Goal: Communication & Community: Answer question/provide support

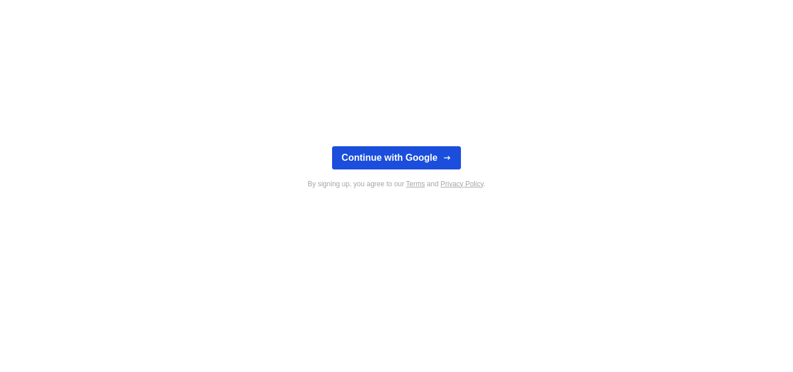
click at [443, 163] on button "Continue with Google" at bounding box center [396, 157] width 128 height 23
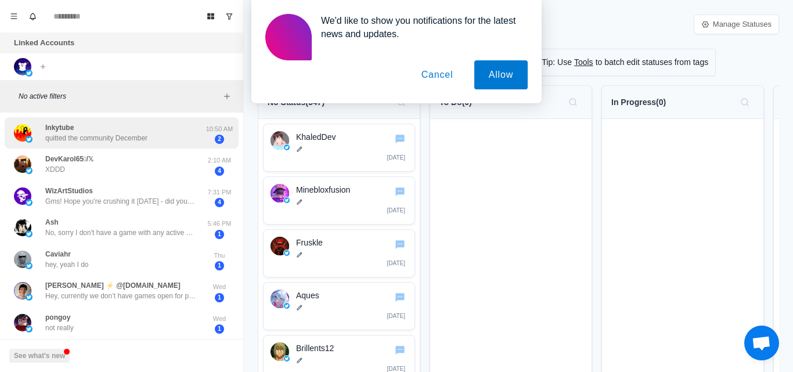
click at [74, 141] on p "quitted the community December" at bounding box center [96, 138] width 102 height 10
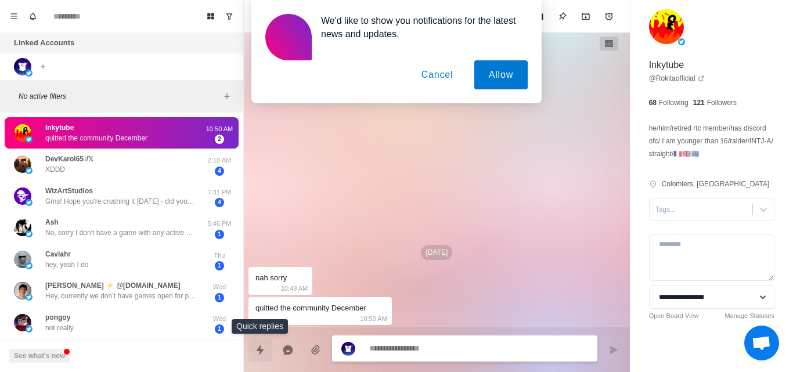
click at [258, 352] on icon "Quick replies" at bounding box center [260, 350] width 12 height 12
type textarea "*"
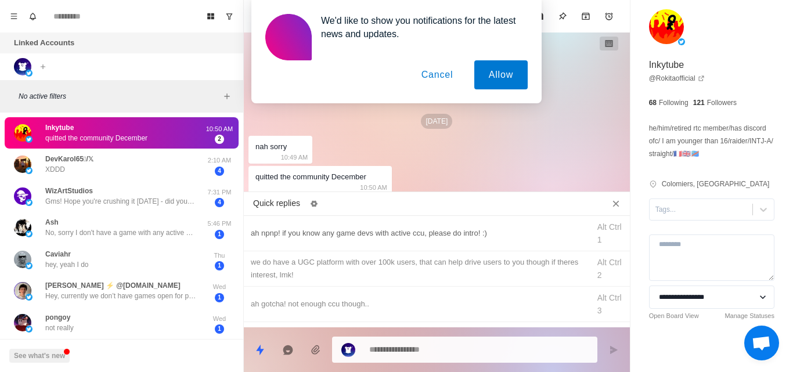
click at [315, 229] on div "ah npnp! if you know any game devs with active ccu, please do intro! :)" at bounding box center [417, 233] width 332 height 13
type textarea "**********"
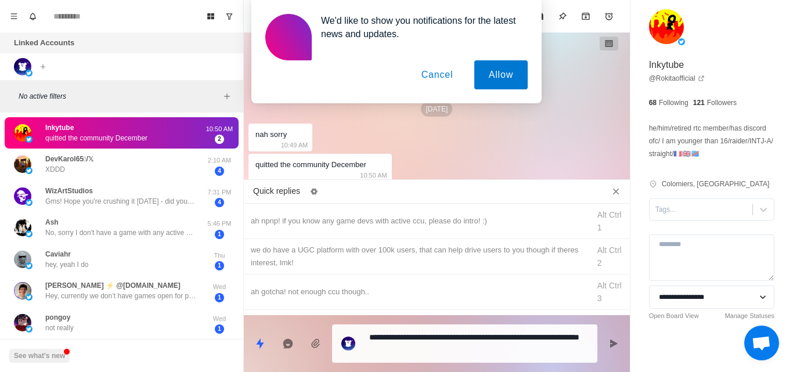
drag, startPoint x: 462, startPoint y: 359, endPoint x: 456, endPoint y: 355, distance: 7.1
click at [456, 355] on div "**********" at bounding box center [464, 344] width 265 height 38
type textarea "*"
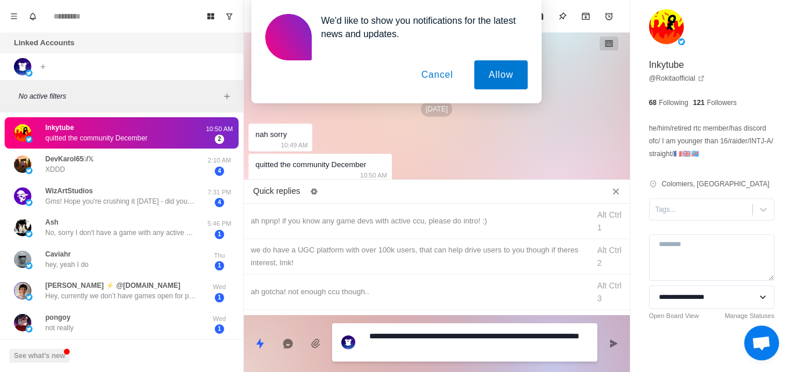
click at [456, 355] on textarea "**********" at bounding box center [478, 342] width 219 height 29
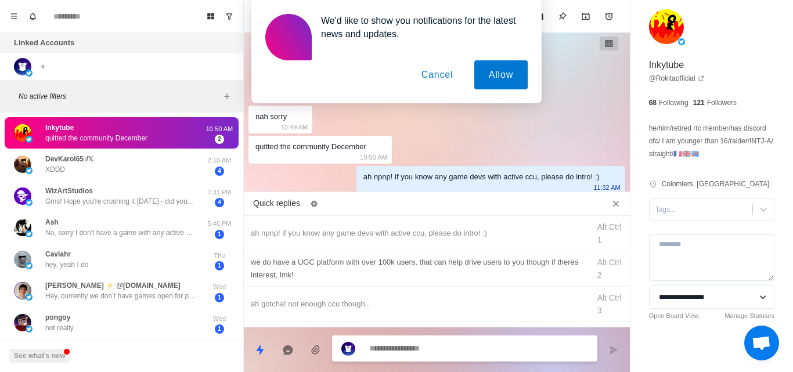
type textarea "*"
click at [299, 268] on div "we do have a UGC platform with over 100k users, that can help drive users to yo…" at bounding box center [417, 269] width 332 height 26
type textarea "**********"
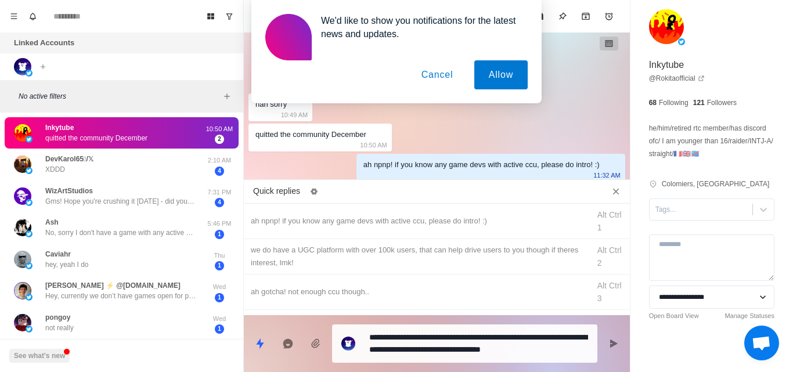
type textarea "*"
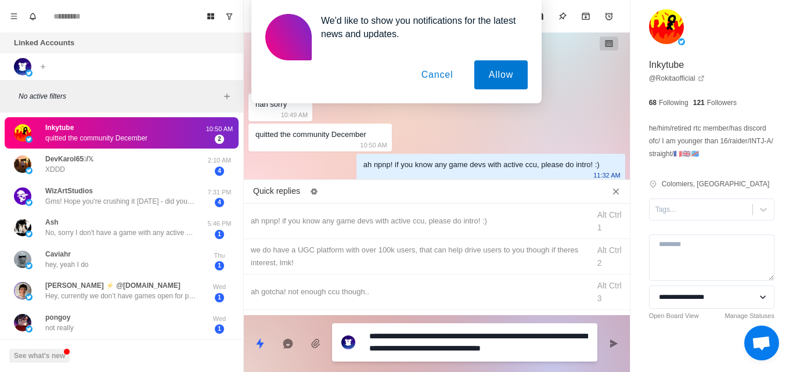
click at [499, 342] on textarea "**********" at bounding box center [478, 342] width 219 height 29
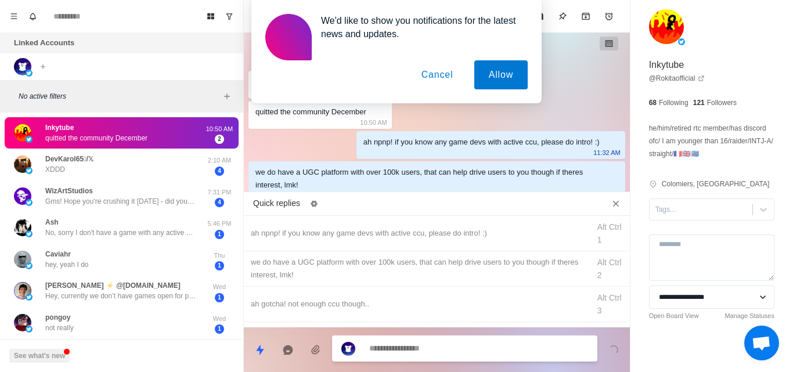
scroll to position [8, 0]
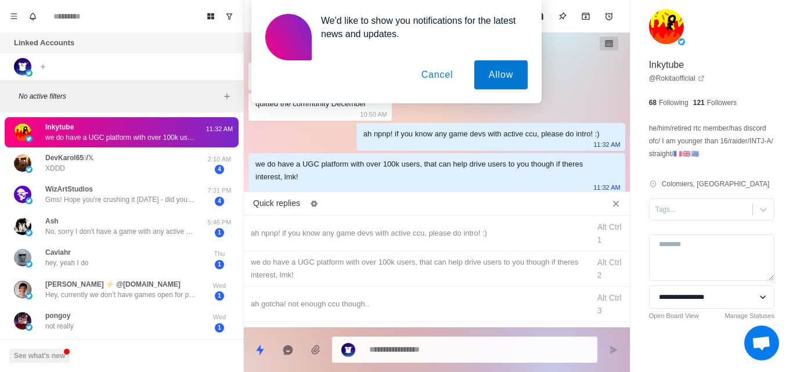
click at [437, 74] on button "Cancel" at bounding box center [437, 74] width 61 height 29
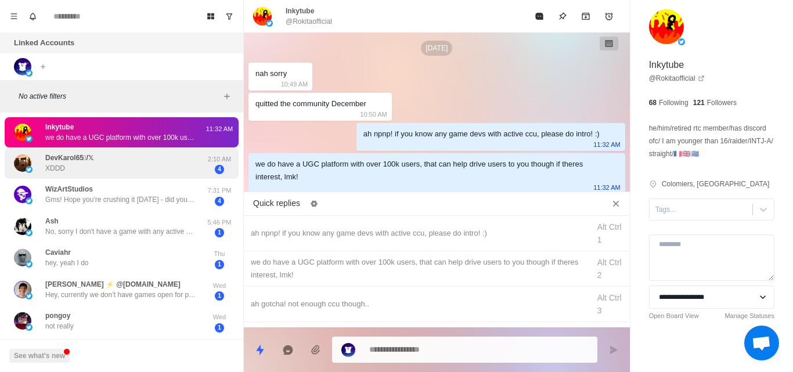
click at [136, 165] on div "DevKarol65/𝕏 XDDD" at bounding box center [109, 163] width 191 height 23
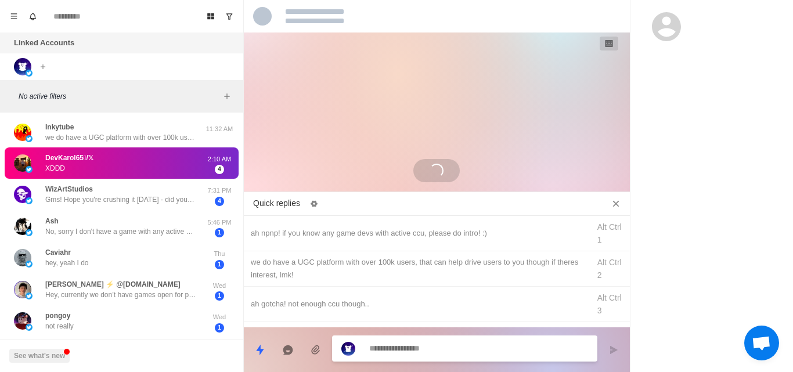
scroll to position [0, 0]
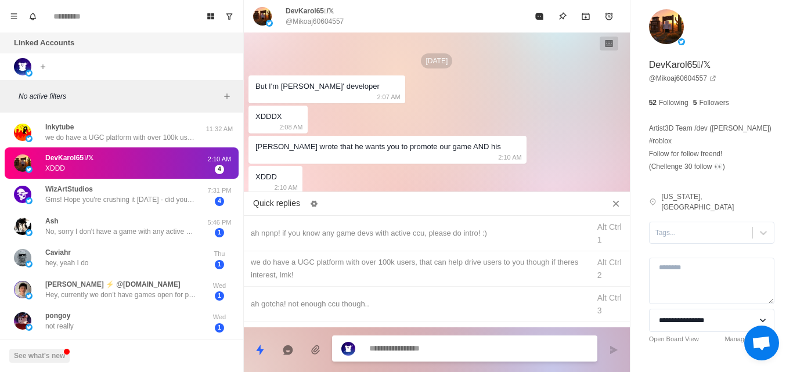
type textarea "*"
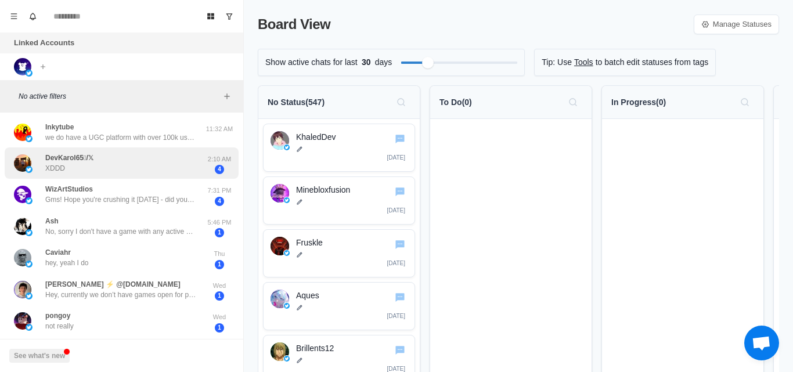
click at [133, 168] on div "DevKarol65/𝕏 XDDD" at bounding box center [109, 163] width 191 height 23
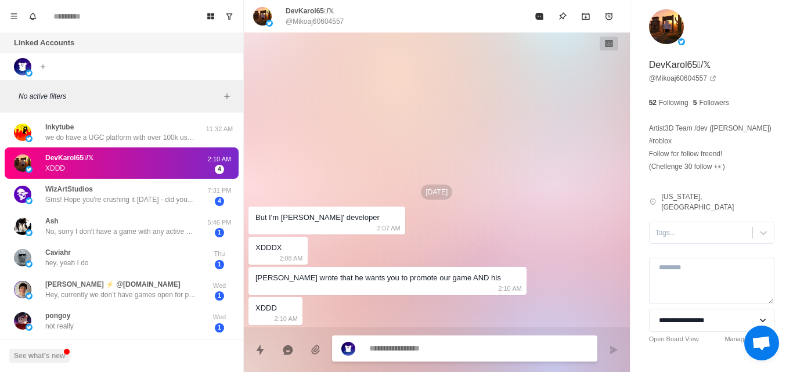
click at [382, 352] on textarea at bounding box center [478, 348] width 219 height 17
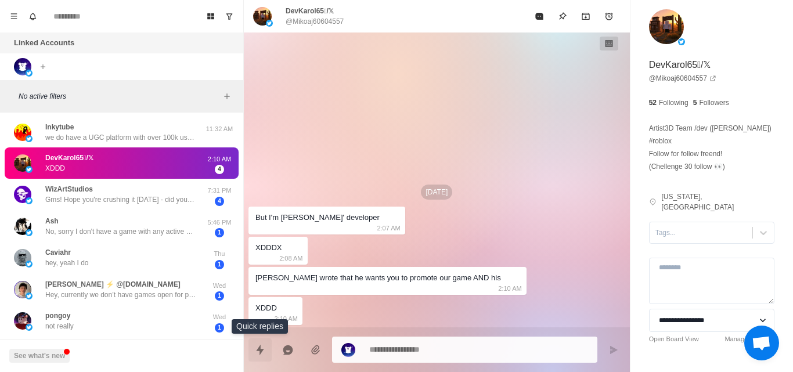
click at [258, 348] on icon "Quick replies" at bounding box center [260, 349] width 8 height 10
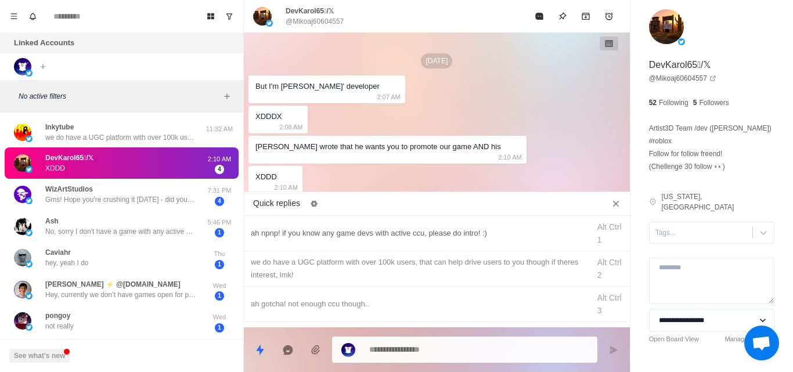
type textarea "*"
click at [327, 267] on div "we do have a UGC platform with over 100k users, that can help drive users to yo…" at bounding box center [417, 269] width 332 height 26
type textarea "**********"
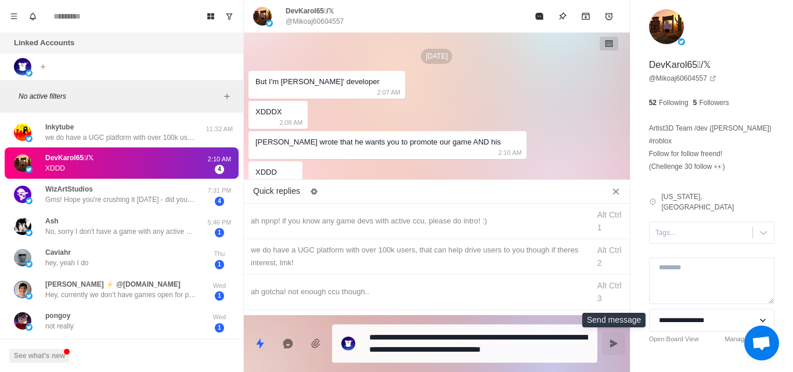
click at [610, 346] on icon "Send message" at bounding box center [614, 344] width 8 height 8
type textarea "*"
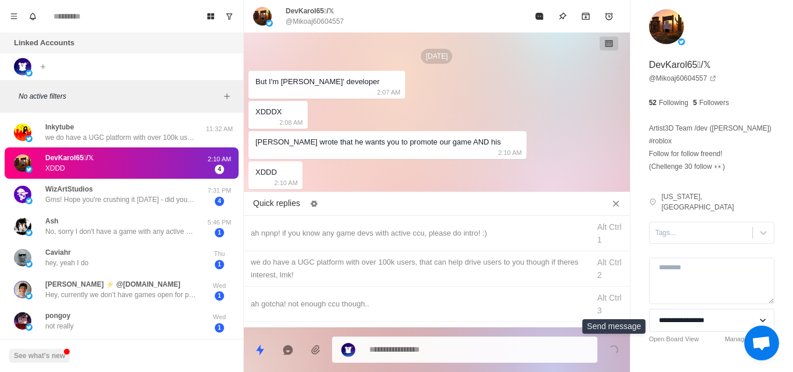
scroll to position [38, 0]
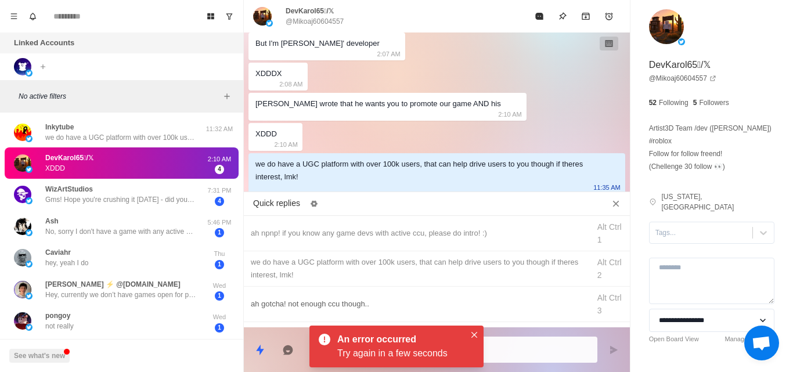
type textarea "*"
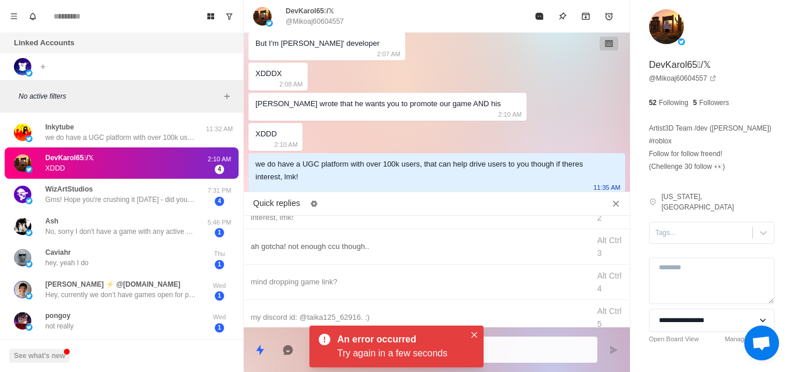
scroll to position [66, 0]
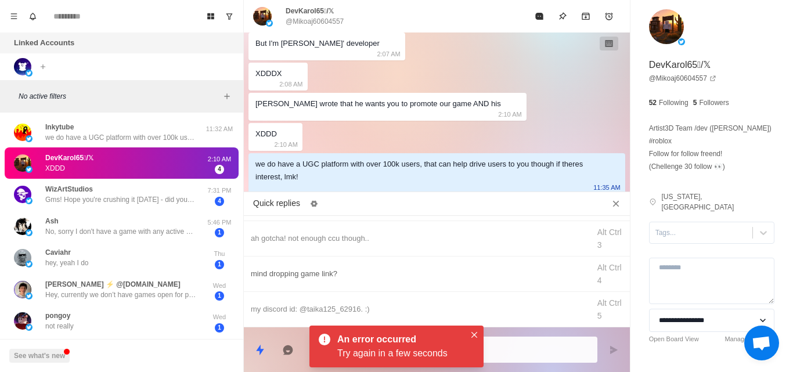
click at [304, 274] on div "mind dropping game link?" at bounding box center [417, 274] width 332 height 13
type textarea "**********"
click at [304, 274] on div "mind dropping game link?" at bounding box center [417, 274] width 332 height 13
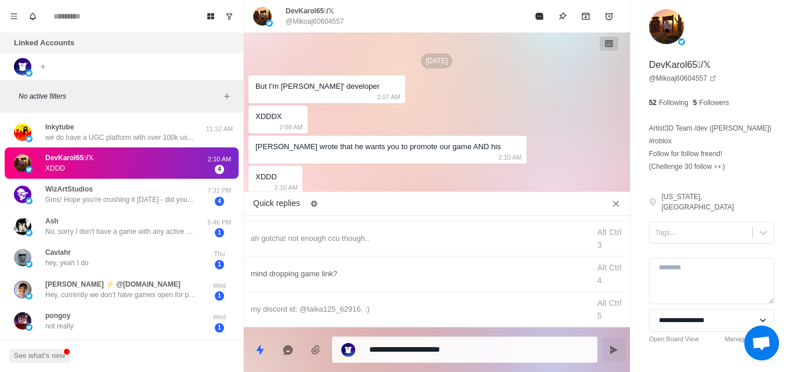
scroll to position [0, 0]
click at [617, 204] on icon "Close quick replies" at bounding box center [616, 203] width 6 height 6
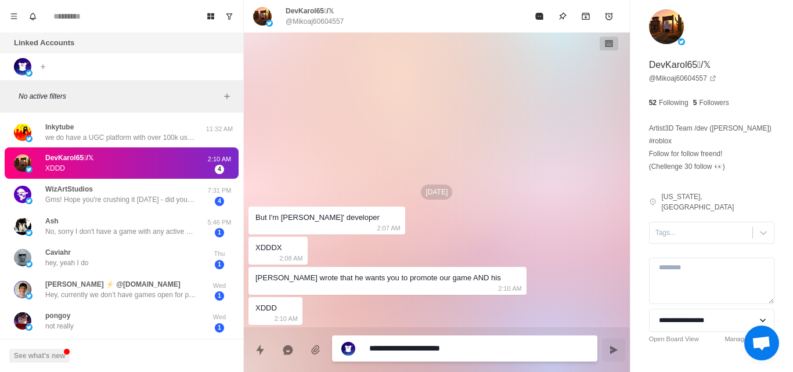
click at [487, 350] on textarea "**********" at bounding box center [478, 348] width 219 height 17
type textarea "*"
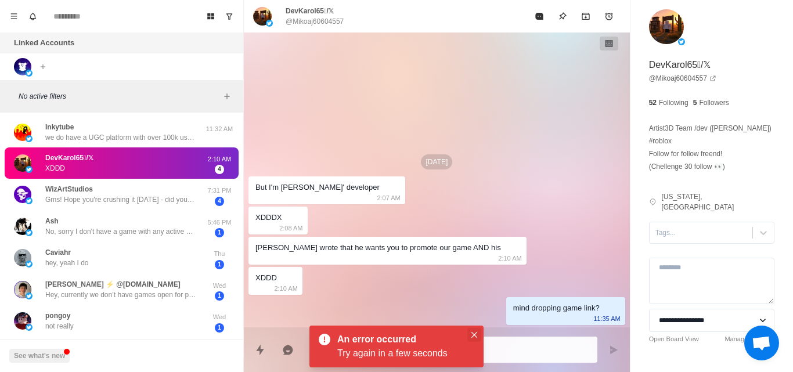
click at [475, 332] on icon "Close" at bounding box center [475, 335] width 6 height 6
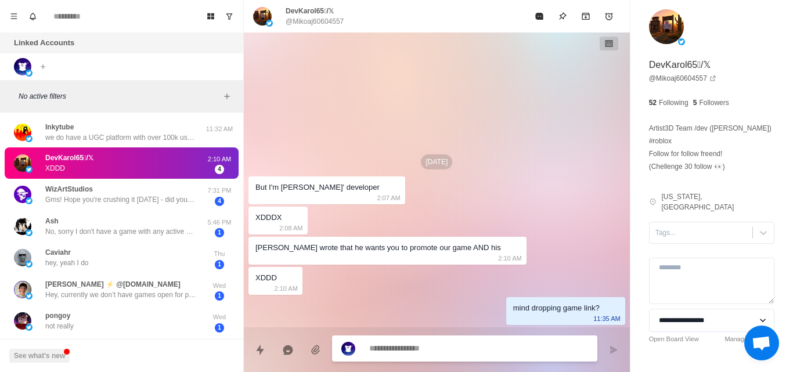
click at [427, 344] on textarea at bounding box center [478, 348] width 219 height 17
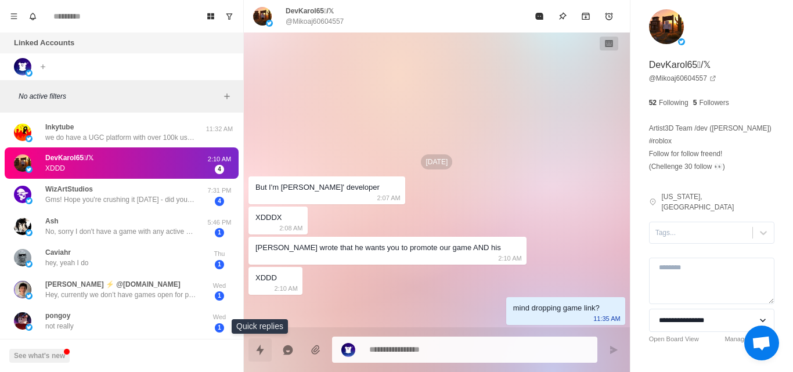
click at [258, 351] on icon "Quick replies" at bounding box center [260, 350] width 12 height 12
type textarea "*"
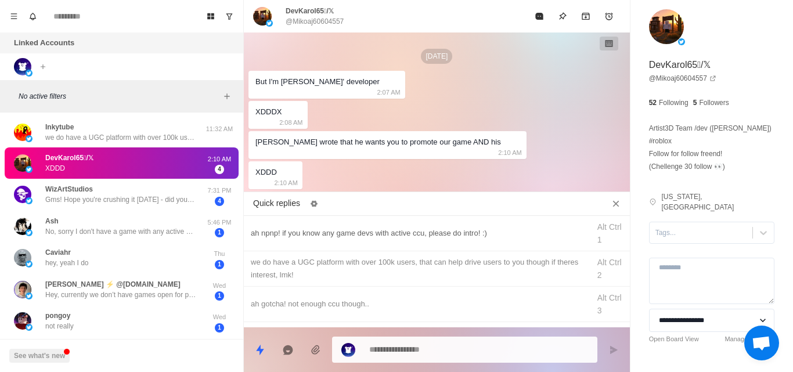
scroll to position [26, 0]
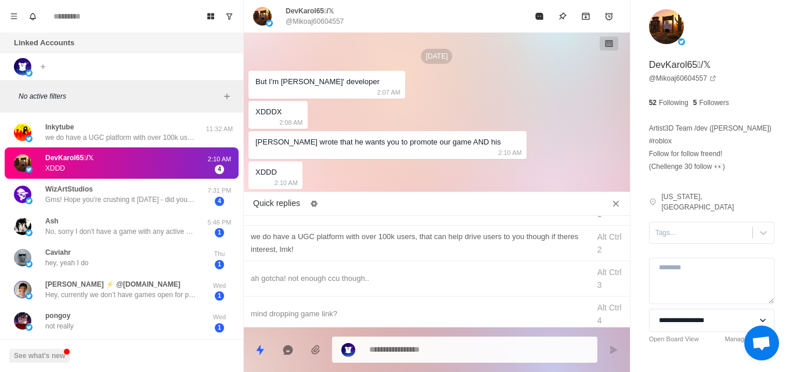
click at [393, 239] on div "we do have a UGC platform with over 100k users, that can help drive users to yo…" at bounding box center [417, 244] width 332 height 26
type textarea "**********"
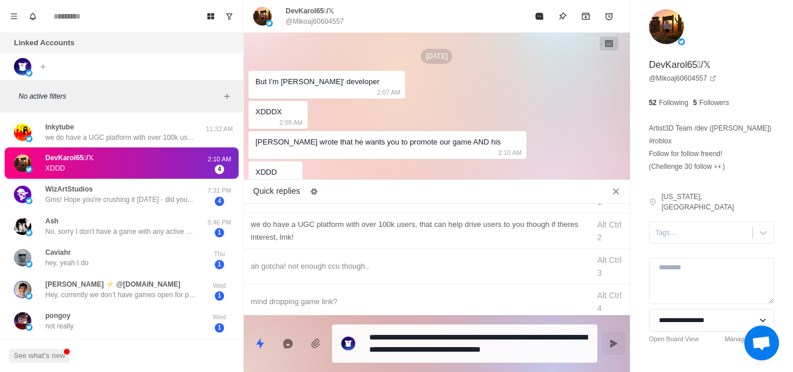
scroll to position [8, 0]
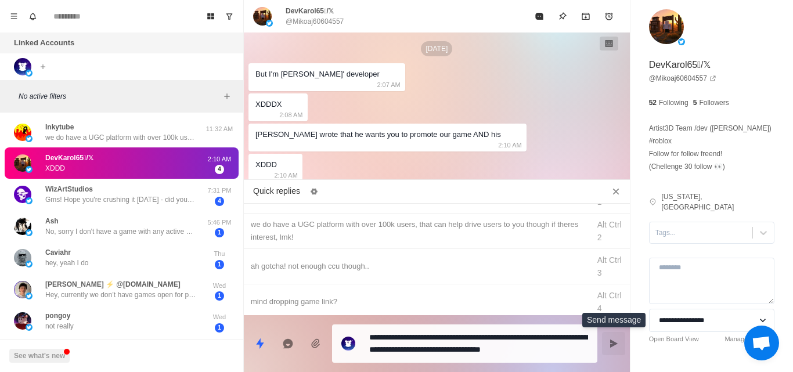
click at [611, 345] on icon "Send message" at bounding box center [614, 344] width 8 height 8
type textarea "*"
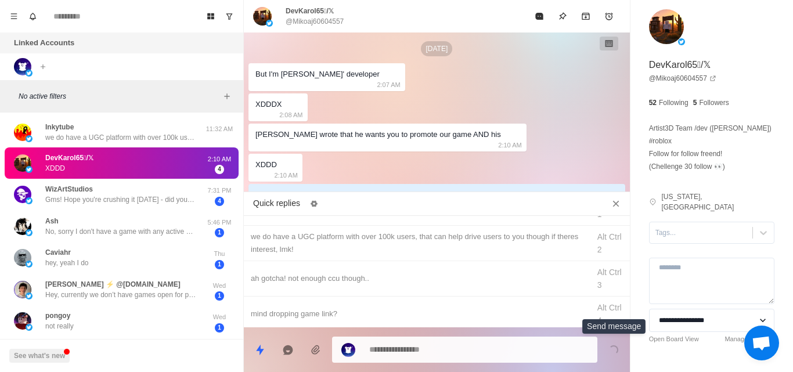
scroll to position [38, 0]
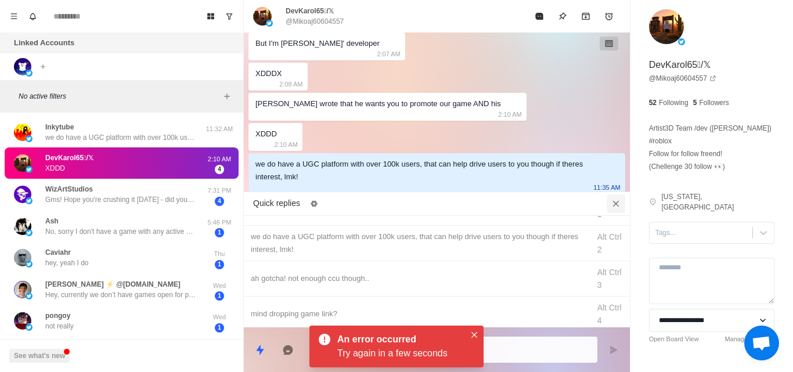
click at [612, 206] on icon "Close quick replies" at bounding box center [616, 204] width 12 height 12
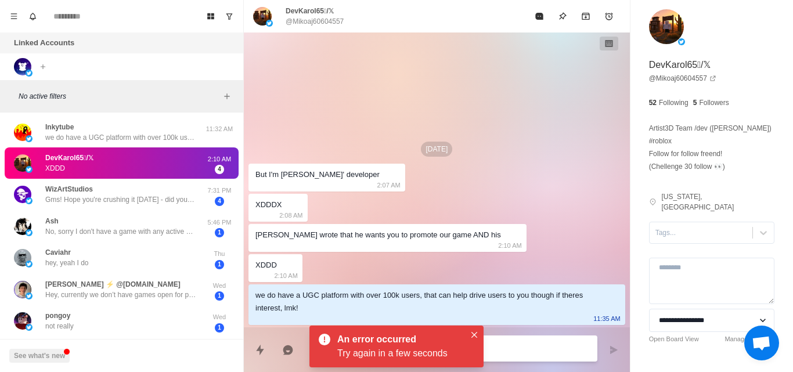
click at [515, 348] on textarea at bounding box center [478, 348] width 219 height 17
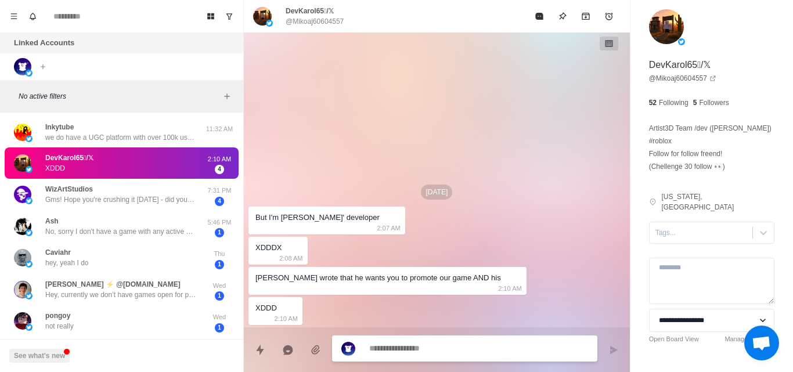
click at [392, 346] on textarea at bounding box center [478, 348] width 219 height 17
click at [263, 349] on icon "Quick replies" at bounding box center [260, 349] width 8 height 10
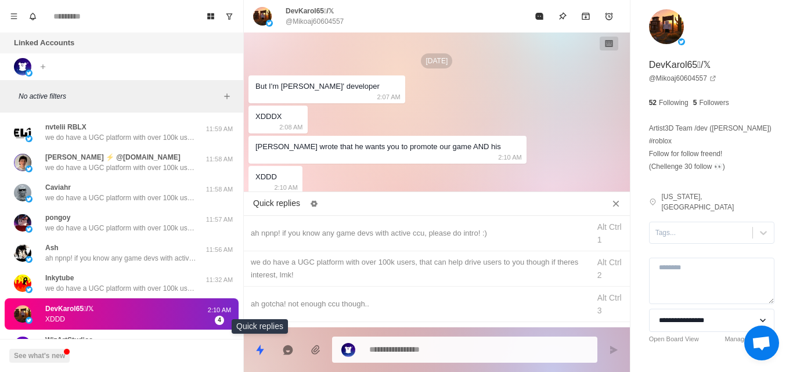
type textarea "*"
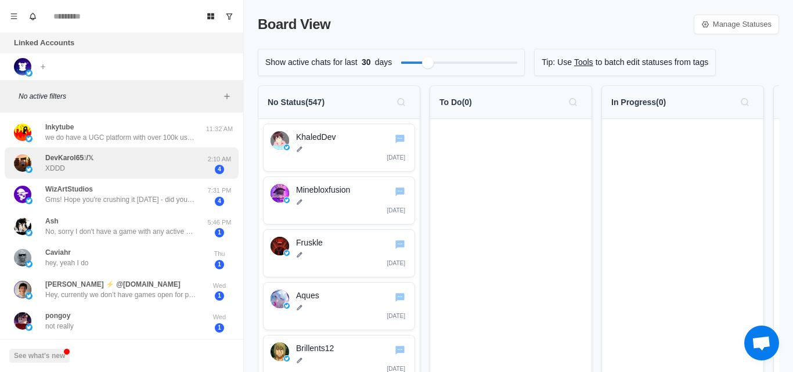
click at [166, 171] on div "DevKarol65/𝕏 XDDD" at bounding box center [109, 163] width 191 height 23
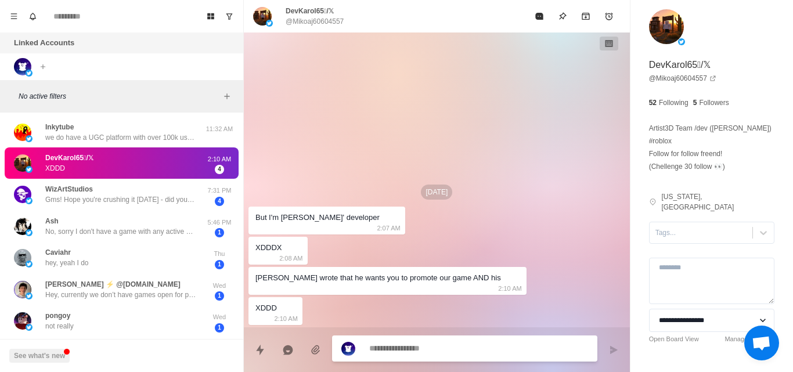
click at [410, 352] on textarea at bounding box center [478, 348] width 219 height 17
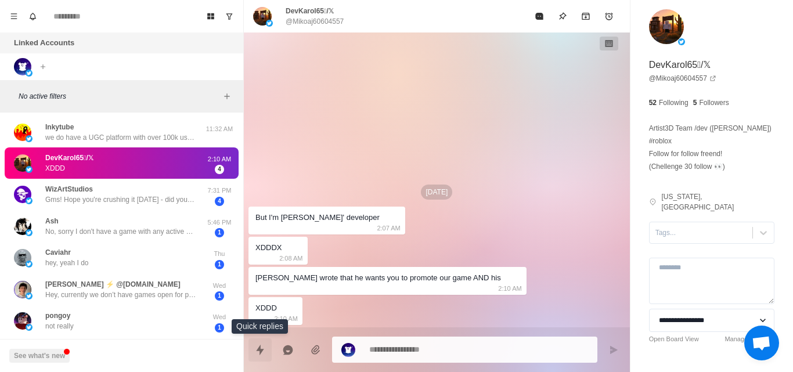
click at [254, 351] on button "Quick replies" at bounding box center [260, 350] width 23 height 23
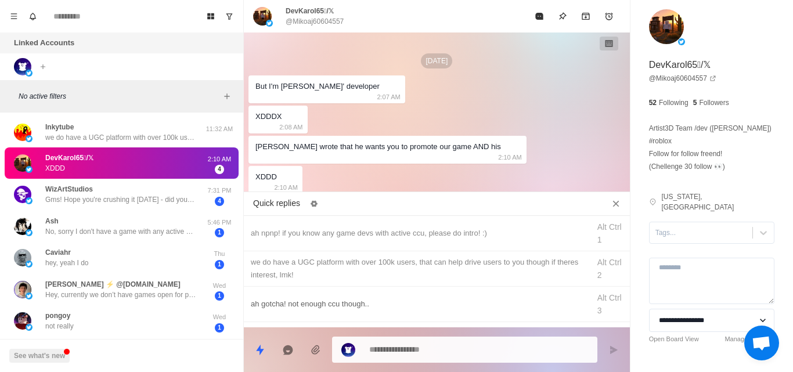
scroll to position [66, 0]
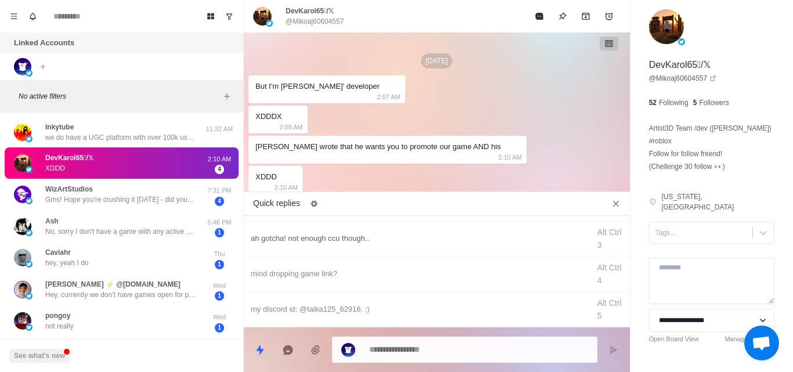
type textarea "*"
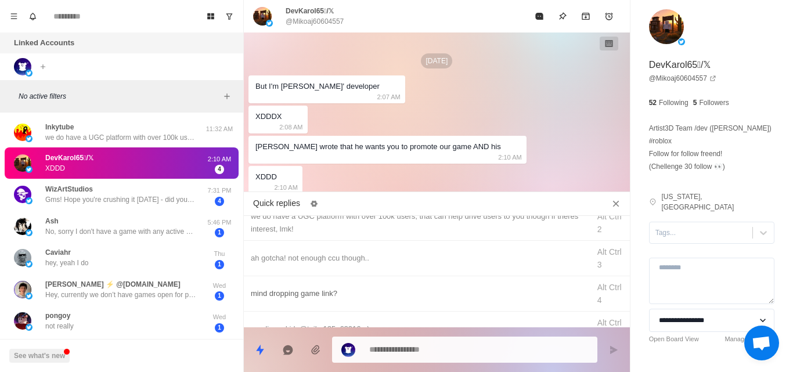
click at [321, 292] on div "mind dropping game link?" at bounding box center [417, 293] width 332 height 13
type textarea "**********"
click at [613, 357] on button "Send message" at bounding box center [613, 350] width 23 height 23
type textarea "*"
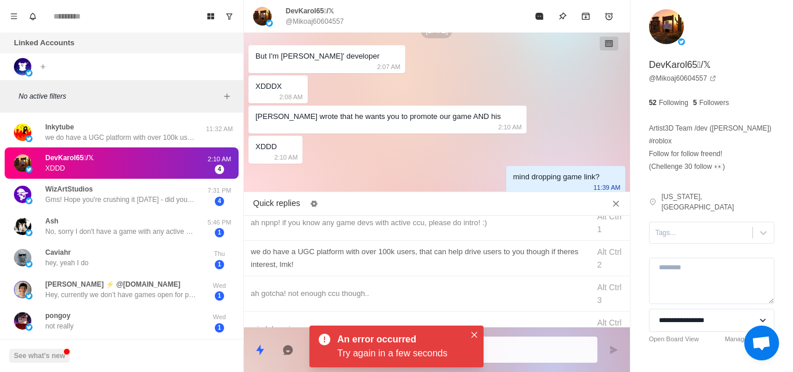
scroll to position [11, 0]
type textarea "*"
click at [404, 262] on div "we do have a UGC platform with over 100k users, that can help drive users to yo…" at bounding box center [417, 258] width 332 height 26
type textarea "**********"
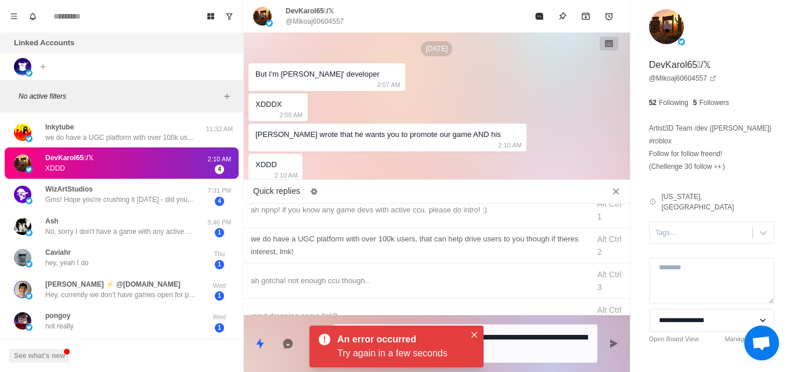
scroll to position [8, 0]
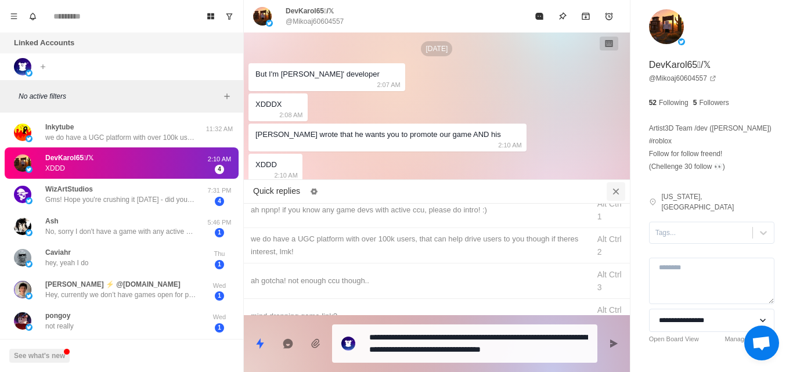
click at [618, 195] on icon "Close quick replies" at bounding box center [616, 192] width 12 height 12
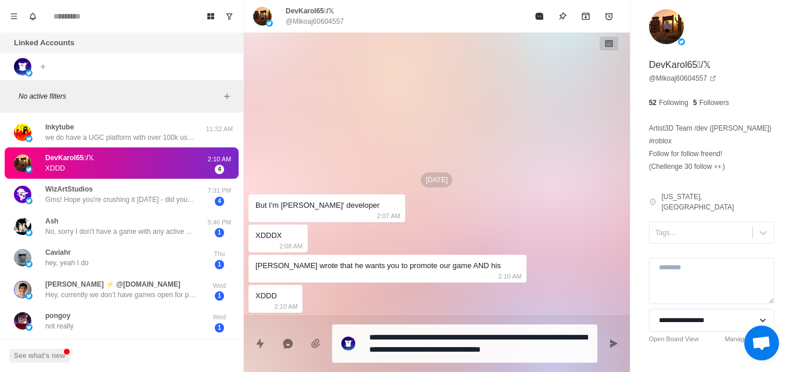
scroll to position [0, 0]
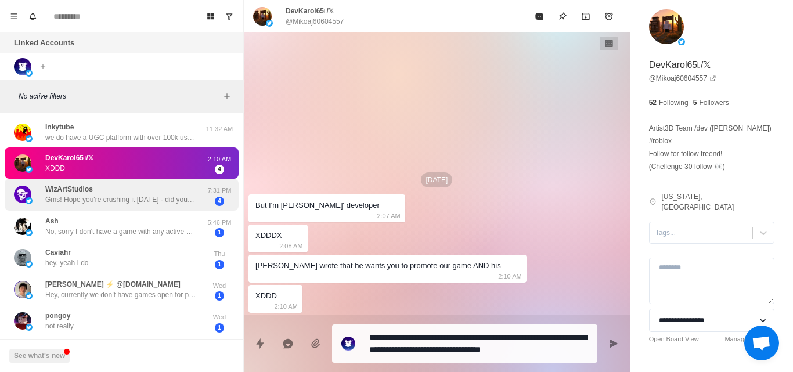
click at [168, 193] on div "WizArtStudios Gms! Hope you're crushing it today - did you get a chance to chec…" at bounding box center [120, 194] width 151 height 21
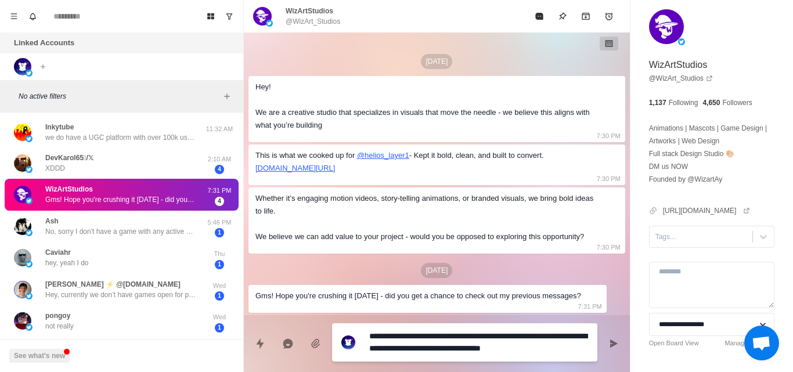
scroll to position [8, 0]
drag, startPoint x: 567, startPoint y: 348, endPoint x: 333, endPoint y: 330, distance: 235.3
click at [333, 330] on div "**********" at bounding box center [464, 342] width 265 height 38
type textarea "*"
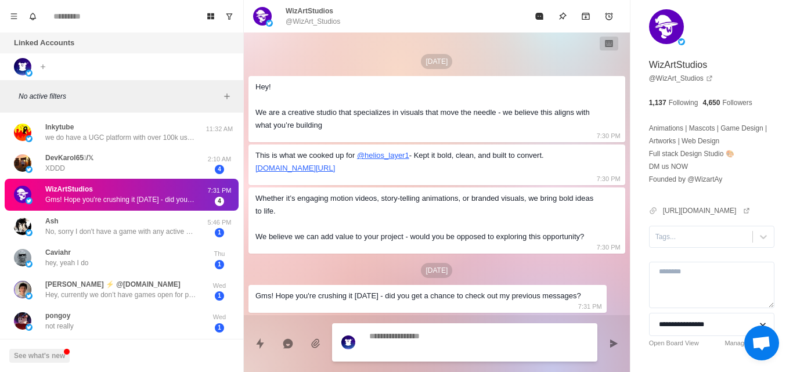
scroll to position [0, 0]
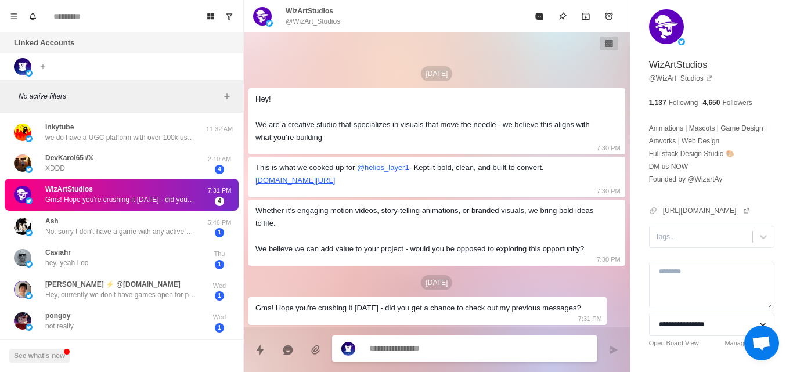
type textarea "*"
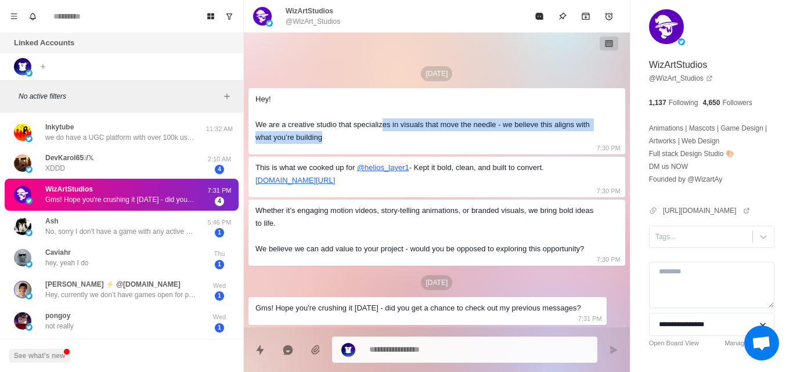
drag, startPoint x: 382, startPoint y: 114, endPoint x: 405, endPoint y: 125, distance: 25.7
click at [405, 125] on div "Hey! We are a creative studio that specializes in visuals that move the needle …" at bounding box center [428, 118] width 344 height 51
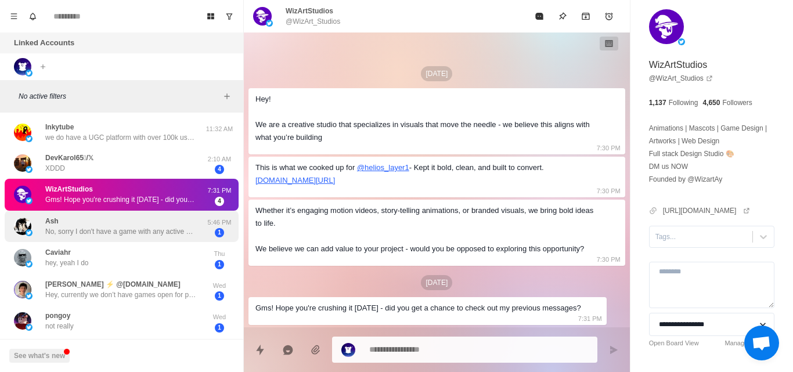
click at [146, 225] on div "Ash No, sorry I don't have a game with any active players" at bounding box center [120, 226] width 151 height 21
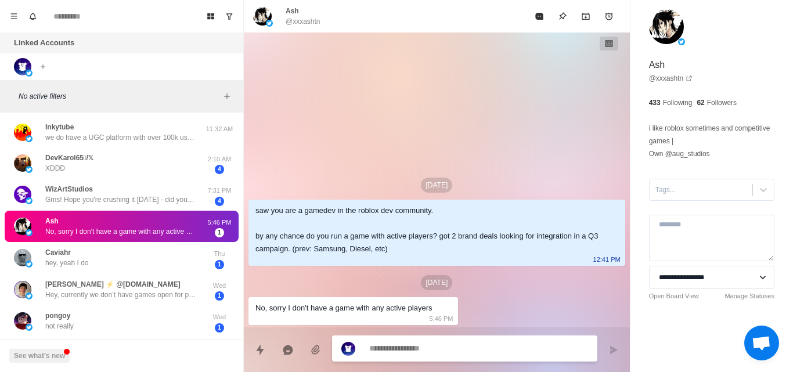
click at [405, 346] on textarea at bounding box center [478, 348] width 219 height 17
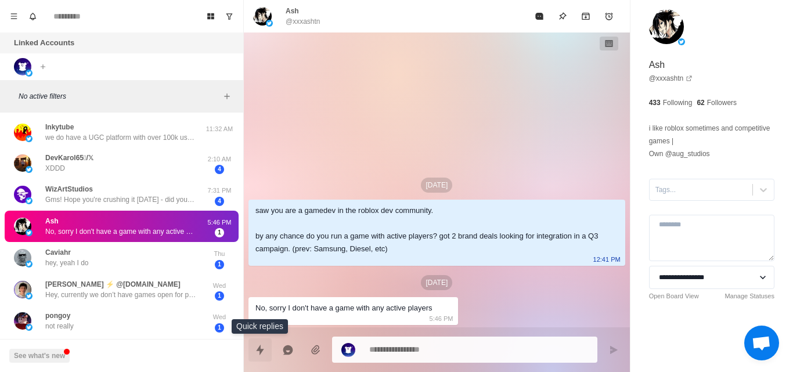
click at [264, 352] on icon "Quick replies" at bounding box center [260, 350] width 12 height 12
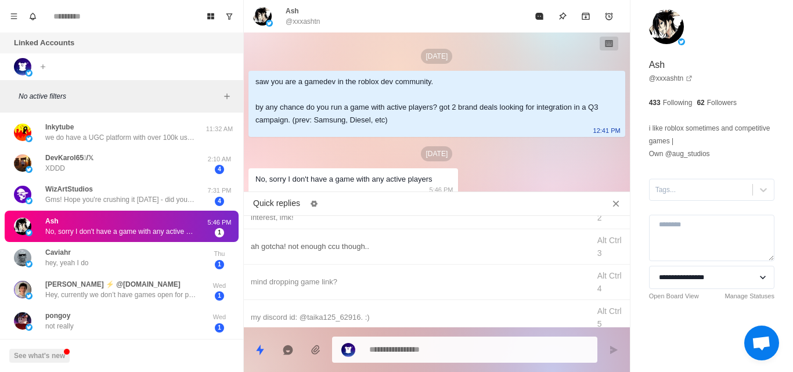
scroll to position [66, 0]
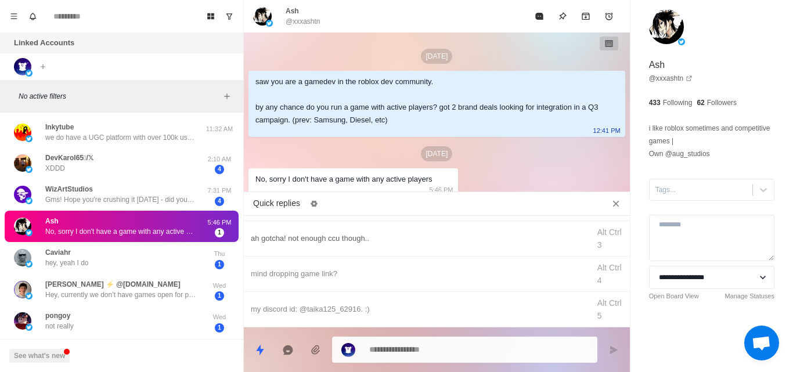
type textarea "*"
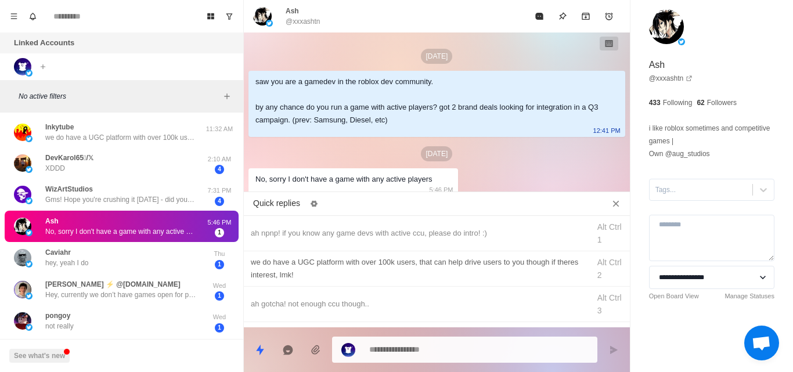
click at [357, 266] on div "we do have a UGC platform with over 100k users, that can help drive users to yo…" at bounding box center [417, 269] width 332 height 26
type textarea "**********"
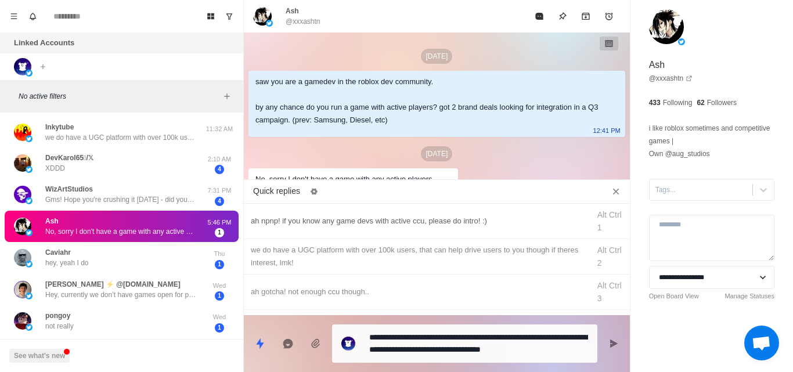
scroll to position [66, 0]
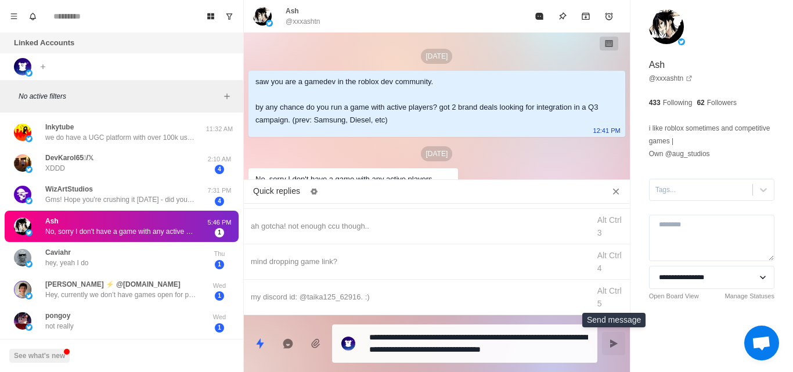
click at [608, 346] on button "Send message" at bounding box center [613, 343] width 23 height 23
type textarea "*"
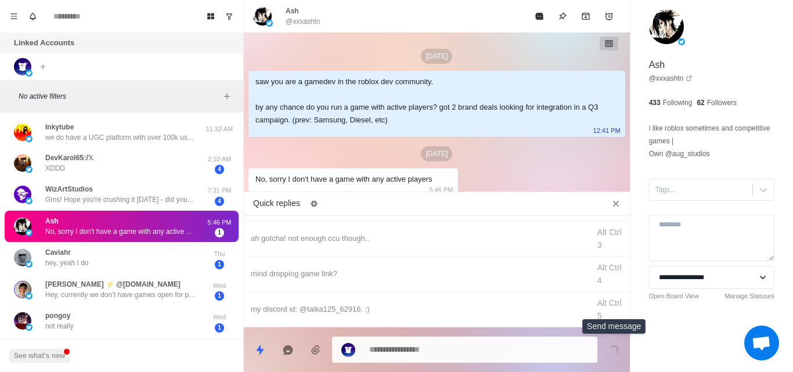
scroll to position [74, 0]
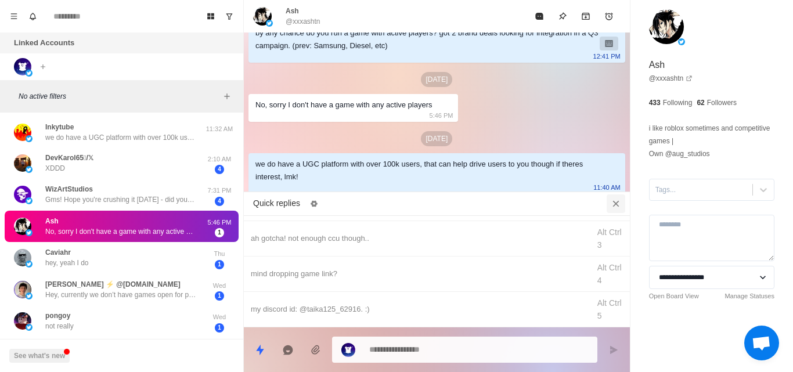
click at [617, 207] on icon "Close quick replies" at bounding box center [616, 204] width 12 height 12
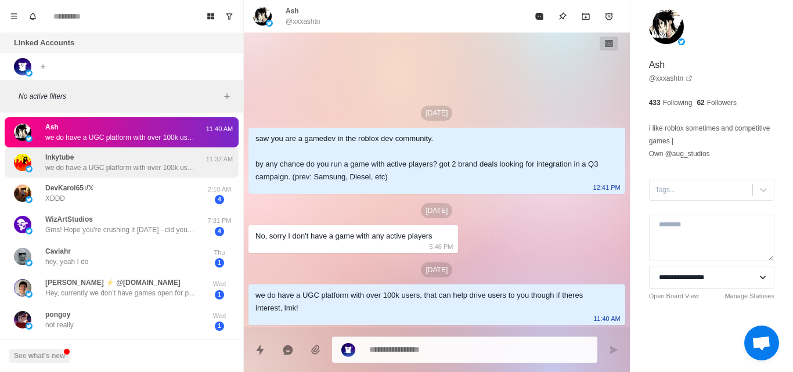
click at [171, 158] on div "Inkytube we do have a UGC platform with over 100k users, that can help drive us…" at bounding box center [120, 162] width 151 height 21
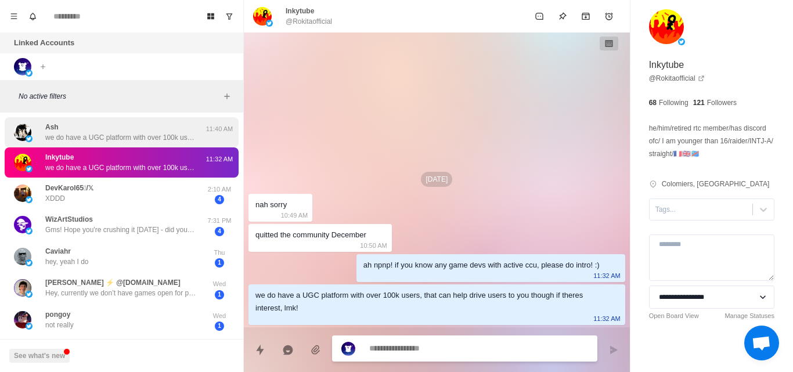
click at [141, 131] on div "Ash we do have a UGC platform with over 100k users, that can help drive users t…" at bounding box center [120, 132] width 151 height 21
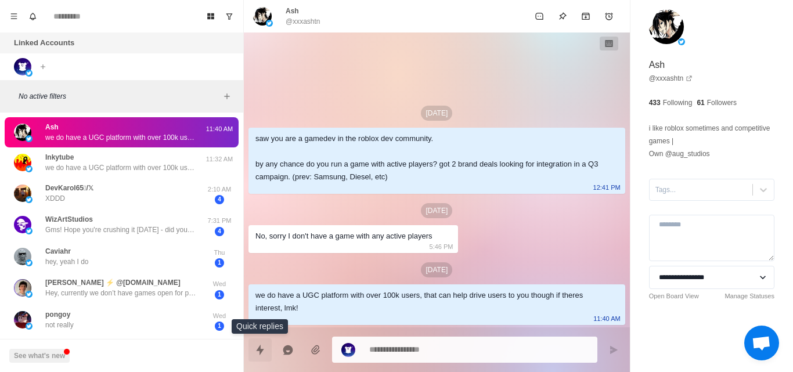
click at [257, 353] on icon "Quick replies" at bounding box center [260, 350] width 12 height 12
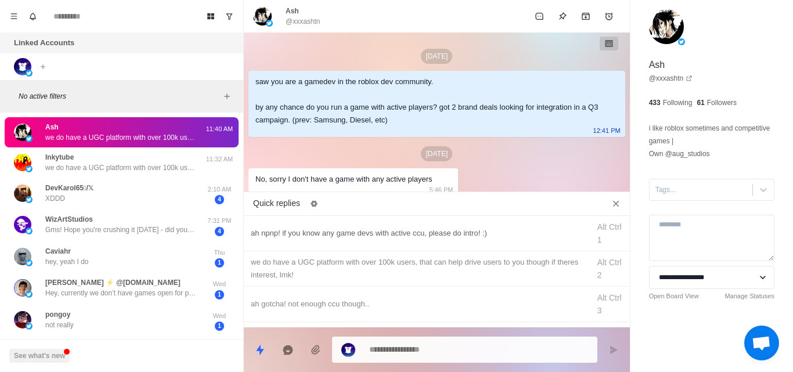
type textarea "*"
click at [389, 233] on div "ah npnp! if you know any game devs with active ccu, please do intro! :)" at bounding box center [417, 233] width 332 height 13
type textarea "**********"
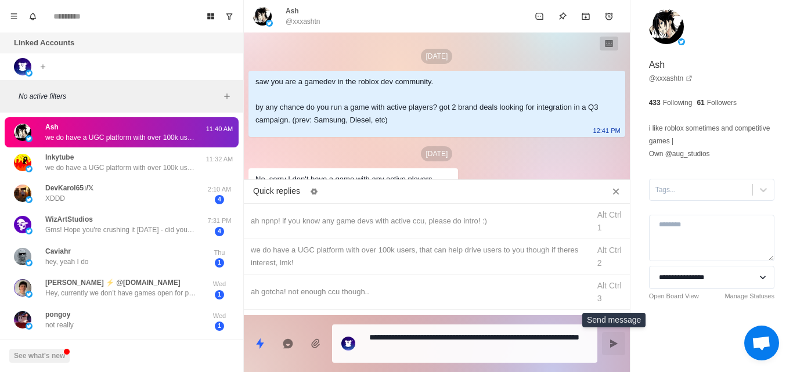
click at [610, 344] on icon "Send message" at bounding box center [613, 343] width 9 height 9
type textarea "*"
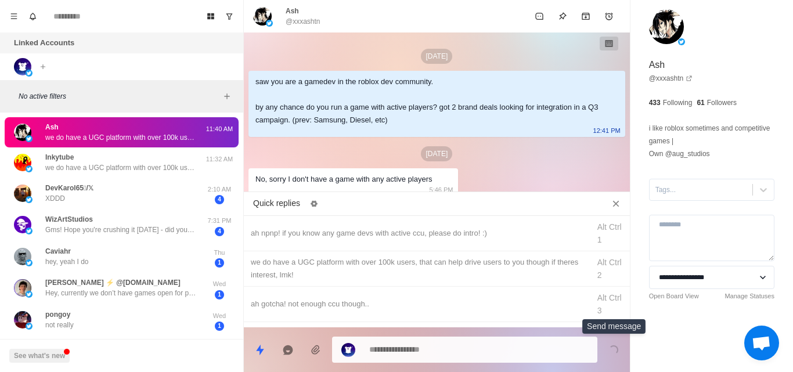
scroll to position [105, 0]
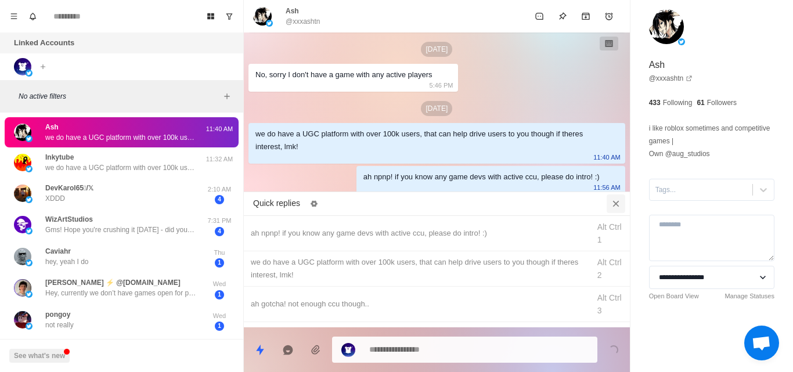
click at [614, 200] on icon "Close quick replies" at bounding box center [616, 204] width 12 height 12
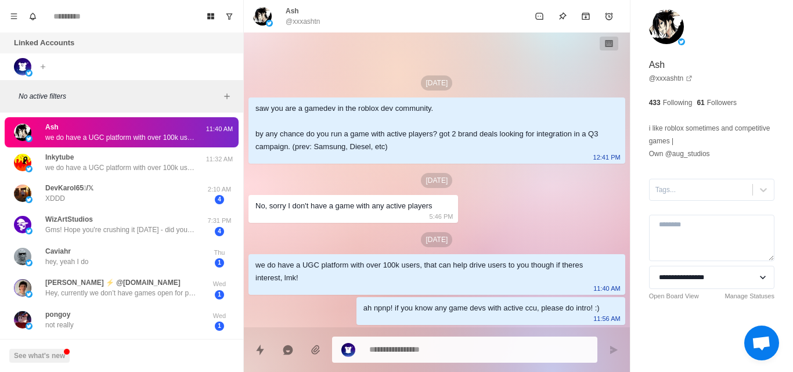
scroll to position [0, 0]
click at [606, 274] on div "we do have a UGC platform with over 100k users, that can help drive users to yo…" at bounding box center [437, 274] width 377 height 41
drag, startPoint x: 612, startPoint y: 289, endPoint x: 628, endPoint y: 256, distance: 36.4
click at [628, 256] on div "Jul 30 saw you are a gamedev in the roblox dev community. by any chance do you …" at bounding box center [437, 180] width 386 height 295
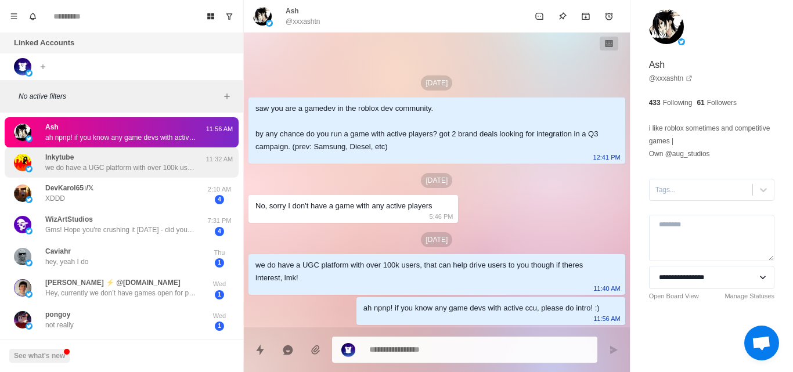
click at [168, 159] on div "Inkytube we do have a UGC platform with over 100k users, that can help drive us…" at bounding box center [120, 162] width 151 height 21
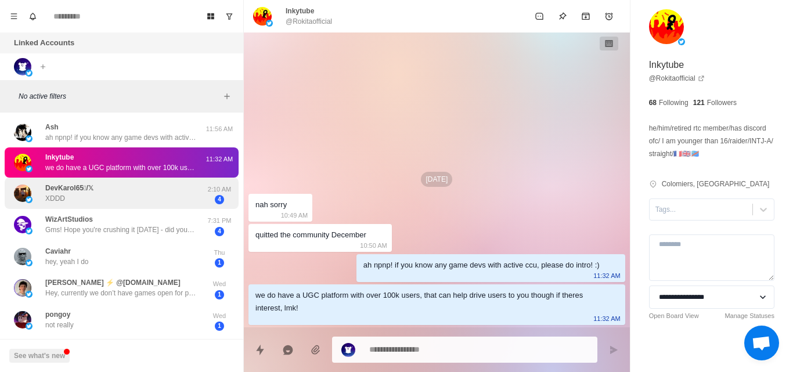
click at [153, 195] on div "DevKarol65/𝕏 XDDD" at bounding box center [109, 193] width 191 height 23
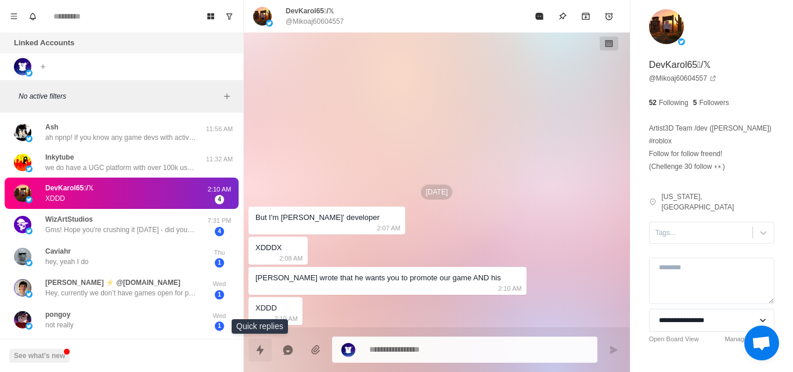
click at [257, 357] on button "Quick replies" at bounding box center [260, 350] width 23 height 23
type textarea "*"
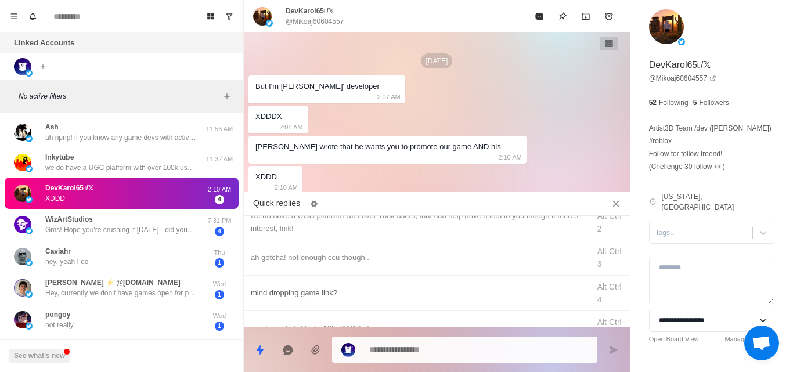
scroll to position [66, 0]
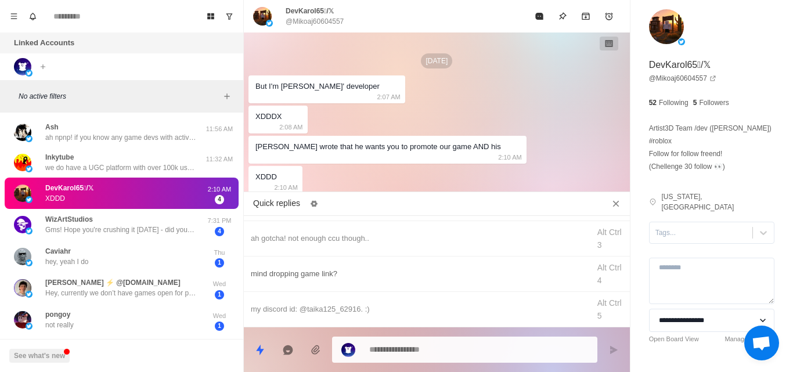
click at [319, 274] on div "mind dropping game link?" at bounding box center [417, 274] width 332 height 13
type textarea "**********"
click at [613, 354] on icon "Send message" at bounding box center [613, 350] width 9 height 9
type textarea "*"
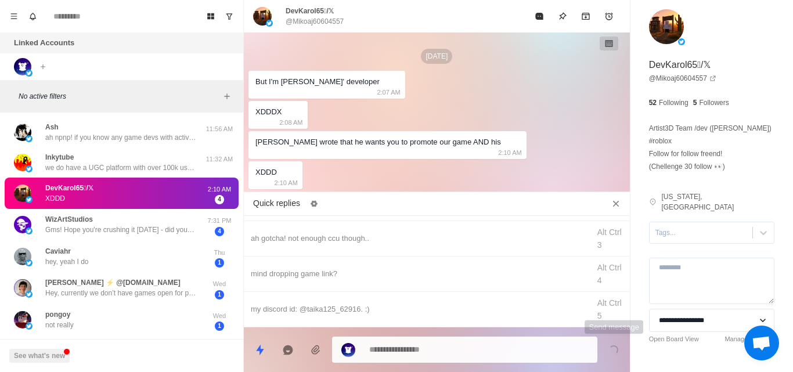
scroll to position [26, 0]
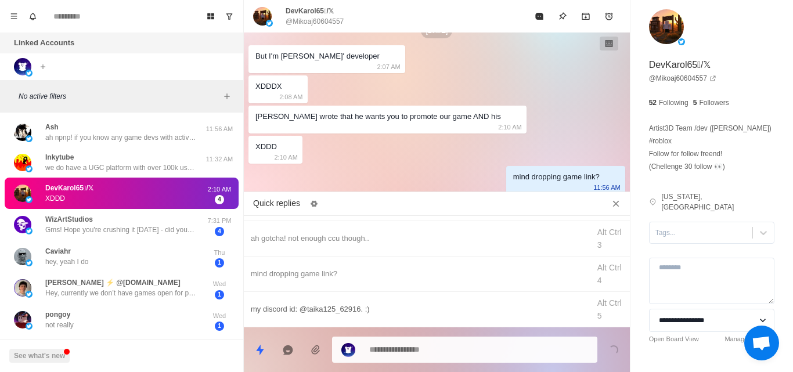
click at [283, 308] on div "my discord id: @taika125_62916. :)" at bounding box center [417, 309] width 332 height 13
type textarea "**********"
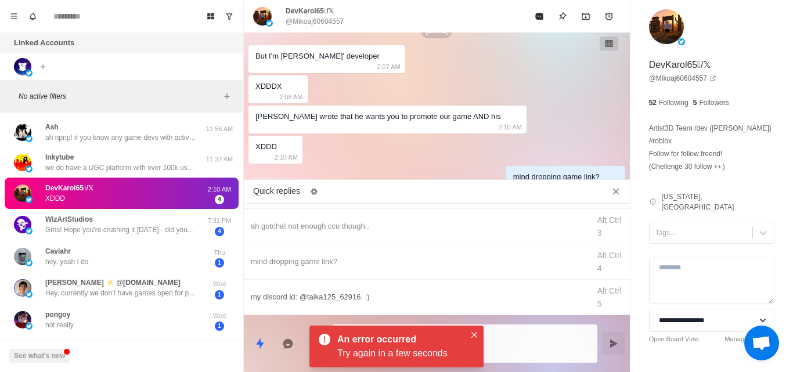
click at [336, 295] on div "my discord id: @taika125_62916. :)" at bounding box center [417, 297] width 332 height 13
click at [615, 346] on icon "Send message" at bounding box center [613, 343] width 9 height 9
type textarea "*"
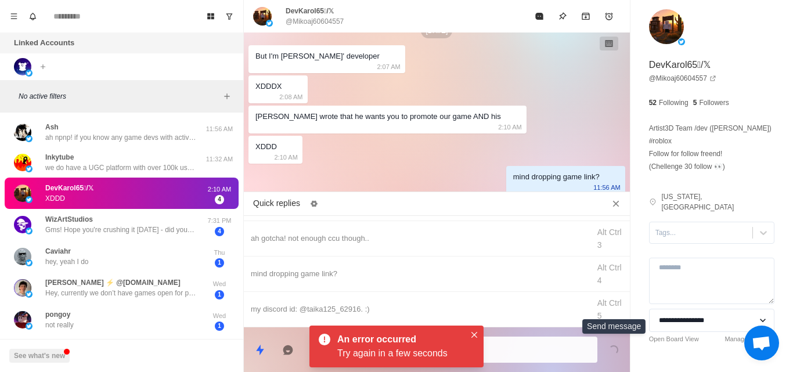
scroll to position [56, 0]
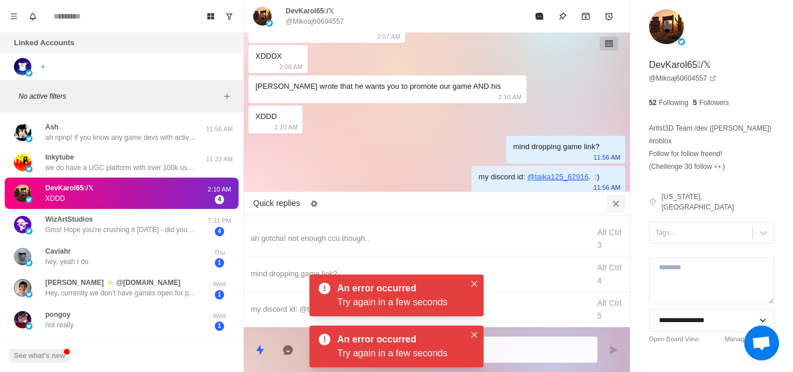
click at [613, 202] on icon "Close quick replies" at bounding box center [616, 204] width 12 height 12
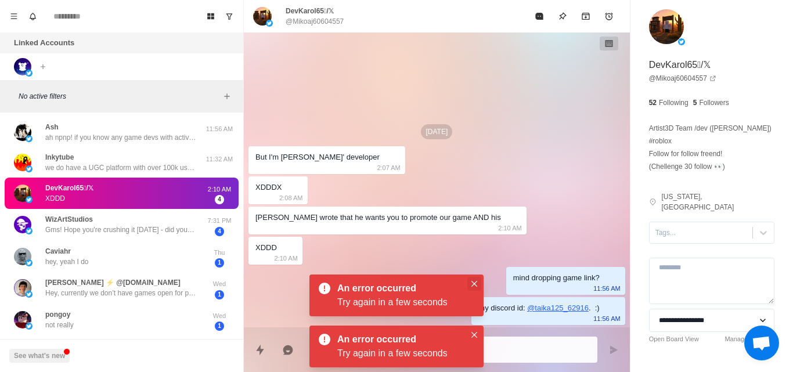
click at [474, 286] on icon "Close" at bounding box center [475, 284] width 6 height 6
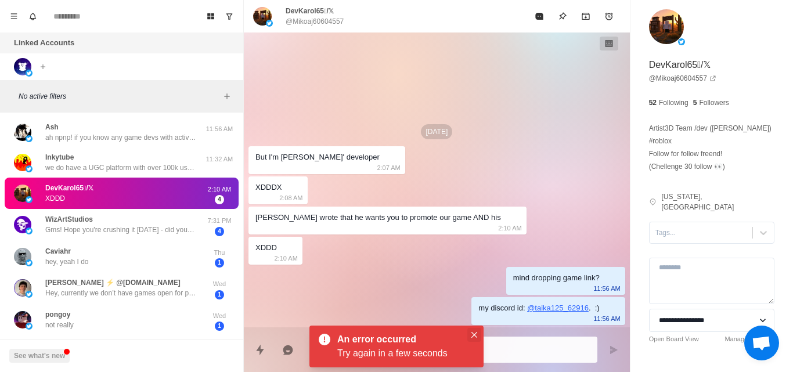
click at [474, 332] on icon "Close" at bounding box center [475, 335] width 6 height 6
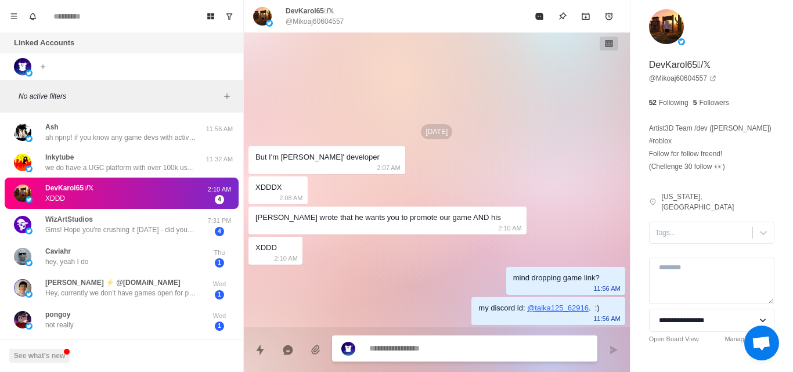
click at [391, 351] on textarea at bounding box center [478, 348] width 219 height 17
click at [263, 351] on icon "Quick replies" at bounding box center [260, 350] width 12 height 12
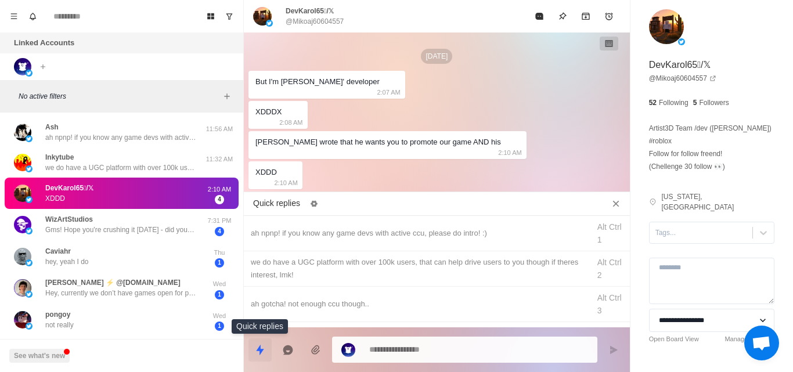
type textarea "*"
click at [323, 261] on div "we do have a UGC platform with over 100k users, that can help drive users to yo…" at bounding box center [417, 269] width 332 height 26
type textarea "**********"
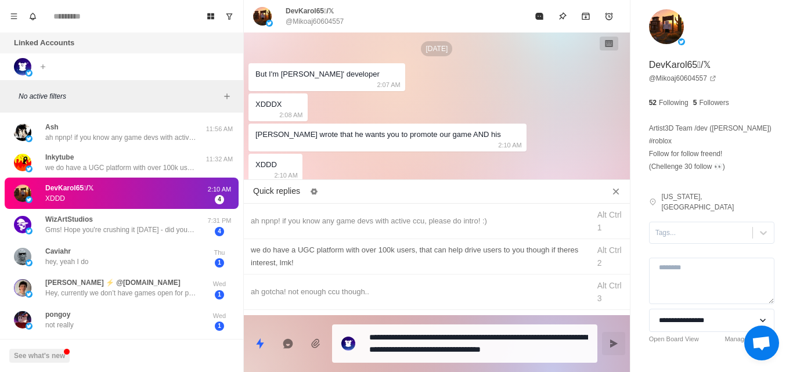
scroll to position [66, 0]
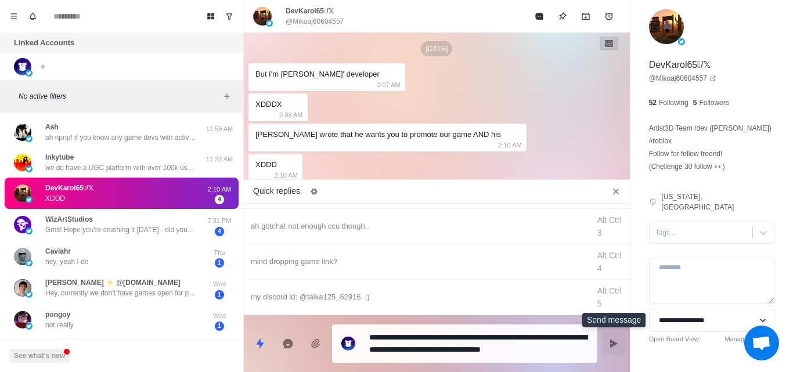
click at [612, 343] on icon "Send message" at bounding box center [614, 344] width 8 height 8
type textarea "*"
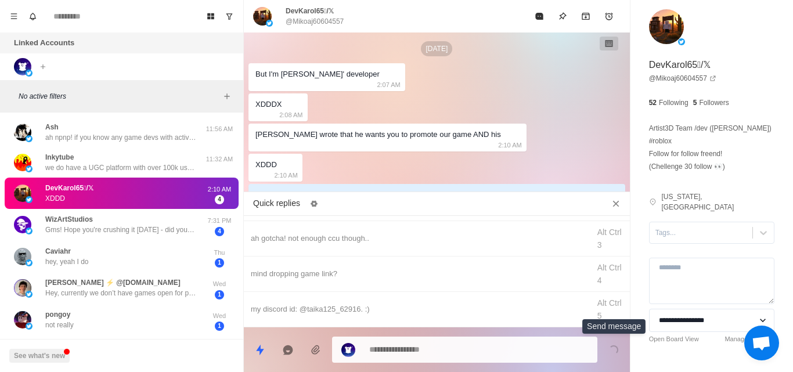
scroll to position [38, 0]
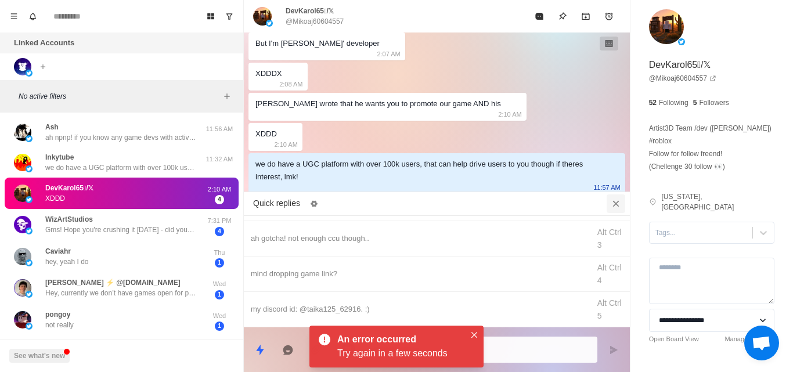
click at [617, 205] on icon "Close quick replies" at bounding box center [616, 203] width 6 height 6
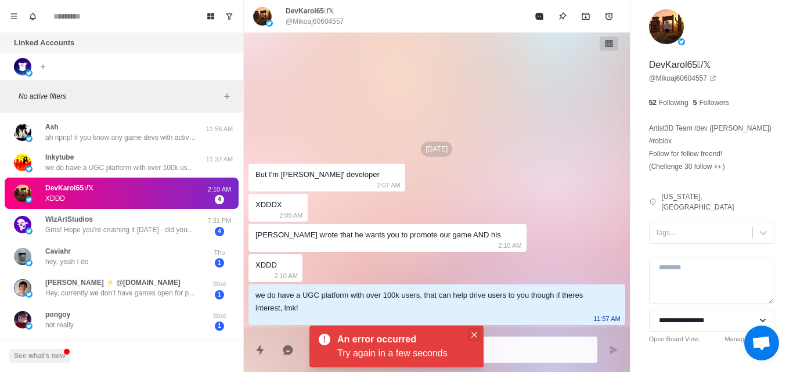
click at [474, 337] on icon "Close" at bounding box center [475, 335] width 6 height 6
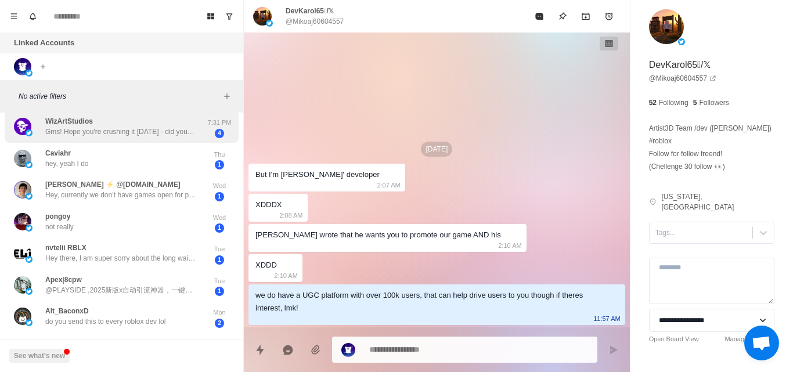
scroll to position [92, 0]
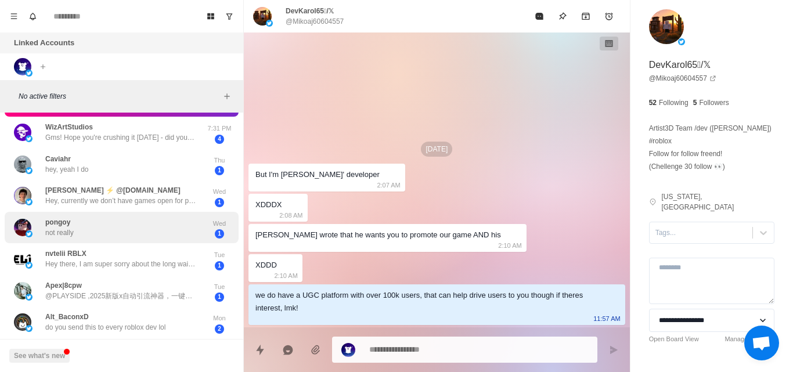
click at [179, 236] on div "pongoy not really" at bounding box center [109, 228] width 191 height 23
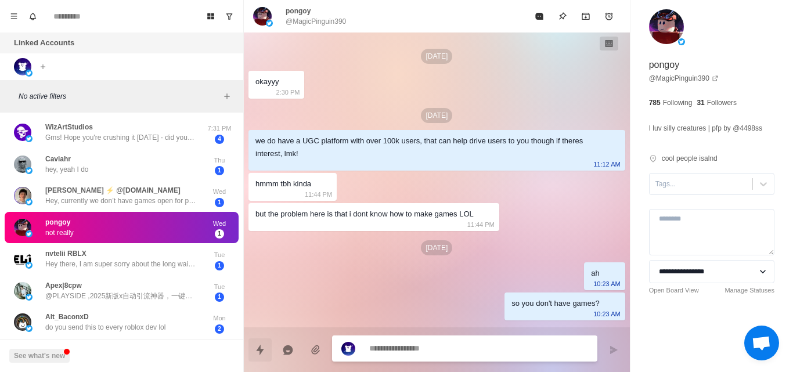
scroll to position [55, 0]
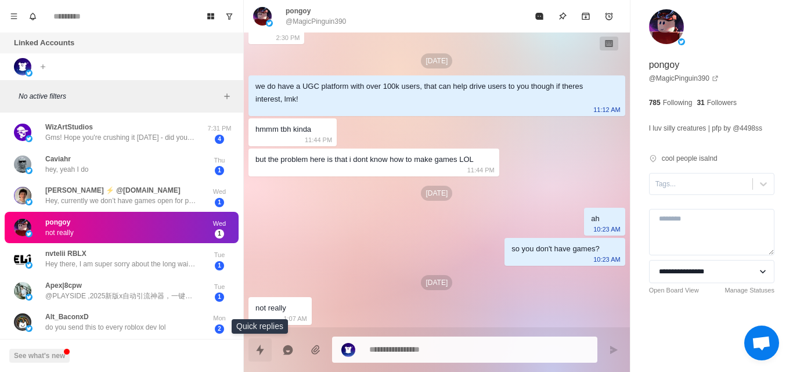
click at [260, 351] on icon "Quick replies" at bounding box center [260, 350] width 12 height 12
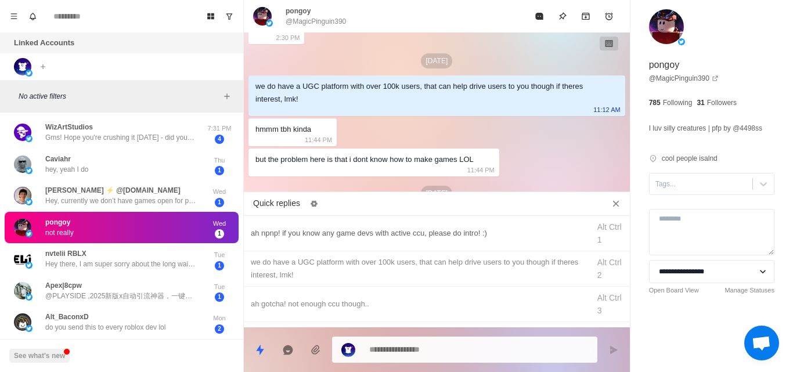
type textarea "*"
click at [338, 238] on div "ah npnp! if you know any game devs with active ccu, please do intro! :)" at bounding box center [417, 233] width 332 height 13
type textarea "**********"
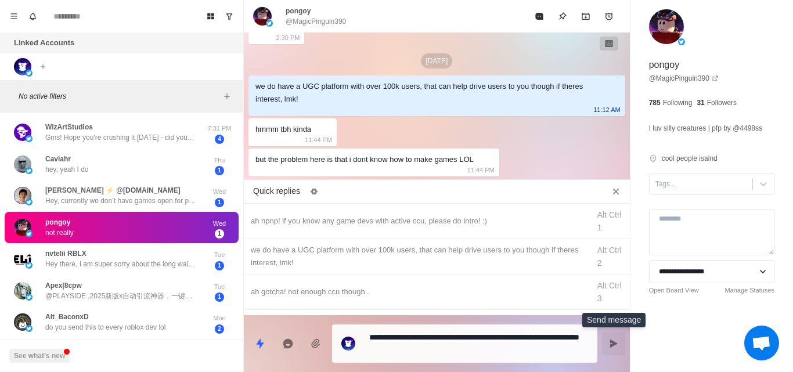
click at [613, 339] on icon "Send message" at bounding box center [613, 343] width 9 height 9
type textarea "*"
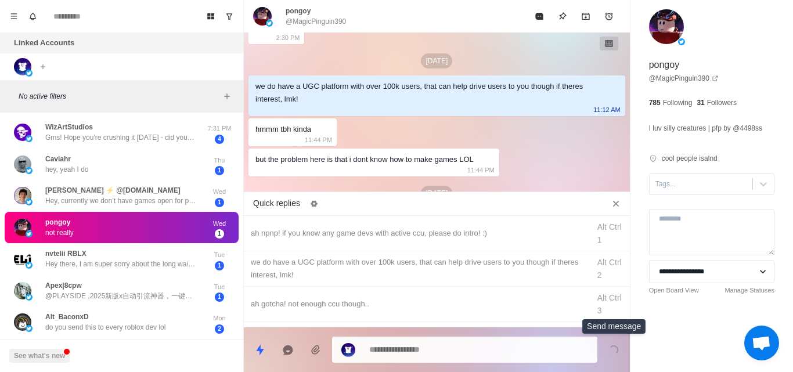
scroll to position [245, 0]
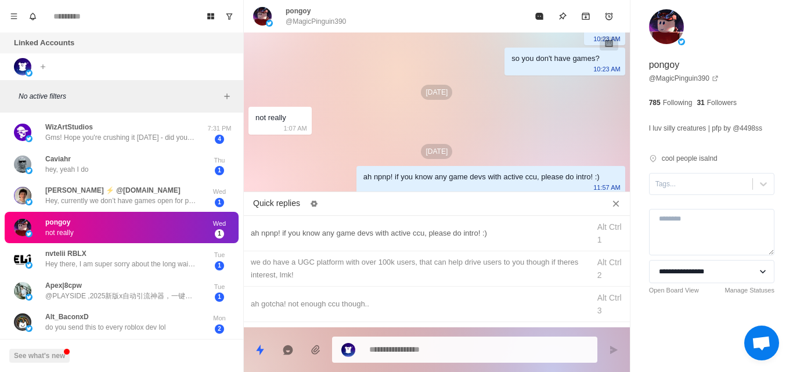
type textarea "*"
click at [350, 265] on div "we do have a UGC platform with over 100k users, that can help drive users to yo…" at bounding box center [417, 269] width 332 height 26
type textarea "**********"
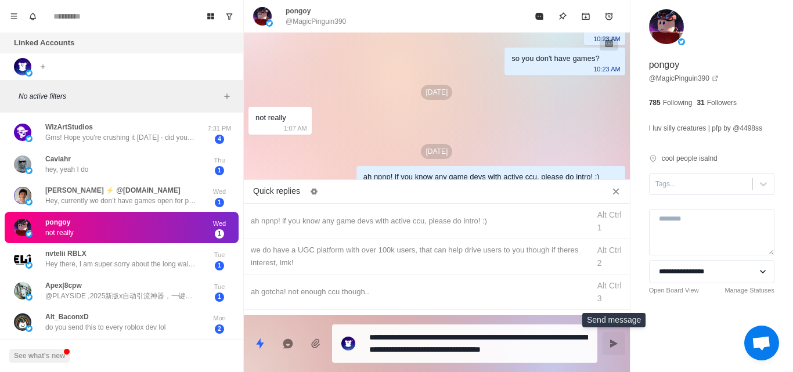
click at [611, 341] on icon "Send message" at bounding box center [614, 344] width 8 height 8
type textarea "*"
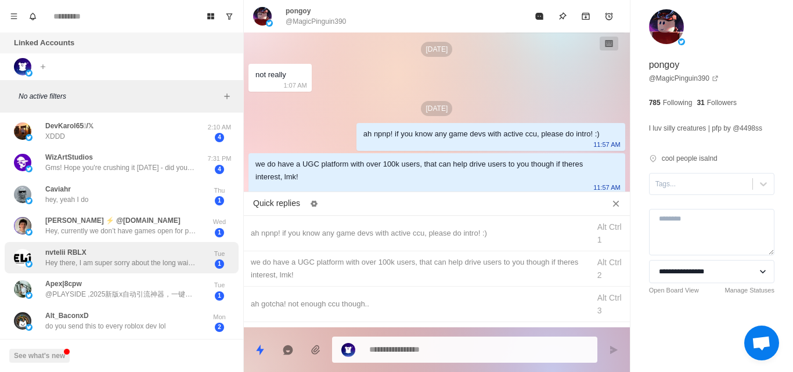
scroll to position [0, 0]
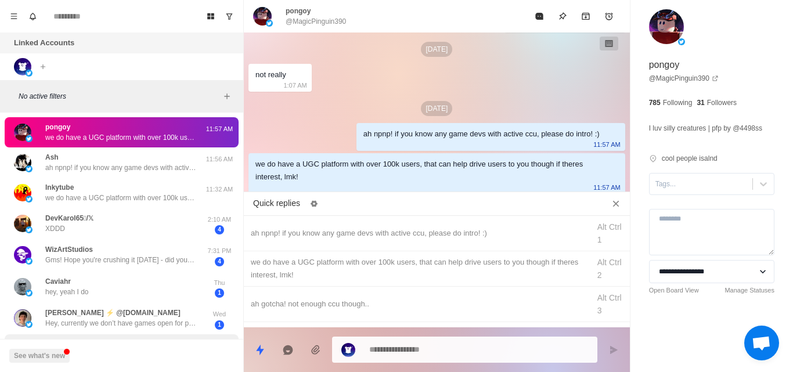
click at [110, 251] on div "WizArtStudios Gms! Hope you're crushing it today - did you get a chance to chec…" at bounding box center [120, 254] width 151 height 21
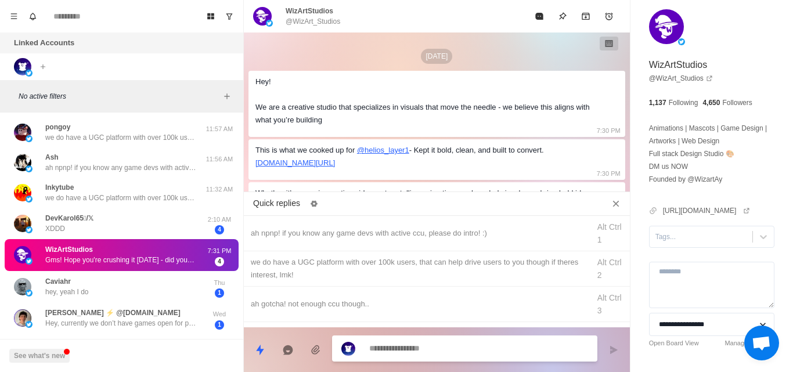
scroll to position [127, 0]
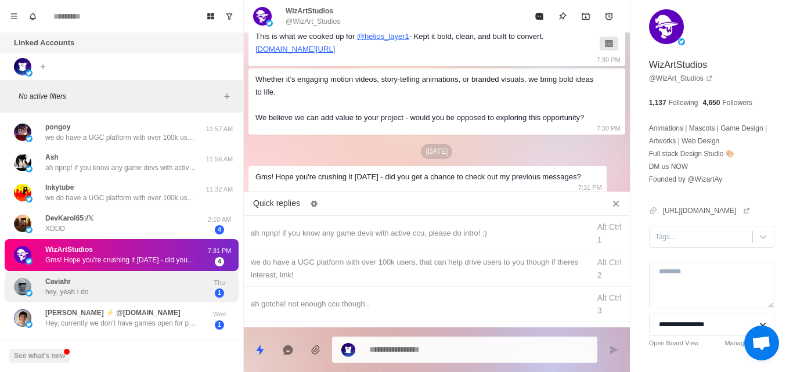
click at [130, 290] on div "Caviahr hey, yeah I do" at bounding box center [109, 287] width 191 height 23
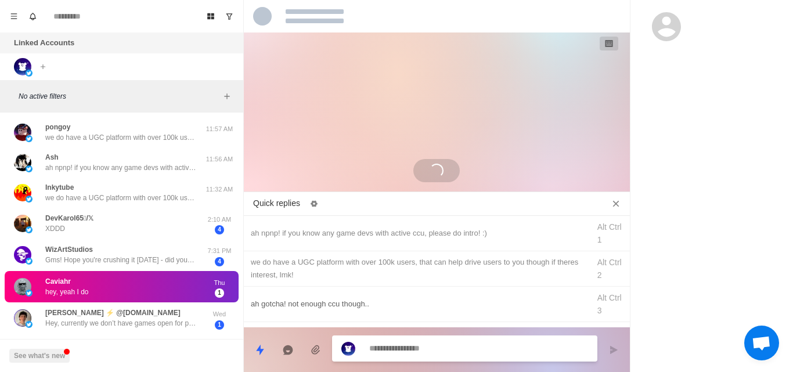
scroll to position [2, 0]
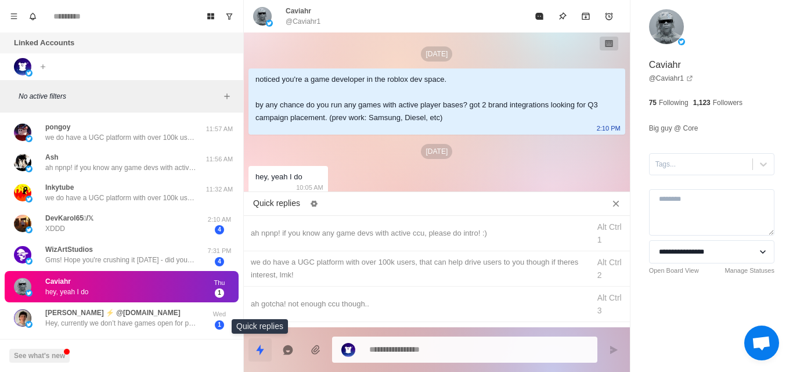
click at [260, 349] on icon "Quick replies" at bounding box center [260, 349] width 8 height 10
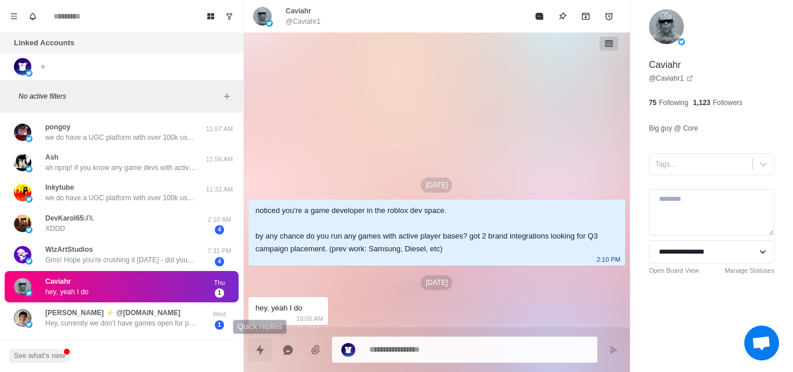
scroll to position [0, 0]
click at [267, 346] on button "Quick replies" at bounding box center [260, 350] width 23 height 23
type textarea "*"
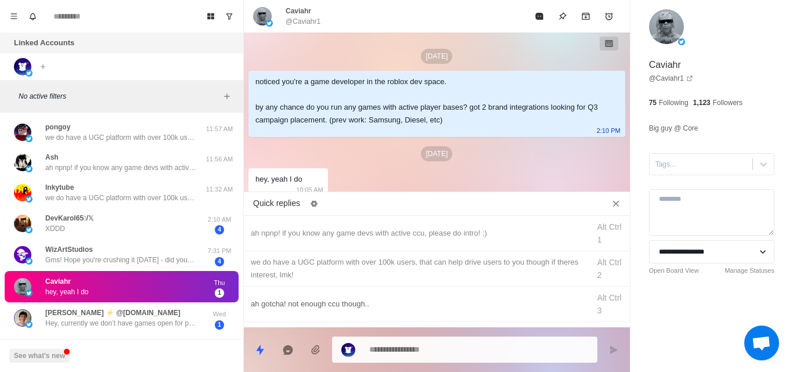
scroll to position [66, 0]
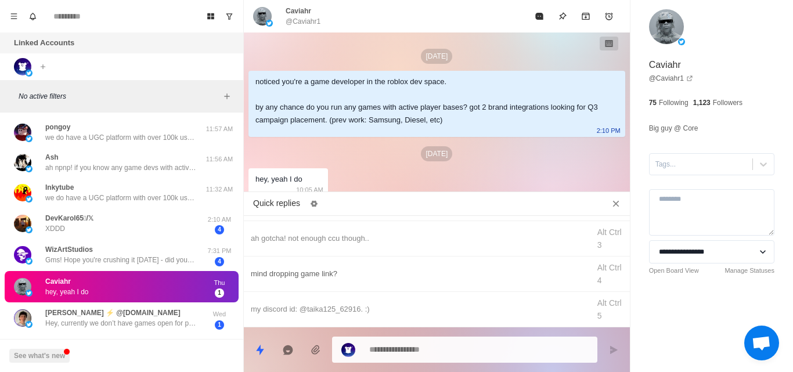
click at [312, 269] on div "mind dropping game link?" at bounding box center [417, 274] width 332 height 13
type textarea "**********"
click at [609, 350] on icon "Send message" at bounding box center [613, 350] width 9 height 9
type textarea "*"
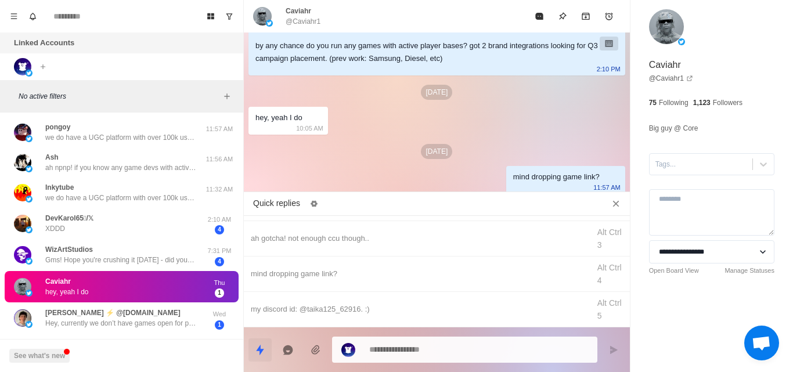
type textarea "*"
click at [282, 312] on div "my discord id: @taika125_62916. :)" at bounding box center [417, 309] width 332 height 13
type textarea "**********"
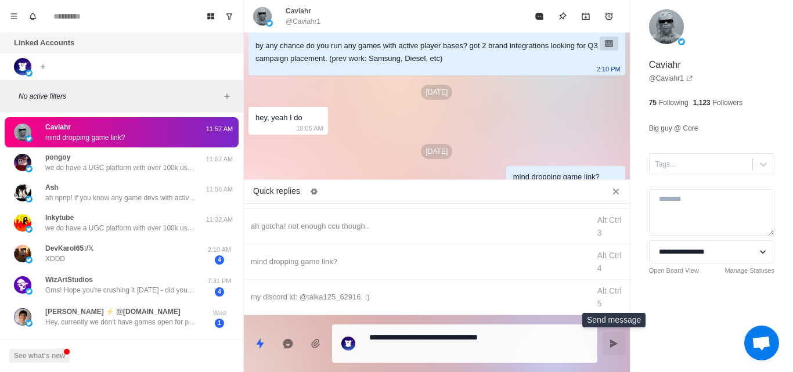
click at [615, 342] on icon "Send message" at bounding box center [613, 343] width 9 height 9
type textarea "*"
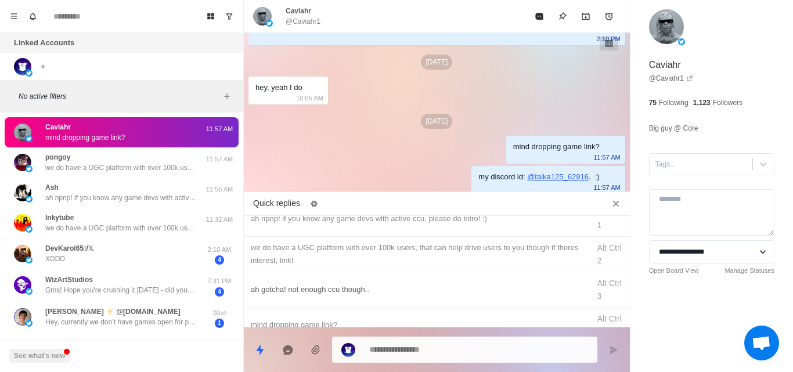
scroll to position [13, 0]
type textarea "*"
click at [301, 250] on div "we do have a UGC platform with over 100k users, that can help drive users to yo…" at bounding box center [417, 256] width 332 height 26
type textarea "**********"
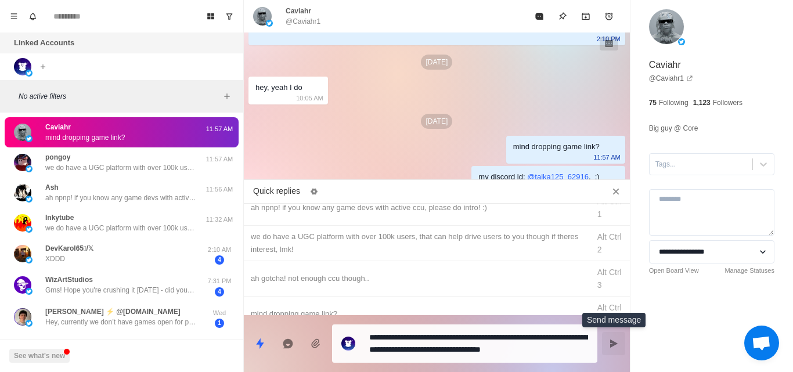
click at [616, 347] on icon "Send message" at bounding box center [613, 343] width 9 height 9
type textarea "*"
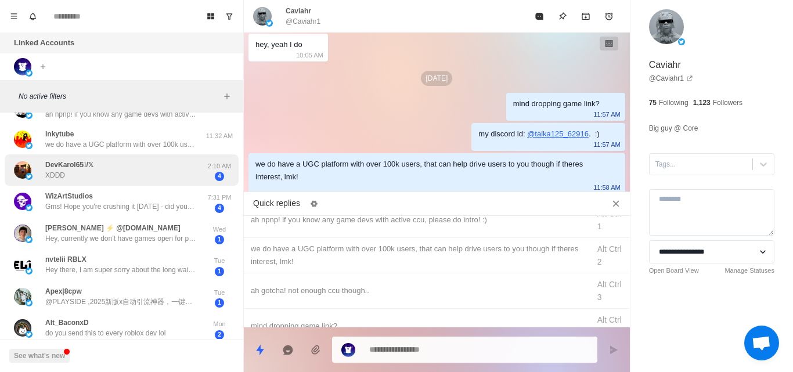
scroll to position [84, 0]
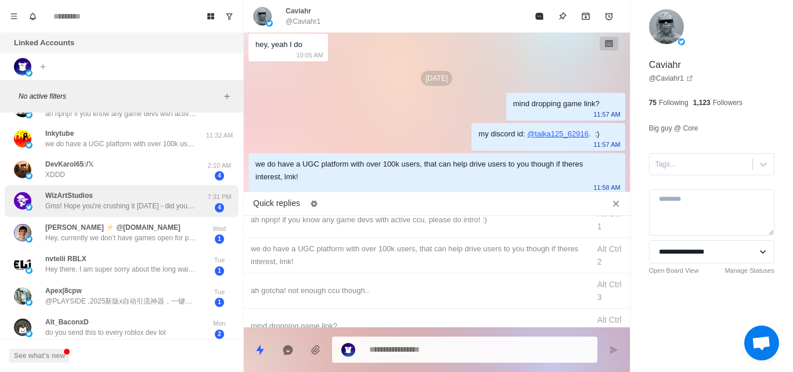
click at [131, 206] on p "Gms! Hope you're crushing it [DATE] - did you get a chance to check out my prev…" at bounding box center [120, 206] width 151 height 10
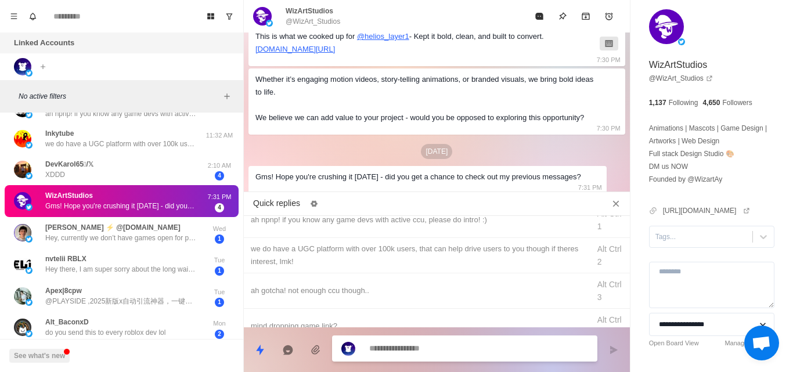
scroll to position [127, 0]
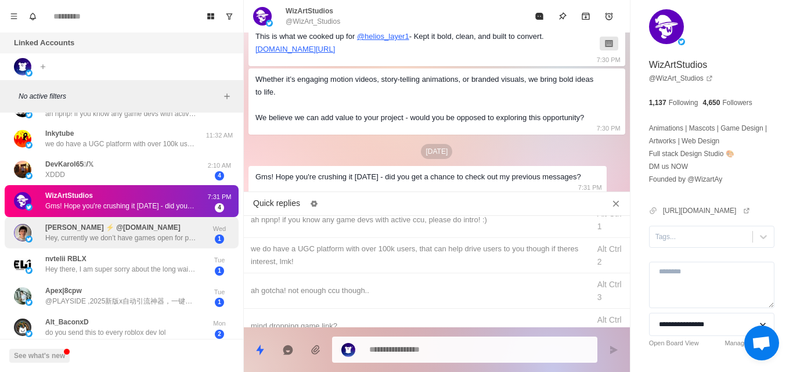
click at [154, 236] on p "Hey, currently we don’t have games open for partnerships but we will soon, I’ll…" at bounding box center [120, 238] width 151 height 10
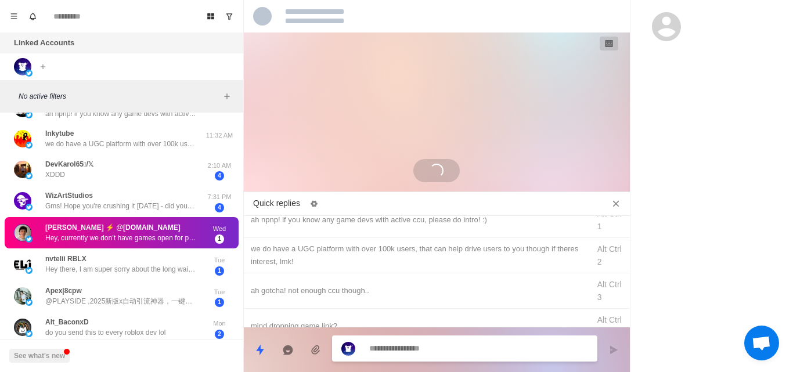
scroll to position [0, 0]
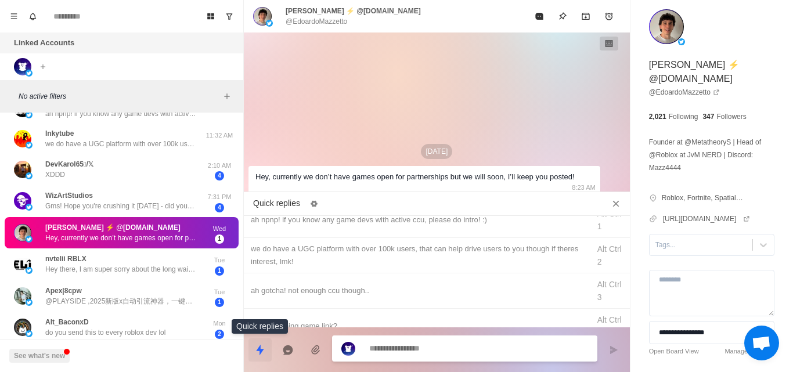
click at [256, 346] on icon "Quick replies" at bounding box center [260, 350] width 12 height 12
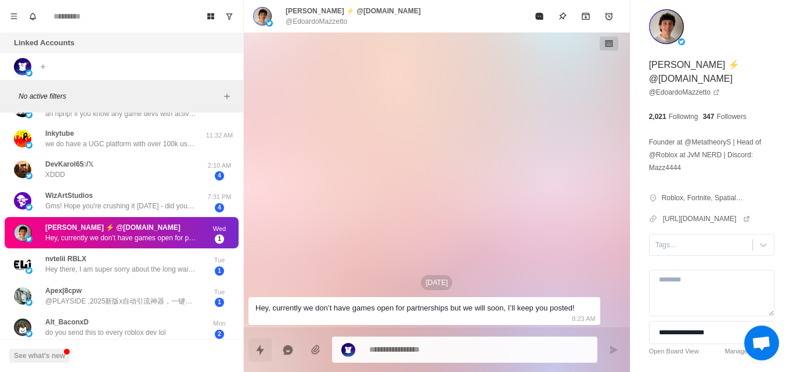
click at [256, 346] on icon "Quick replies" at bounding box center [260, 350] width 12 height 12
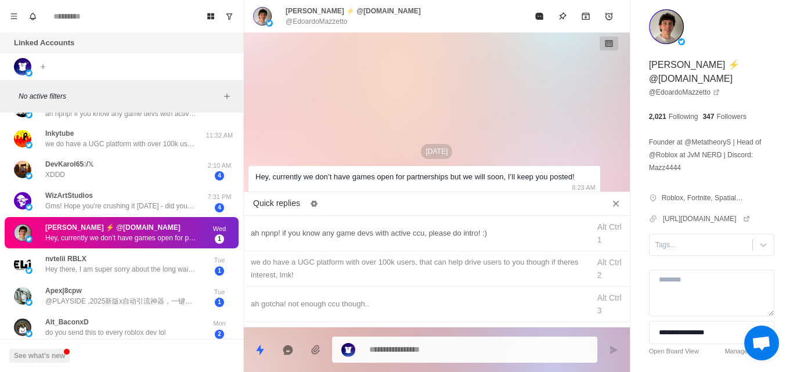
type textarea "*"
click at [322, 236] on div "ah npnp! if you know any game devs with active ccu, please do intro! :)" at bounding box center [417, 233] width 332 height 13
type textarea "**********"
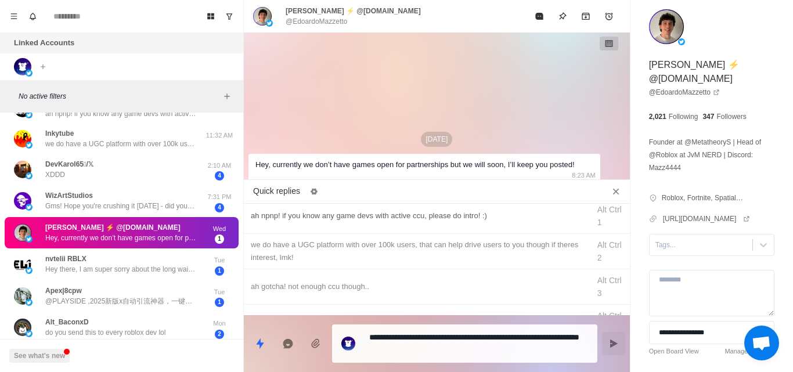
scroll to position [4, 0]
click at [616, 339] on button "Send message" at bounding box center [613, 343] width 23 height 23
type textarea "*"
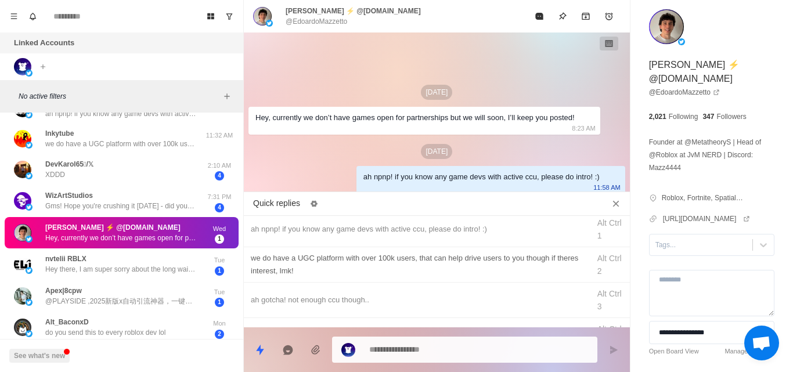
type textarea "*"
click at [293, 249] on div "we do have a UGC platform with over 100k users, that can help drive users to yo…" at bounding box center [437, 264] width 386 height 35
type textarea "**********"
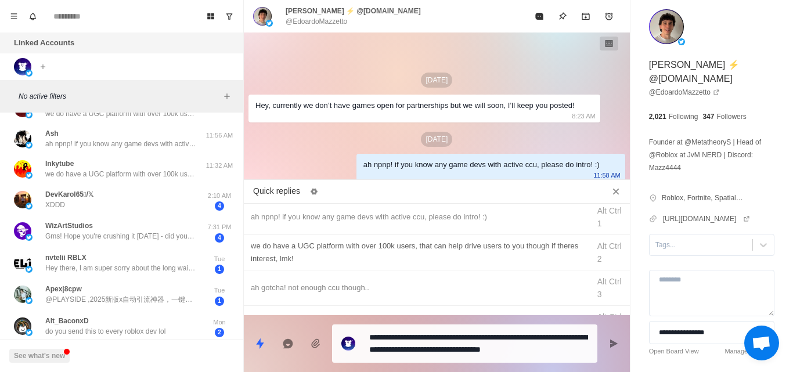
scroll to position [0, 0]
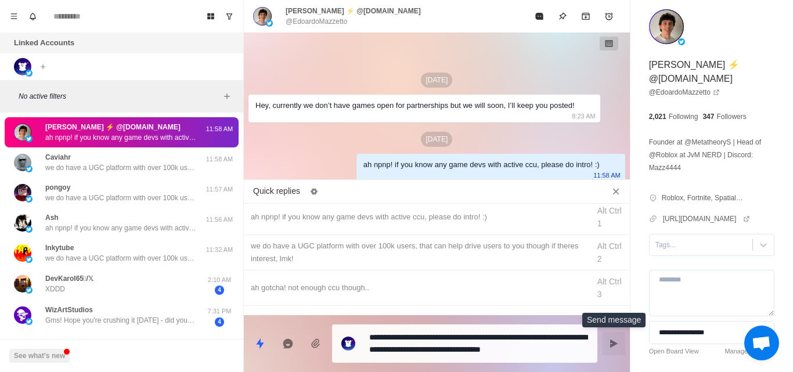
click at [614, 344] on icon "Send message" at bounding box center [614, 344] width 8 height 8
type textarea "*"
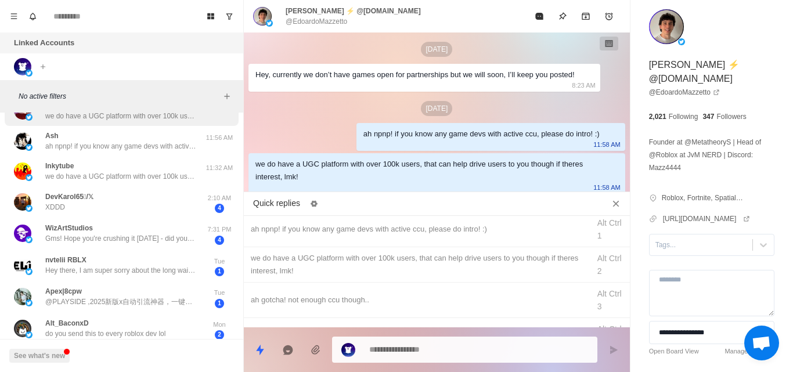
scroll to position [82, 0]
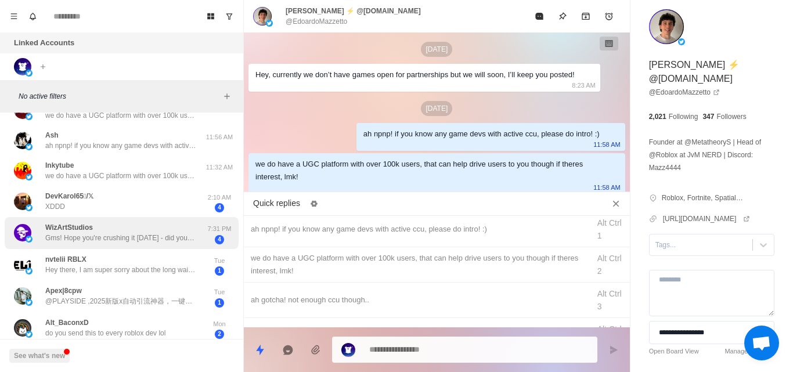
click at [105, 239] on p "Gms! Hope you're crushing it [DATE] - did you get a chance to check out my prev…" at bounding box center [120, 238] width 151 height 10
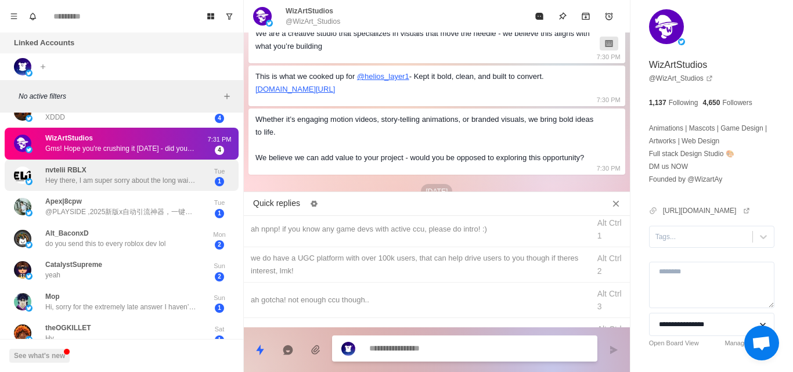
scroll to position [172, 0]
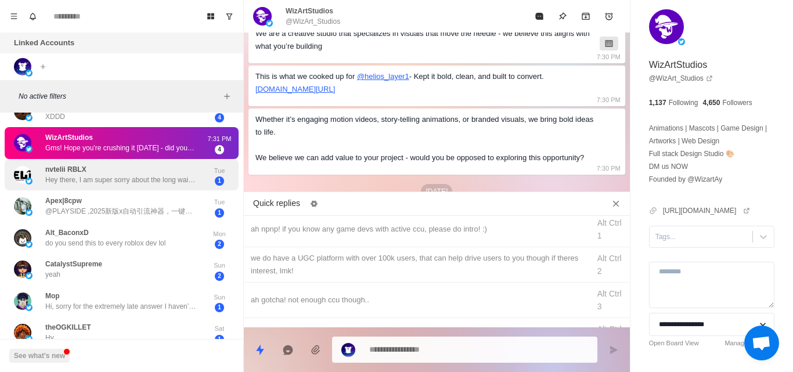
click at [165, 171] on div "nvtelii RBLX Hey there, I am super sorry about the long wait this was buried in…" at bounding box center [120, 174] width 151 height 21
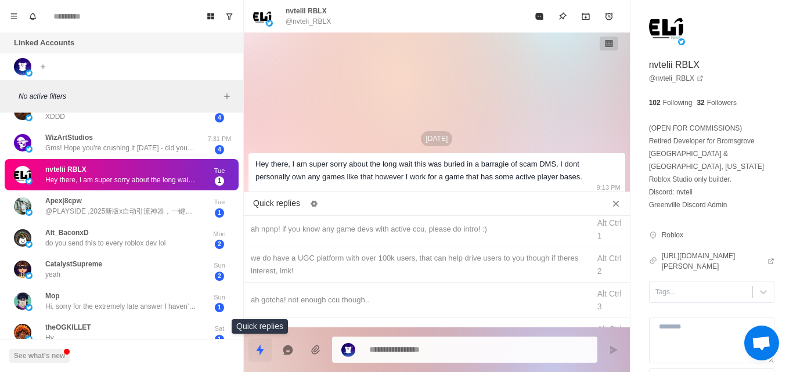
click at [258, 351] on icon "Quick replies" at bounding box center [260, 349] width 8 height 10
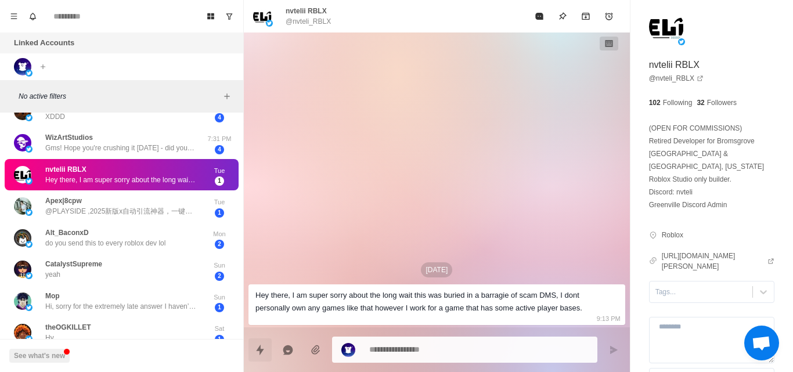
click at [263, 353] on icon "Quick replies" at bounding box center [260, 350] width 12 height 12
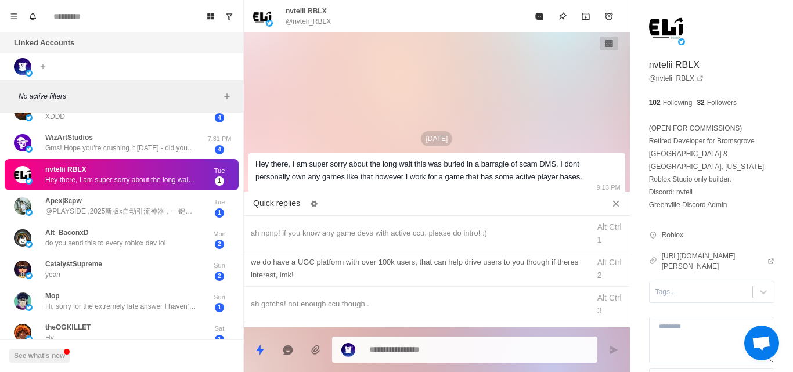
scroll to position [66, 0]
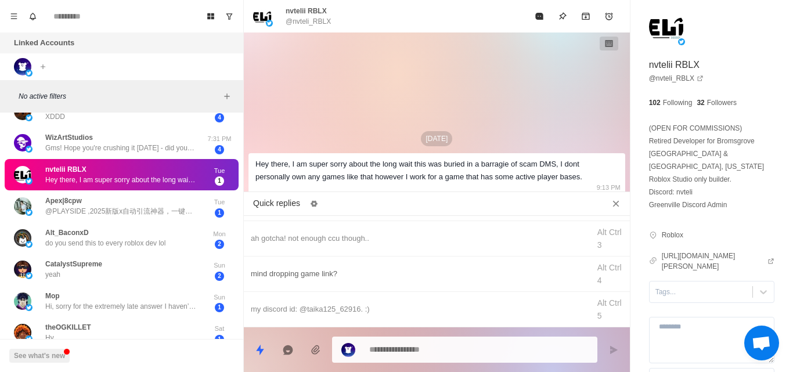
type textarea "*"
click at [311, 271] on div "mind dropping game link?" at bounding box center [417, 274] width 332 height 13
type textarea "**********"
click at [611, 351] on icon "Send message" at bounding box center [614, 350] width 8 height 8
type textarea "*"
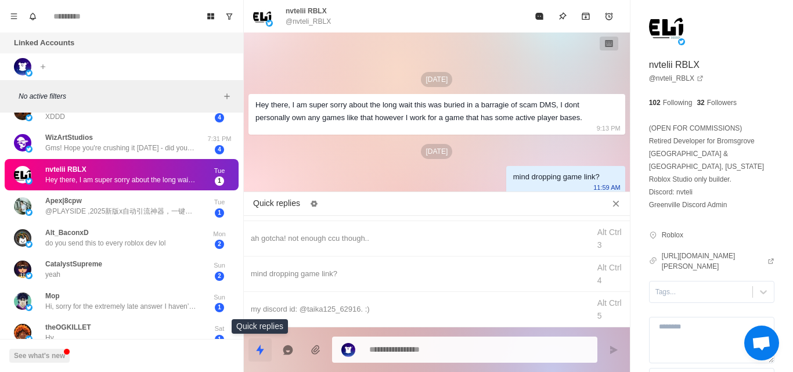
click at [265, 349] on icon "Quick replies" at bounding box center [260, 350] width 12 height 12
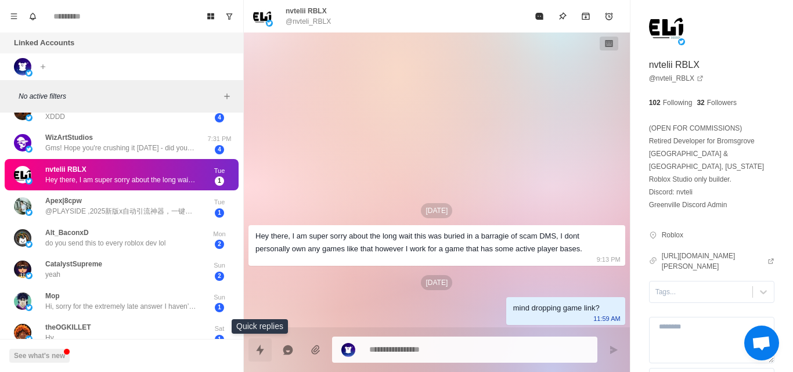
click at [254, 352] on button "Quick replies" at bounding box center [260, 350] width 23 height 23
type textarea "*"
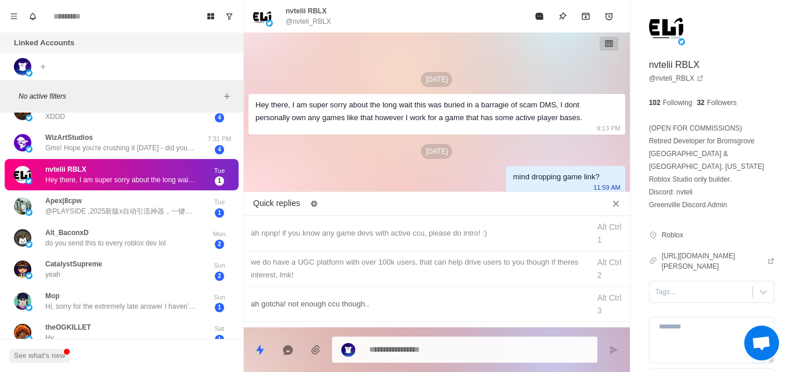
click at [316, 300] on div "ah gotcha! not enough ccu though.." at bounding box center [417, 304] width 332 height 13
type textarea "**********"
drag, startPoint x: 517, startPoint y: 344, endPoint x: 348, endPoint y: 353, distance: 169.2
click at [348, 353] on div "**********" at bounding box center [464, 349] width 265 height 26
type textarea "*"
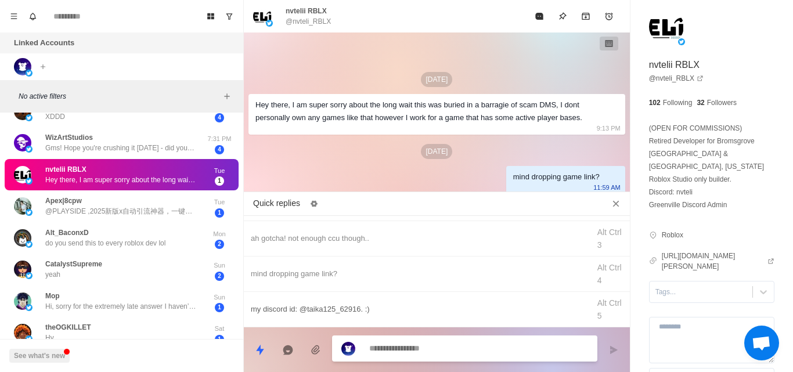
type textarea "*"
click at [274, 310] on div "my discord id: @taika125_62916. :)" at bounding box center [417, 309] width 332 height 13
type textarea "**********"
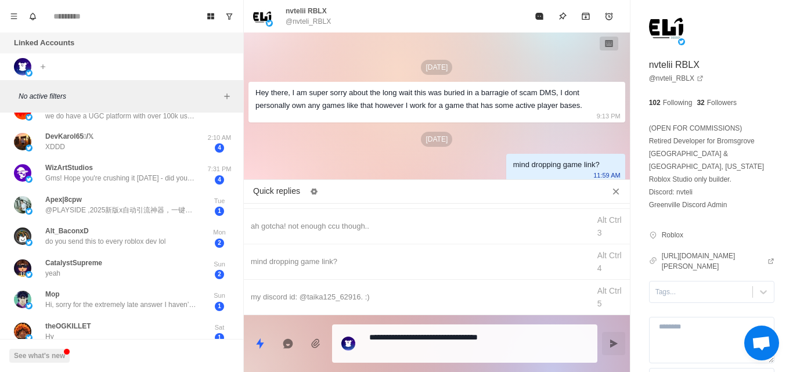
scroll to position [0, 0]
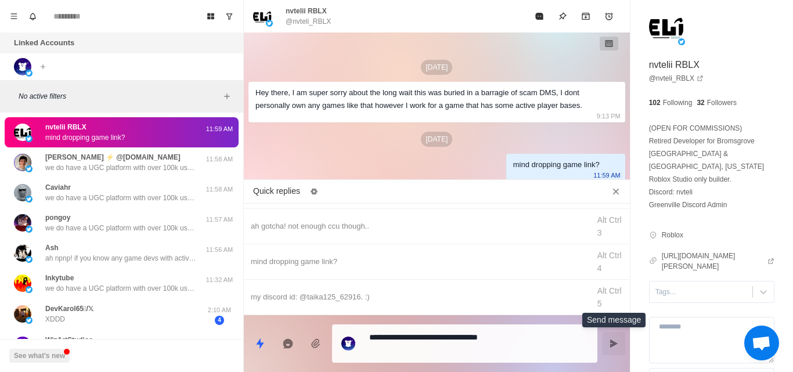
click at [620, 349] on button "Send message" at bounding box center [613, 343] width 23 height 23
type textarea "*"
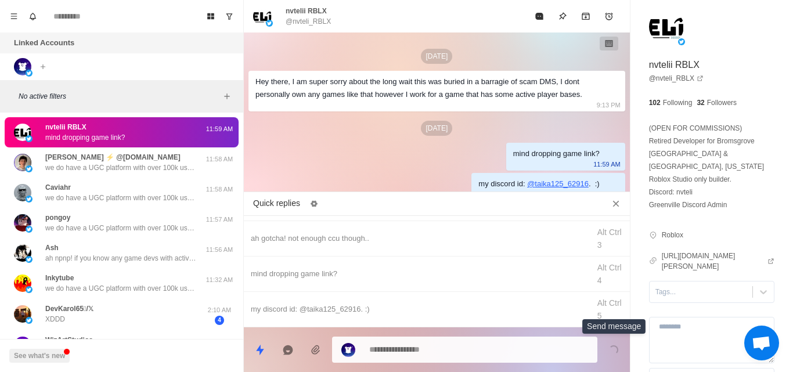
scroll to position [7, 0]
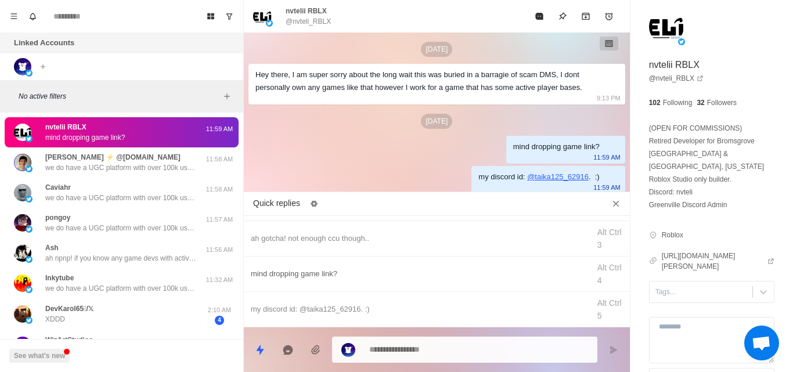
type textarea "*"
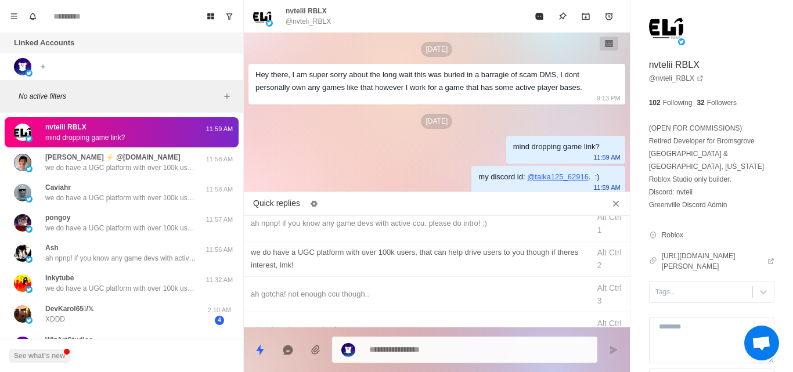
click at [294, 256] on div "we do have a UGC platform with over 100k users, that can help drive users to yo…" at bounding box center [417, 259] width 332 height 26
type textarea "**********"
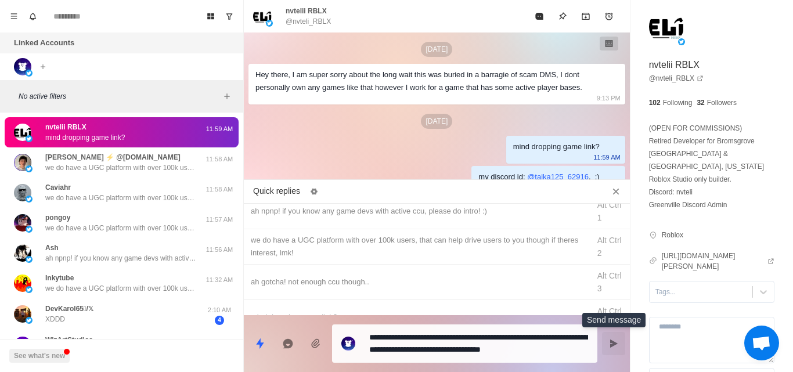
click at [610, 343] on icon "Send message" at bounding box center [614, 344] width 8 height 8
type textarea "*"
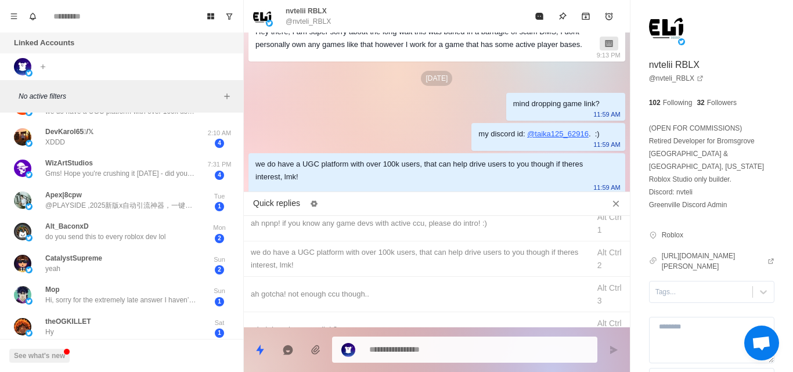
scroll to position [178, 0]
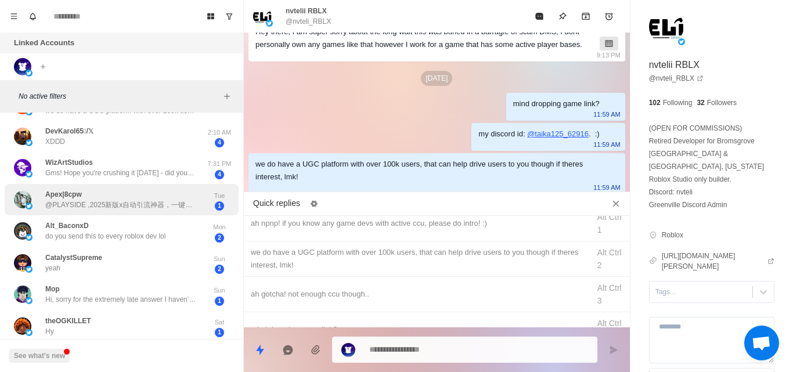
click at [108, 197] on div "Apex|8cpw @PLAYSIDE ,2025新版x自动引流神器，一键启动，操作简单。 24小时自动采集同行粉丝变现，私信拉群群发广告， 霸屏推文上热门，…" at bounding box center [120, 199] width 151 height 21
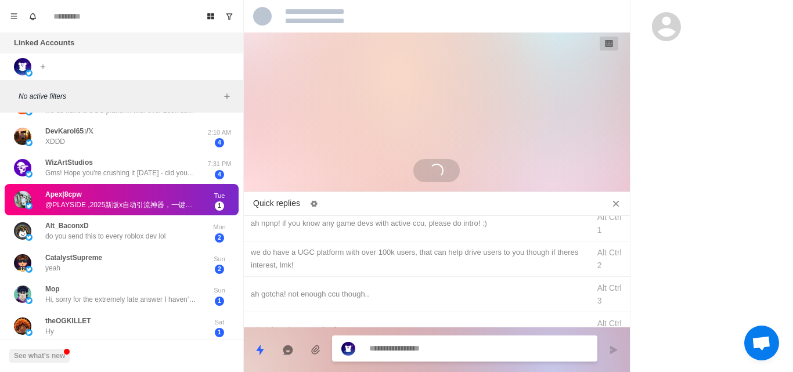
scroll to position [0, 0]
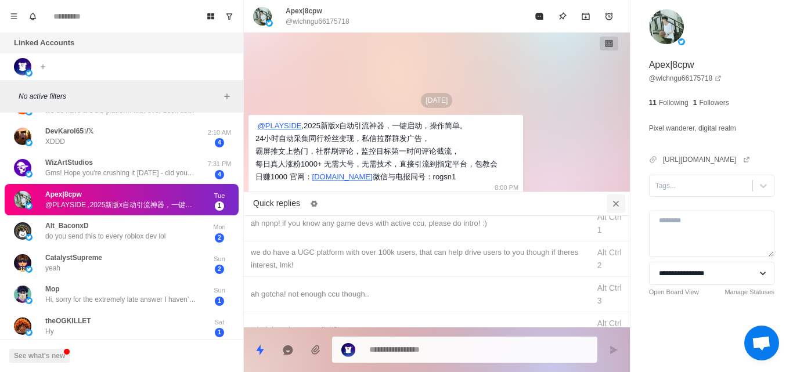
click at [621, 207] on icon "Close quick replies" at bounding box center [616, 204] width 12 height 12
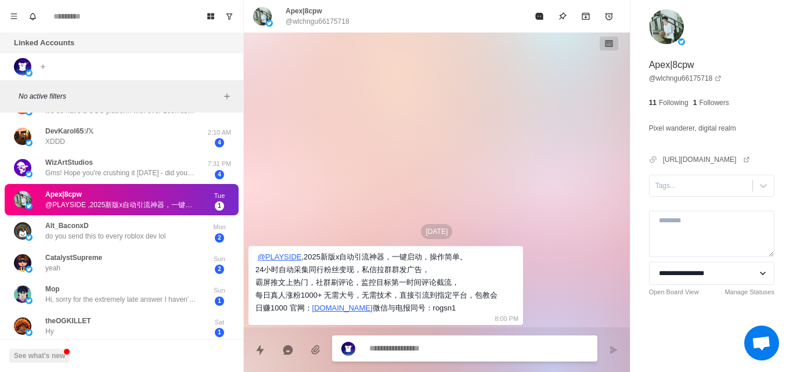
click at [404, 348] on textarea at bounding box center [478, 348] width 219 height 17
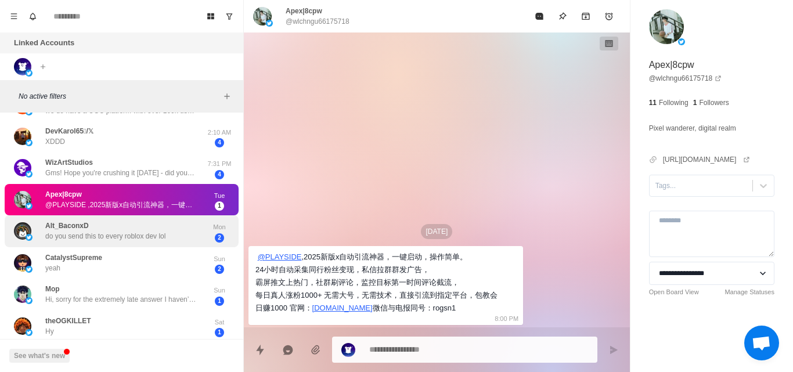
click at [165, 241] on p "do you send this to every roblox dev lol" at bounding box center [105, 236] width 120 height 10
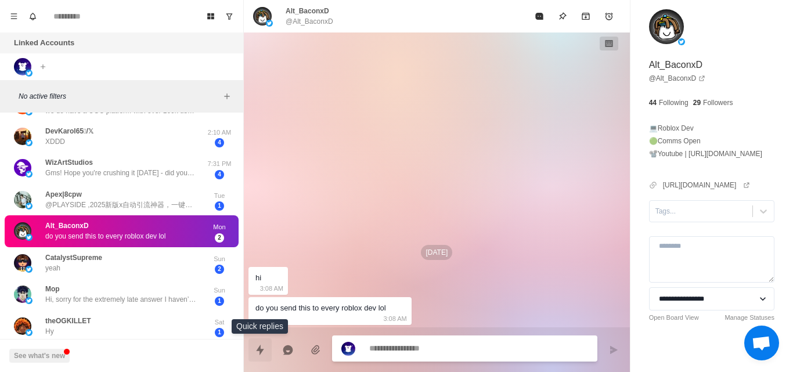
click at [258, 352] on icon "Quick replies" at bounding box center [260, 350] width 12 height 12
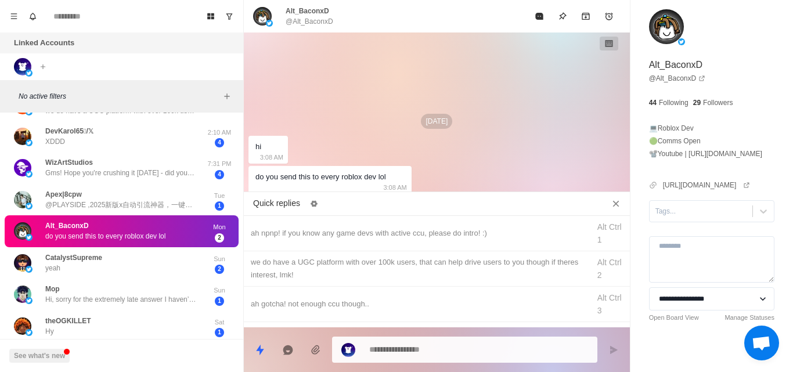
click at [469, 141] on div "Aug 18 hi 3:08 AM do you send this to every roblox dev lol 3:08 AM" at bounding box center [437, 115] width 386 height 164
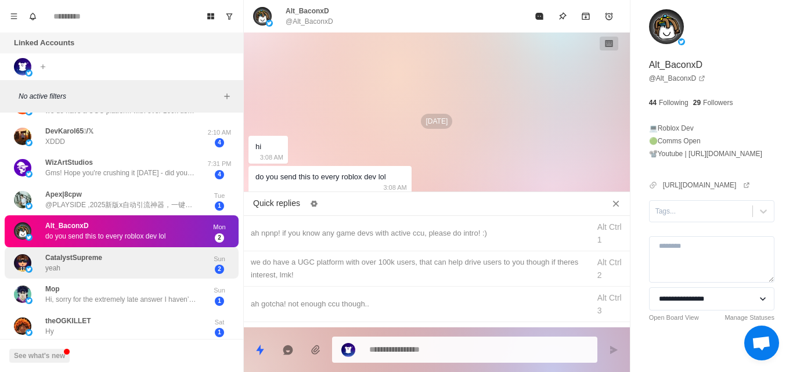
click at [154, 272] on div "CatalystSupreme yeah" at bounding box center [109, 263] width 191 height 23
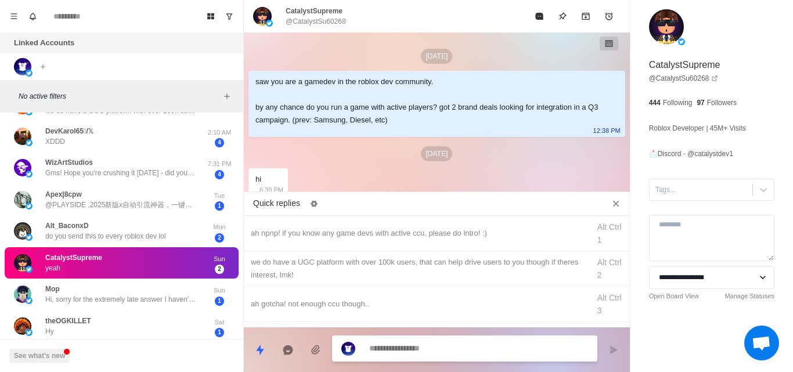
scroll to position [33, 0]
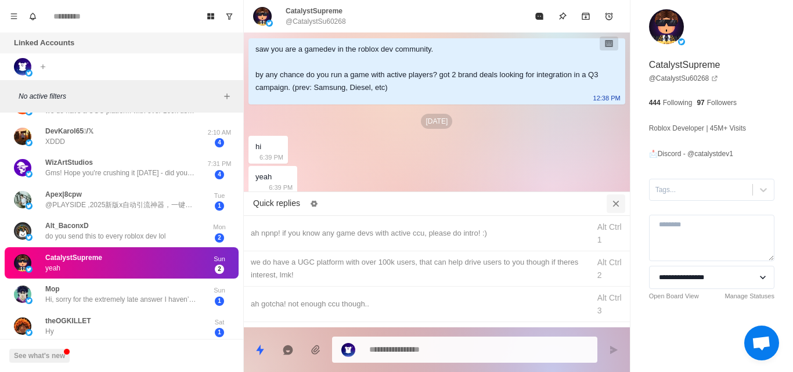
click at [616, 203] on icon "Close quick replies" at bounding box center [616, 203] width 6 height 6
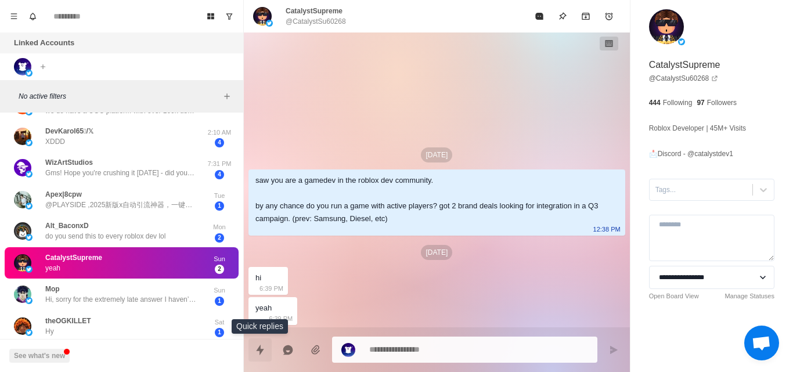
click at [264, 347] on icon "Quick replies" at bounding box center [260, 350] width 12 height 12
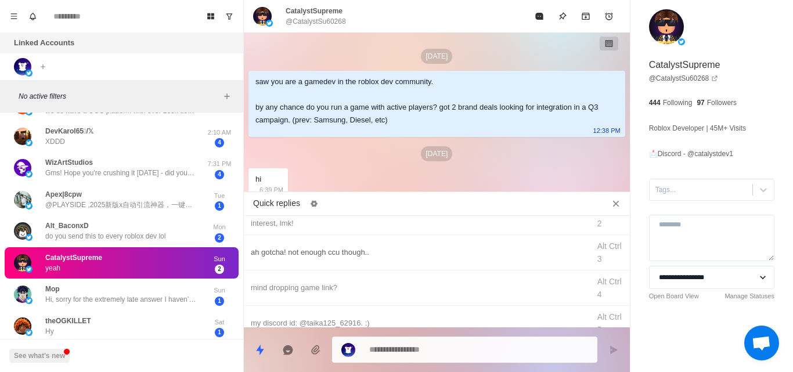
scroll to position [66, 0]
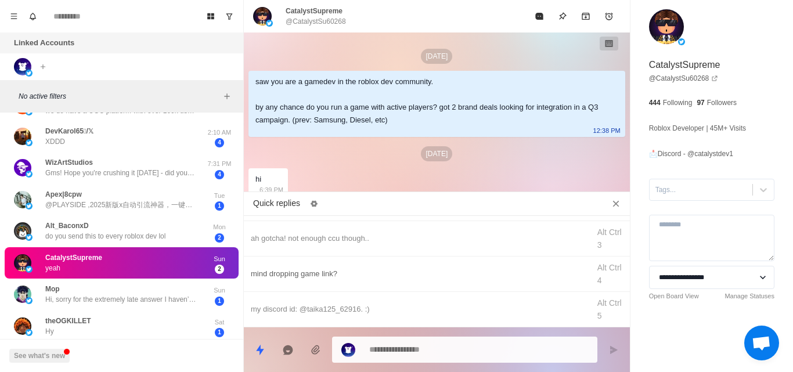
type textarea "*"
click at [314, 279] on div "mind dropping game link?" at bounding box center [417, 274] width 332 height 13
type textarea "**********"
click at [619, 348] on button "Send message" at bounding box center [613, 350] width 23 height 23
type textarea "*"
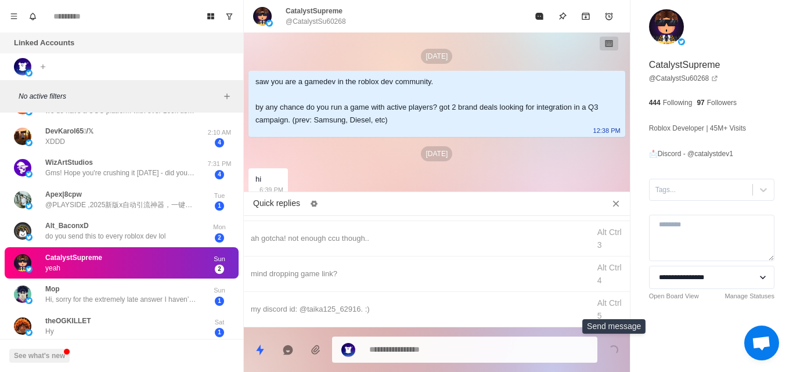
scroll to position [92, 0]
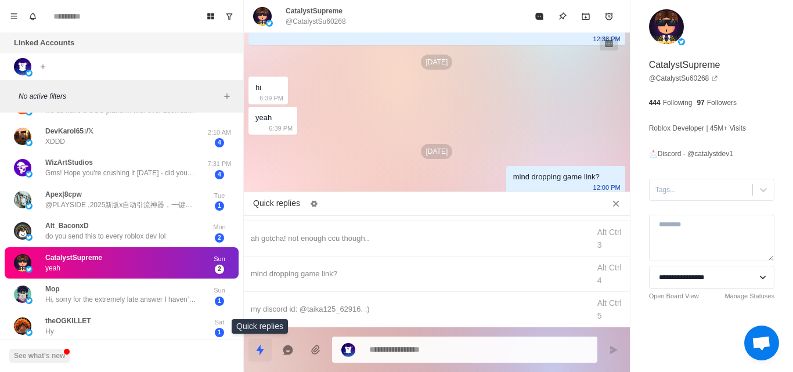
click at [257, 344] on icon "Quick replies" at bounding box center [260, 350] width 12 height 12
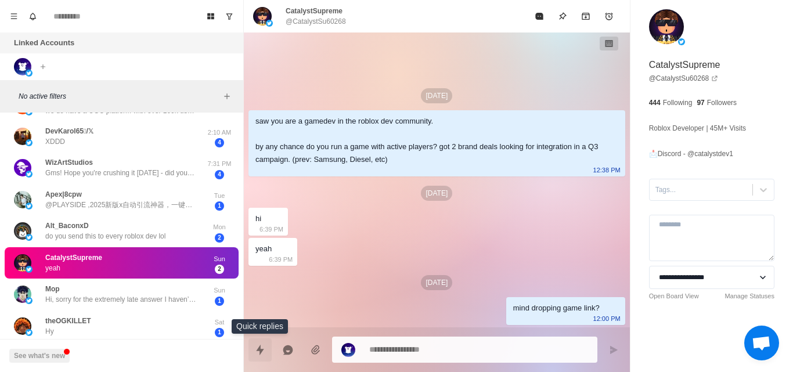
click at [258, 354] on icon "Quick replies" at bounding box center [260, 350] width 12 height 12
type textarea "*"
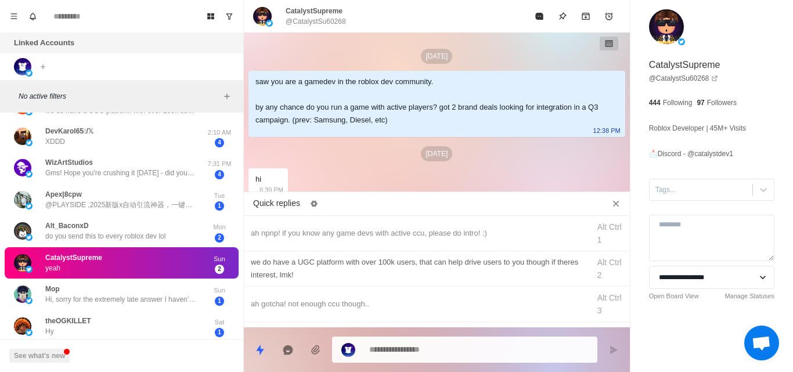
scroll to position [66, 0]
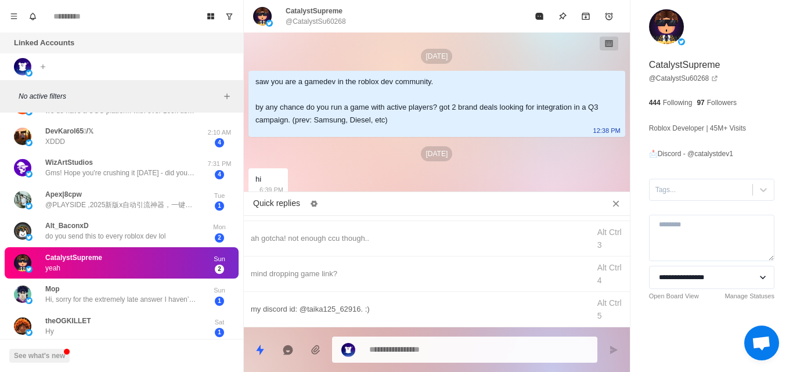
click at [328, 301] on div "my discord id: @taika125_62916. :) Alt Ctrl 5" at bounding box center [437, 309] width 386 height 35
type textarea "**********"
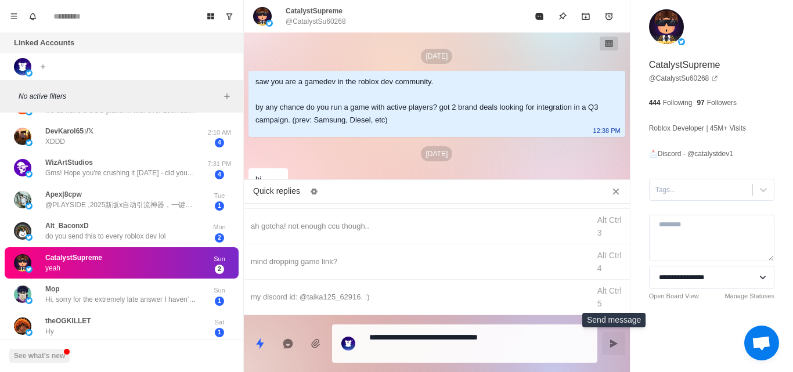
click at [613, 344] on icon "Send message" at bounding box center [614, 344] width 8 height 8
type textarea "*"
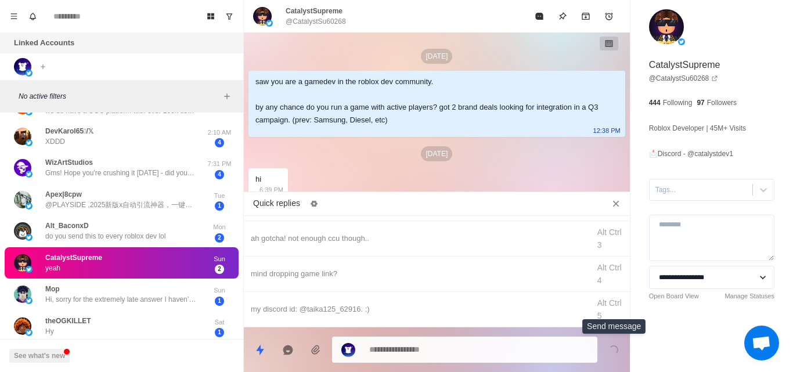
scroll to position [122, 0]
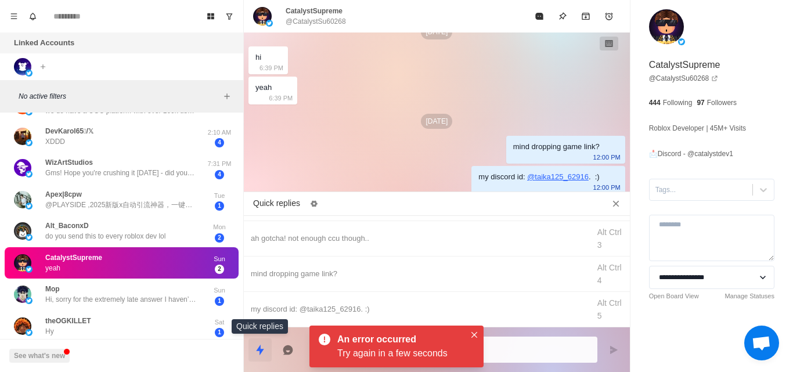
click at [260, 343] on button "Quick replies" at bounding box center [260, 350] width 23 height 23
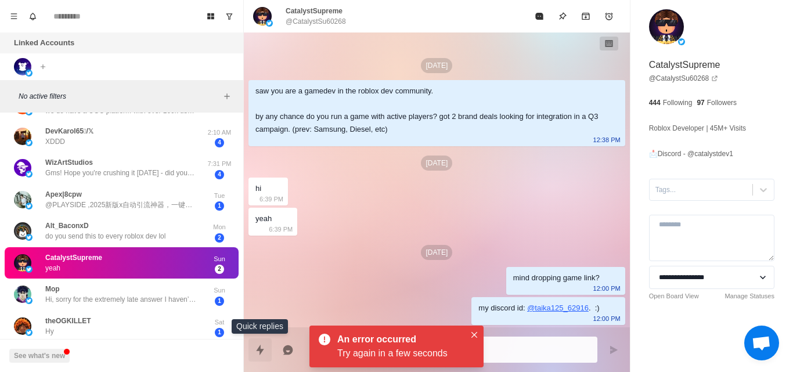
click at [253, 346] on button "Quick replies" at bounding box center [260, 350] width 23 height 23
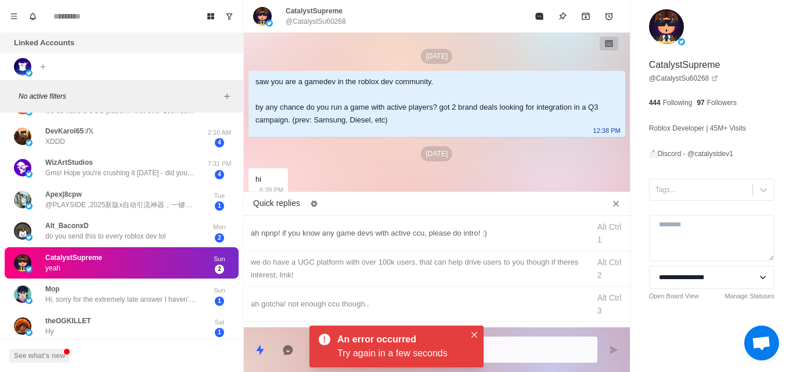
type textarea "*"
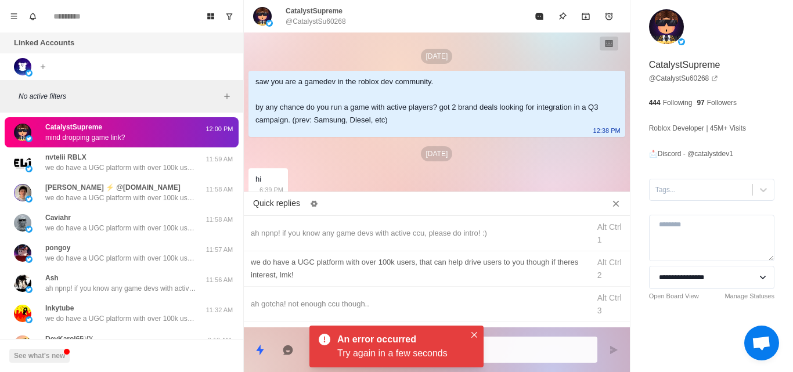
click at [311, 270] on div "we do have a UGC platform with over 100k users, that can help drive users to yo…" at bounding box center [417, 269] width 332 height 26
type textarea "**********"
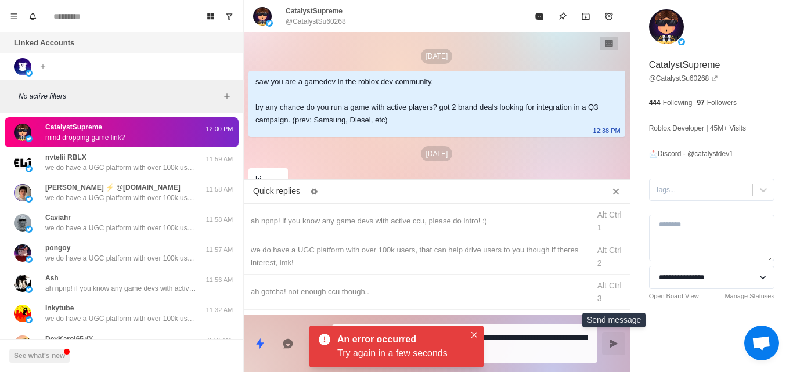
click at [610, 337] on button "Send message" at bounding box center [613, 343] width 23 height 23
type textarea "*"
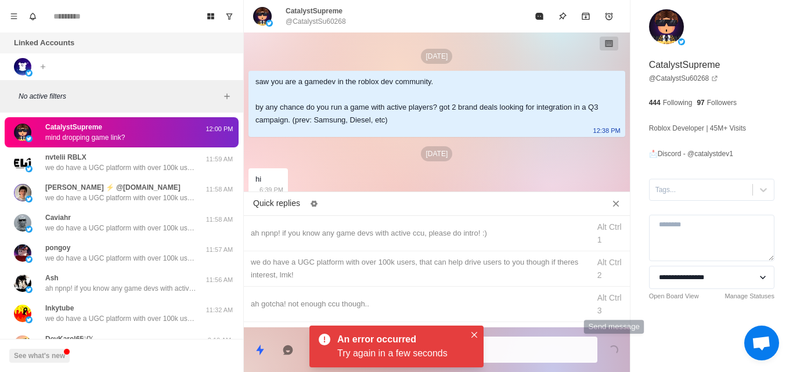
scroll to position [165, 0]
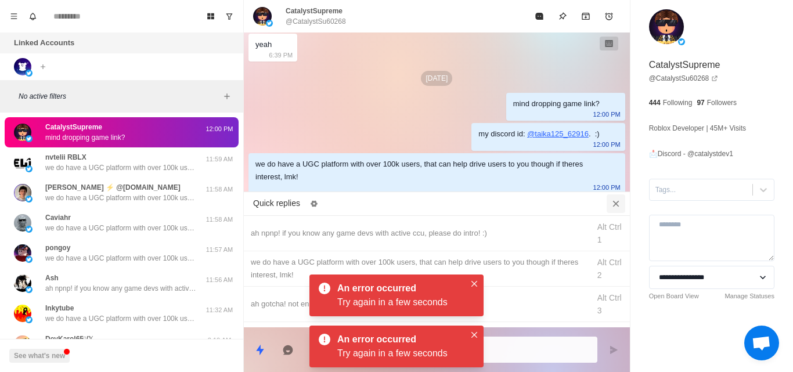
click at [614, 208] on icon "Close quick replies" at bounding box center [616, 204] width 12 height 12
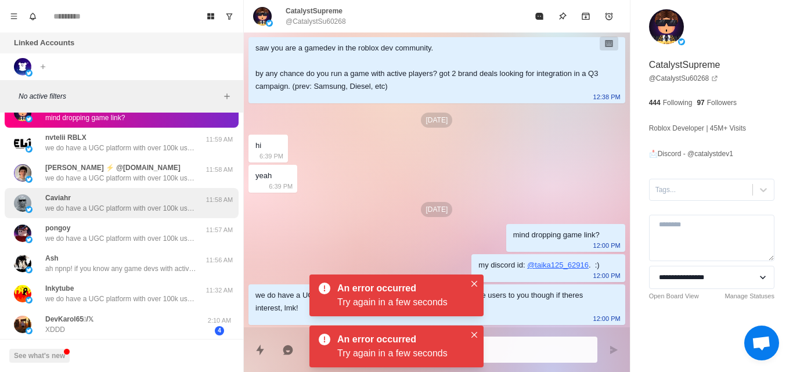
scroll to position [20, 0]
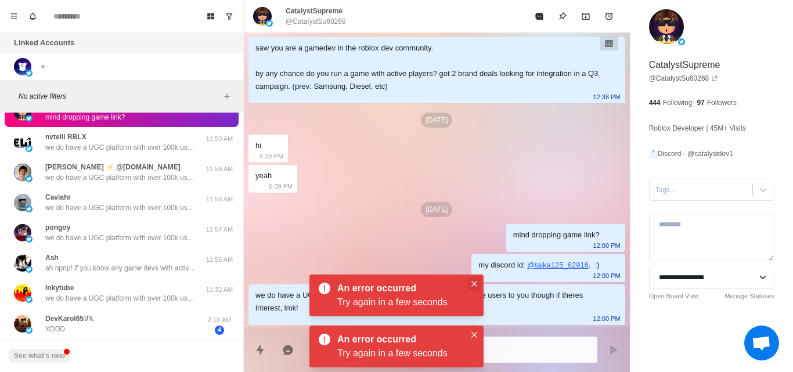
click at [472, 286] on icon "Close" at bounding box center [475, 284] width 6 height 6
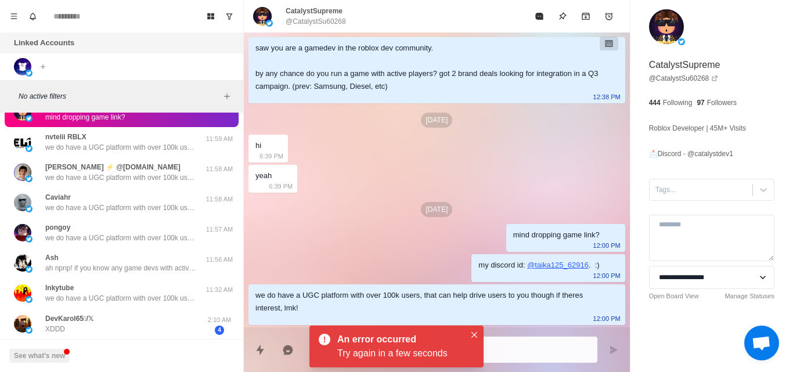
click at [473, 327] on div "An error occurred Try again in a few seconds" at bounding box center [397, 347] width 174 height 42
click at [471, 332] on button "Close" at bounding box center [474, 335] width 14 height 14
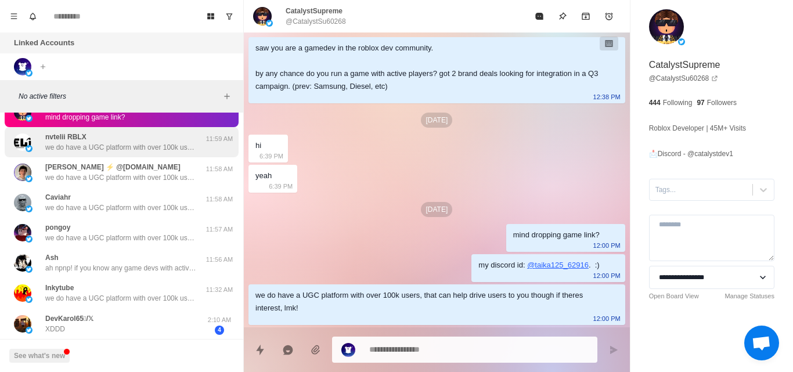
click at [129, 151] on p "we do have a UGC platform with over 100k users, that can help drive users to yo…" at bounding box center [120, 147] width 151 height 10
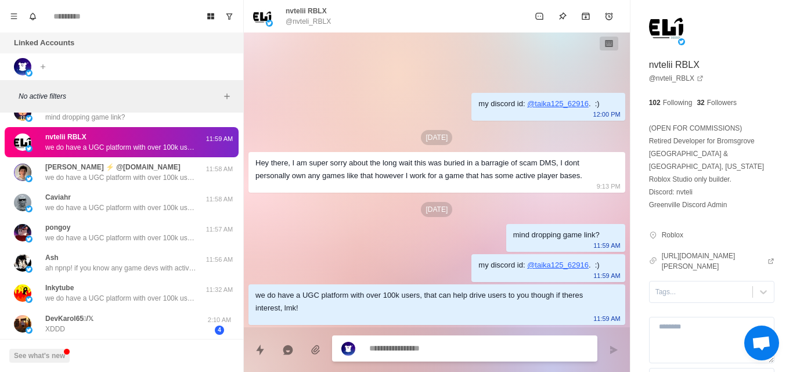
scroll to position [0, 0]
click at [147, 121] on div "CatalystSupreme mind dropping game link?" at bounding box center [109, 112] width 191 height 21
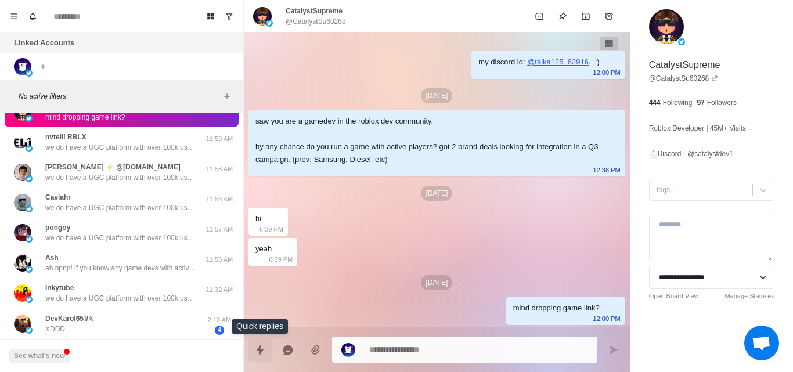
click at [255, 350] on icon "Quick replies" at bounding box center [260, 350] width 12 height 12
type textarea "*"
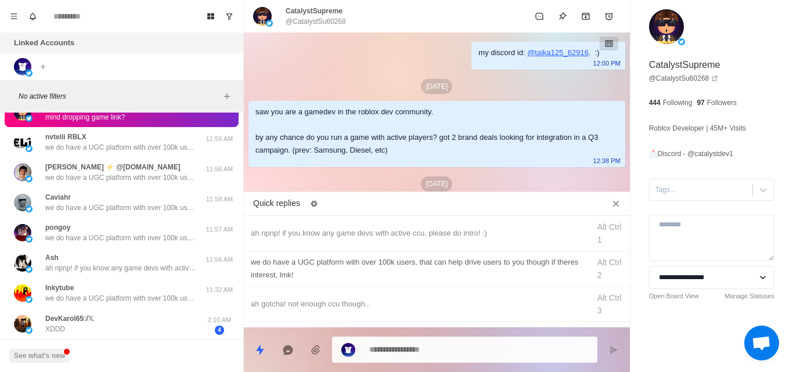
click at [369, 272] on div "we do have a UGC platform with over 100k users, that can help drive users to yo…" at bounding box center [417, 269] width 332 height 26
type textarea "**********"
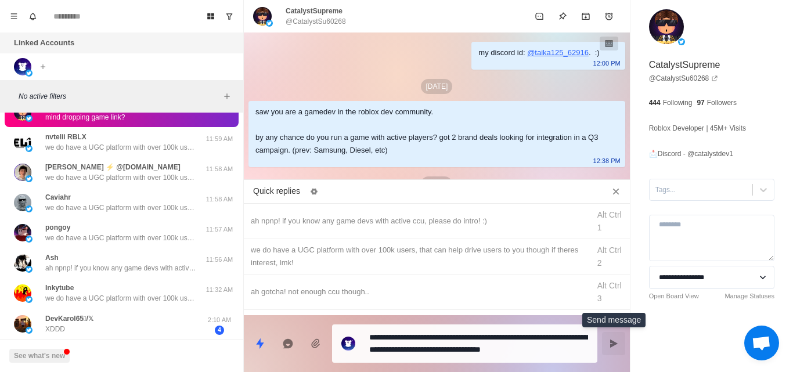
click at [615, 344] on icon "Send message" at bounding box center [614, 344] width 8 height 8
type textarea "*"
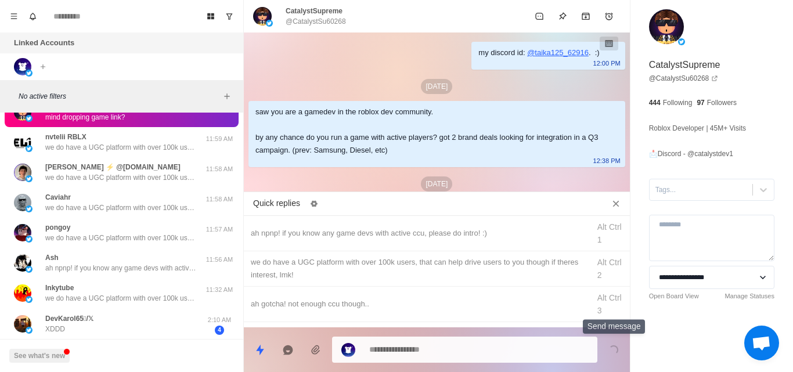
scroll to position [165, 0]
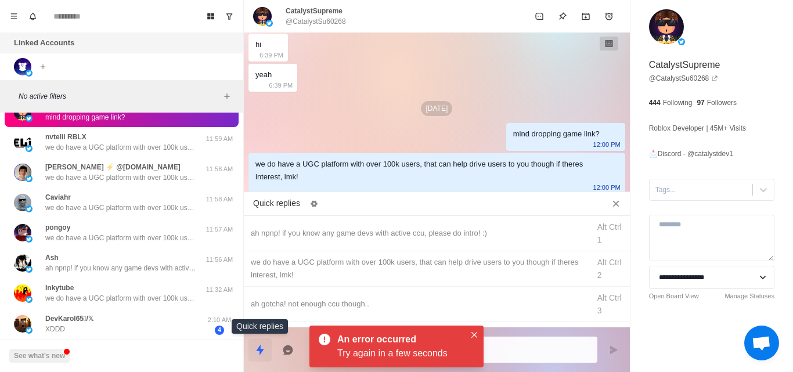
click at [261, 348] on icon "Quick replies" at bounding box center [260, 350] width 12 height 12
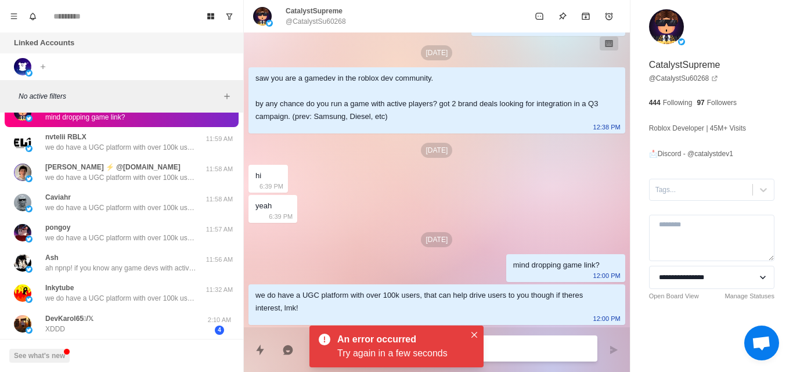
click at [524, 351] on textarea at bounding box center [478, 348] width 219 height 17
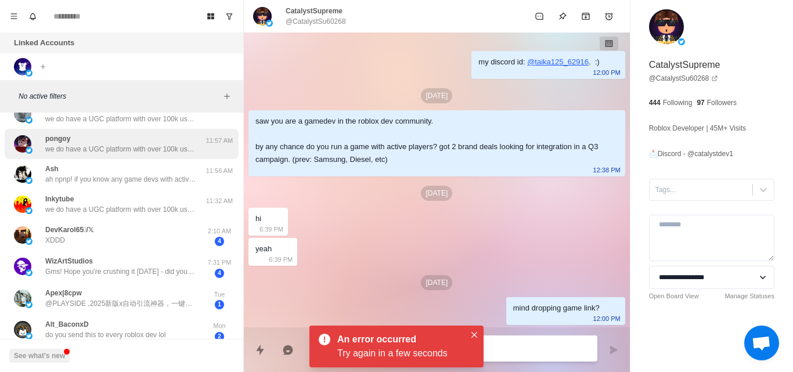
scroll to position [109, 0]
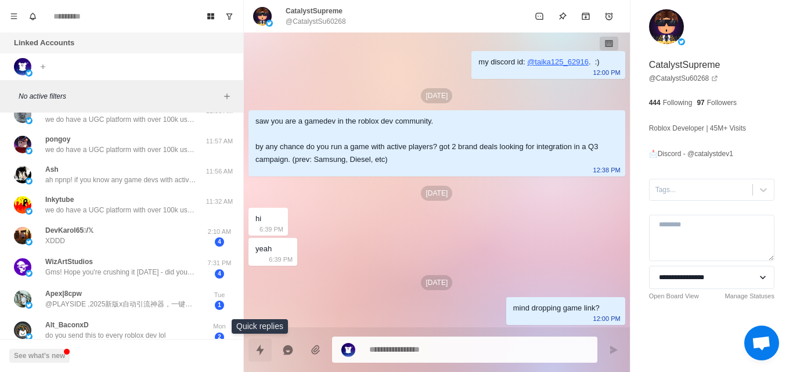
click at [263, 355] on icon "Quick replies" at bounding box center [260, 350] width 12 height 12
type textarea "*"
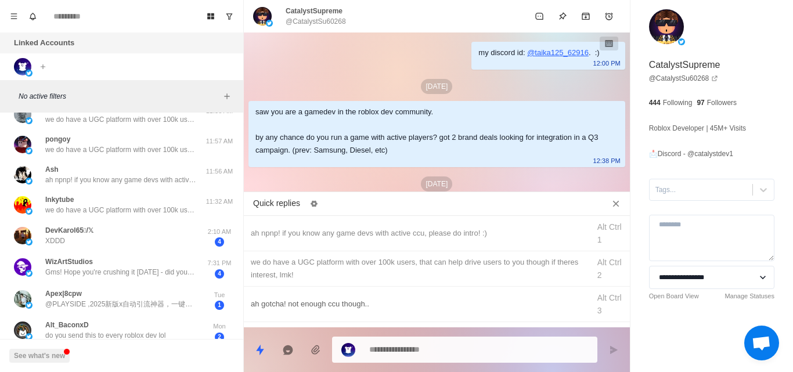
scroll to position [66, 0]
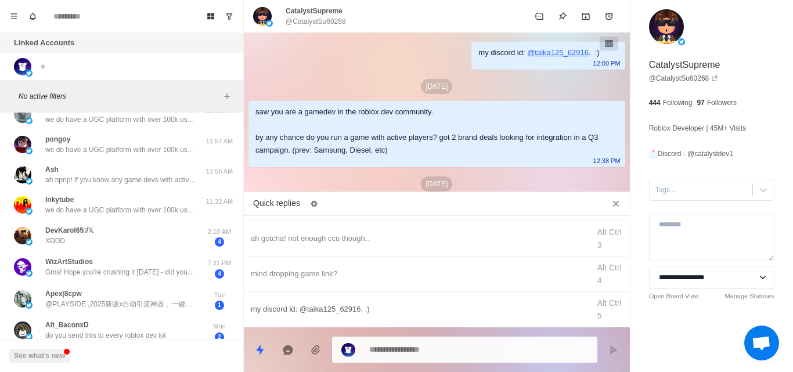
click at [303, 304] on div "my discord id: @taika125_62916. :)" at bounding box center [417, 309] width 332 height 13
type textarea "**********"
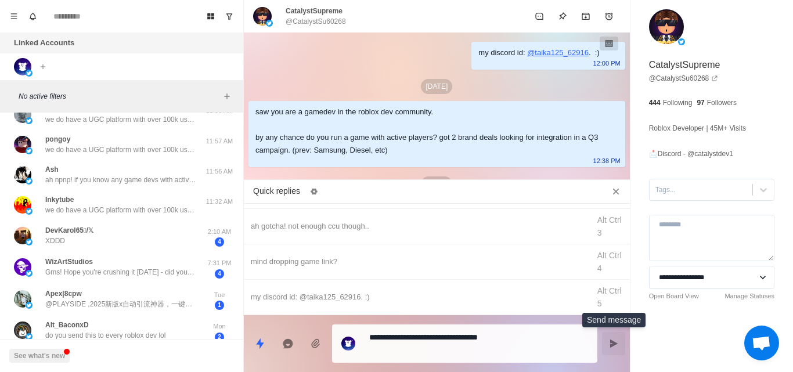
click at [607, 344] on button "Send message" at bounding box center [613, 343] width 23 height 23
type textarea "*"
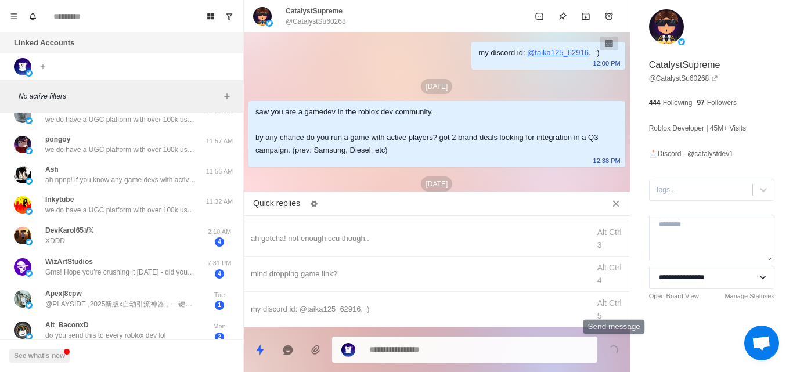
scroll to position [152, 0]
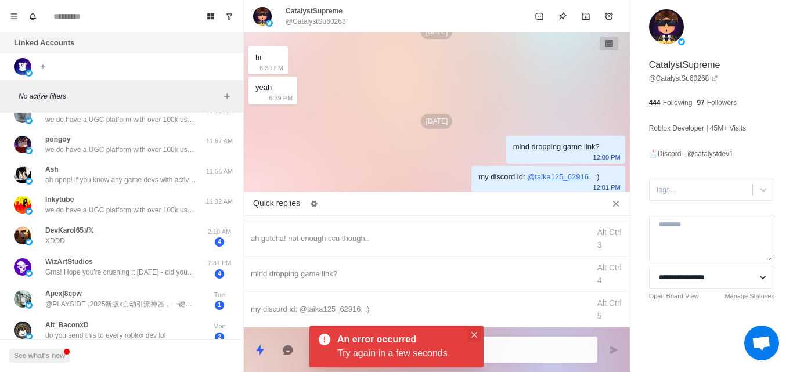
click at [474, 332] on icon "Close" at bounding box center [475, 335] width 6 height 6
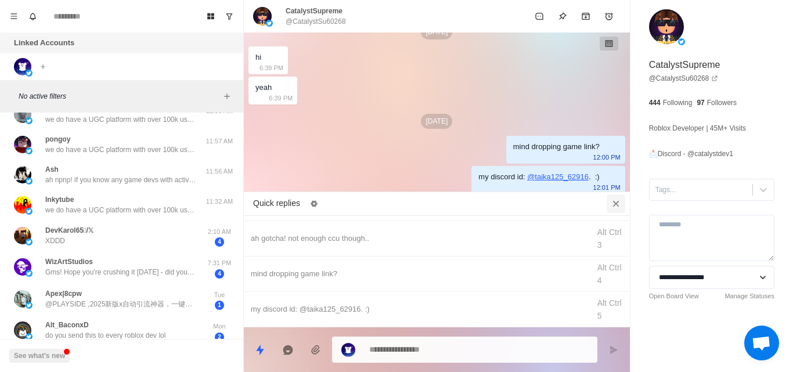
click at [617, 207] on icon "Close quick replies" at bounding box center [616, 204] width 12 height 12
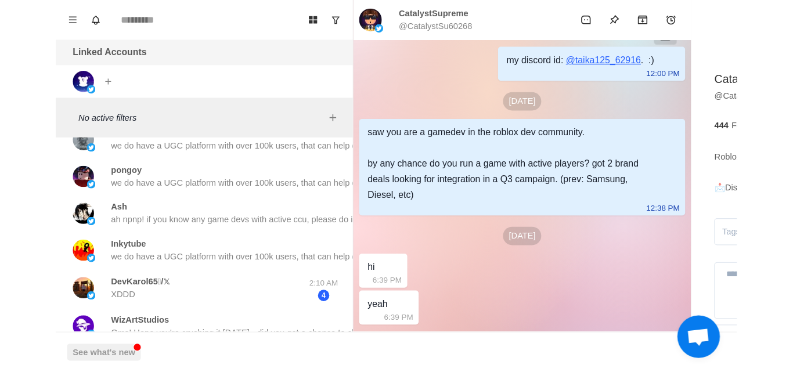
scroll to position [0, 0]
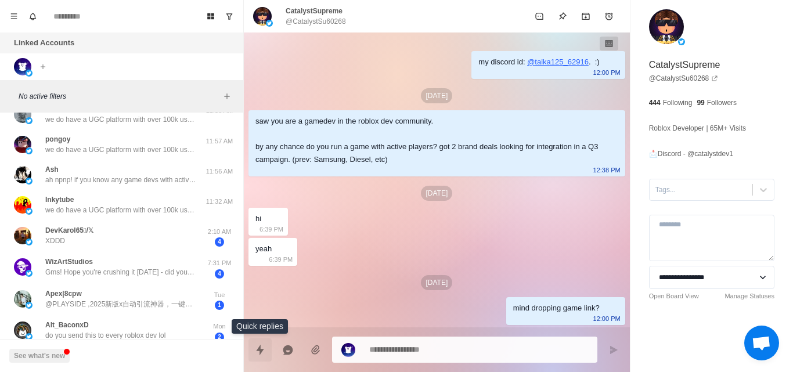
click at [260, 352] on icon "Quick replies" at bounding box center [260, 349] width 8 height 10
type textarea "*"
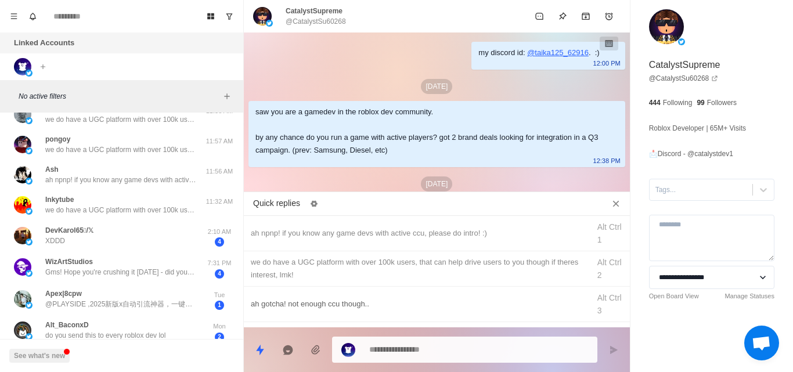
scroll to position [66, 0]
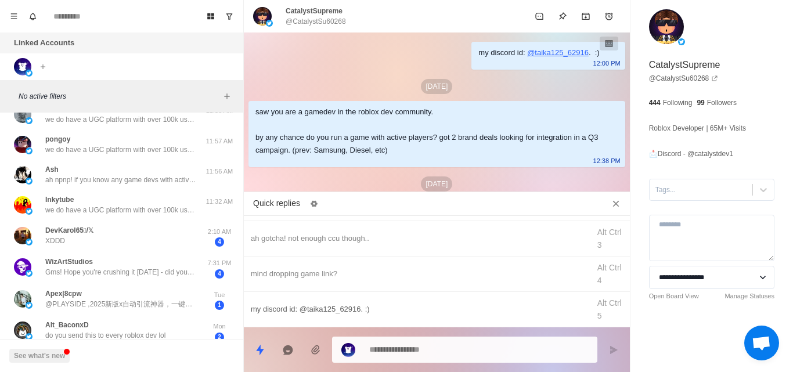
click at [316, 309] on div "my discord id: @taika125_62916. :)" at bounding box center [417, 309] width 332 height 13
type textarea "**********"
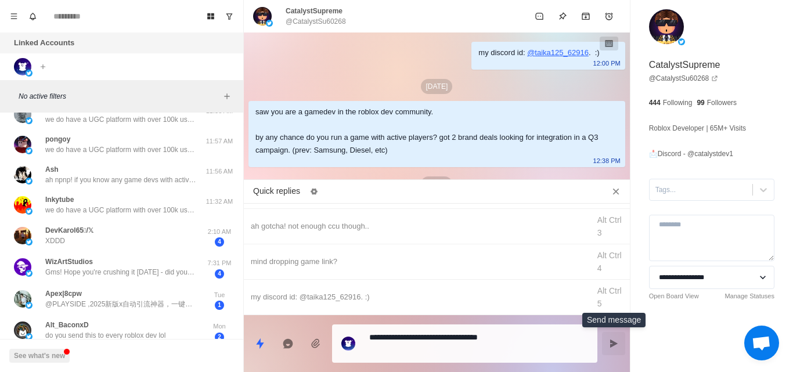
click at [612, 340] on icon "Send message" at bounding box center [613, 343] width 9 height 9
type textarea "*"
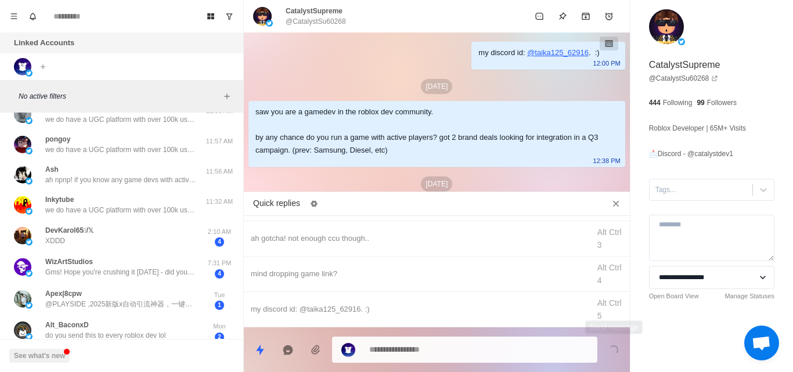
scroll to position [152, 0]
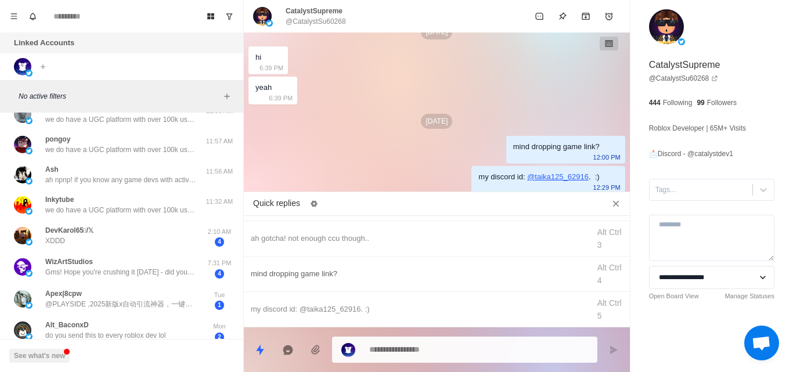
type textarea "*"
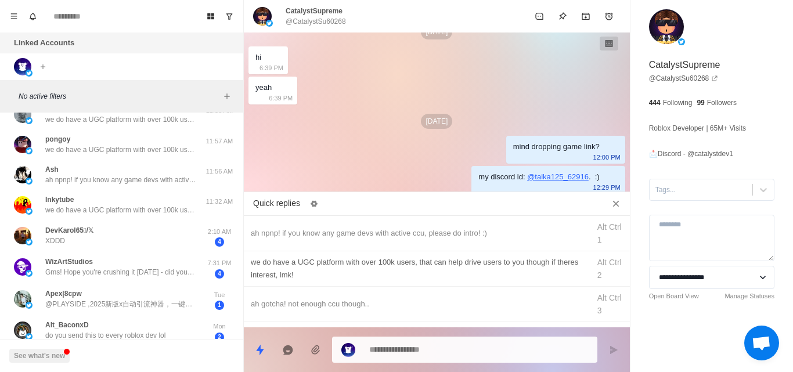
click at [273, 278] on div "we do have a UGC platform with over 100k users, that can help drive users to yo…" at bounding box center [417, 269] width 332 height 26
type textarea "**********"
type textarea "*"
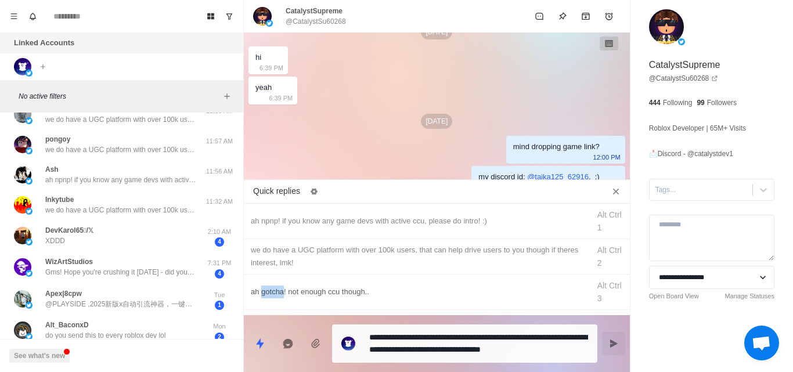
click at [273, 278] on div "ah gotcha! not enough ccu though.. Alt Ctrl 3" at bounding box center [437, 292] width 386 height 35
type textarea "**********"
type textarea "*"
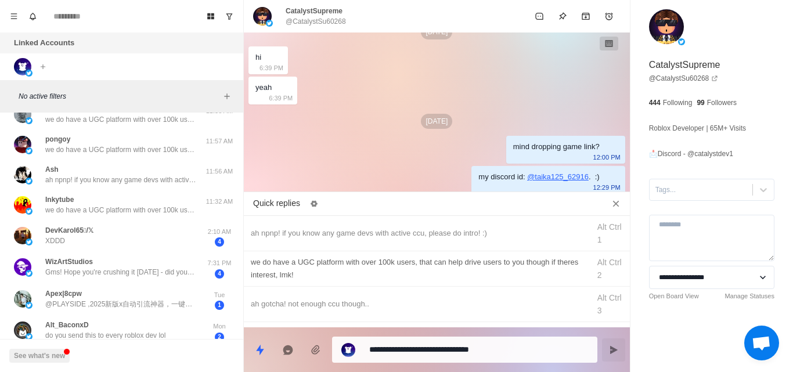
click at [317, 264] on div "we do have a UGC platform with over 100k users, that can help drive users to yo…" at bounding box center [417, 269] width 332 height 26
type textarea "**********"
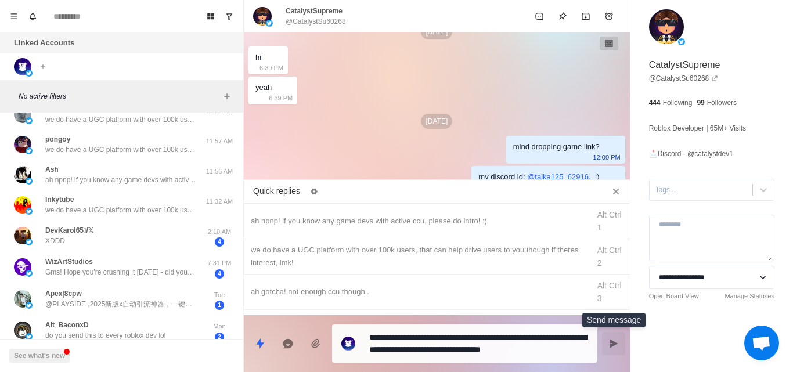
drag, startPoint x: 604, startPoint y: 344, endPoint x: 614, endPoint y: 344, distance: 9.9
click at [614, 344] on icon "Send message" at bounding box center [614, 344] width 8 height 8
type textarea "*"
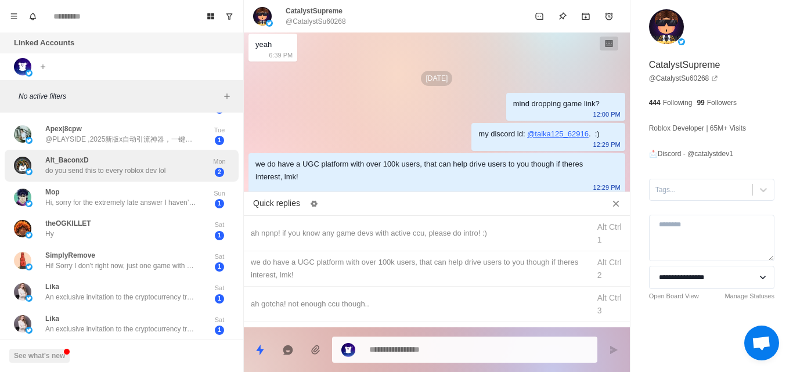
scroll to position [274, 0]
click at [134, 193] on div "Mop Hi, sorry for the extremely late answer I haven’t used this account in a wh…" at bounding box center [120, 196] width 151 height 21
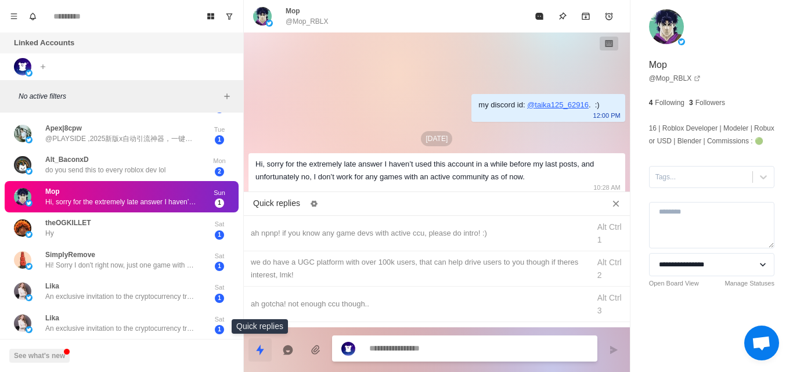
click at [258, 350] on icon "Quick replies" at bounding box center [260, 349] width 8 height 10
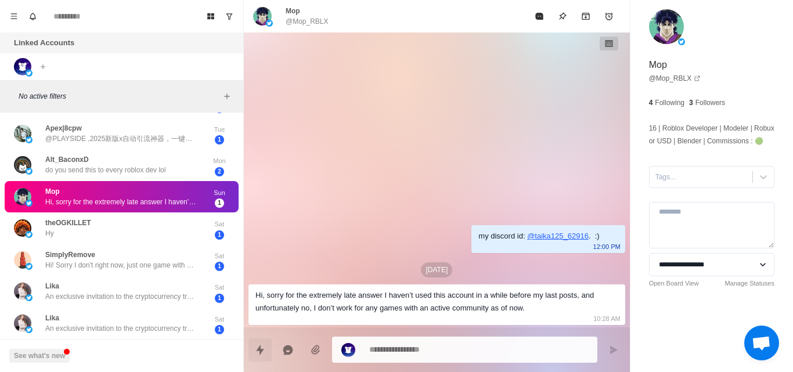
click at [259, 348] on icon "Quick replies" at bounding box center [260, 349] width 8 height 10
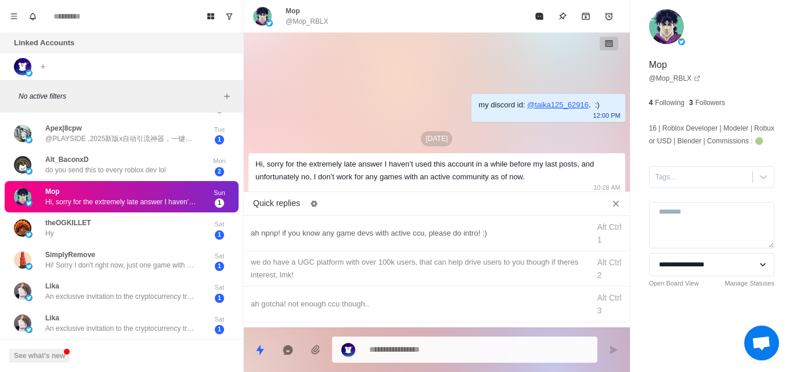
type textarea "*"
click at [288, 274] on div "we do have a UGC platform with over 100k users, that can help drive users to yo…" at bounding box center [417, 269] width 332 height 26
type textarea "**********"
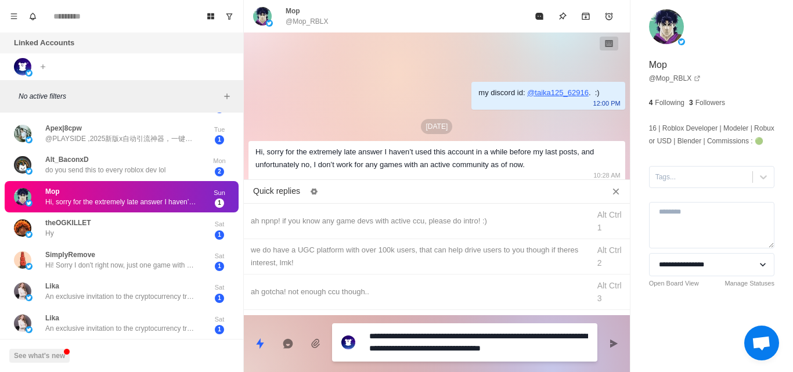
drag, startPoint x: 562, startPoint y: 351, endPoint x: 357, endPoint y: 318, distance: 207.2
click at [357, 318] on div "**********" at bounding box center [437, 339] width 386 height 48
type textarea "*"
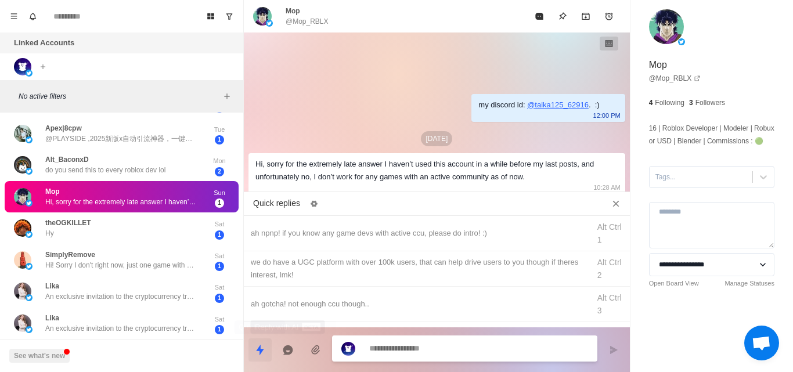
type textarea "*"
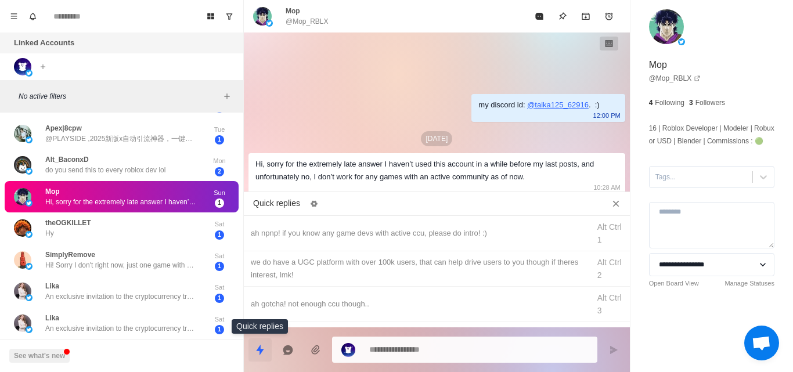
click at [261, 346] on icon "Quick replies" at bounding box center [260, 350] width 12 height 12
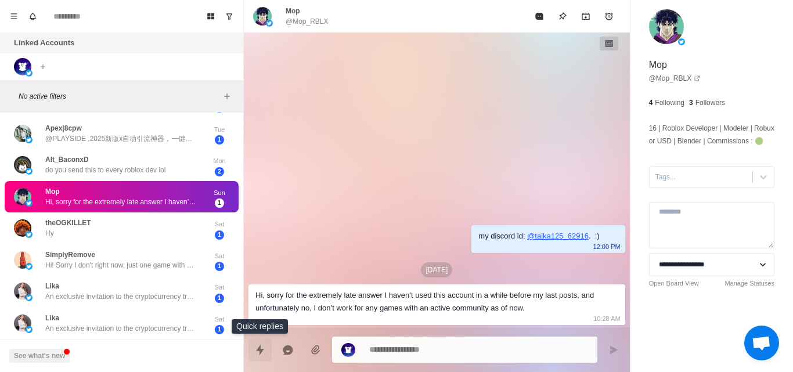
click at [262, 343] on button "Quick replies" at bounding box center [260, 350] width 23 height 23
type textarea "*"
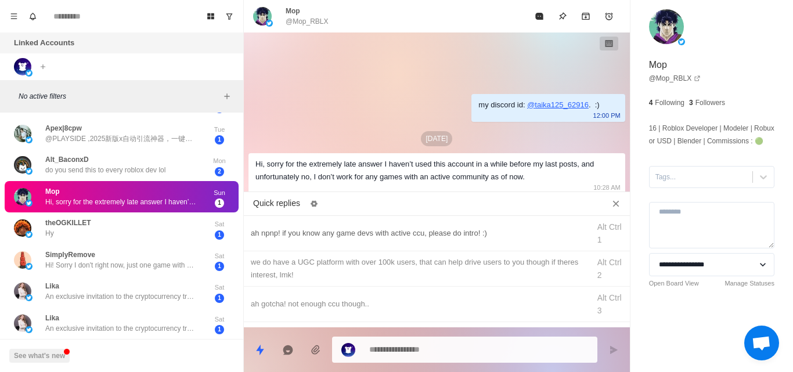
click at [314, 238] on div "ah npnp! if you know any game devs with active ccu, please do intro! :)" at bounding box center [417, 233] width 332 height 13
type textarea "**********"
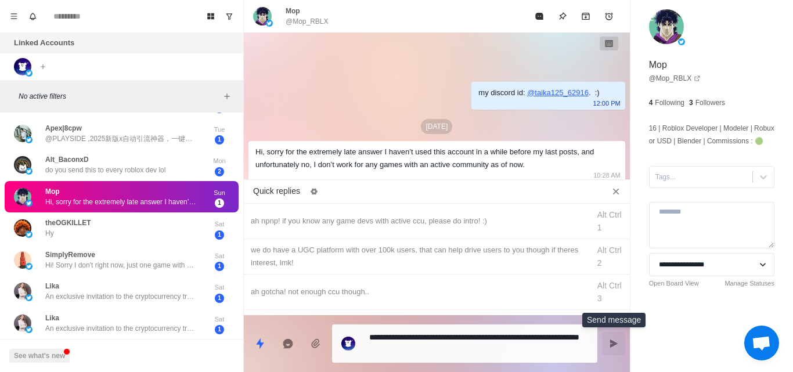
click at [614, 341] on icon "Send message" at bounding box center [613, 343] width 9 height 9
type textarea "*"
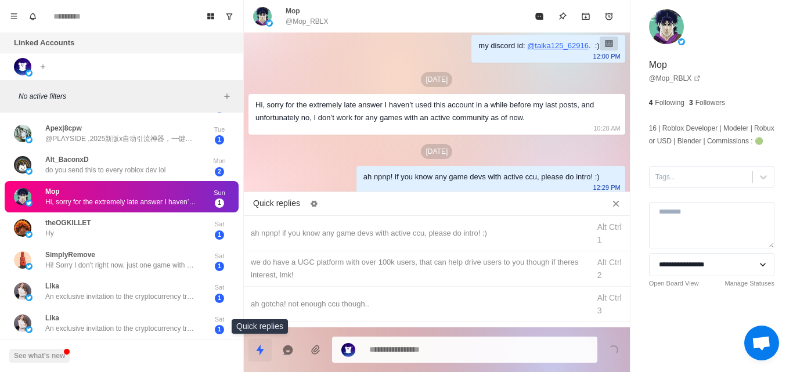
click at [251, 352] on button "Quick replies" at bounding box center [260, 350] width 23 height 23
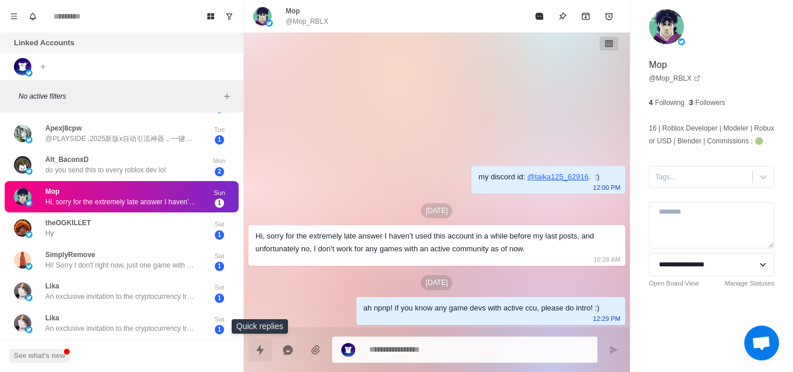
click at [261, 352] on icon "Quick replies" at bounding box center [260, 349] width 8 height 10
type textarea "*"
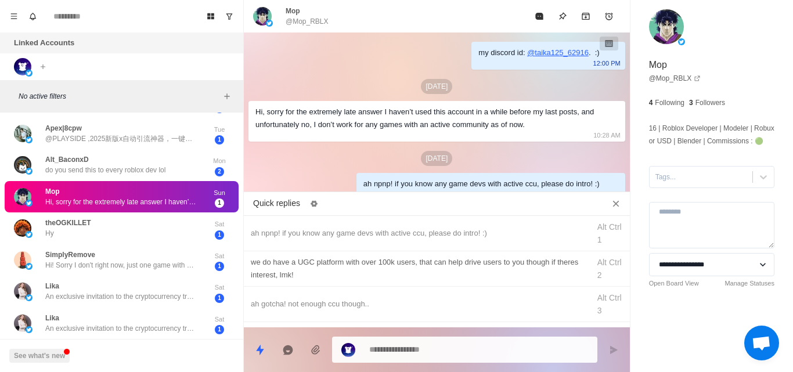
click at [306, 272] on div "we do have a UGC platform with over 100k users, that can help drive users to yo…" at bounding box center [417, 269] width 332 height 26
type textarea "**********"
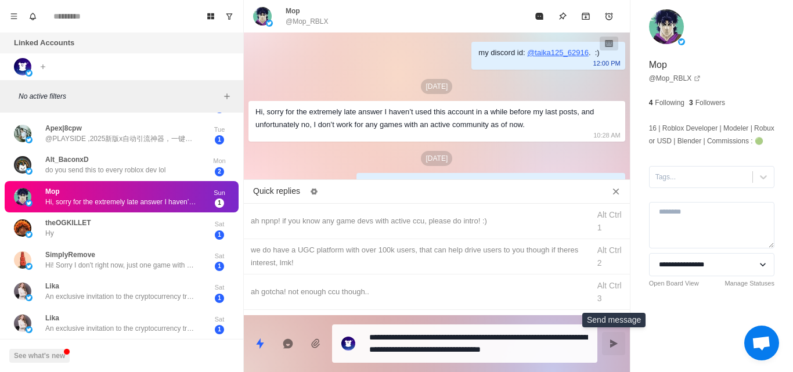
click at [612, 341] on icon "Send message" at bounding box center [614, 344] width 8 height 8
type textarea "*"
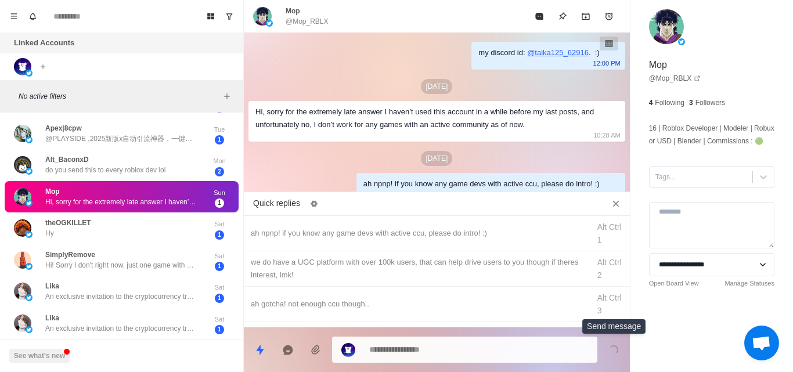
scroll to position [50, 0]
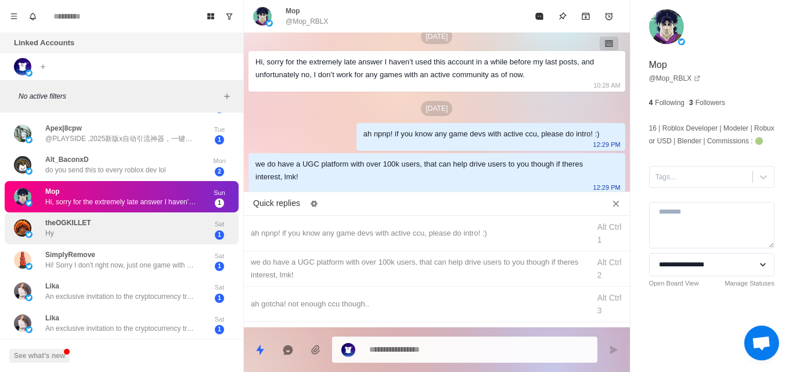
click at [105, 233] on div "theOGKILLET Hy" at bounding box center [109, 228] width 191 height 23
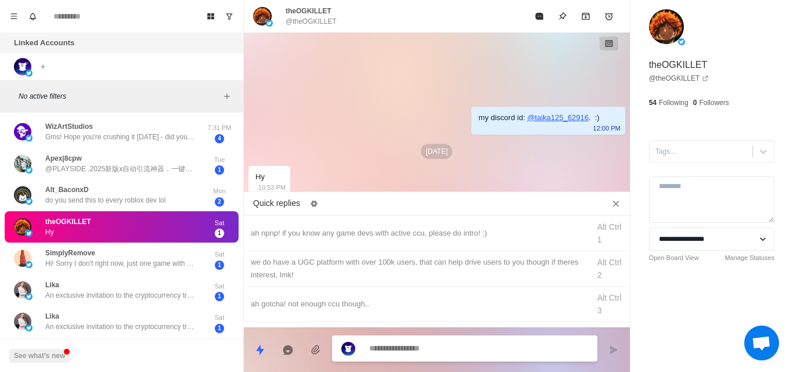
scroll to position [0, 0]
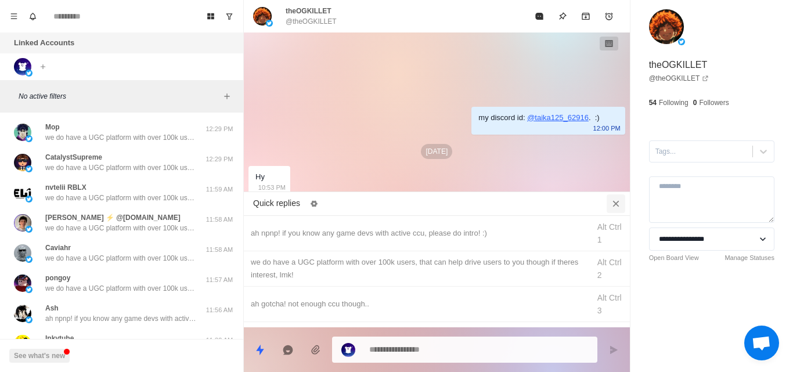
click at [614, 201] on icon "Close quick replies" at bounding box center [616, 203] width 6 height 6
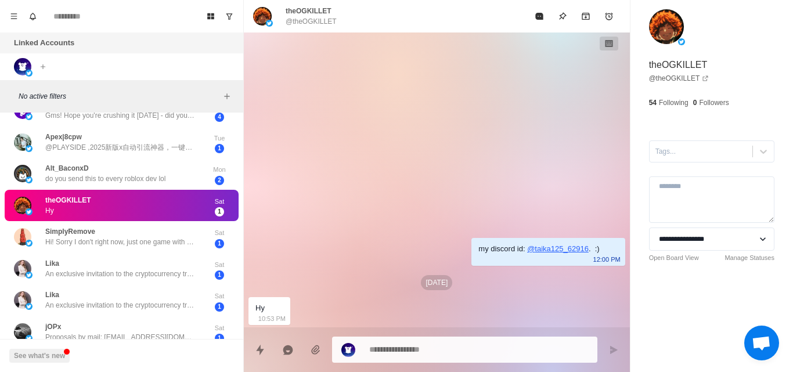
scroll to position [296, 0]
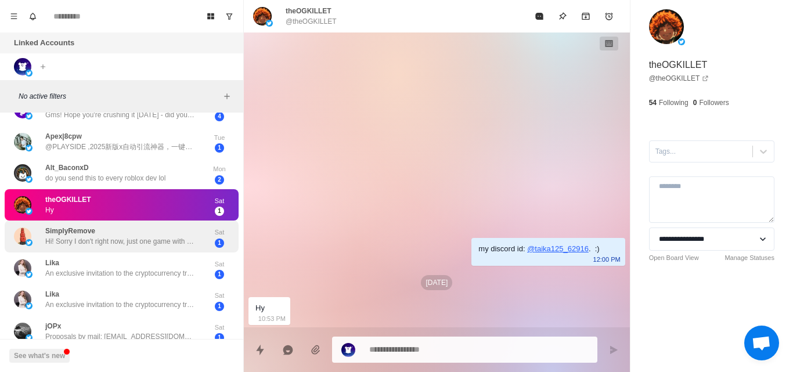
click at [117, 233] on div "SimplyRemove Hi! Sorry I don't right now, just one game with ~100 CCU." at bounding box center [120, 236] width 151 height 21
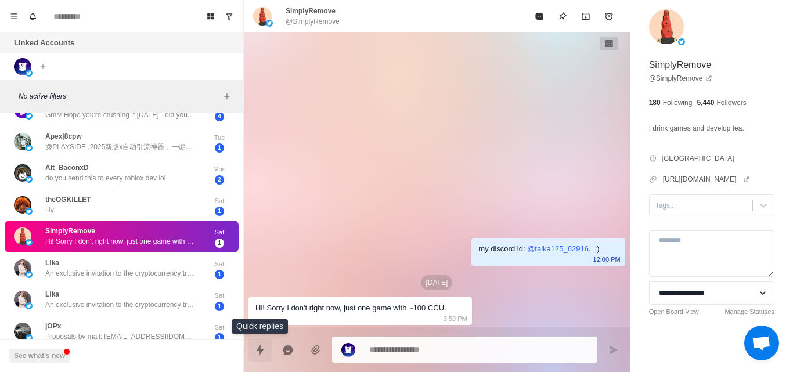
click at [262, 352] on icon "Quick replies" at bounding box center [260, 350] width 12 height 12
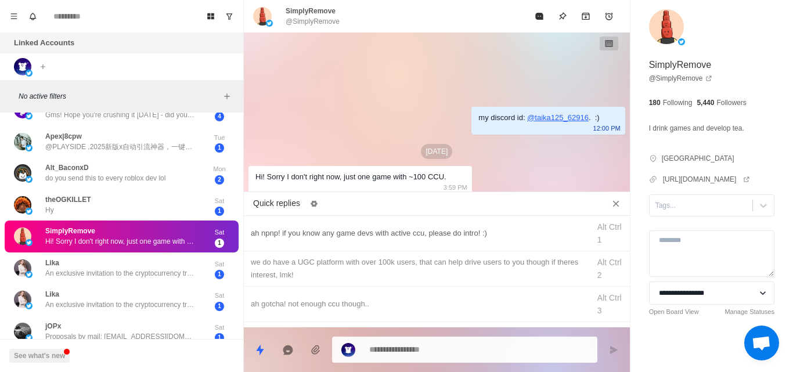
type textarea "*"
click at [323, 227] on div "ah npnp! if you know any game devs with active ccu, please do intro! :)" at bounding box center [417, 233] width 332 height 13
type textarea "**********"
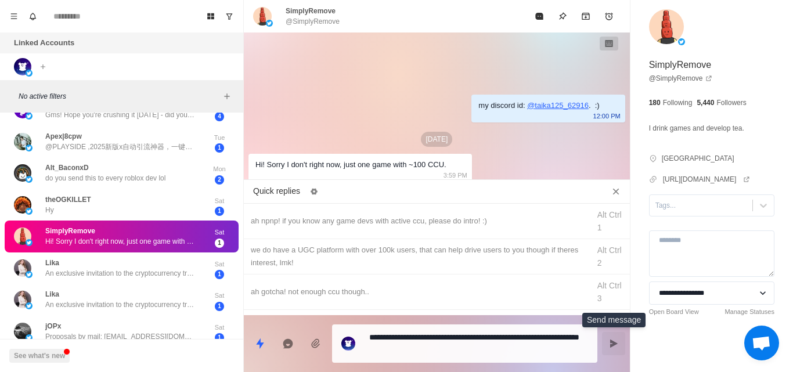
click at [606, 343] on button "Send message" at bounding box center [613, 343] width 23 height 23
type textarea "*"
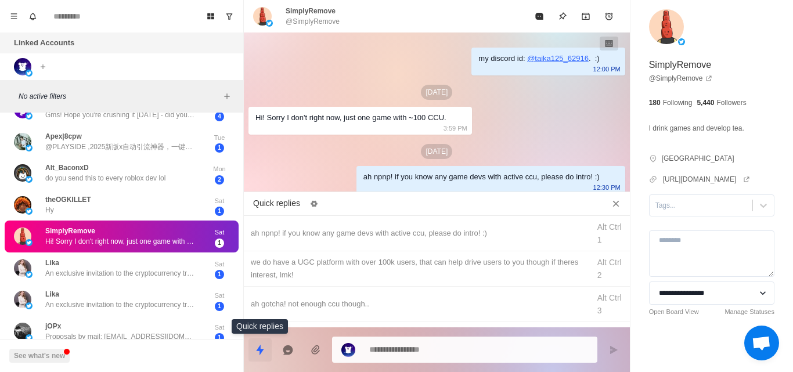
click at [260, 356] on button "Quick replies" at bounding box center [260, 350] width 23 height 23
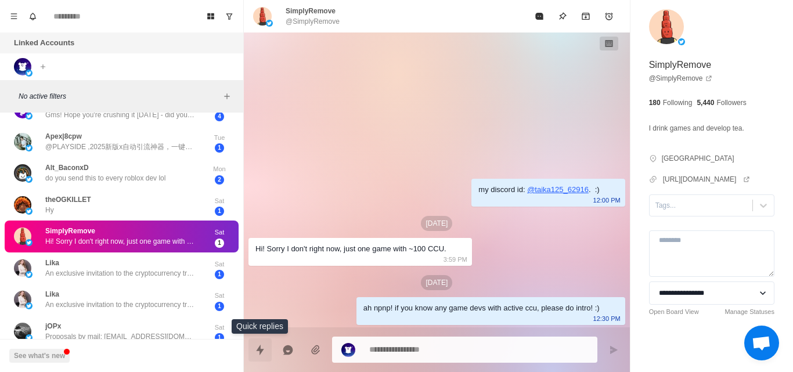
click at [259, 360] on button "Quick replies" at bounding box center [260, 350] width 23 height 23
type textarea "*"
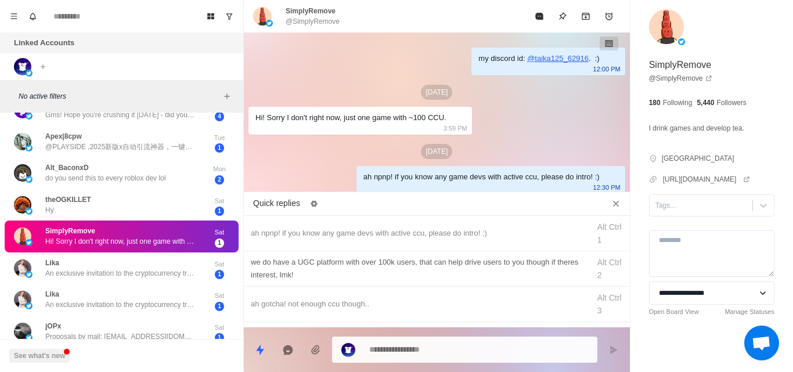
click at [325, 279] on div "we do have a UGC platform with over 100k users, that can help drive users to yo…" at bounding box center [417, 269] width 332 height 26
type textarea "**********"
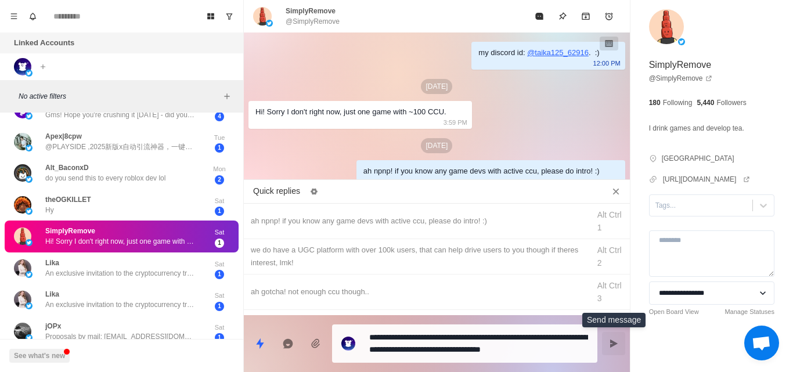
click at [609, 347] on icon "Send message" at bounding box center [613, 343] width 9 height 9
type textarea "*"
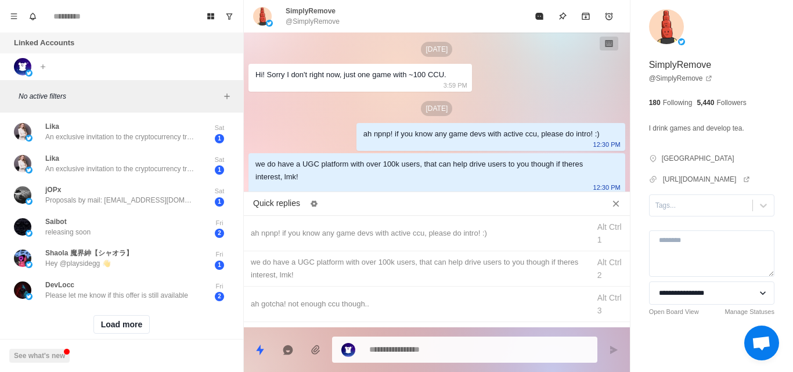
scroll to position [424, 0]
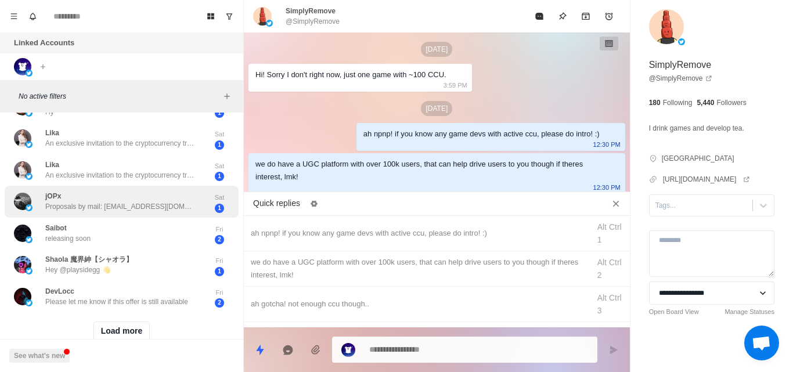
click at [128, 208] on p "Proposals by mail: [EMAIL_ADDRESS][DOMAIN_NAME]" at bounding box center [120, 206] width 151 height 10
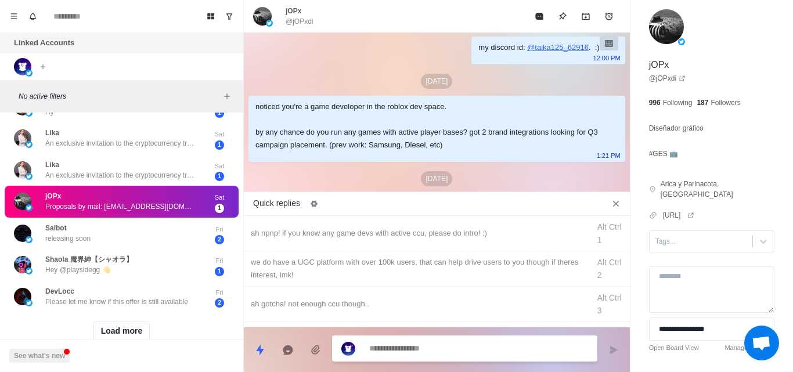
scroll to position [45, 0]
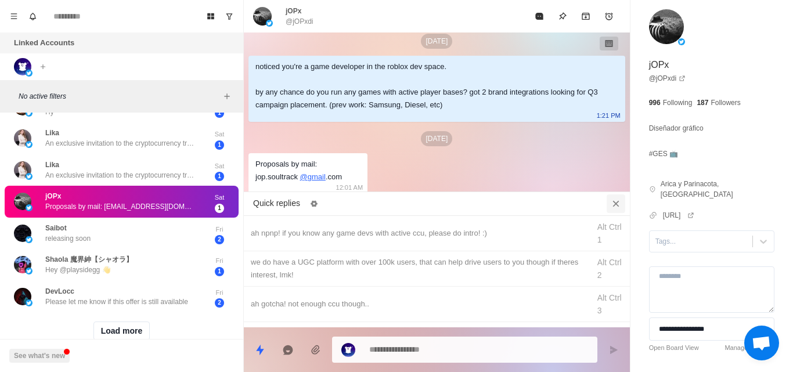
click at [610, 201] on icon "Close quick replies" at bounding box center [616, 204] width 12 height 12
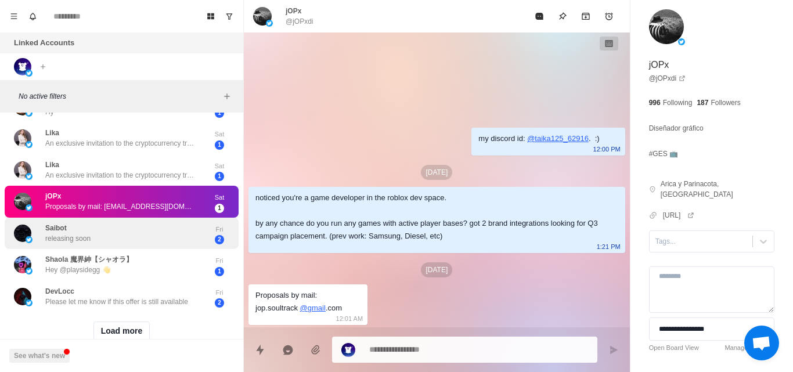
click at [145, 225] on div "Saibot releasing soon" at bounding box center [109, 233] width 191 height 23
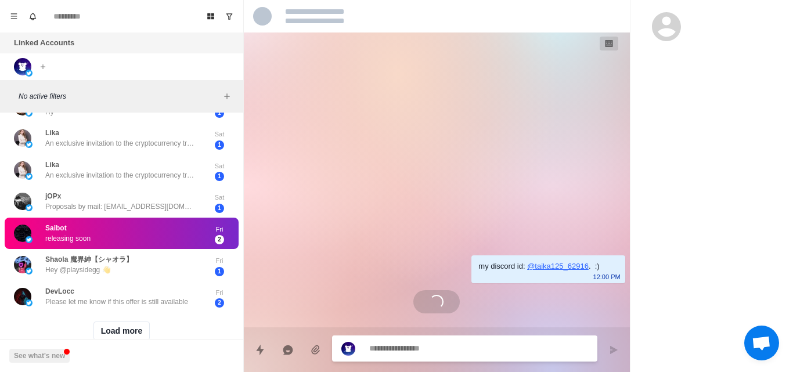
scroll to position [50, 0]
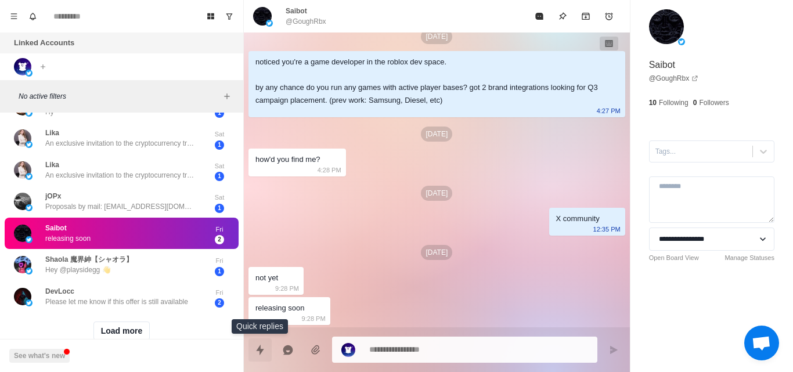
click at [264, 344] on icon "Quick replies" at bounding box center [260, 350] width 12 height 12
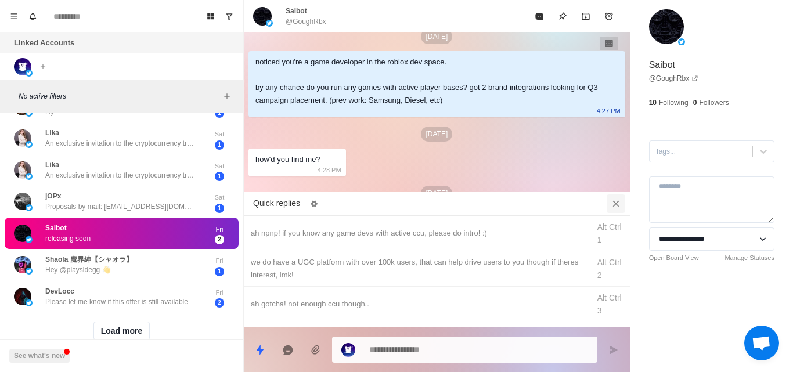
click at [614, 208] on icon "Close quick replies" at bounding box center [616, 204] width 12 height 12
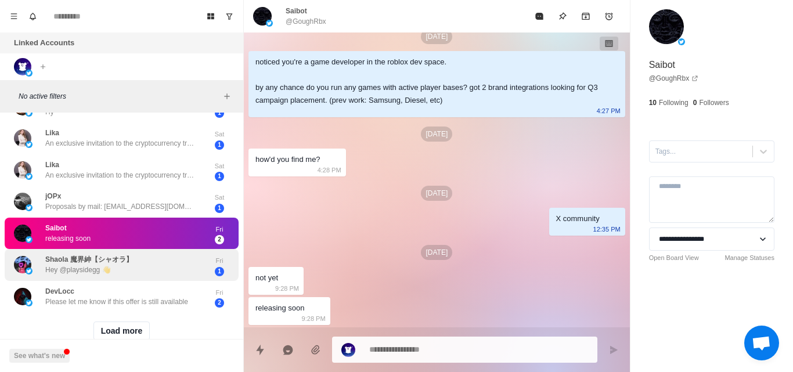
click at [127, 271] on div "Shaola 魔界紳【シャオラ】 Hey @playsidegg 👋" at bounding box center [89, 264] width 88 height 21
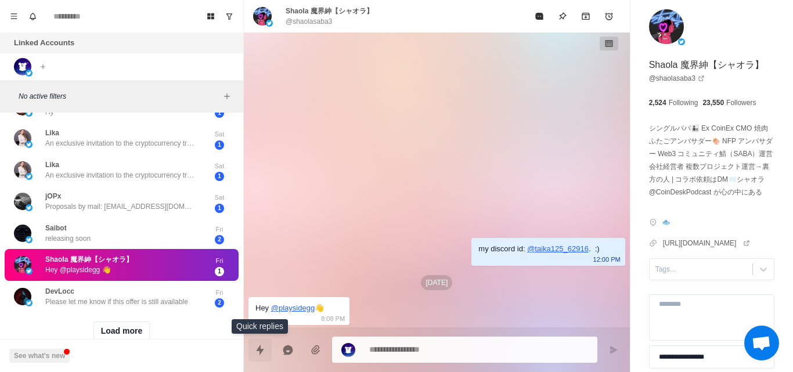
click at [270, 349] on button "Quick replies" at bounding box center [260, 350] width 23 height 23
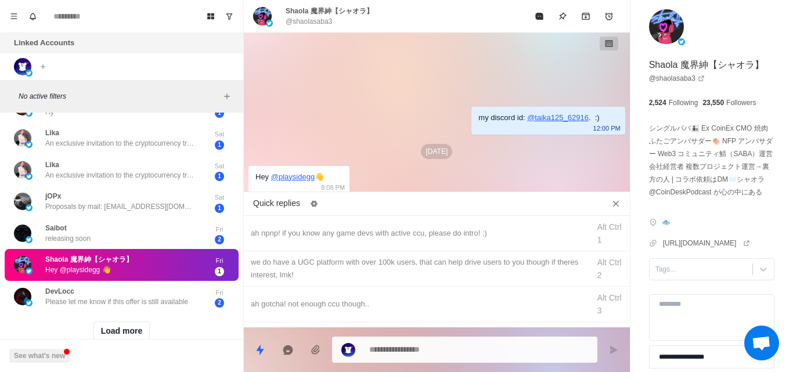
click at [418, 160] on div "my discord id: @ taika125_62916 . :) 12:00 PM Aug 15 Hey @ playsidegg 👋 8:08 PM" at bounding box center [437, 115] width 386 height 164
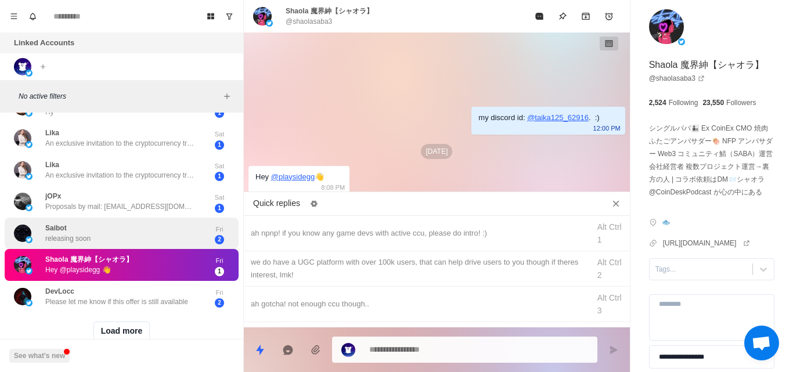
scroll to position [457, 0]
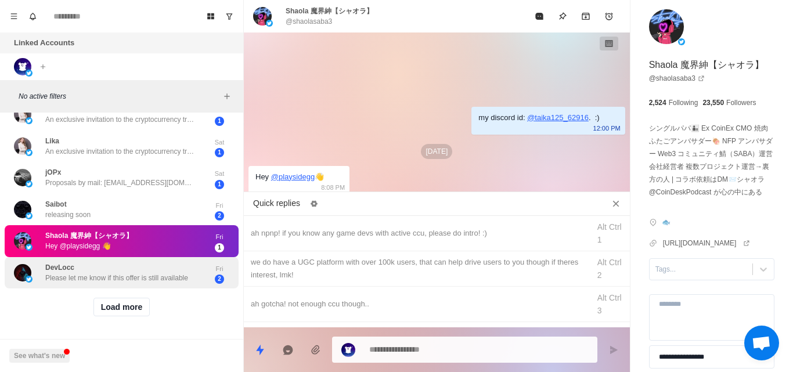
click at [149, 262] on div "DevLocc Please let me know if this offer is still available" at bounding box center [116, 272] width 143 height 21
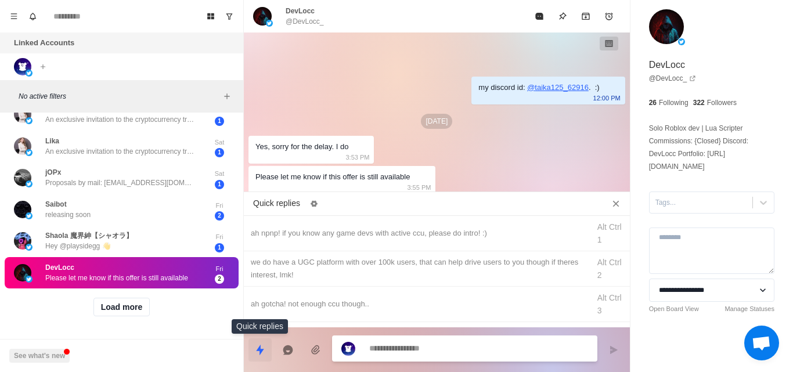
click at [266, 348] on button "Quick replies" at bounding box center [260, 350] width 23 height 23
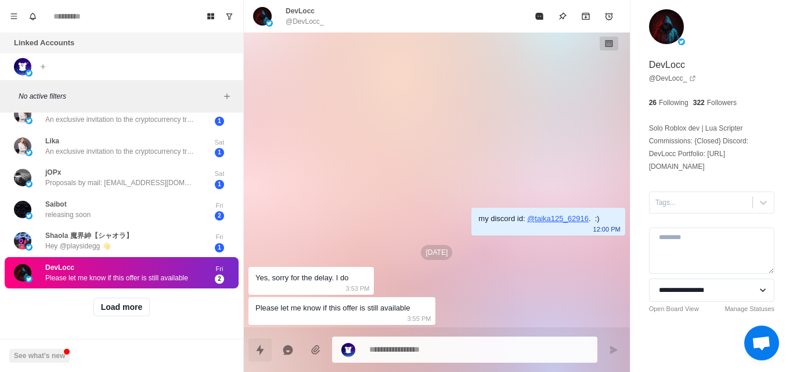
click at [266, 348] on button "Quick replies" at bounding box center [260, 350] width 23 height 23
type textarea "*"
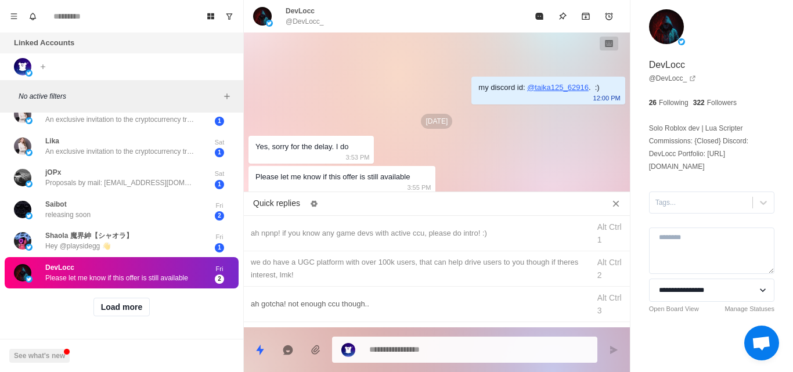
scroll to position [66, 0]
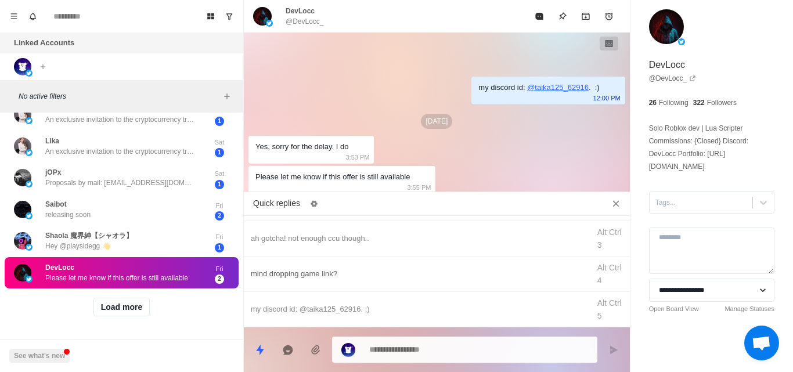
click at [341, 283] on div "mind dropping game link? Alt Ctrl 4" at bounding box center [437, 274] width 386 height 35
type textarea "**********"
click at [615, 351] on icon "Send message" at bounding box center [614, 350] width 8 height 8
type textarea "*"
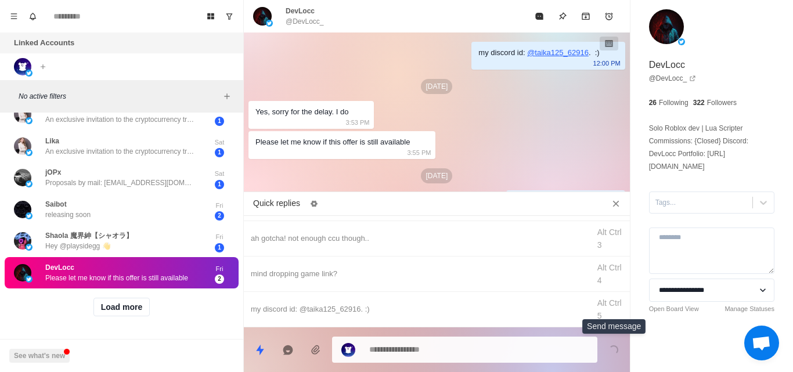
scroll to position [24, 0]
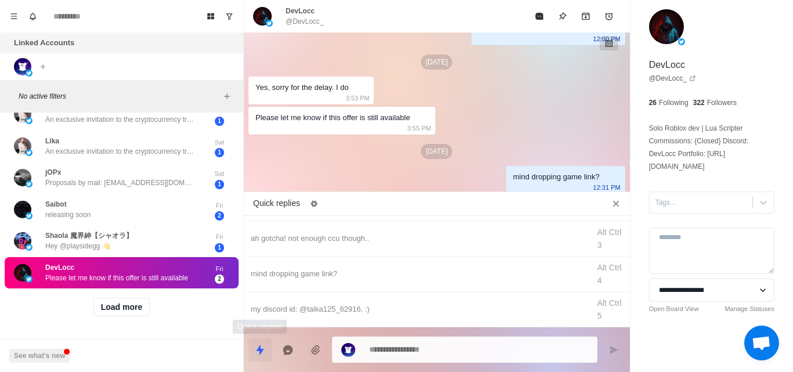
type textarea "*"
click at [275, 324] on div "my discord id: @taika125_62916. :) Alt Ctrl 5" at bounding box center [437, 309] width 386 height 35
type textarea "**********"
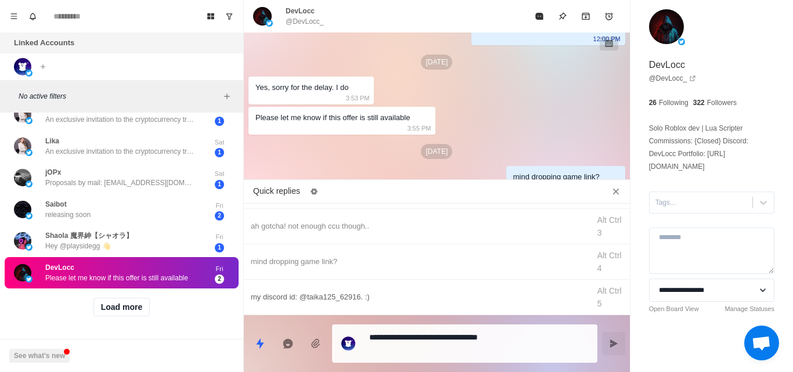
click at [306, 292] on div "my discord id: @taika125_62916. :)" at bounding box center [417, 297] width 332 height 13
click at [614, 347] on icon "Send message" at bounding box center [613, 343] width 9 height 9
type textarea "*"
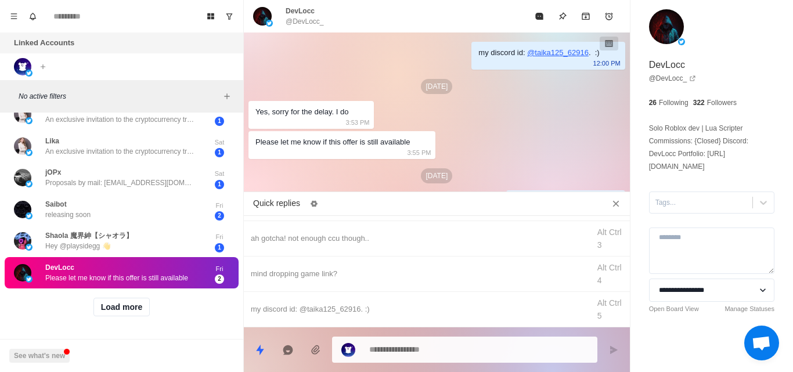
scroll to position [55, 0]
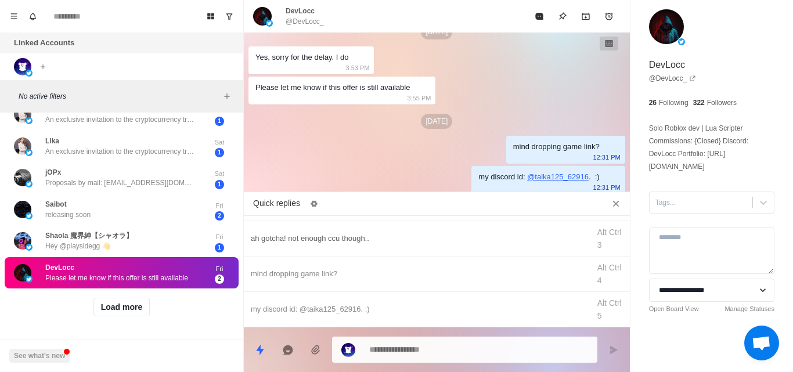
type textarea "*"
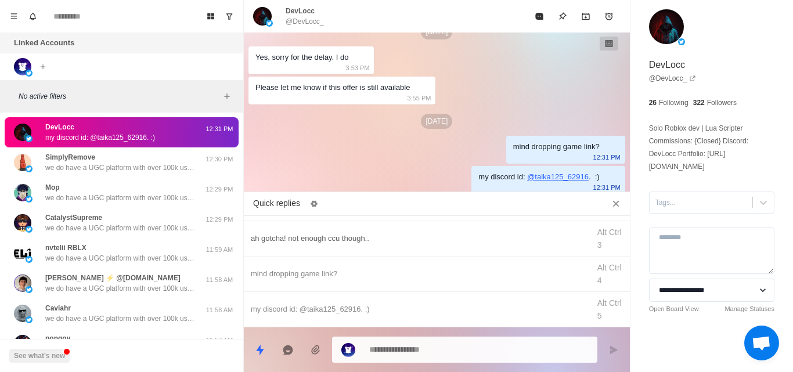
scroll to position [0, 0]
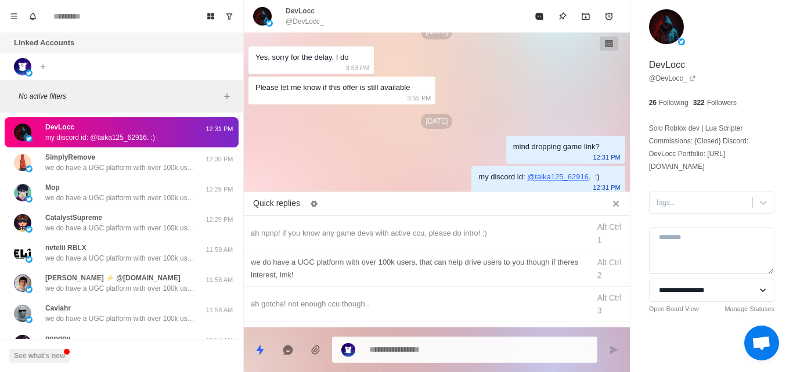
click at [286, 274] on div "we do have a UGC platform with over 100k users, that can help drive users to yo…" at bounding box center [417, 269] width 332 height 26
type textarea "**********"
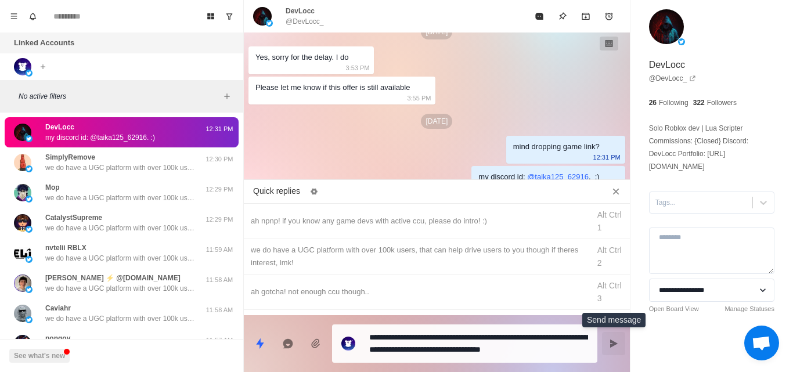
click at [612, 336] on button "Send message" at bounding box center [613, 343] width 23 height 23
type textarea "*"
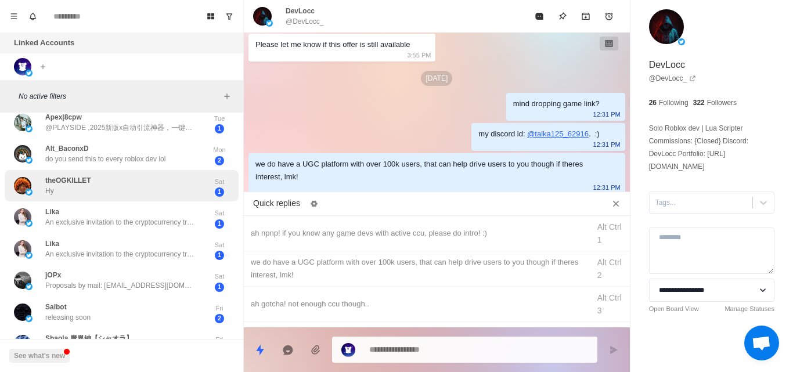
scroll to position [455, 0]
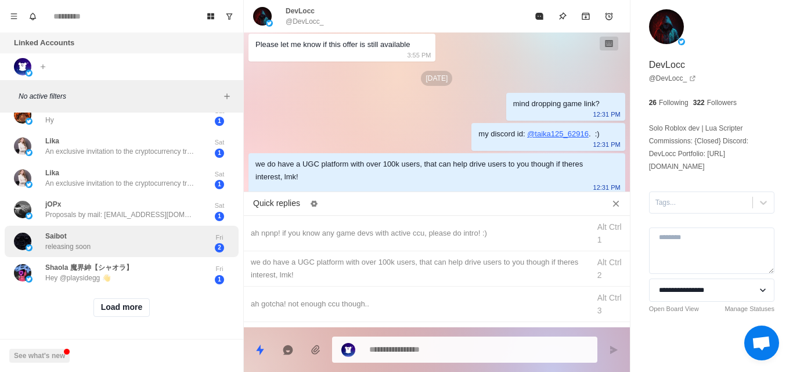
click at [109, 232] on div "Saibot releasing soon" at bounding box center [109, 242] width 191 height 23
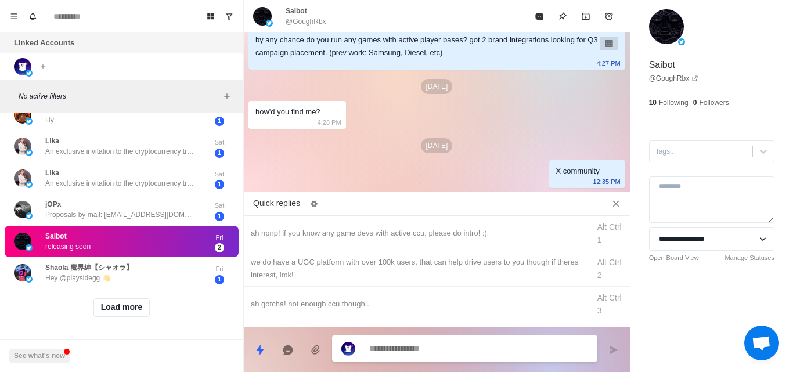
scroll to position [181, 0]
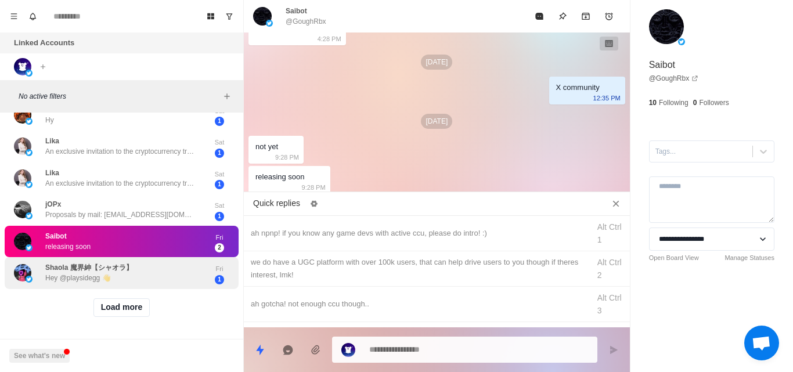
click at [93, 273] on p "Hey @playsidegg 👋" at bounding box center [78, 278] width 66 height 10
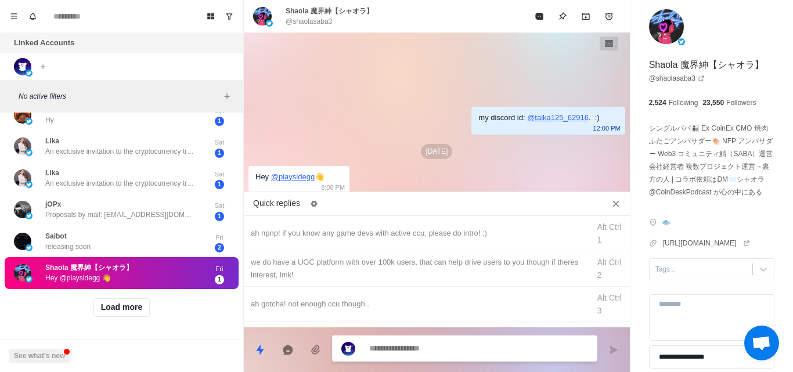
scroll to position [0, 0]
click at [124, 298] on button "Load more" at bounding box center [121, 307] width 57 height 19
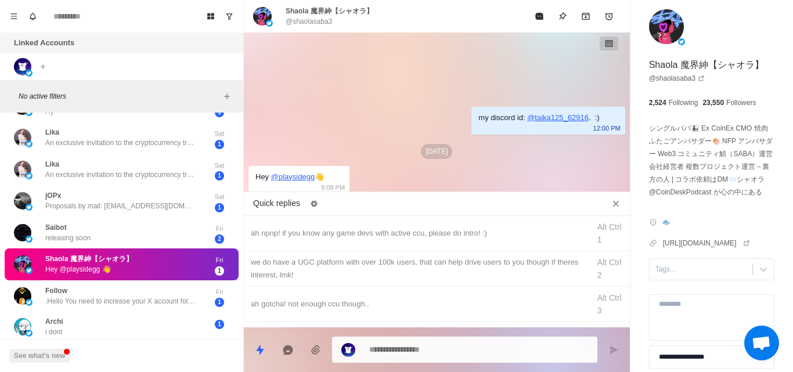
click at [124, 295] on div "Follow .Hello You need to increase your X account followers, members on Telegra…" at bounding box center [120, 296] width 151 height 21
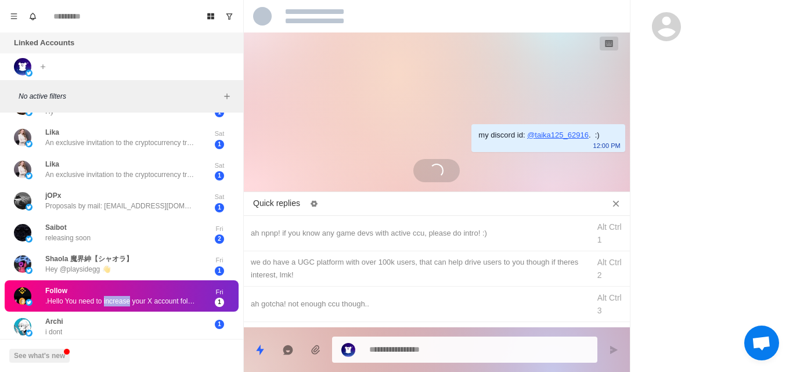
click at [124, 295] on div "Follow .Hello You need to increase your X account followers, members on Telegra…" at bounding box center [120, 296] width 151 height 21
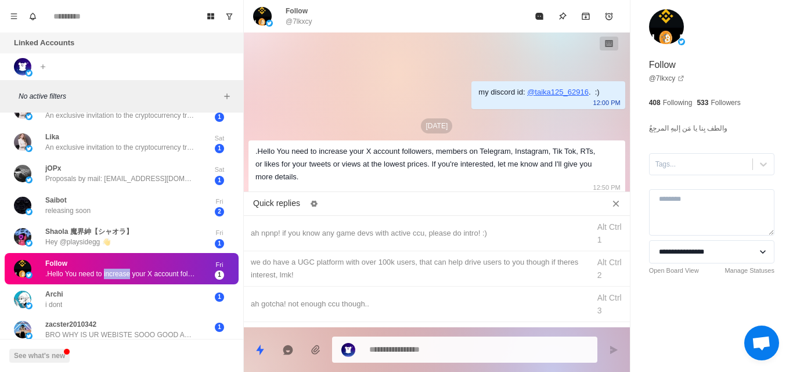
scroll to position [503, 0]
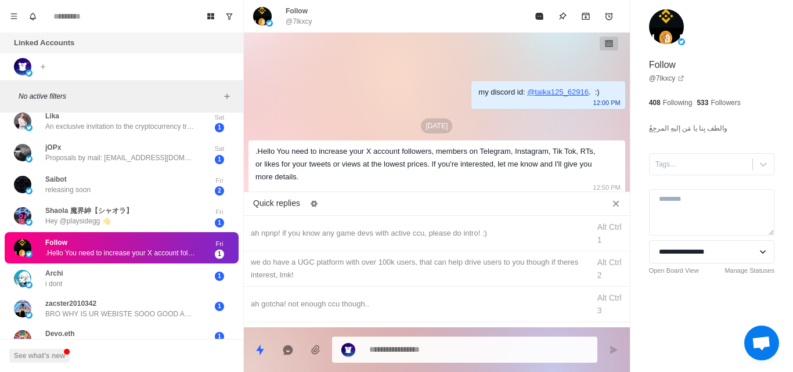
click at [353, 135] on div "my discord id: @ taika125_62916 . :) 12:00 PM Aug 15 .Hello You need to increas…" at bounding box center [437, 115] width 386 height 164
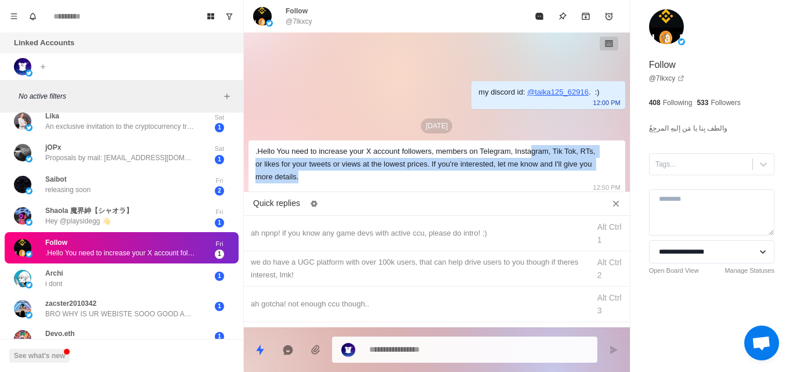
drag, startPoint x: 527, startPoint y: 150, endPoint x: 525, endPoint y: 179, distance: 29.7
click at [525, 179] on div ".Hello You need to increase your X account followers, members on Telegram, Inst…" at bounding box center [428, 164] width 344 height 38
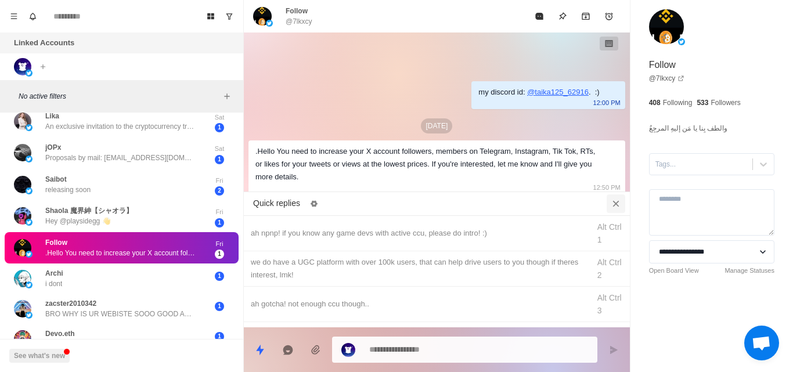
click at [620, 210] on button "Close quick replies" at bounding box center [616, 204] width 19 height 19
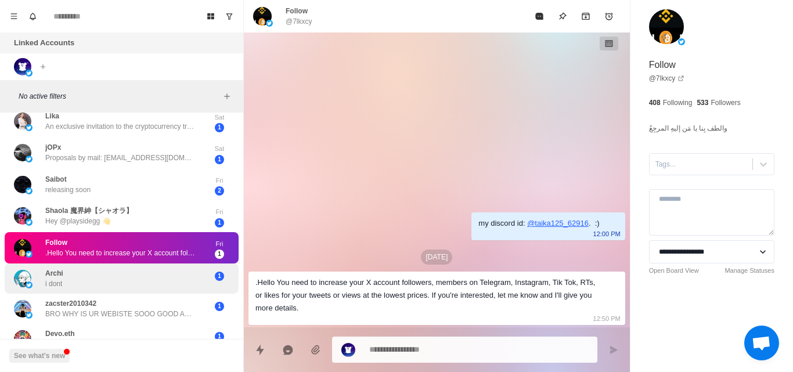
click at [159, 278] on div "Archi i dont" at bounding box center [109, 278] width 191 height 21
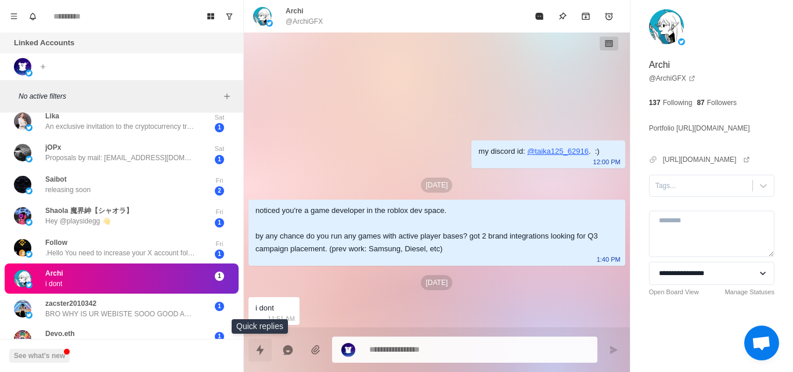
click at [253, 350] on button "Quick replies" at bounding box center [260, 350] width 23 height 23
type textarea "*"
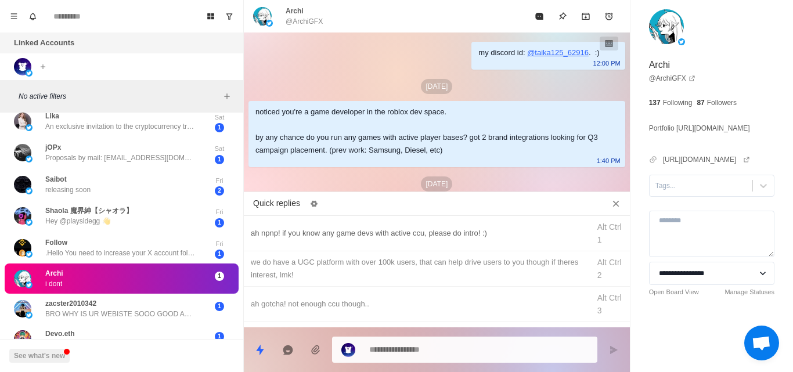
click at [289, 228] on div "ah npnp! if you know any game devs with active ccu, please do intro! :)" at bounding box center [417, 233] width 332 height 13
type textarea "**********"
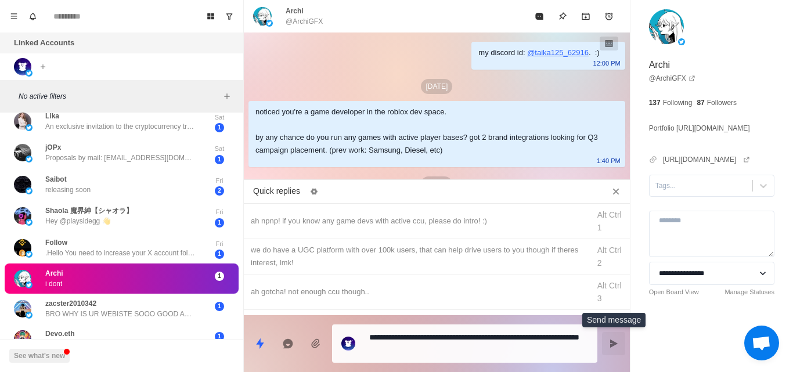
click at [616, 344] on icon "Send message" at bounding box center [614, 344] width 8 height 8
type textarea "*"
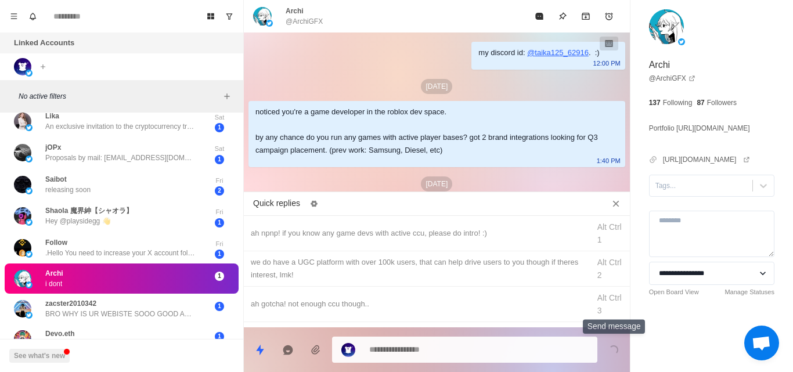
scroll to position [92, 0]
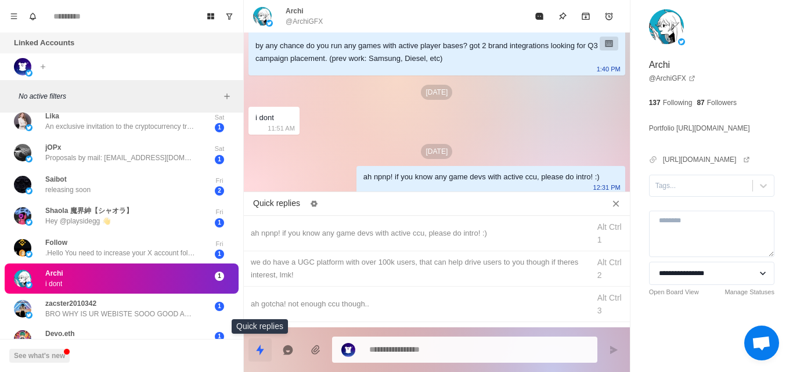
click at [263, 348] on icon "Quick replies" at bounding box center [260, 350] width 12 height 12
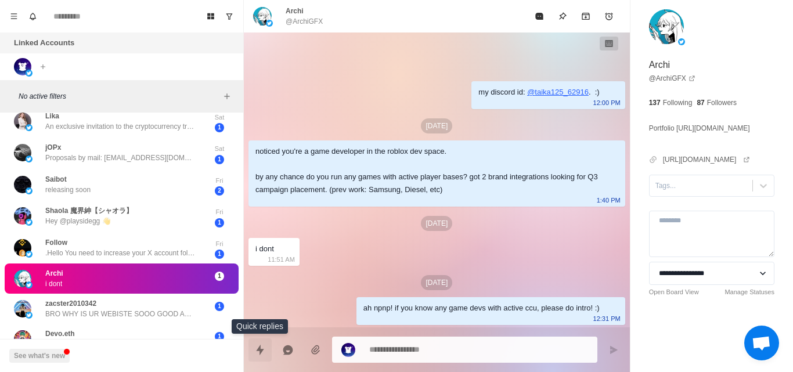
click at [253, 358] on button "Quick replies" at bounding box center [260, 350] width 23 height 23
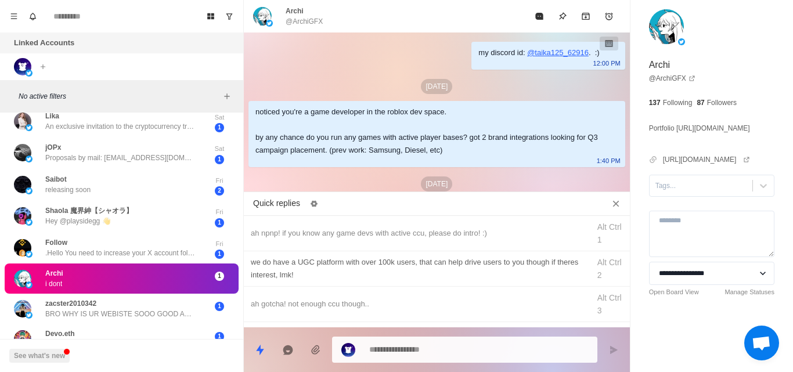
type textarea "*"
click at [337, 264] on div "we do have a UGC platform with over 100k users, that can help drive users to yo…" at bounding box center [417, 269] width 332 height 26
type textarea "**********"
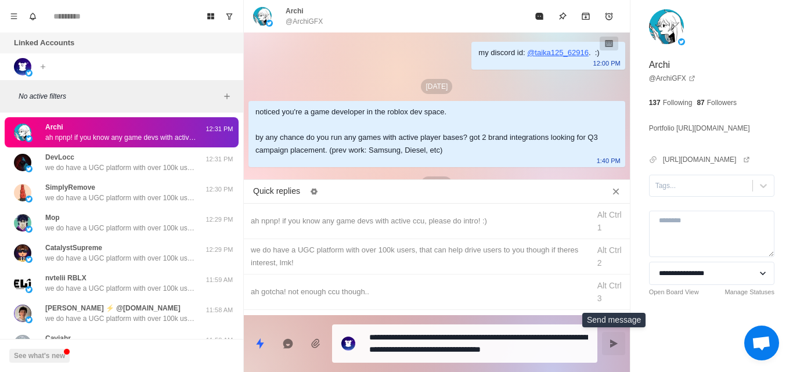
click at [611, 346] on icon "Send message" at bounding box center [614, 344] width 8 height 8
type textarea "*"
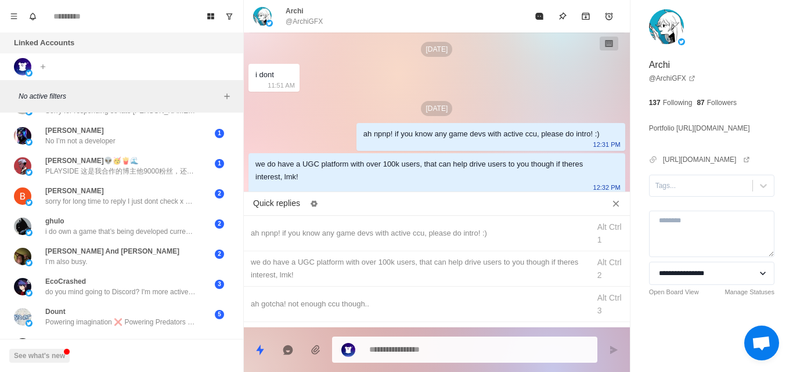
scroll to position [1061, 0]
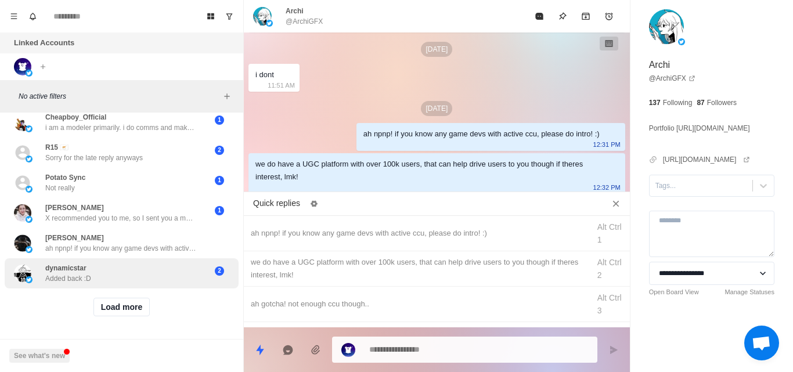
click at [89, 263] on div "dynamicstar Added back :D" at bounding box center [68, 273] width 46 height 21
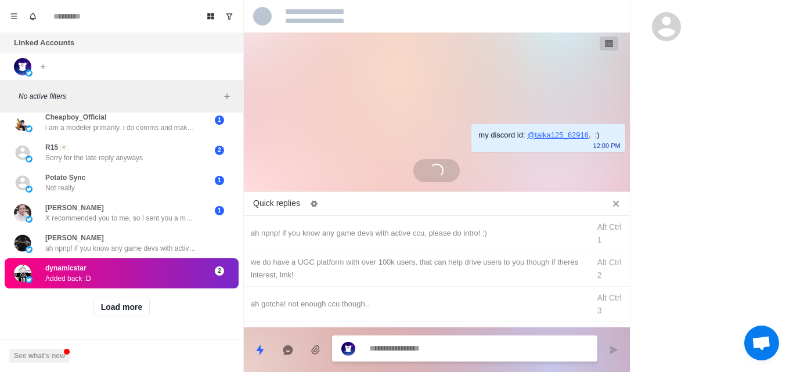
scroll to position [302, 0]
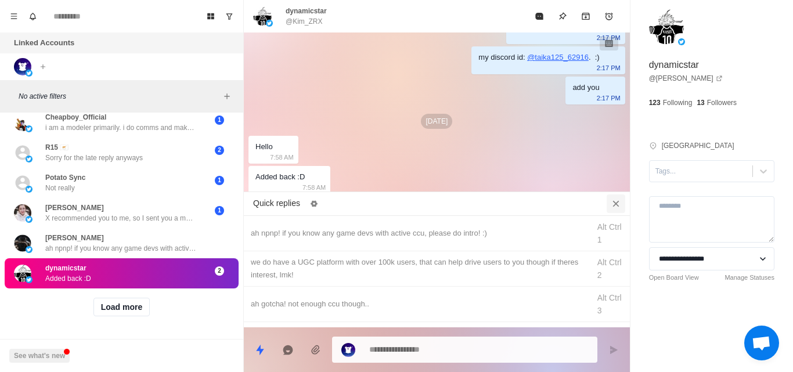
click at [617, 201] on icon "Close quick replies" at bounding box center [616, 204] width 12 height 12
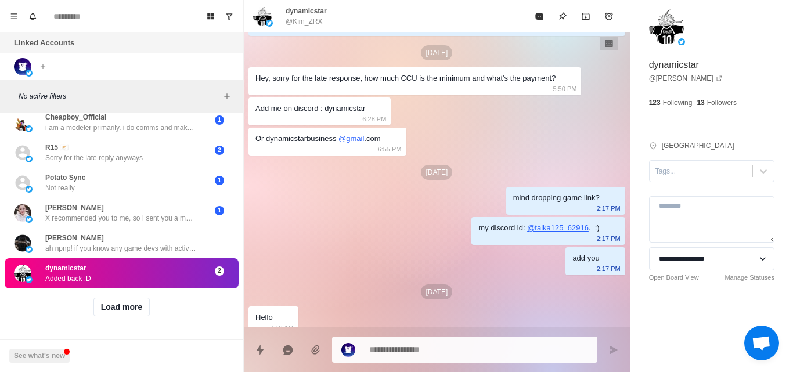
scroll to position [171, 0]
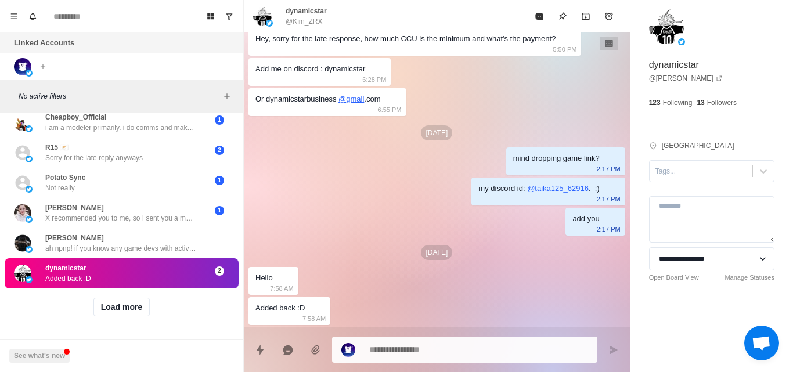
click at [413, 359] on div at bounding box center [464, 350] width 265 height 26
click at [422, 354] on textarea at bounding box center [478, 348] width 219 height 17
click at [126, 298] on button "Load more" at bounding box center [121, 307] width 57 height 19
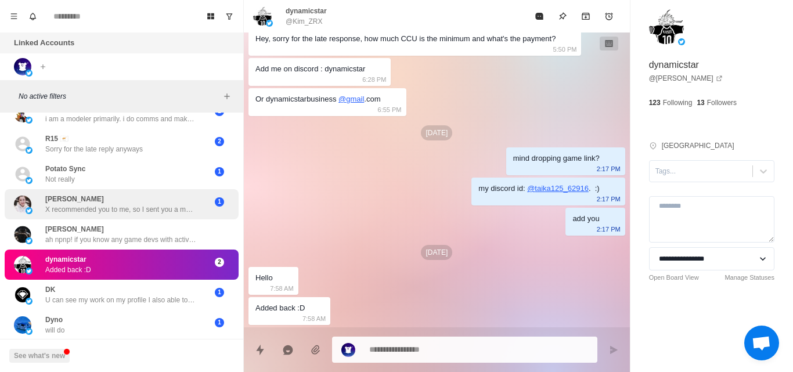
click at [152, 214] on p "X recommended you to me, so I sent you a message. Nice to meet you. My name is …" at bounding box center [120, 209] width 151 height 10
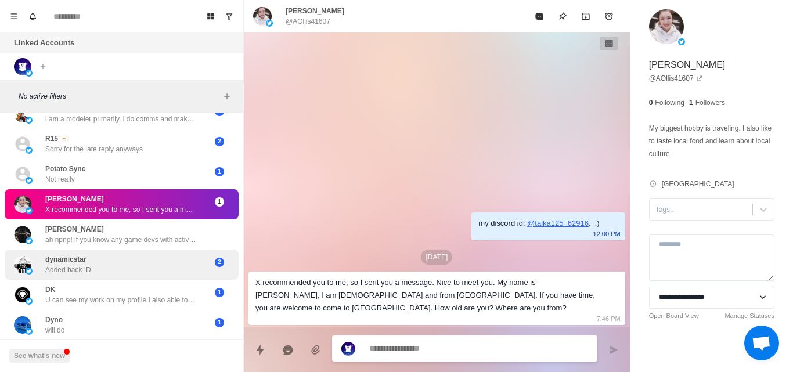
scroll to position [1183, 0]
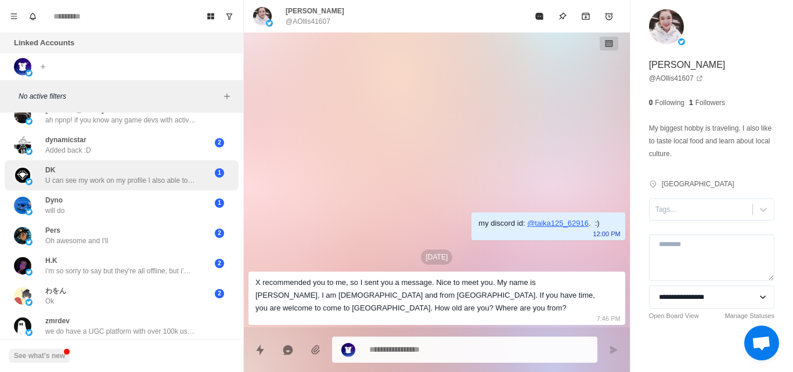
click at [171, 177] on p "U can see my work on my profile I also able to do ugc which u guys seemed to do" at bounding box center [120, 180] width 151 height 10
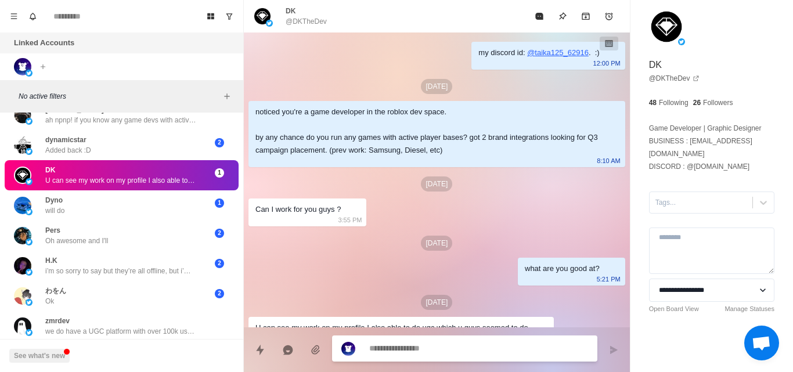
scroll to position [20, 0]
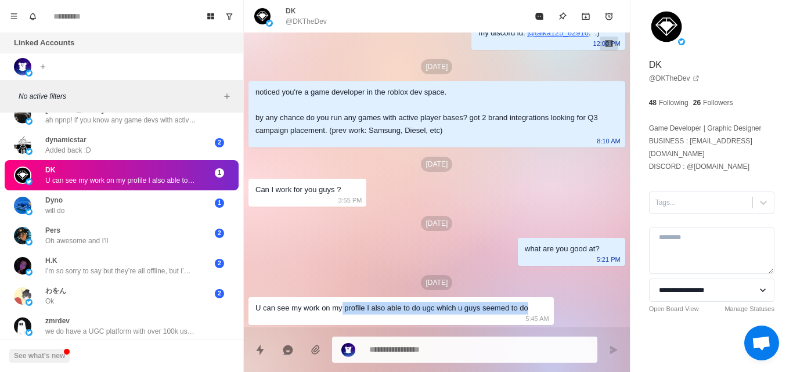
drag, startPoint x: 341, startPoint y: 304, endPoint x: 548, endPoint y: 303, distance: 206.7
click at [548, 303] on div "U can see my work on my profile I also able to do ugc which u guys seemed to do…" at bounding box center [401, 311] width 305 height 28
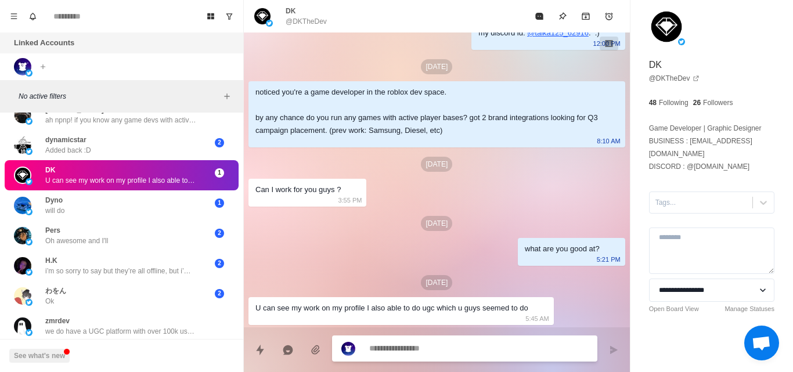
click at [477, 347] on textarea at bounding box center [478, 348] width 219 height 17
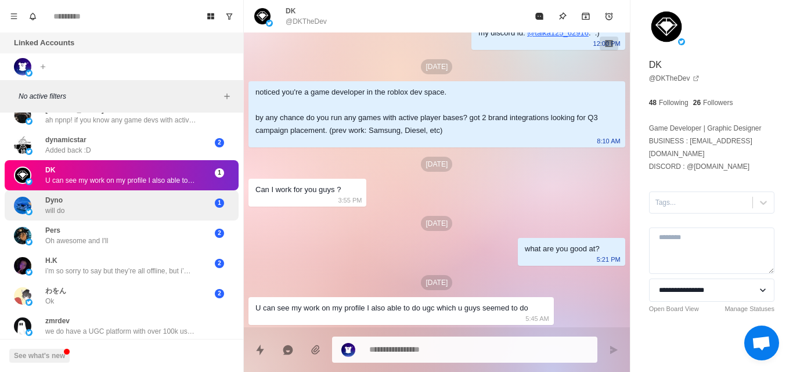
click at [205, 209] on div "1" at bounding box center [219, 205] width 29 height 21
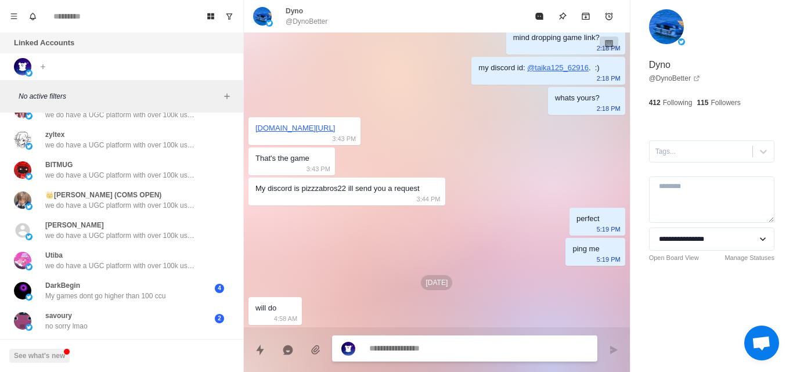
scroll to position [1668, 0]
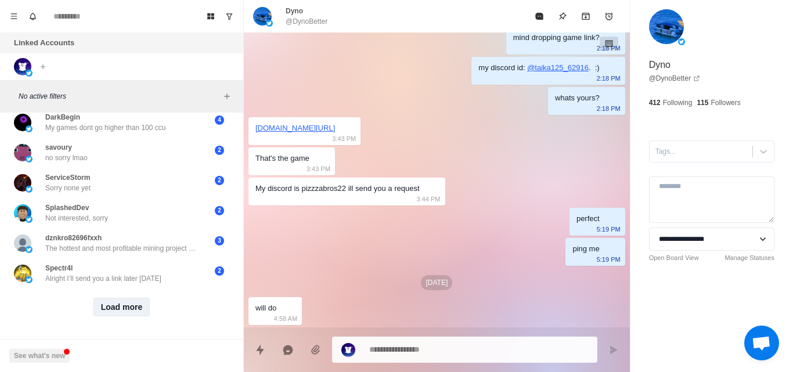
click at [141, 298] on button "Load more" at bounding box center [121, 307] width 57 height 19
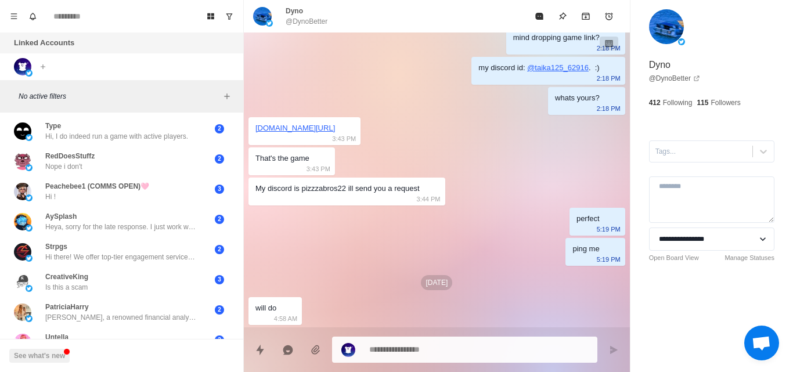
scroll to position [2272, 0]
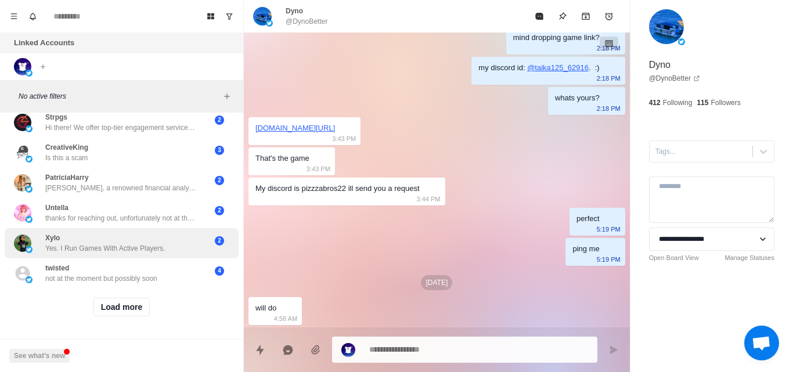
click at [168, 237] on div "Xylo Yes. I Run Games With Active Players." at bounding box center [109, 243] width 191 height 21
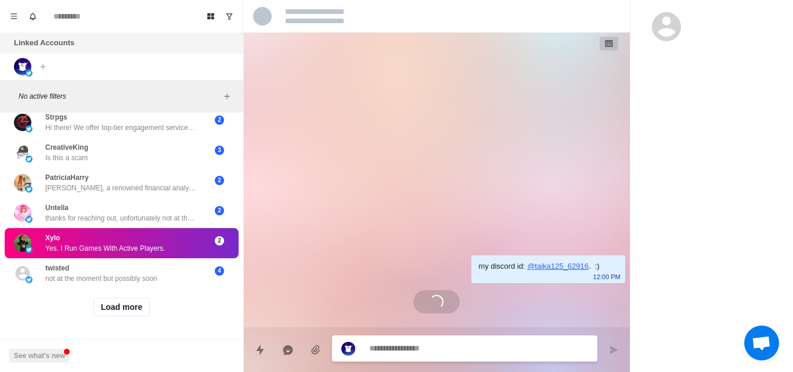
scroll to position [0, 0]
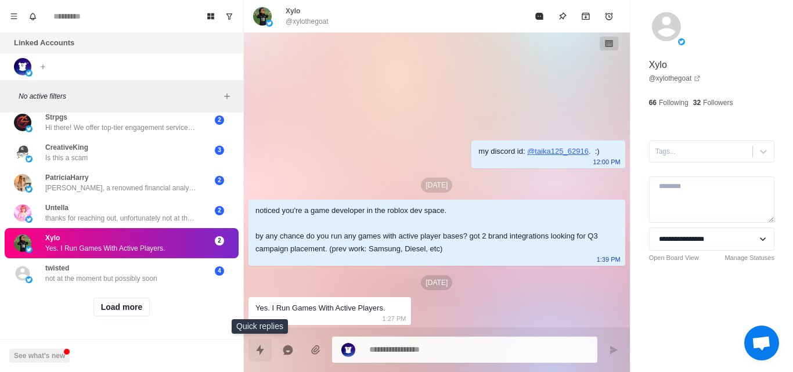
click at [259, 351] on icon "Quick replies" at bounding box center [260, 350] width 12 height 12
type textarea "*"
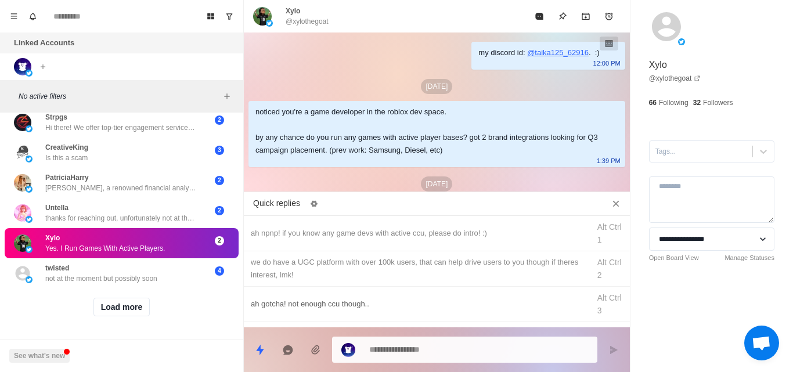
scroll to position [66, 0]
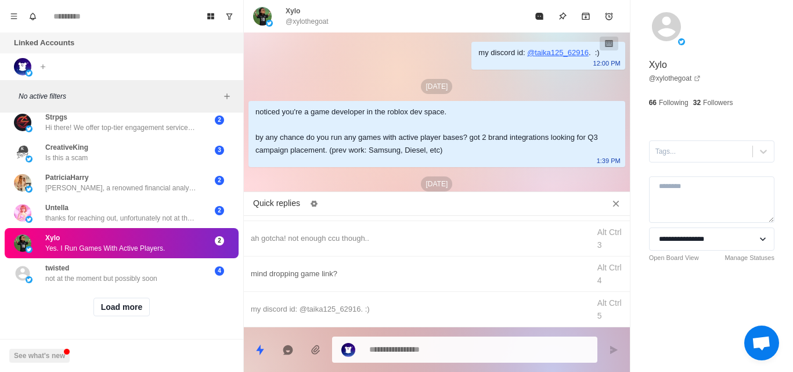
click at [332, 274] on div "mind dropping game link?" at bounding box center [417, 274] width 332 height 13
type textarea "**********"
click at [609, 352] on icon "Send message" at bounding box center [613, 350] width 9 height 9
type textarea "*"
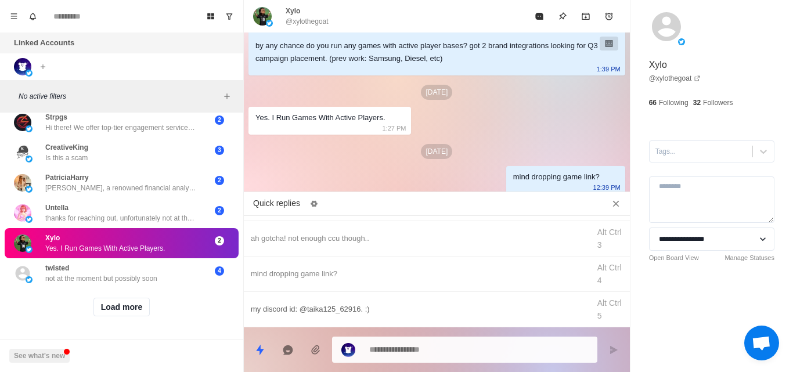
type textarea "*"
click at [307, 306] on div "my discord id: @taika125_62916. :)" at bounding box center [417, 309] width 332 height 13
type textarea "**********"
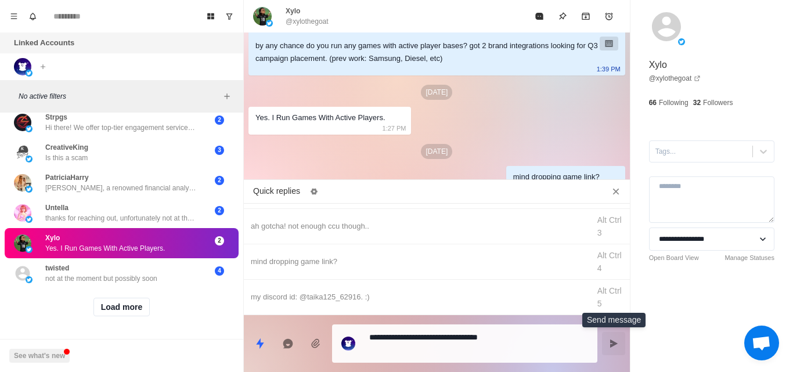
click at [609, 345] on icon "Send message" at bounding box center [613, 343] width 9 height 9
type textarea "*"
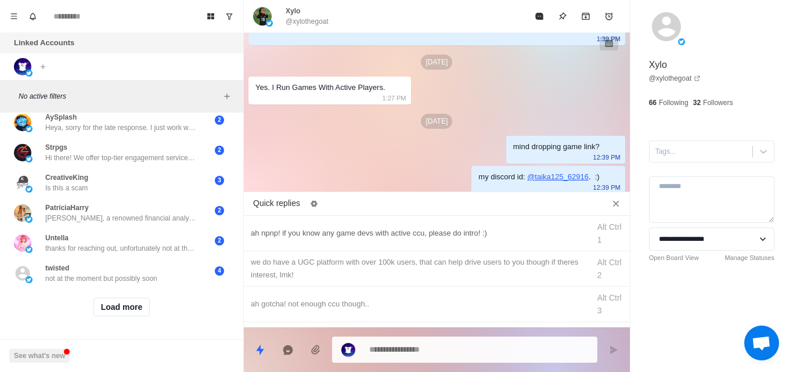
scroll to position [0, 0]
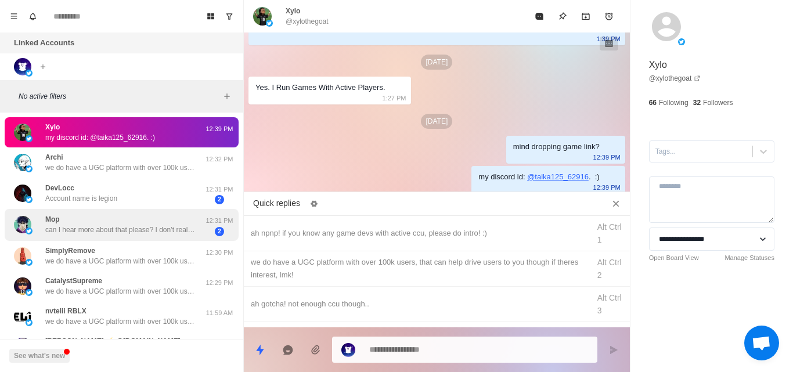
type textarea "*"
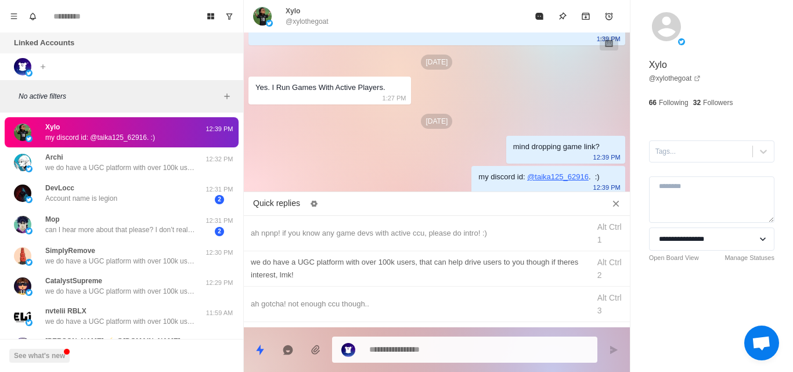
click at [348, 268] on div "we do have a UGC platform with over 100k users, that can help drive users to yo…" at bounding box center [417, 269] width 332 height 26
type textarea "**********"
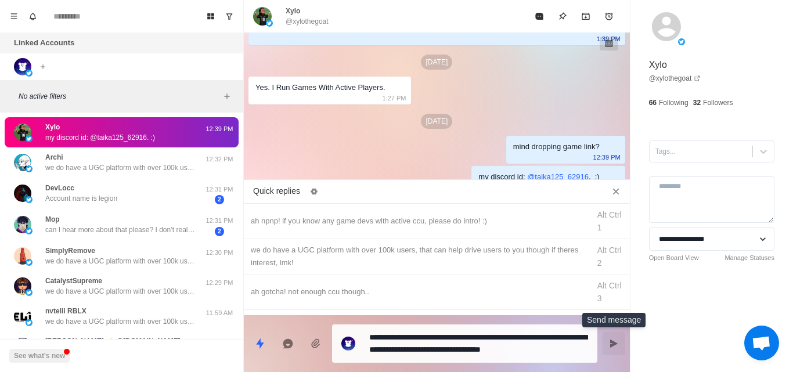
click at [607, 344] on button "Send message" at bounding box center [613, 343] width 23 height 23
type textarea "*"
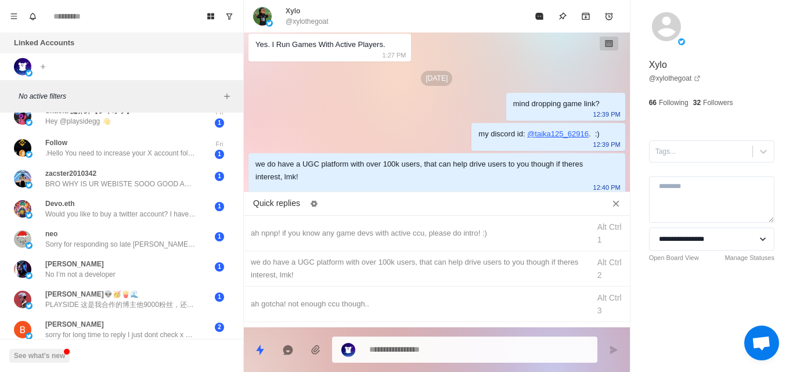
scroll to position [667, 0]
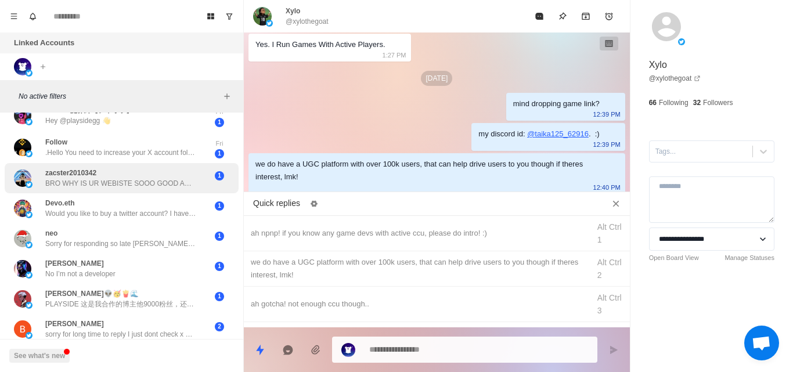
click at [180, 182] on p "BRO WHY IS UR WEBISTE SOOO GOOD AND ADICTIVE!????????????" at bounding box center [120, 183] width 151 height 10
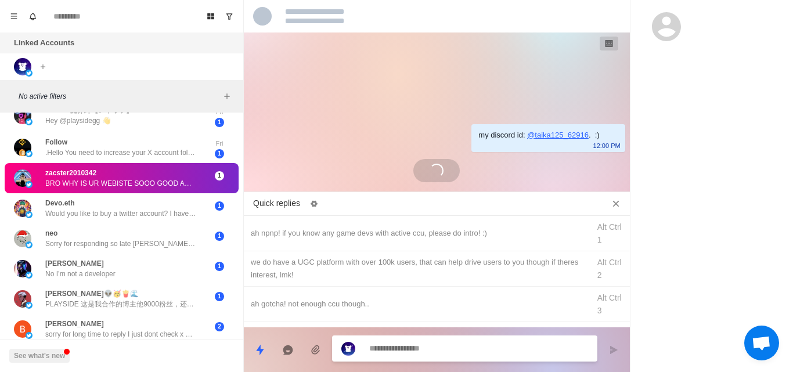
scroll to position [0, 0]
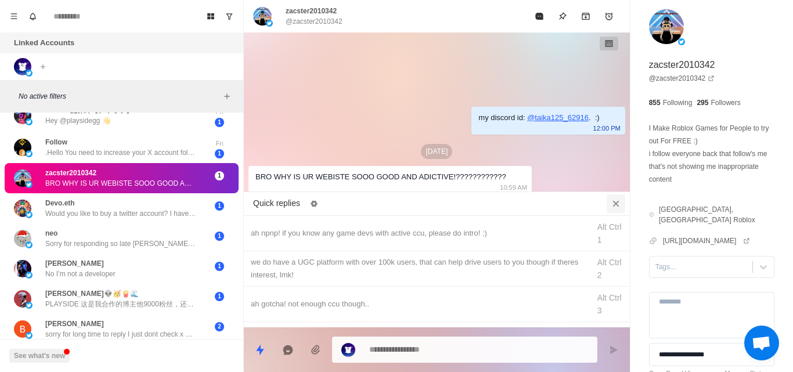
click at [617, 202] on icon "Close quick replies" at bounding box center [616, 203] width 6 height 6
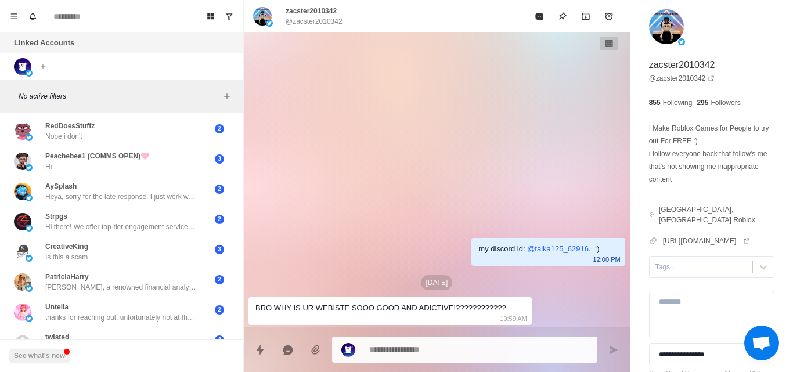
scroll to position [2272, 0]
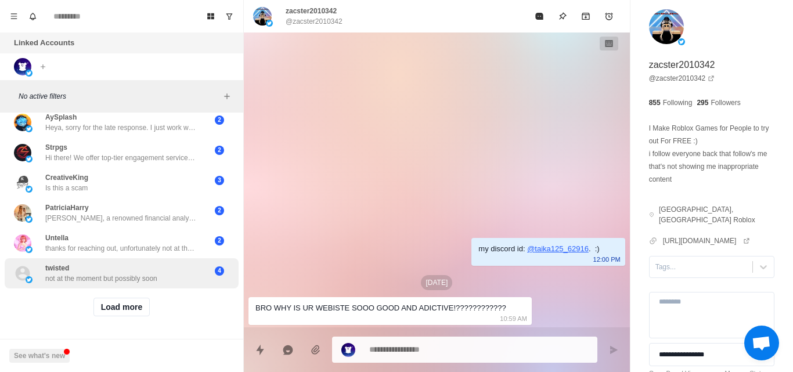
click at [133, 263] on div "twisted not at the moment but possibly soon" at bounding box center [101, 273] width 112 height 21
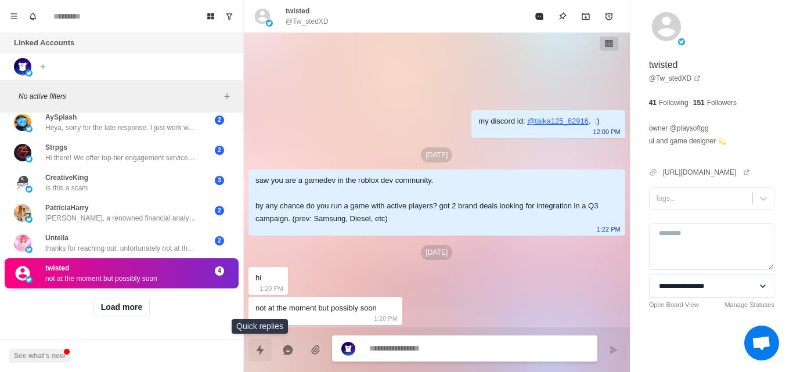
click at [255, 348] on icon "Quick replies" at bounding box center [260, 350] width 12 height 12
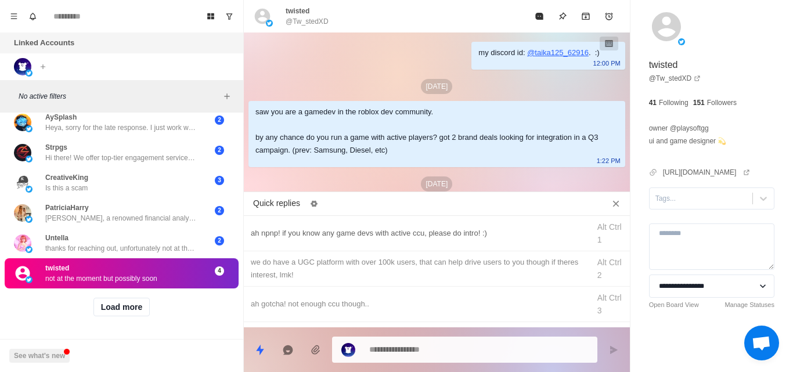
type textarea "*"
click at [280, 238] on div "ah npnp! if you know any game devs with active ccu, please do intro! :)" at bounding box center [417, 233] width 332 height 13
type textarea "**********"
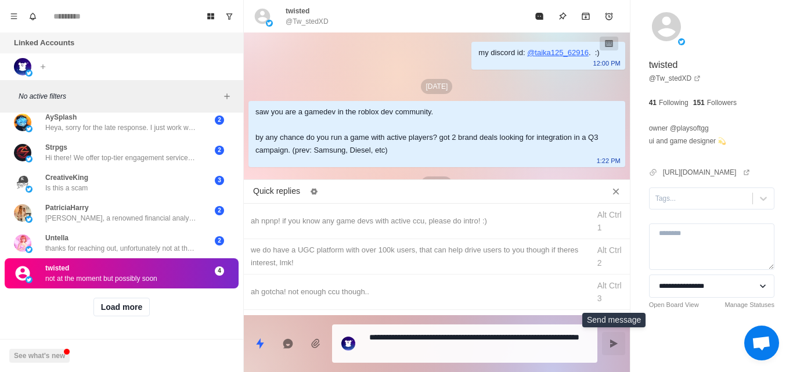
click at [614, 340] on icon "Send message" at bounding box center [613, 343] width 9 height 9
type textarea "*"
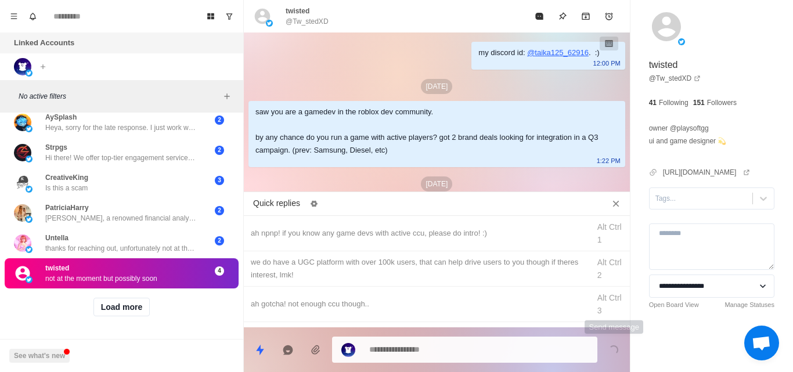
scroll to position [122, 0]
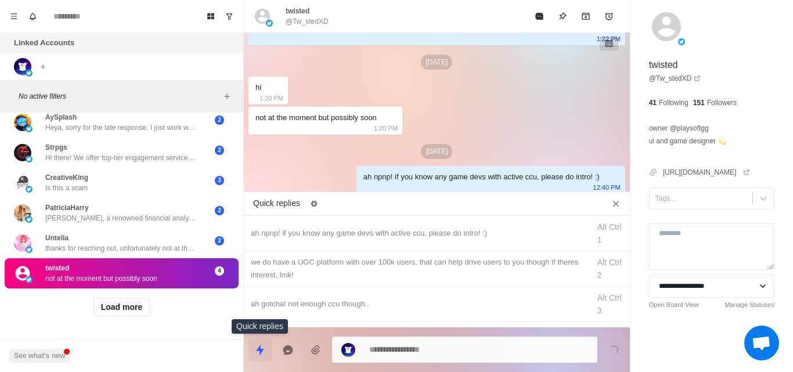
click at [262, 349] on icon "Quick replies" at bounding box center [260, 349] width 8 height 10
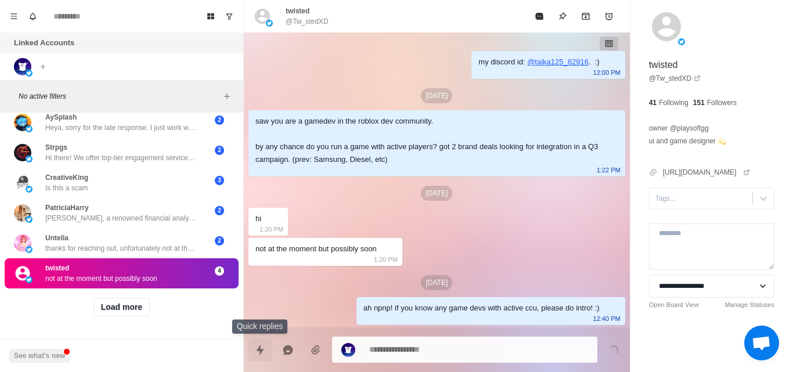
scroll to position [0, 0]
click at [260, 357] on button "Quick replies" at bounding box center [260, 350] width 23 height 23
type textarea "*"
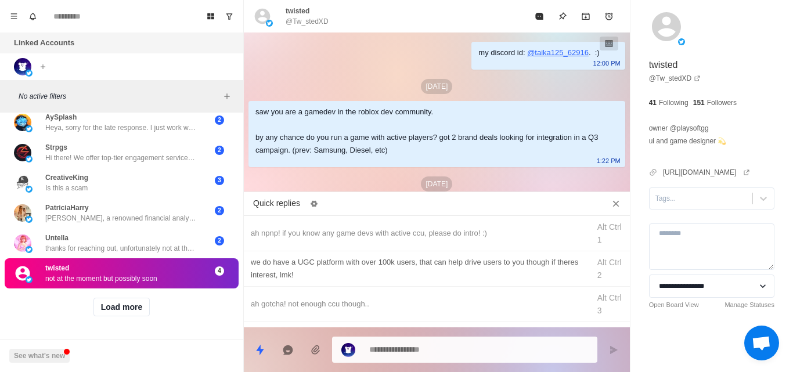
click at [364, 286] on div "we do have a UGC platform with over 100k users, that can help drive users to yo…" at bounding box center [437, 268] width 386 height 35
type textarea "**********"
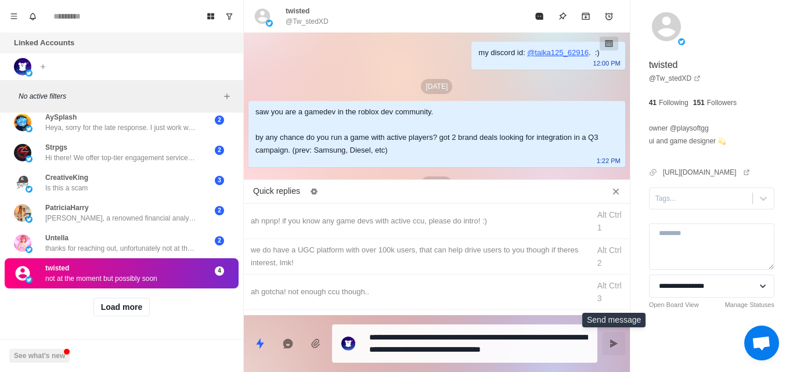
click at [613, 344] on icon "Send message" at bounding box center [614, 344] width 8 height 8
type textarea "*"
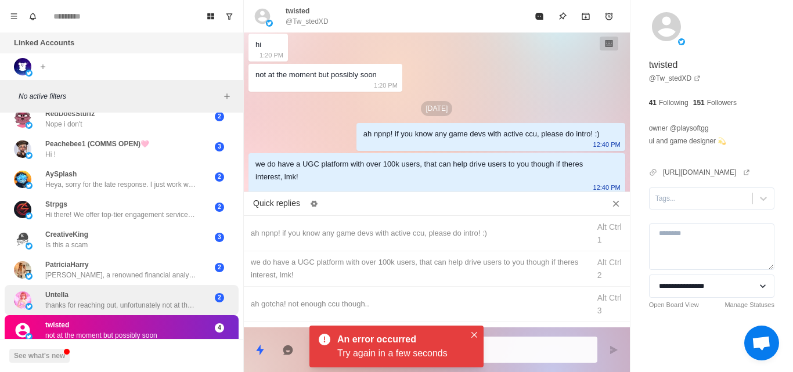
scroll to position [2272, 0]
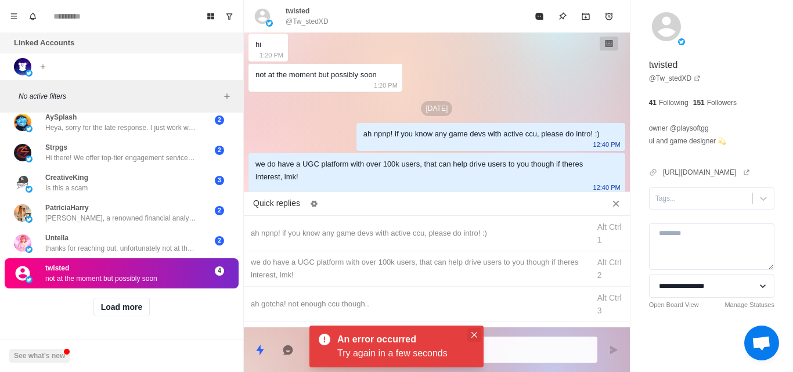
click at [476, 337] on icon "Close" at bounding box center [475, 335] width 6 height 6
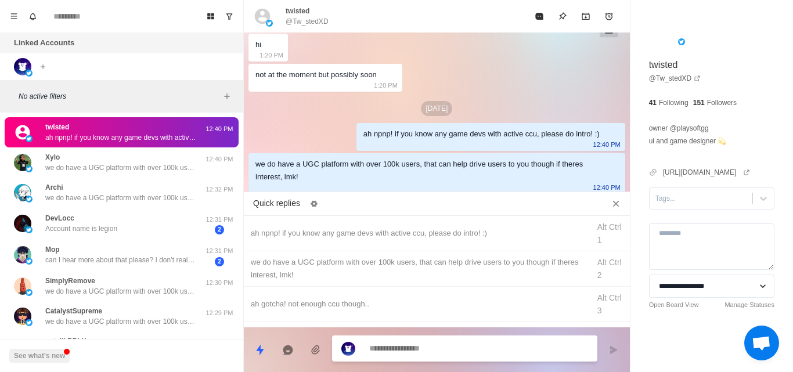
scroll to position [165, 0]
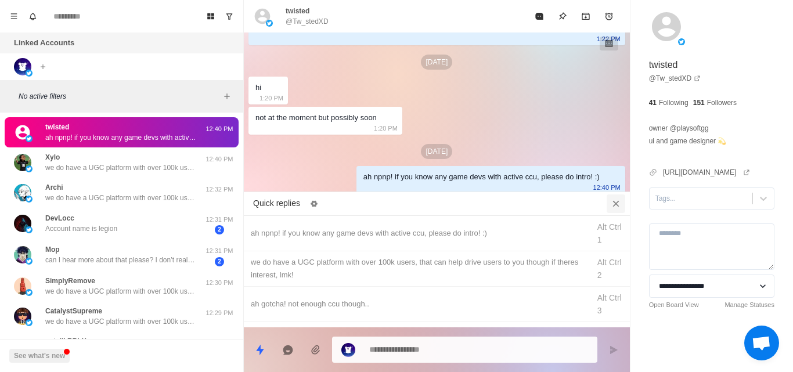
click at [614, 204] on icon "Close quick replies" at bounding box center [616, 204] width 12 height 12
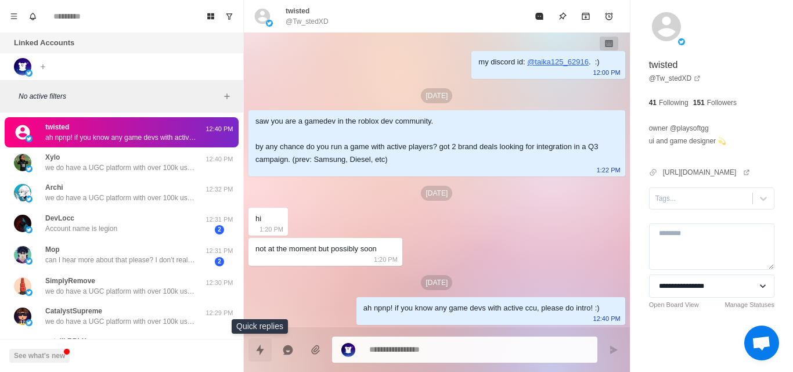
click at [261, 353] on icon "Quick replies" at bounding box center [260, 350] width 12 height 12
type textarea "*"
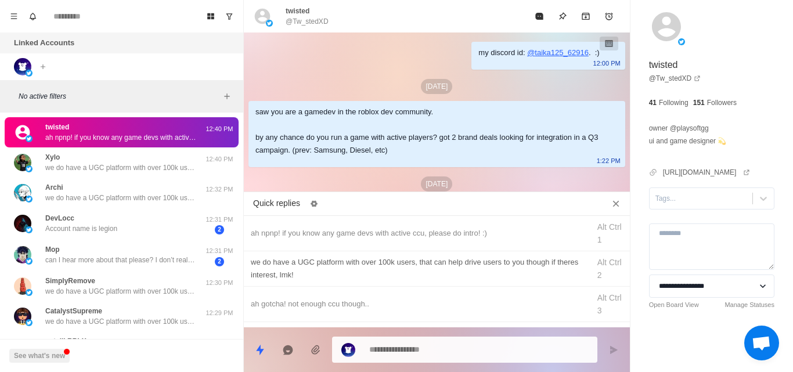
click at [326, 285] on div "we do have a UGC platform with over 100k users, that can help drive users to yo…" at bounding box center [437, 268] width 386 height 35
type textarea "**********"
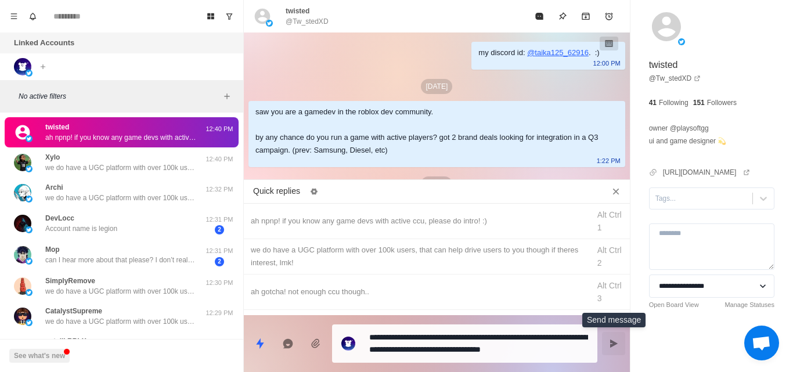
click at [609, 342] on icon "Send message" at bounding box center [613, 343] width 9 height 9
type textarea "*"
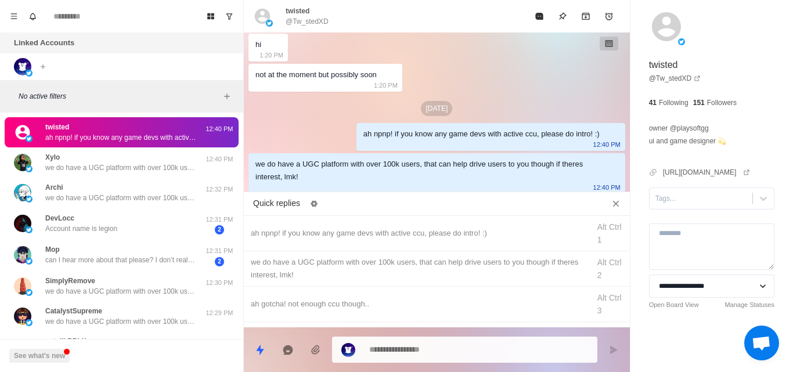
scroll to position [122, 0]
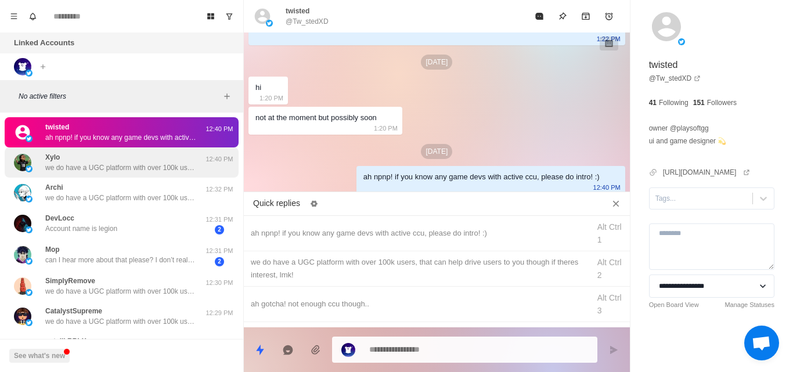
click at [80, 174] on div "Xylo we do have a UGC platform with over 100k users, that can help drive users …" at bounding box center [122, 162] width 234 height 30
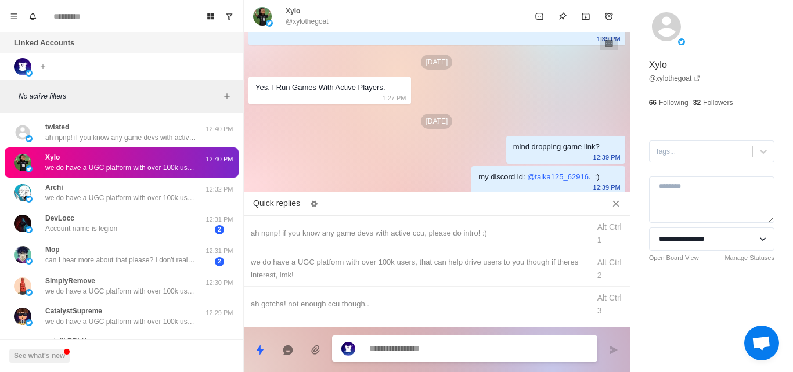
scroll to position [165, 0]
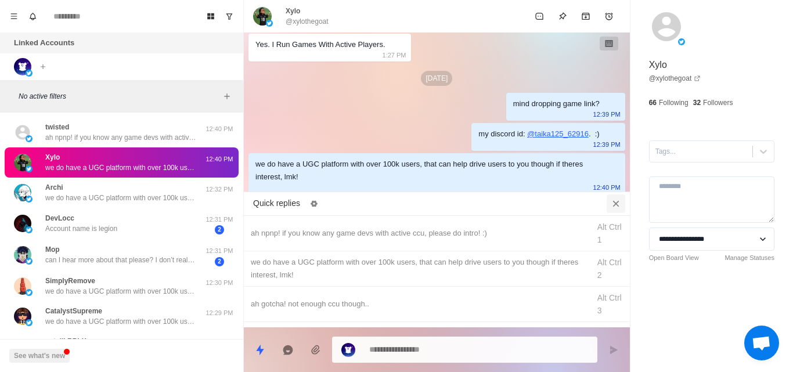
click at [616, 203] on icon "Close quick replies" at bounding box center [616, 203] width 6 height 6
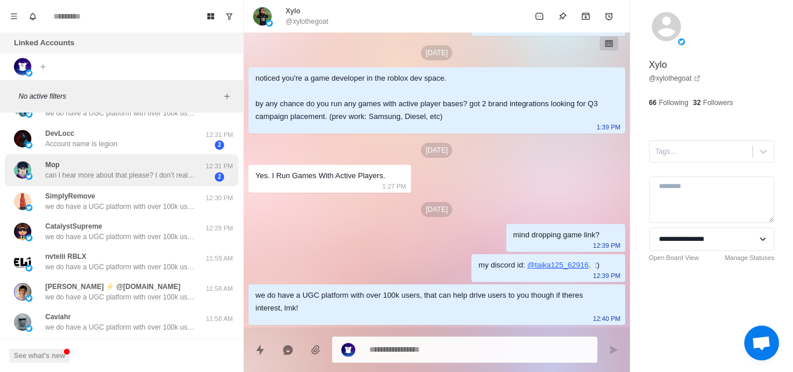
scroll to position [84, 0]
click at [129, 178] on p "can I hear more about that please? I don’t really understand" at bounding box center [120, 176] width 151 height 10
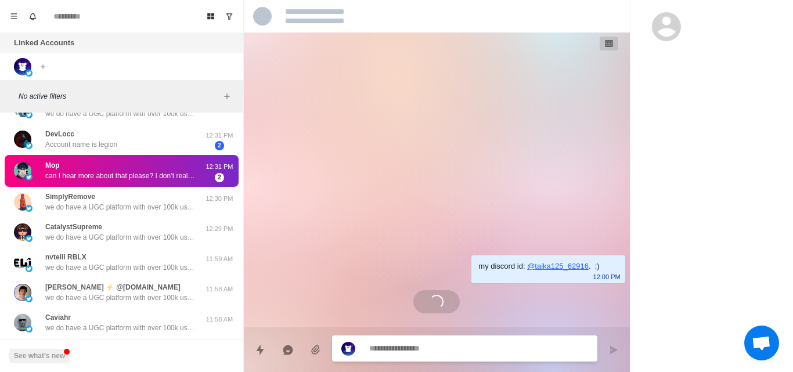
scroll to position [0, 0]
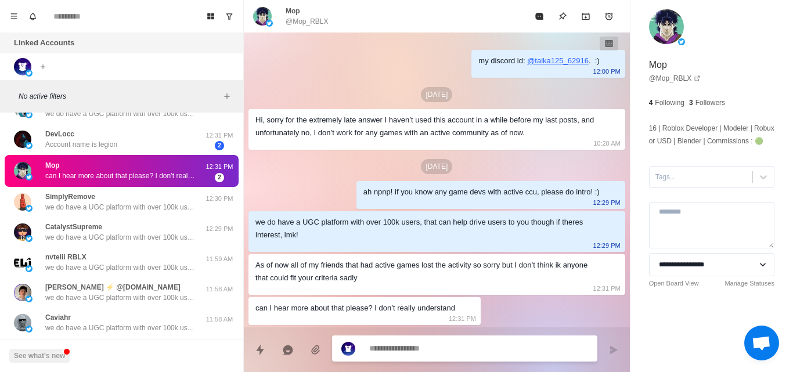
click at [381, 349] on textarea at bounding box center [478, 348] width 219 height 17
click at [382, 355] on textarea at bounding box center [478, 348] width 219 height 17
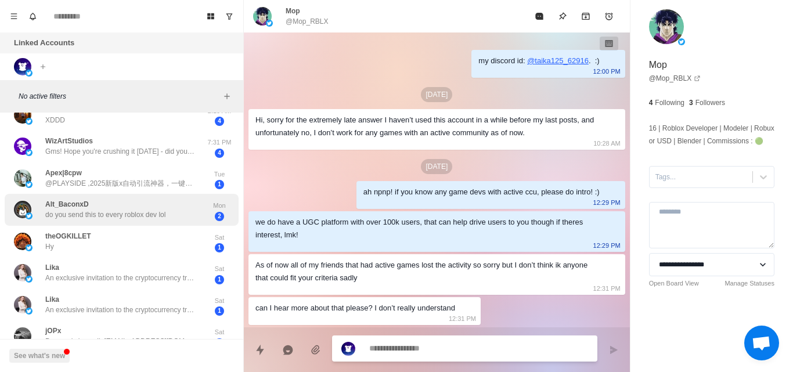
scroll to position [388, 0]
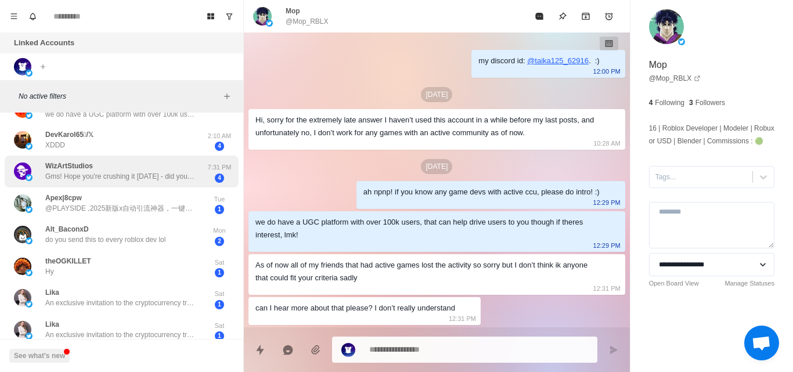
click at [154, 181] on p "Gms! Hope you're crushing it [DATE] - did you get a chance to check out my prev…" at bounding box center [120, 176] width 151 height 10
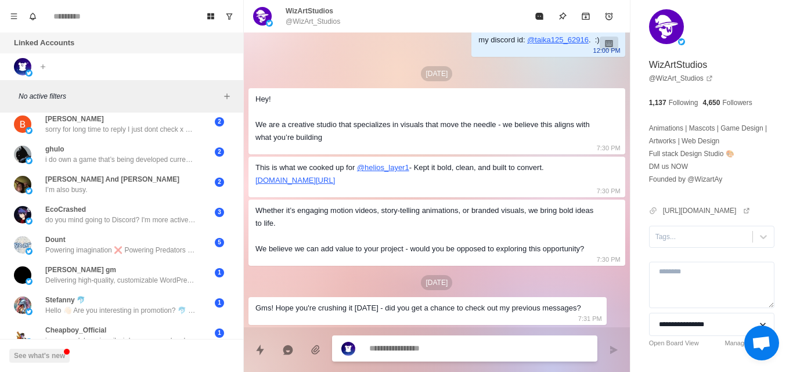
scroll to position [900, 0]
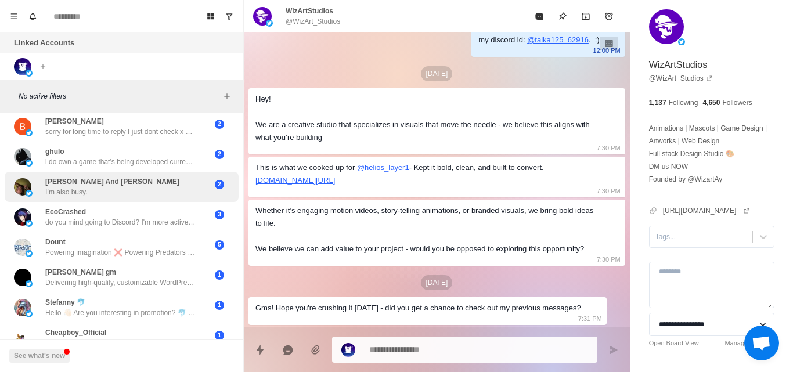
click at [147, 193] on div "LeAndre And Josh I’m also busy." at bounding box center [109, 187] width 191 height 21
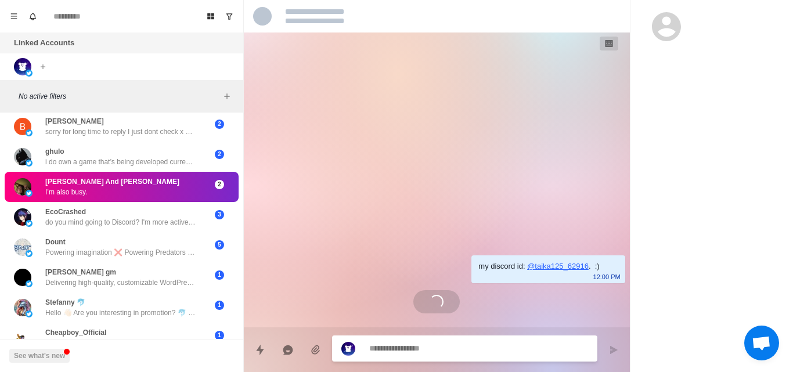
scroll to position [0, 0]
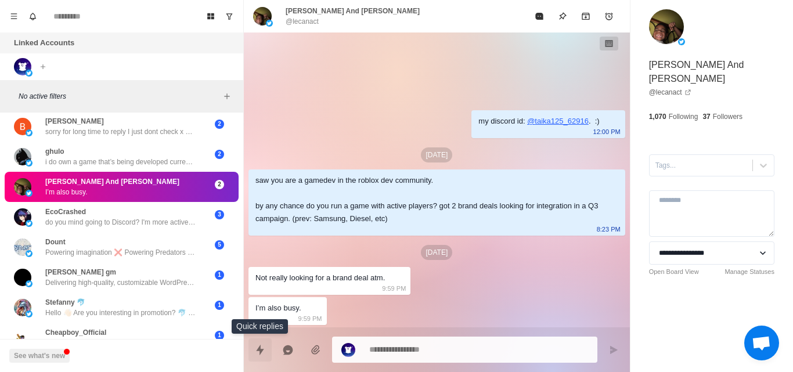
drag, startPoint x: 257, startPoint y: 348, endPoint x: 254, endPoint y: 357, distance: 9.0
click at [254, 357] on button "Quick replies" at bounding box center [260, 350] width 23 height 23
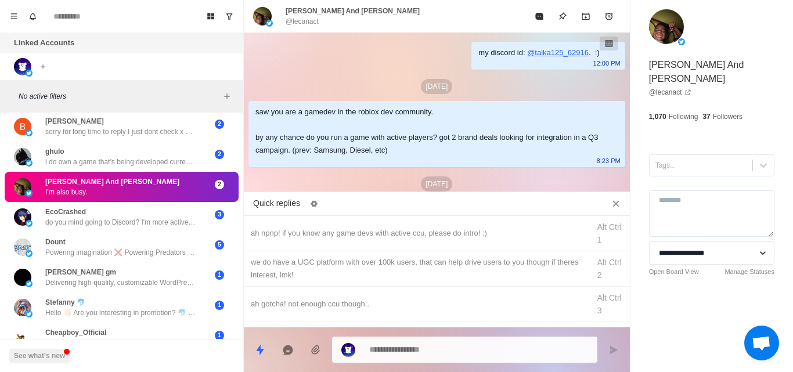
click at [403, 182] on div "Aug 12" at bounding box center [437, 184] width 377 height 15
click at [610, 198] on icon "Close quick replies" at bounding box center [616, 204] width 12 height 12
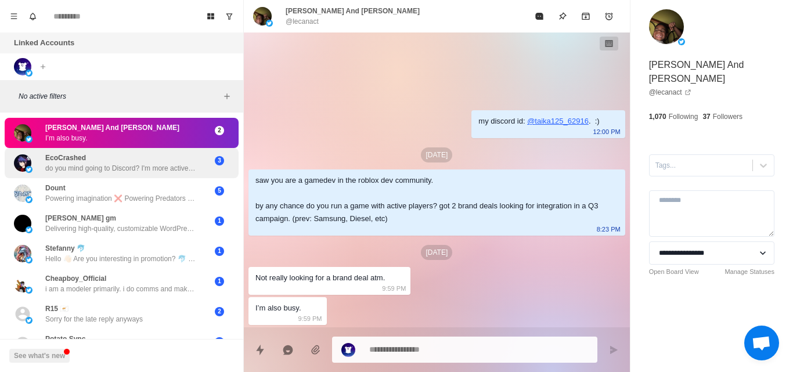
scroll to position [953, 0]
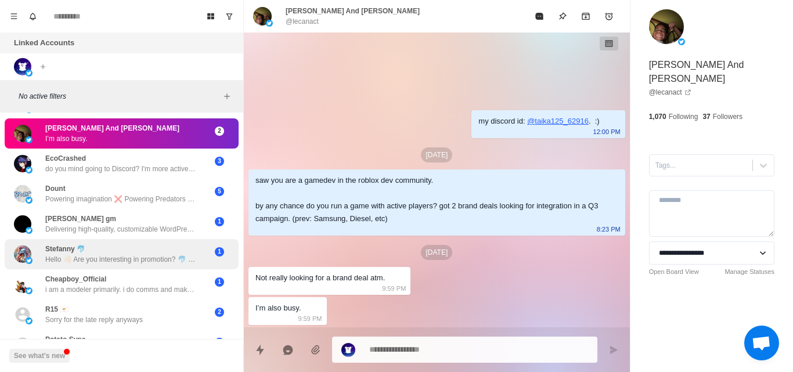
click at [156, 254] on div "Stefanny 🐬 Hello 👋🏻 Are you interesting in promotion? 🐬 We have US-Based audien…" at bounding box center [120, 254] width 151 height 21
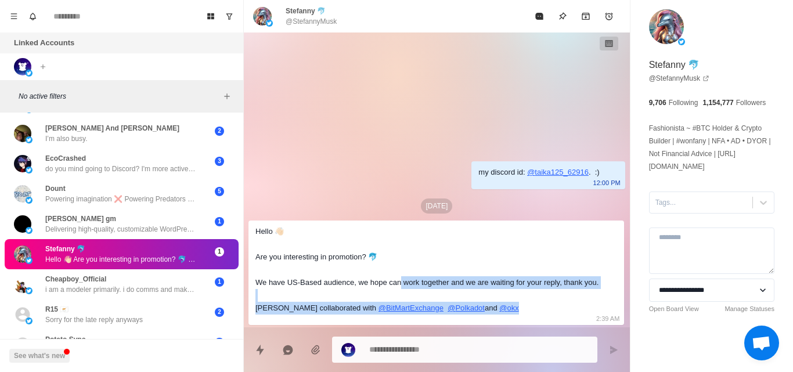
drag, startPoint x: 395, startPoint y: 286, endPoint x: 531, endPoint y: 304, distance: 137.1
click at [531, 304] on div "Hello 👋🏻 Are you interesting in promotion? 🐬 We have US-Based audience, we hope…" at bounding box center [427, 269] width 343 height 89
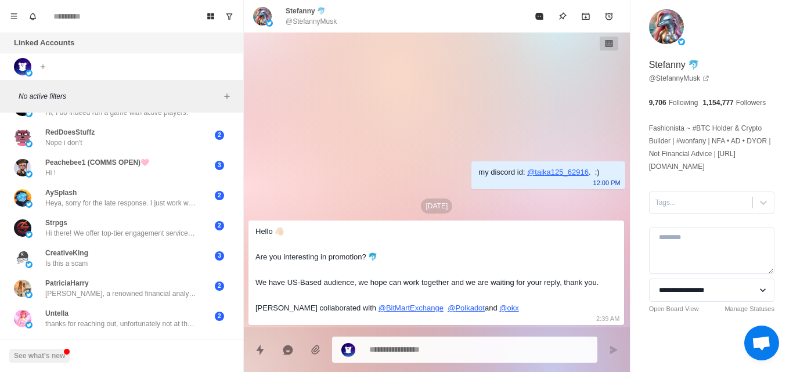
scroll to position [2272, 0]
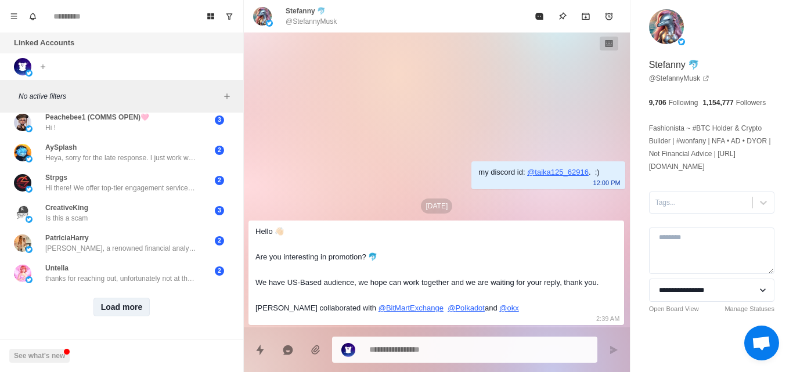
click at [129, 304] on button "Load more" at bounding box center [121, 307] width 57 height 19
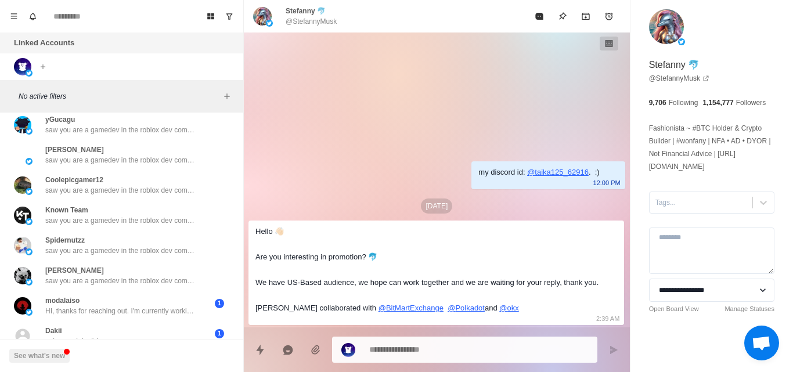
scroll to position [2876, 0]
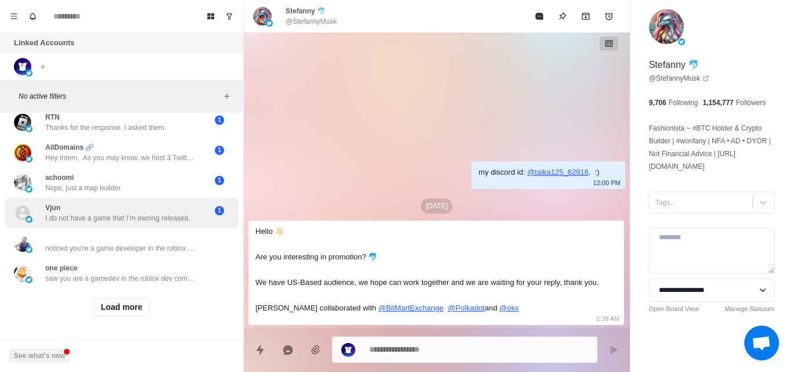
click at [173, 213] on p "I do not have a game that I’m owning released." at bounding box center [117, 218] width 145 height 10
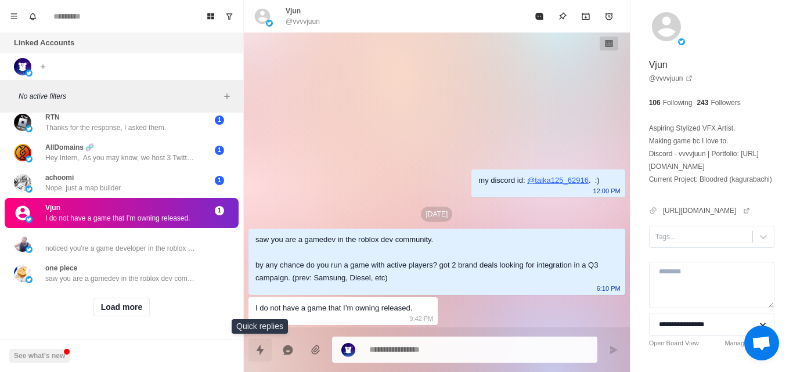
click at [266, 347] on button "Quick replies" at bounding box center [260, 350] width 23 height 23
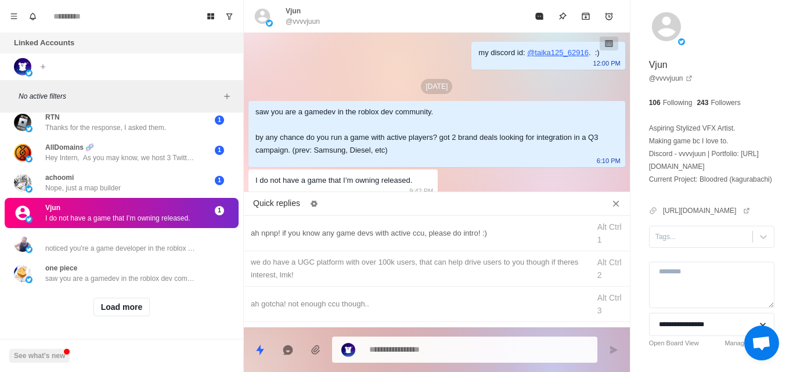
type textarea "*"
click at [322, 237] on div "ah npnp! if you know any game devs with active ccu, please do intro! :)" at bounding box center [417, 233] width 332 height 13
type textarea "**********"
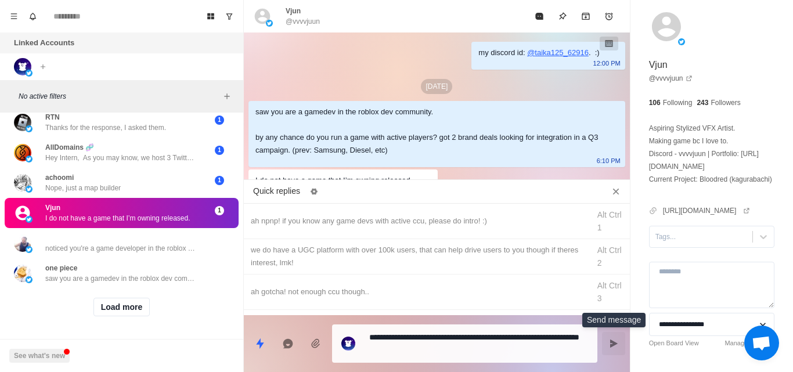
click at [612, 347] on icon "Send message" at bounding box center [614, 344] width 8 height 8
type textarea "*"
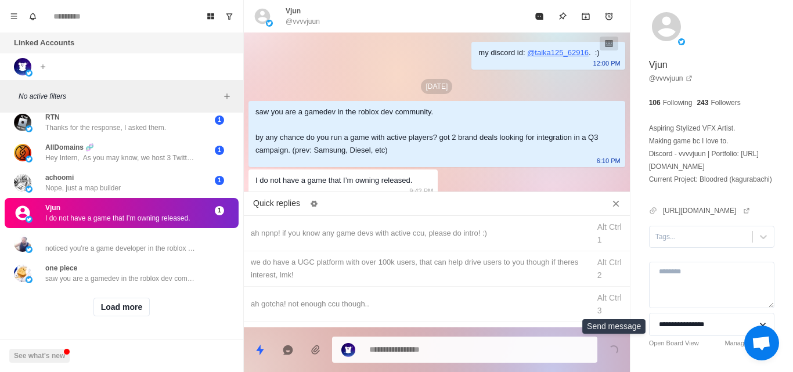
scroll to position [63, 0]
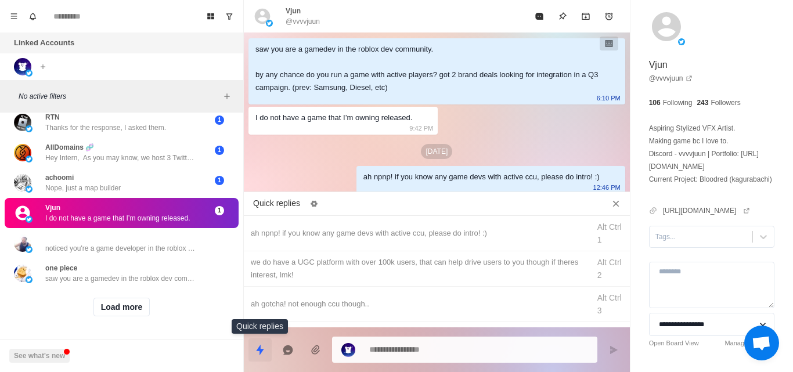
click at [256, 346] on icon "Quick replies" at bounding box center [260, 350] width 12 height 12
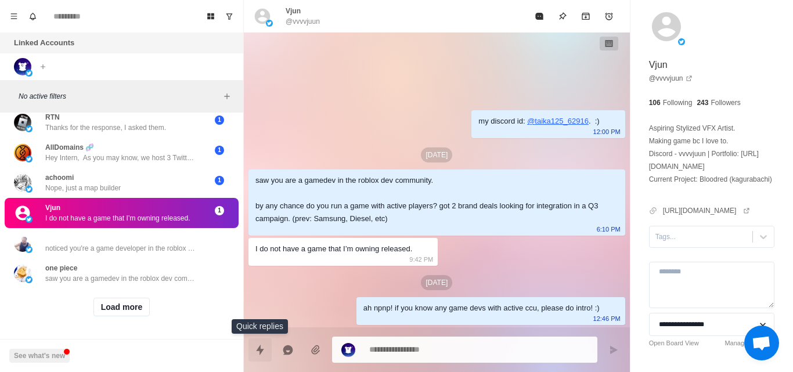
click at [268, 341] on button "Quick replies" at bounding box center [260, 350] width 23 height 23
type textarea "*"
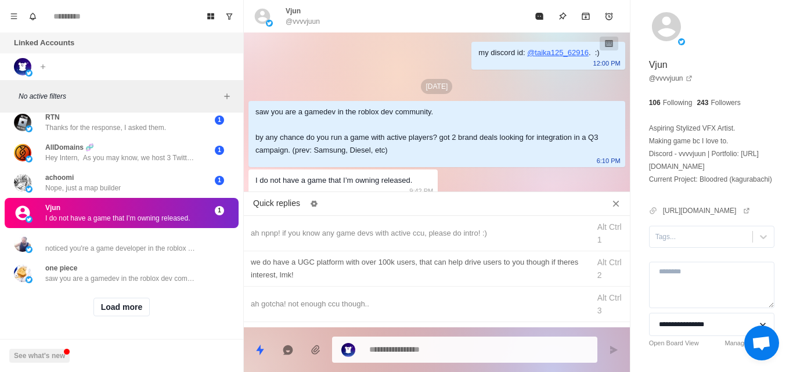
click at [355, 270] on div "we do have a UGC platform with over 100k users, that can help drive users to yo…" at bounding box center [417, 269] width 332 height 26
type textarea "**********"
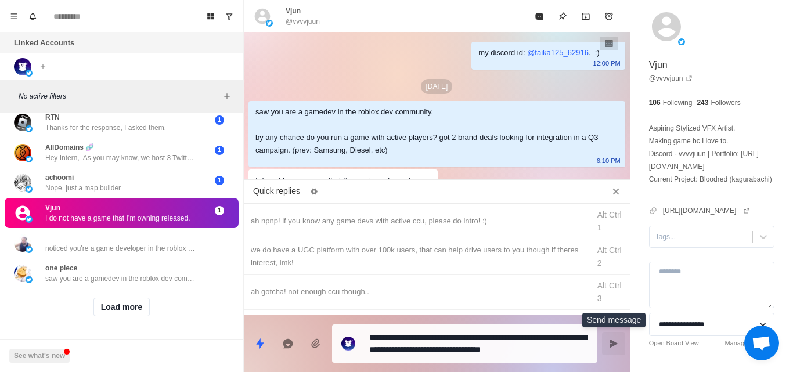
click at [621, 343] on button "Send message" at bounding box center [613, 343] width 23 height 23
type textarea "*"
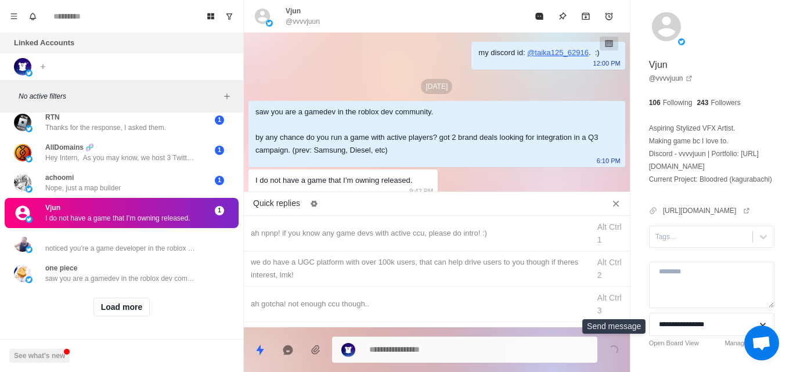
scroll to position [106, 0]
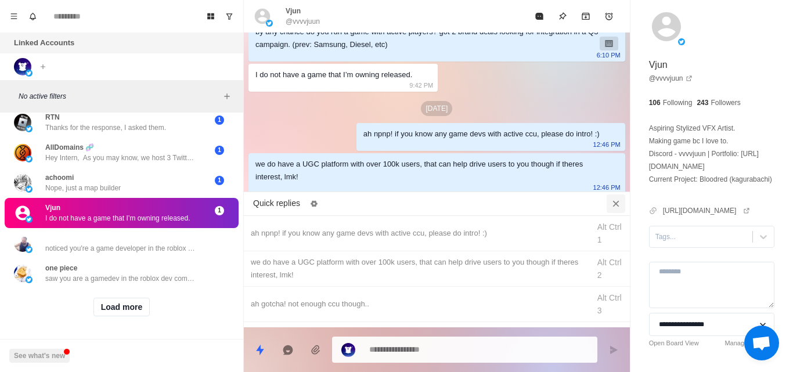
click at [618, 206] on icon "Close quick replies" at bounding box center [616, 203] width 6 height 6
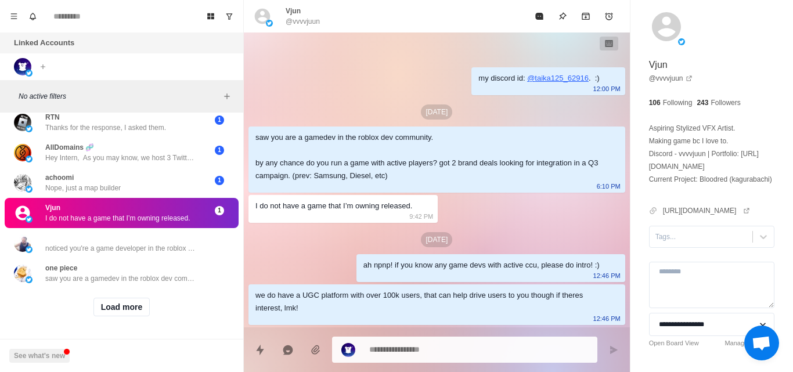
scroll to position [0, 0]
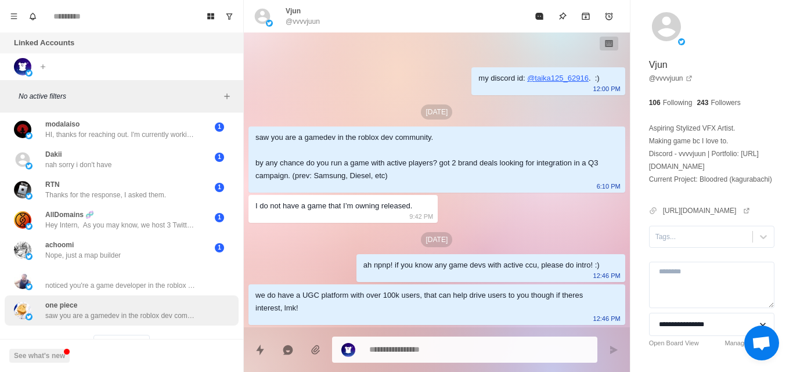
scroll to position [2876, 0]
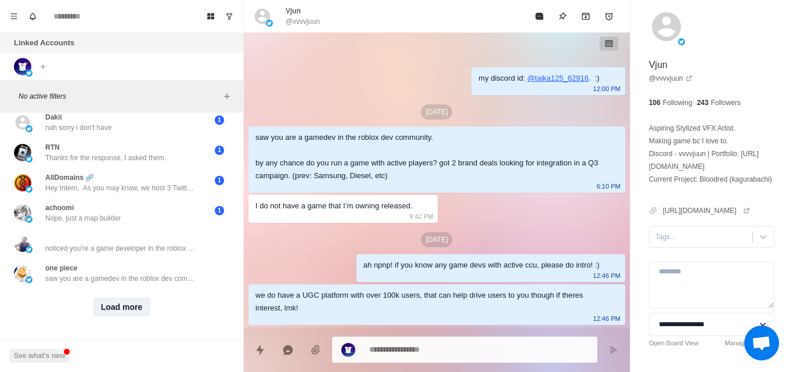
click at [123, 300] on button "Load more" at bounding box center [121, 307] width 57 height 19
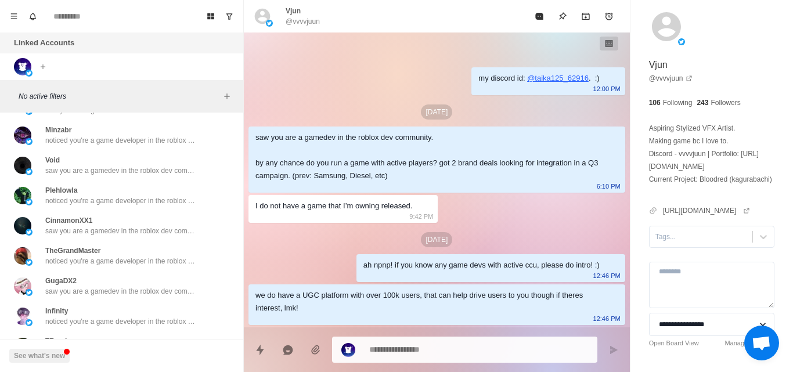
scroll to position [3479, 0]
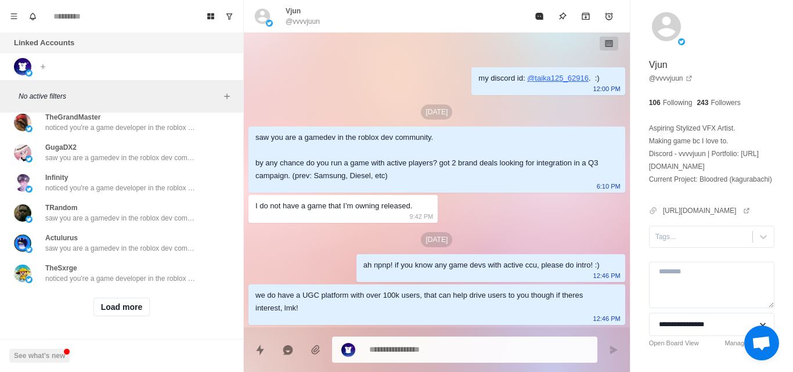
click at [122, 299] on button "Load more" at bounding box center [121, 307] width 57 height 19
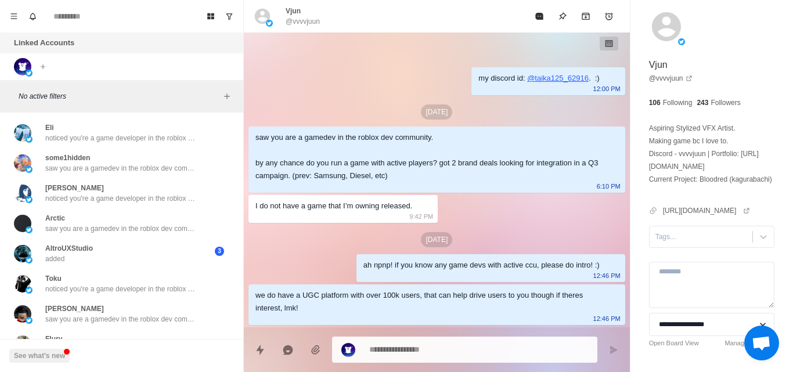
scroll to position [3823, 0]
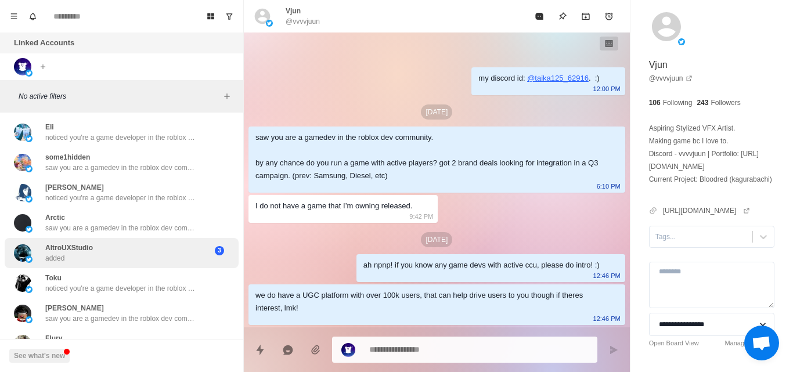
click at [150, 256] on div "AltroUXStudio added" at bounding box center [109, 253] width 191 height 21
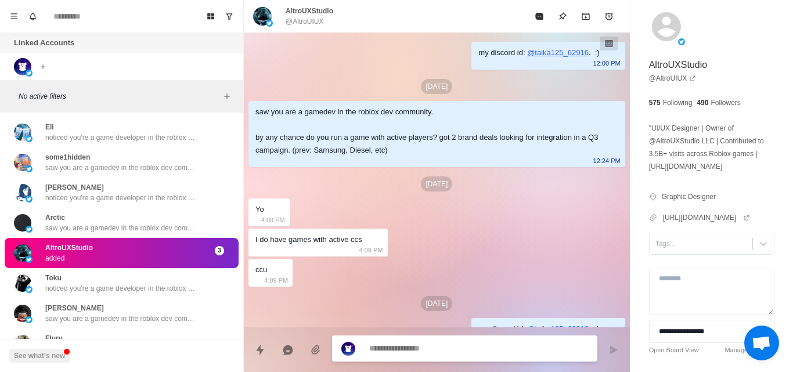
scroll to position [171, 0]
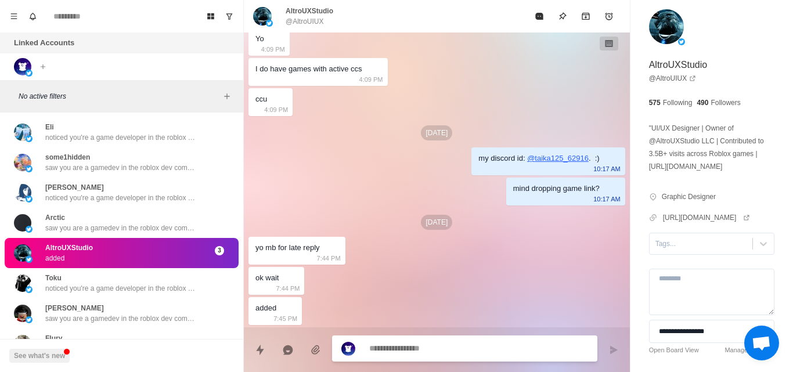
click at [407, 341] on textarea at bounding box center [478, 348] width 219 height 17
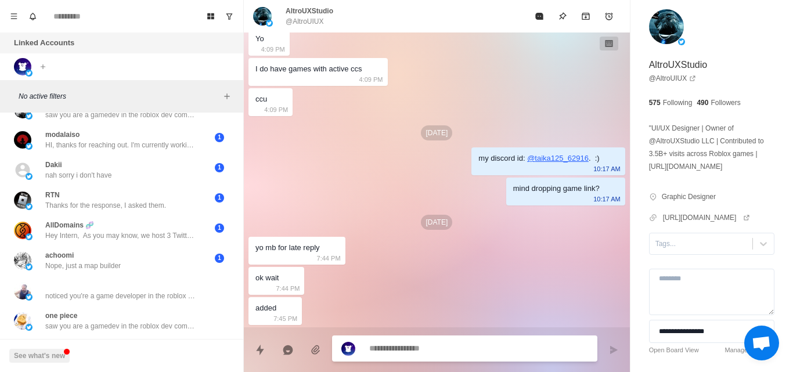
scroll to position [2819, 0]
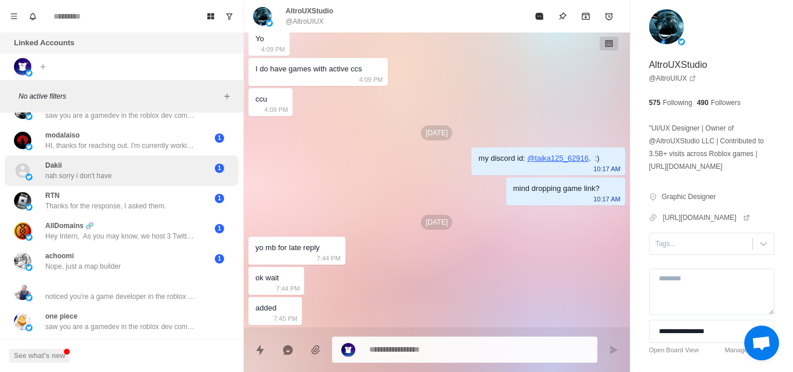
click at [205, 181] on div "1" at bounding box center [219, 170] width 29 height 21
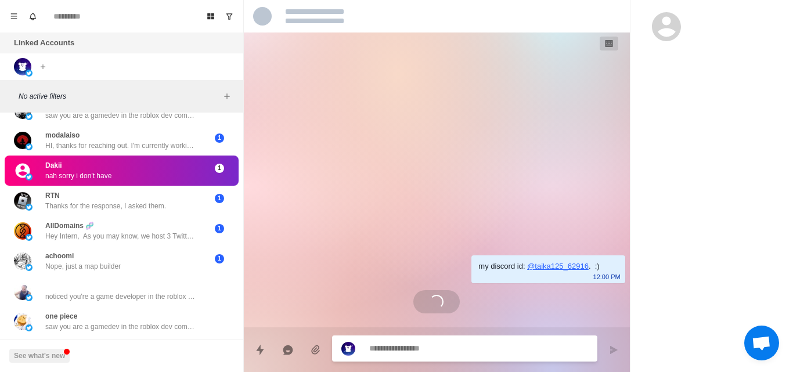
scroll to position [0, 0]
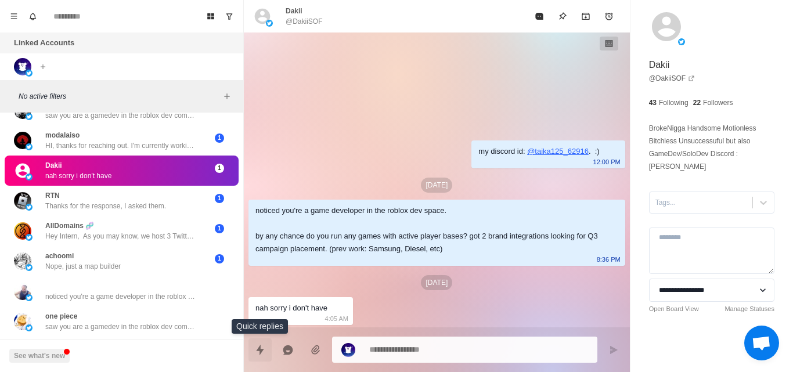
click at [256, 340] on button "Quick replies" at bounding box center [260, 350] width 23 height 23
type textarea "*"
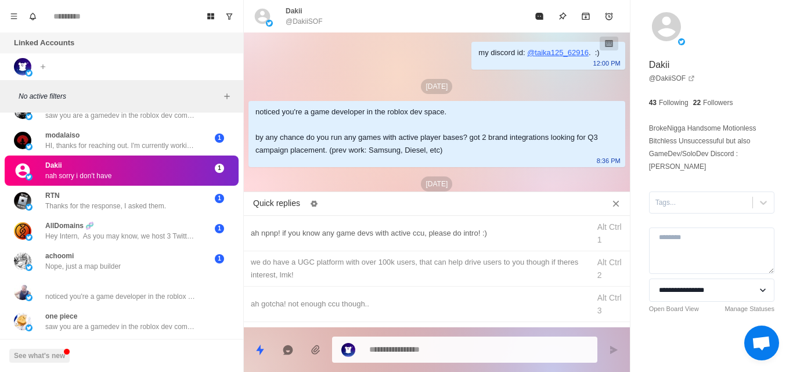
click at [344, 247] on div "ah npnp! if you know any game devs with active ccu, please do intro! :) Alt Ctr…" at bounding box center [437, 233] width 386 height 35
type textarea "**********"
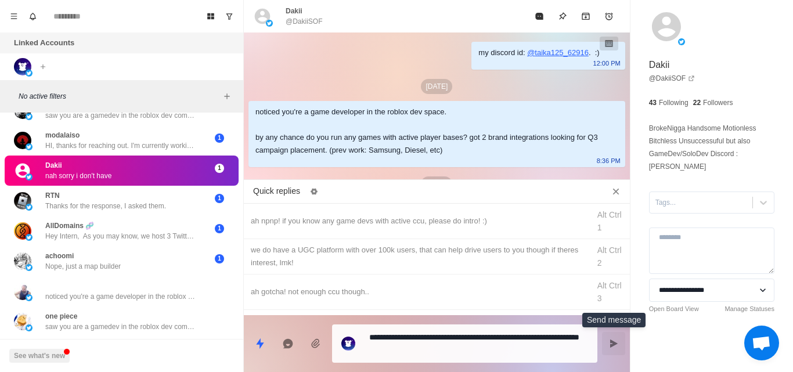
click at [617, 349] on button "Send message" at bounding box center [613, 343] width 23 height 23
type textarea "*"
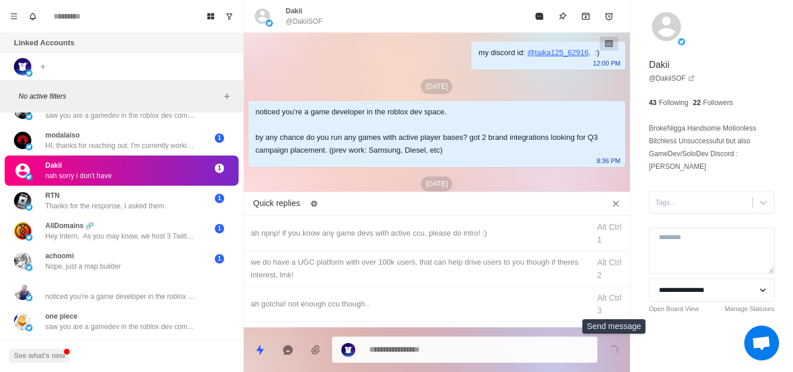
scroll to position [92, 0]
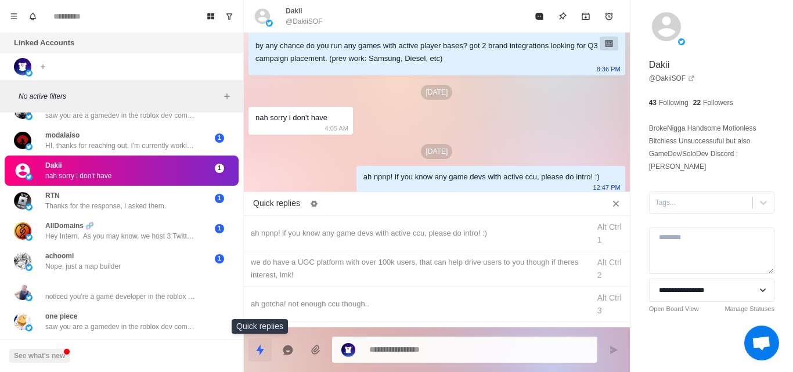
click at [262, 346] on icon "Quick replies" at bounding box center [260, 350] width 12 height 12
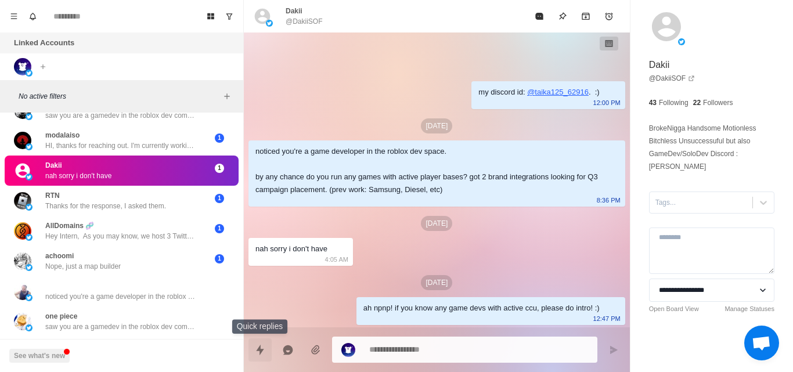
scroll to position [0, 0]
click at [260, 354] on icon "Quick replies" at bounding box center [260, 349] width 8 height 10
type textarea "*"
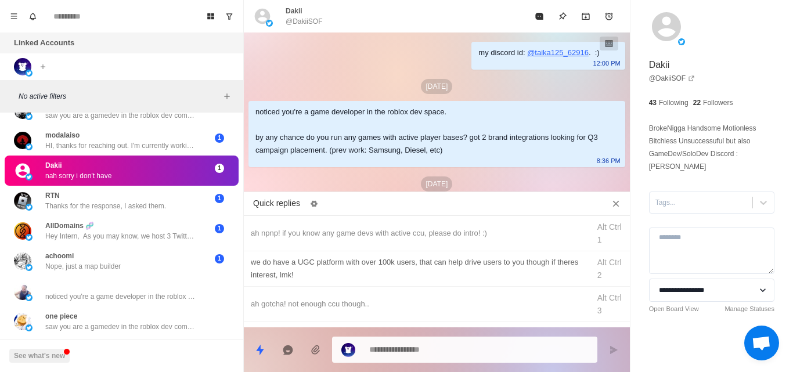
click at [312, 259] on div "we do have a UGC platform with over 100k users, that can help drive users to yo…" at bounding box center [417, 269] width 332 height 26
type textarea "**********"
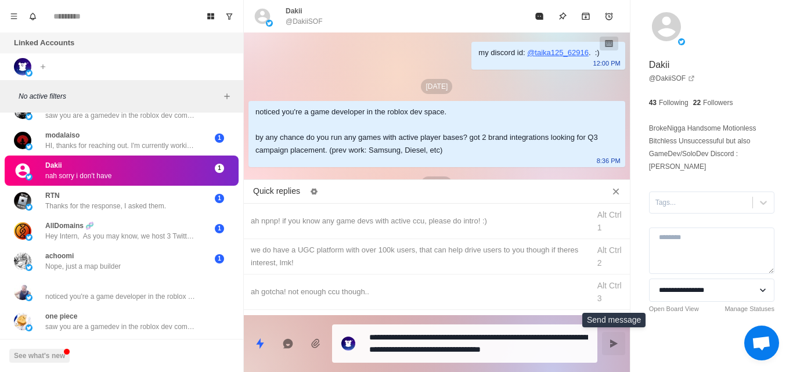
click at [611, 342] on icon "Send message" at bounding box center [614, 344] width 8 height 8
type textarea "*"
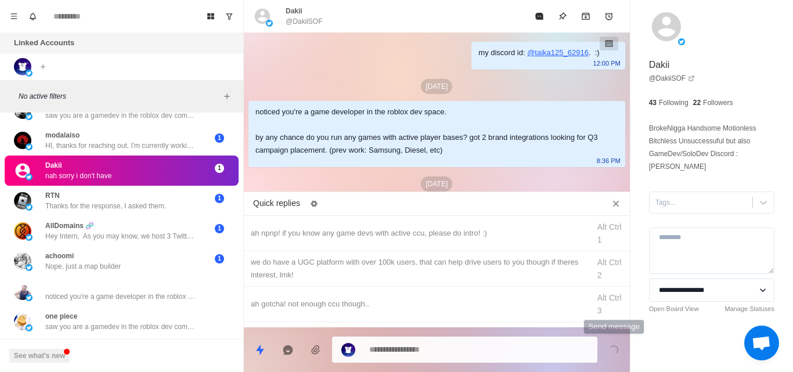
scroll to position [135, 0]
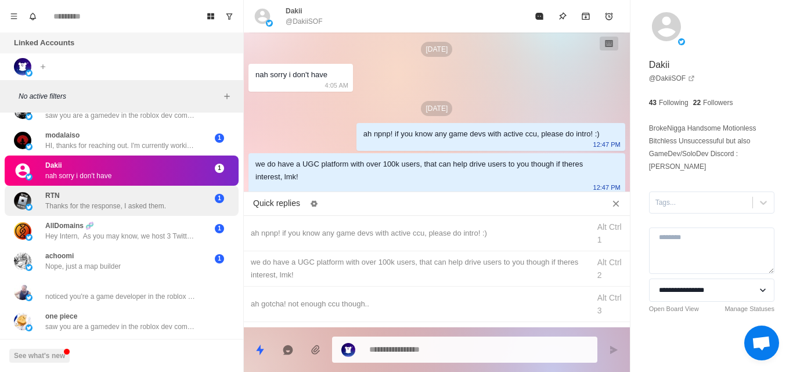
click at [130, 214] on div "RTN Thanks for the response, I asked them. 1" at bounding box center [122, 201] width 234 height 30
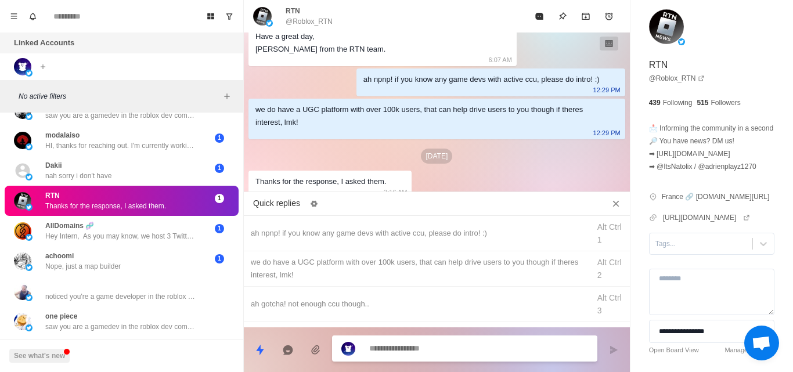
scroll to position [216, 0]
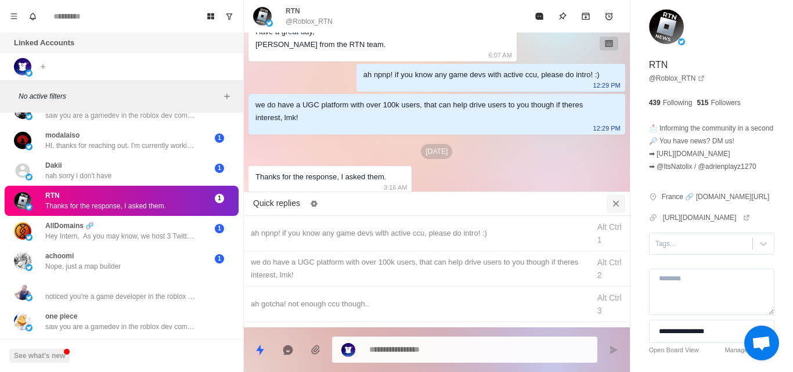
click at [612, 205] on icon "Close quick replies" at bounding box center [616, 204] width 12 height 12
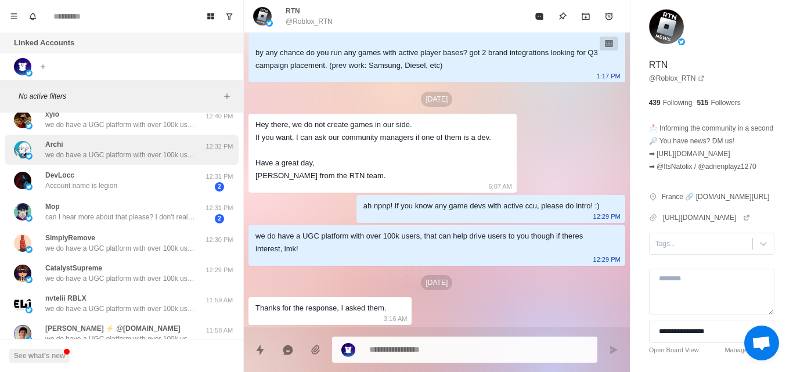
scroll to position [0, 0]
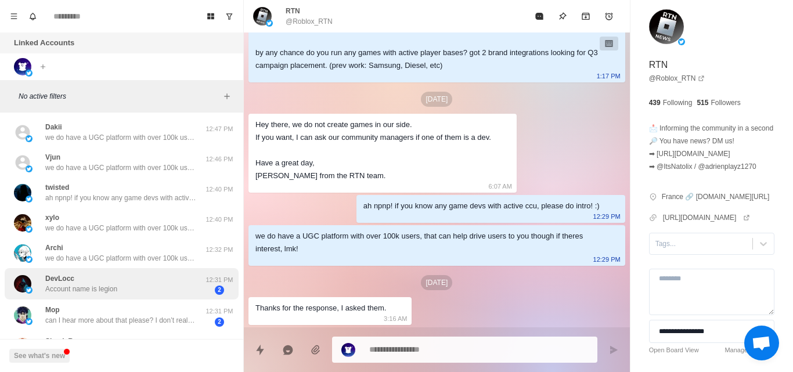
click at [161, 286] on div "DevLocc Account name is legion" at bounding box center [109, 284] width 191 height 23
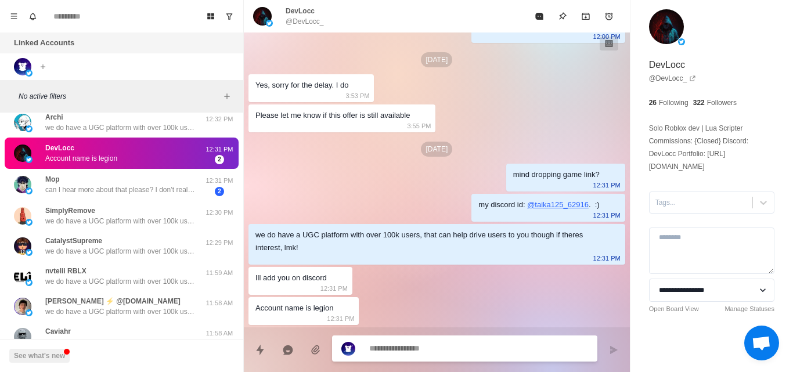
scroll to position [131, 0]
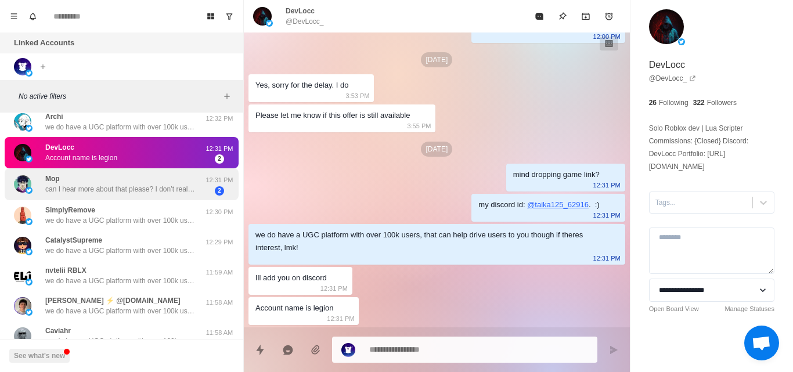
click at [184, 181] on div "Mop can I hear more about that please? I don’t really understand" at bounding box center [120, 184] width 151 height 21
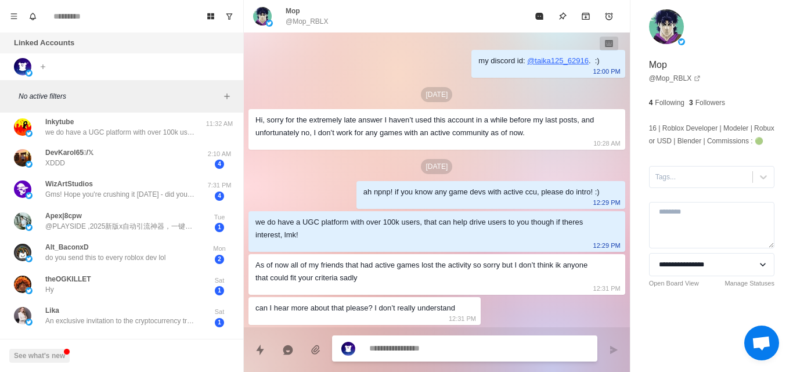
scroll to position [426, 0]
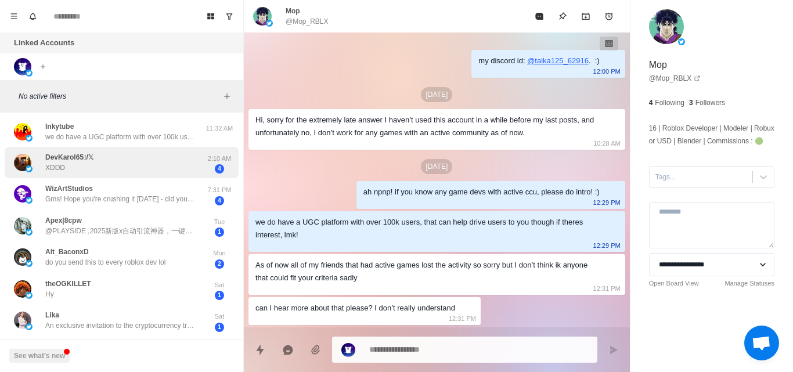
click at [194, 152] on div "DevKarol65/𝕏 XDDD" at bounding box center [109, 163] width 191 height 23
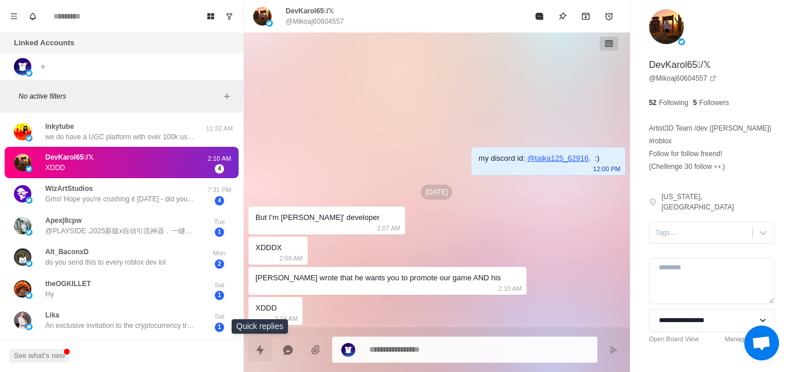
click at [266, 346] on button "Quick replies" at bounding box center [260, 350] width 23 height 23
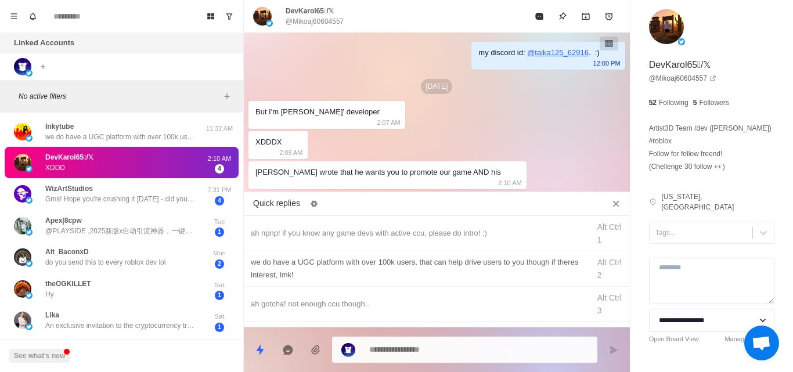
type textarea "*"
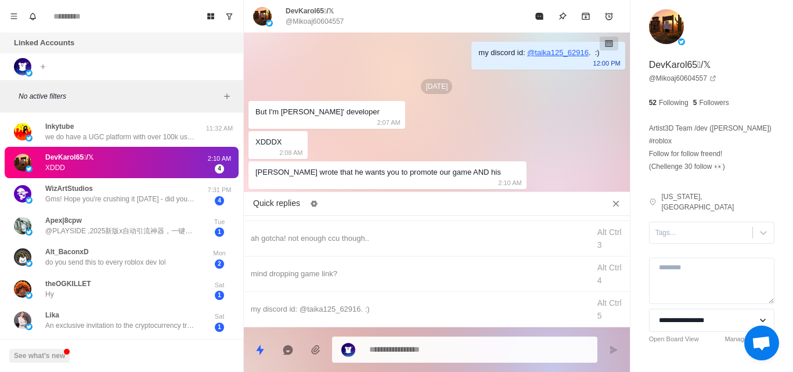
scroll to position [26, 0]
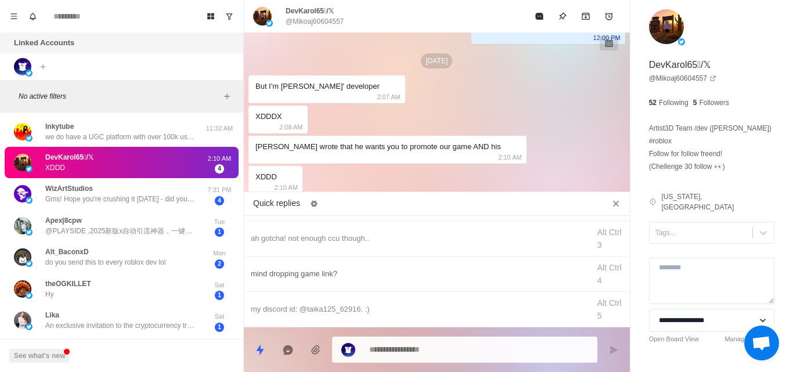
click at [316, 277] on div "mind dropping game link?" at bounding box center [417, 274] width 332 height 13
type textarea "**********"
click at [609, 347] on icon "Send message" at bounding box center [613, 350] width 9 height 9
type textarea "*"
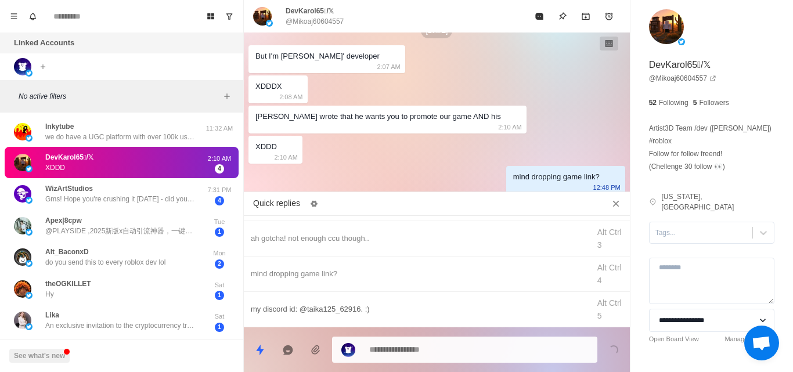
click at [287, 313] on div "my discord id: @taika125_62916. :)" at bounding box center [417, 309] width 332 height 13
type textarea "**********"
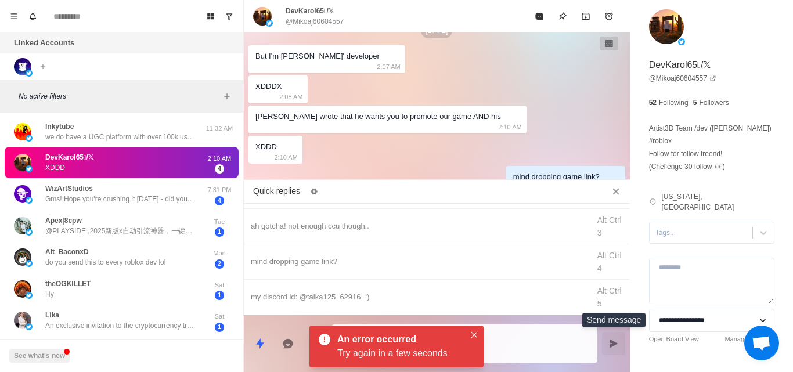
click at [614, 338] on button "Send message" at bounding box center [613, 343] width 23 height 23
type textarea "*"
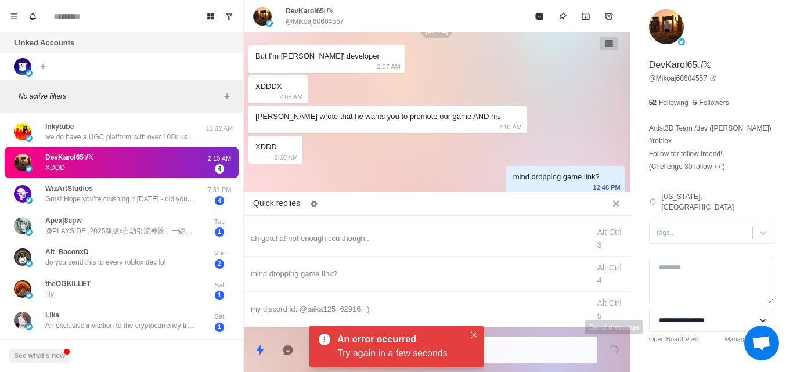
scroll to position [86, 0]
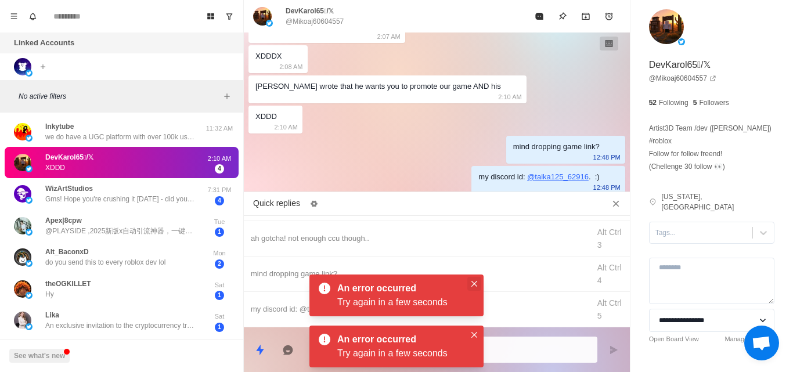
click at [472, 285] on icon "Close" at bounding box center [475, 284] width 6 height 6
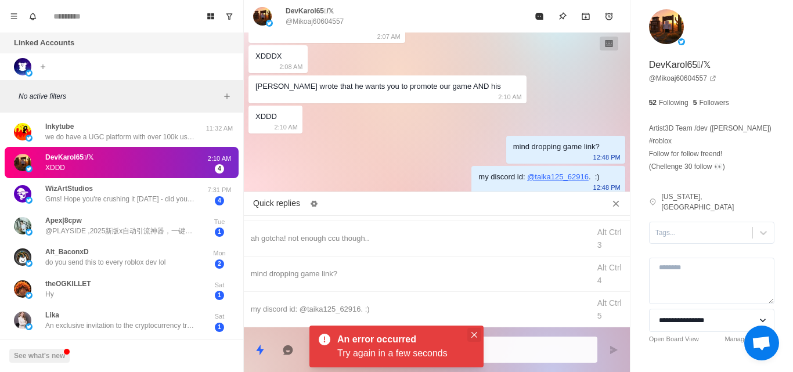
click at [474, 328] on button "Close" at bounding box center [474, 335] width 14 height 14
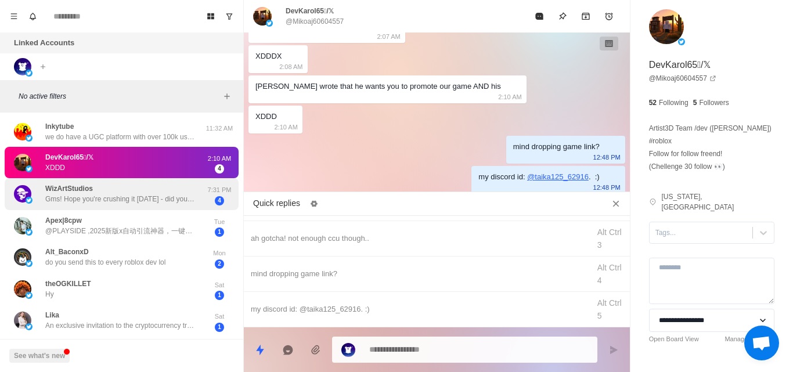
click at [183, 197] on p "Gms! Hope you're crushing it [DATE] - did you get a chance to check out my prev…" at bounding box center [120, 199] width 151 height 10
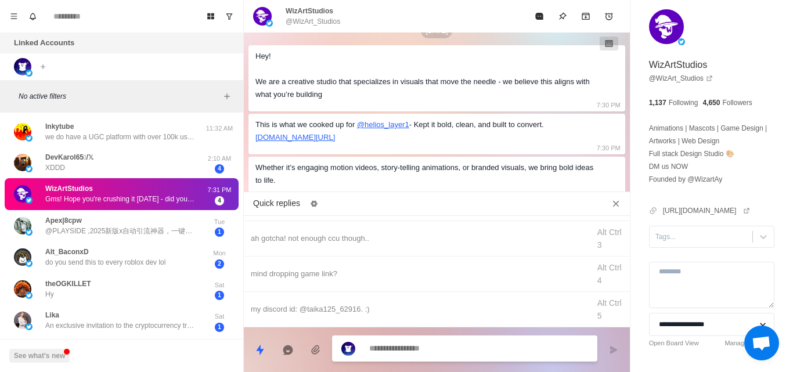
scroll to position [187, 0]
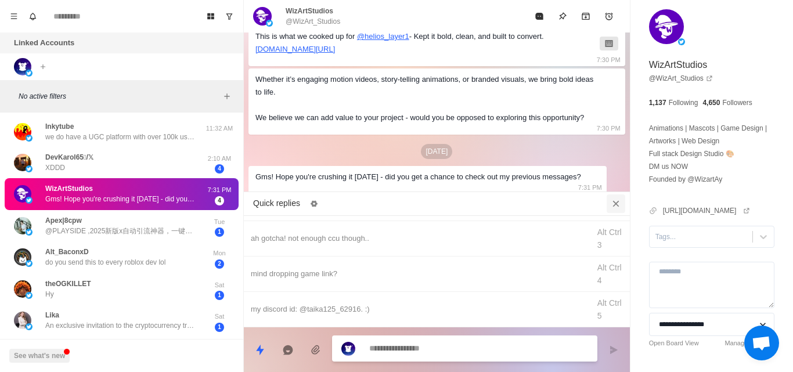
click at [618, 205] on icon "Close quick replies" at bounding box center [616, 204] width 12 height 12
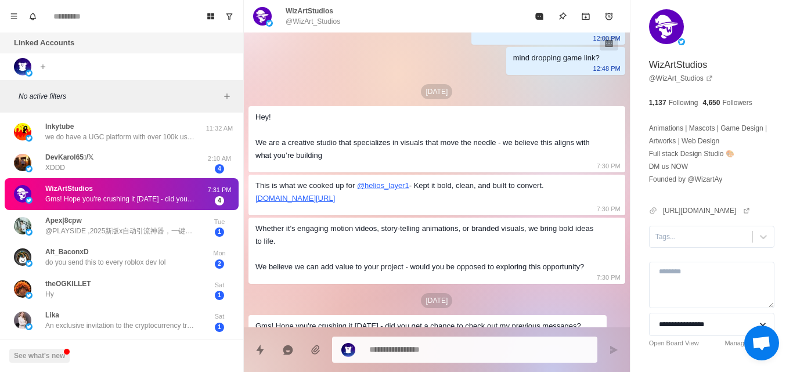
scroll to position [31, 0]
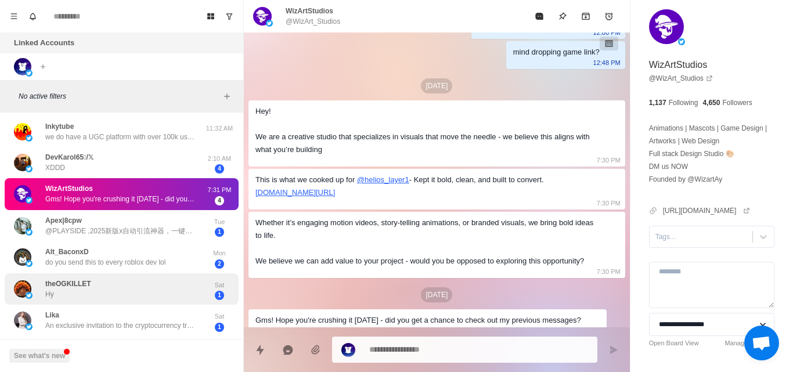
click at [196, 280] on div "theOGKILLET Hy" at bounding box center [109, 289] width 191 height 23
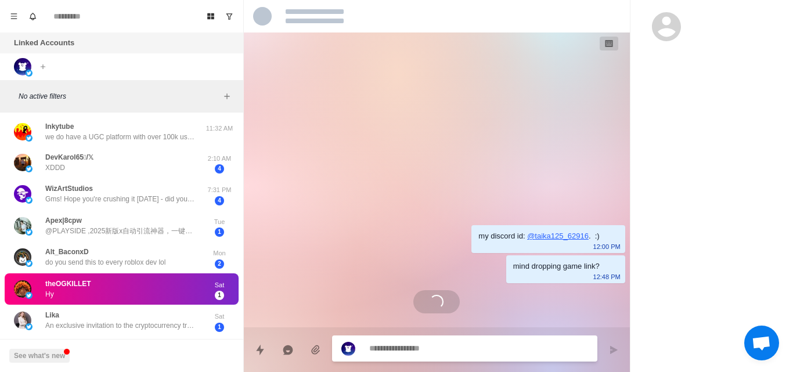
scroll to position [0, 0]
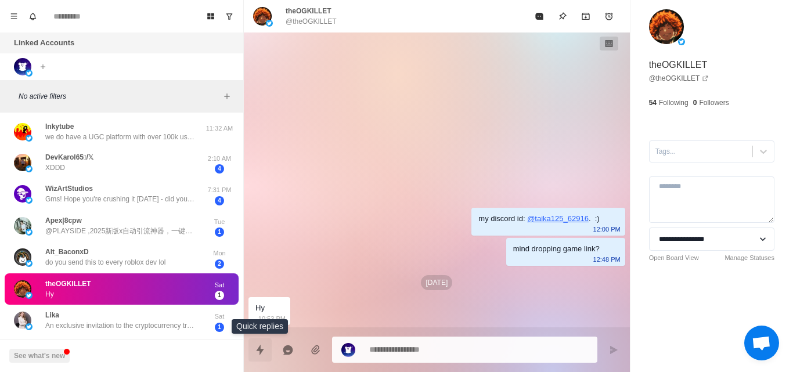
click at [257, 352] on icon "Quick replies" at bounding box center [260, 350] width 12 height 12
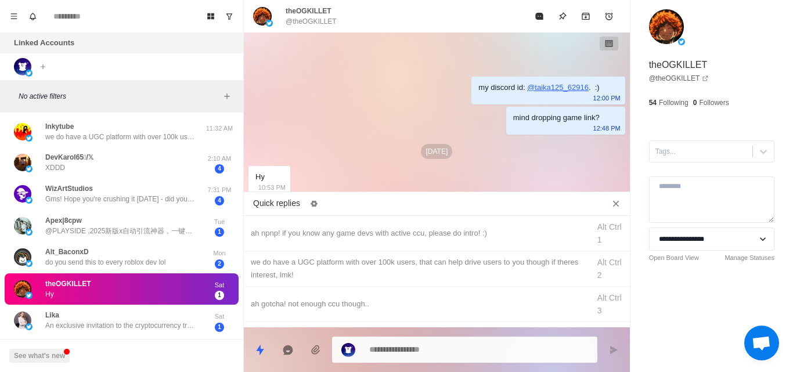
click at [394, 159] on div "my discord id: @ taika125_62916 . :) 12:00 PM mind dropping game link? 12:48 PM…" at bounding box center [437, 115] width 386 height 164
click at [405, 346] on textarea at bounding box center [478, 348] width 219 height 17
click at [614, 208] on icon "Close quick replies" at bounding box center [616, 204] width 12 height 12
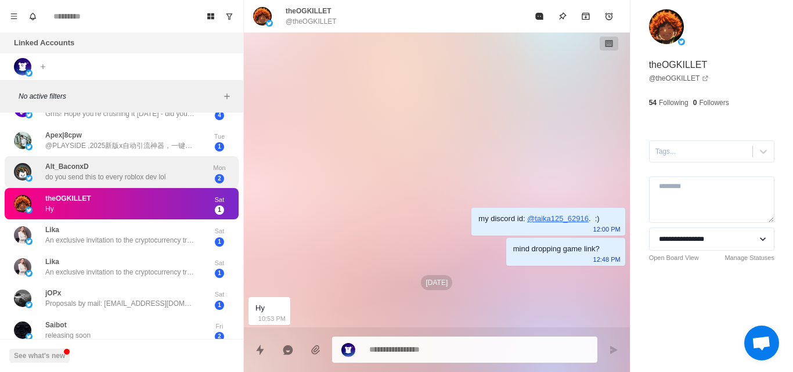
scroll to position [514, 0]
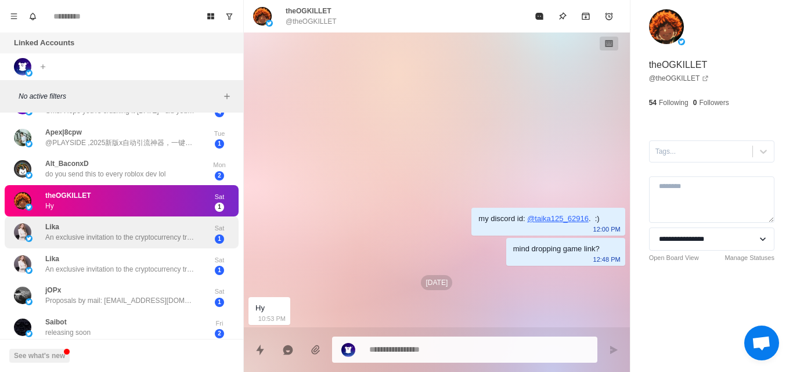
click at [165, 238] on p "An exclusive invitation to the cryptocurrency trading community! Hello, support…" at bounding box center [120, 237] width 151 height 10
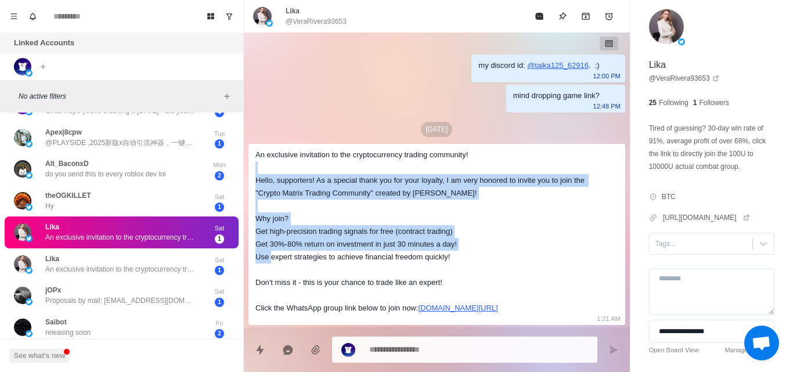
drag, startPoint x: 503, startPoint y: 160, endPoint x: 499, endPoint y: 236, distance: 76.2
click at [499, 236] on div "An exclusive invitation to the cryptocurrency trading community! Hello, support…" at bounding box center [428, 232] width 344 height 166
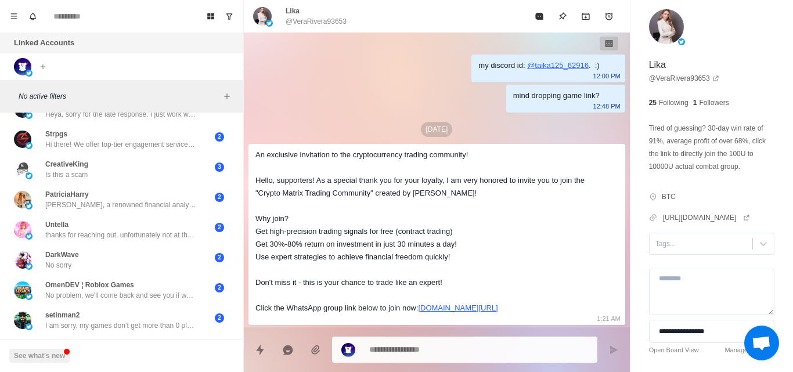
scroll to position [2361, 0]
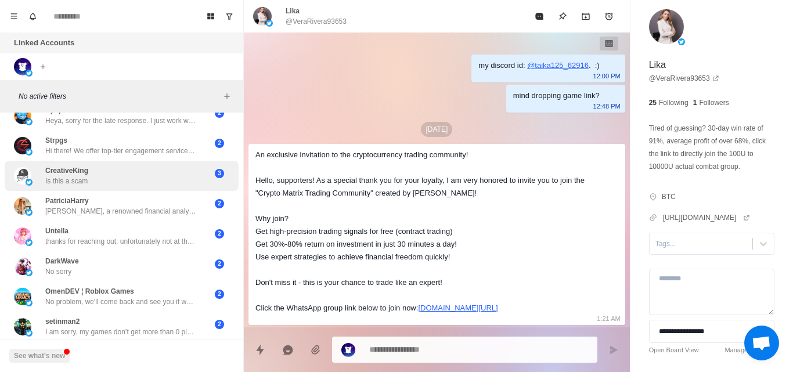
click at [205, 171] on div "3" at bounding box center [219, 173] width 29 height 9
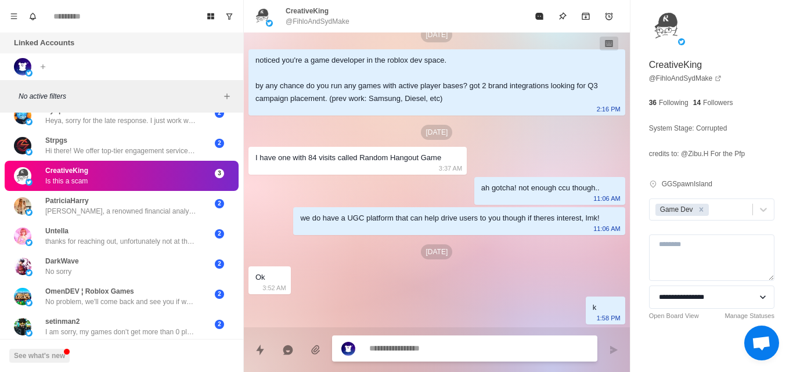
scroll to position [141, 0]
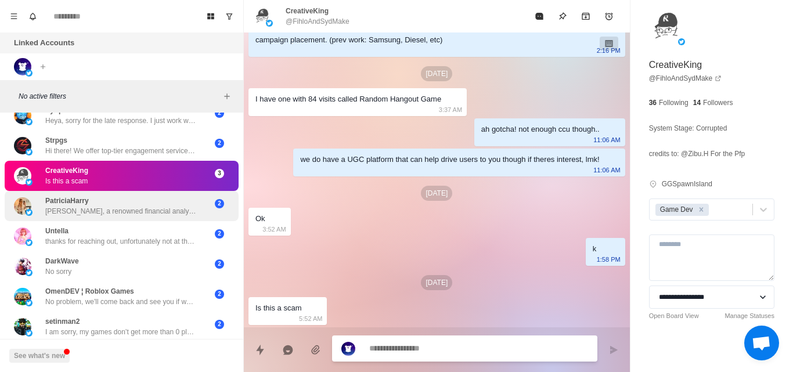
click at [215, 201] on span "2" at bounding box center [219, 203] width 9 height 9
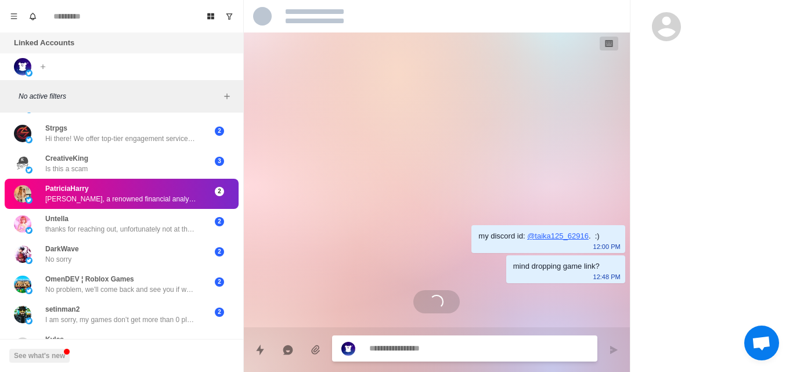
scroll to position [2373, 0]
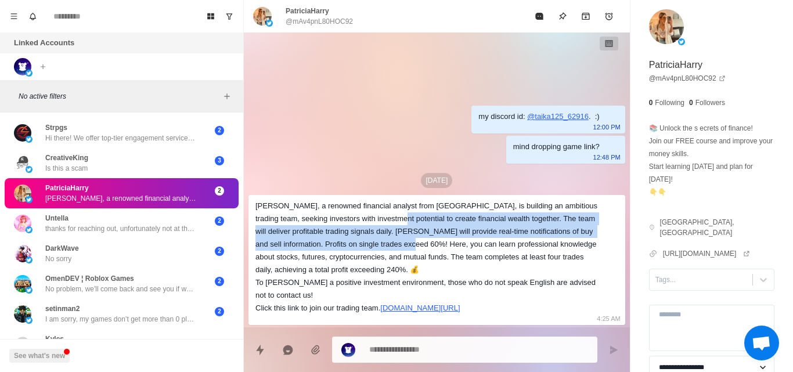
drag, startPoint x: 383, startPoint y: 210, endPoint x: 387, endPoint y: 239, distance: 29.9
click at [387, 239] on div "Professor Brad Gibbs, a renowned financial analyst from Brown University, is bu…" at bounding box center [428, 257] width 344 height 115
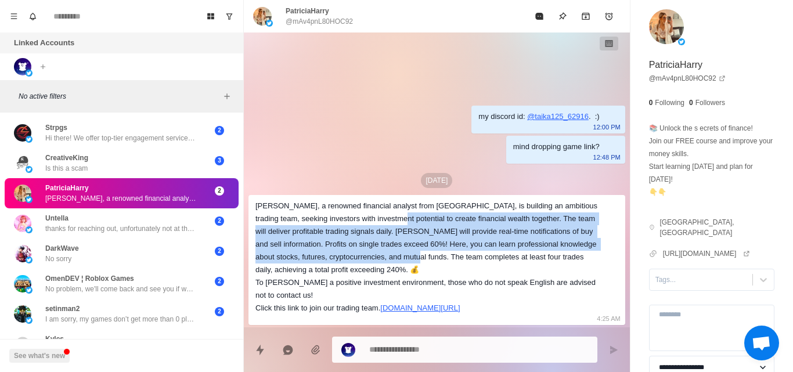
click at [387, 239] on div "Professor Brad Gibbs, a renowned financial analyst from Brown University, is bu…" at bounding box center [428, 257] width 344 height 115
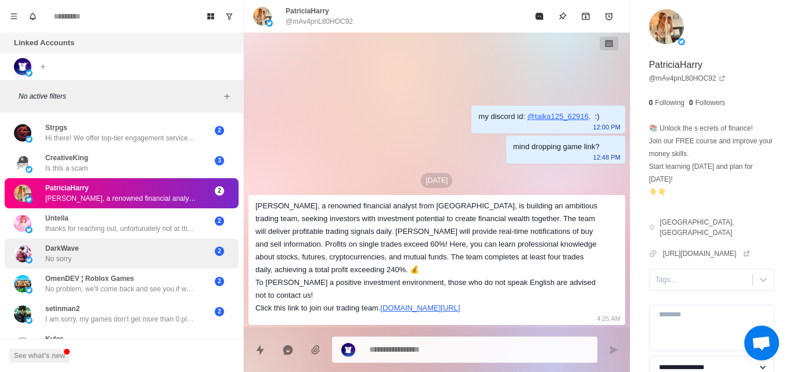
click at [205, 257] on div "2" at bounding box center [219, 253] width 29 height 21
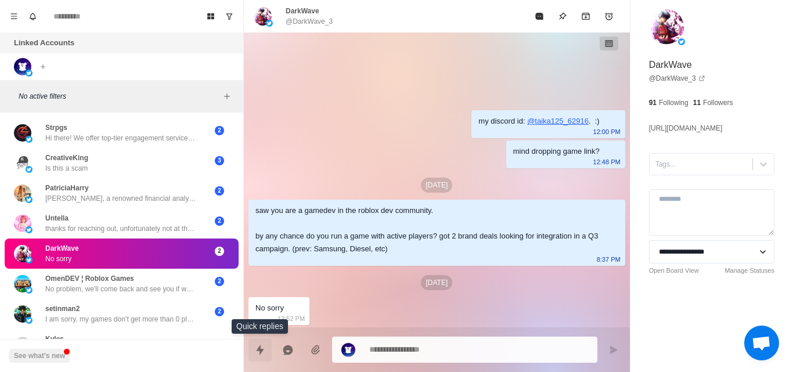
click at [257, 346] on icon "Quick replies" at bounding box center [260, 350] width 12 height 12
type textarea "*"
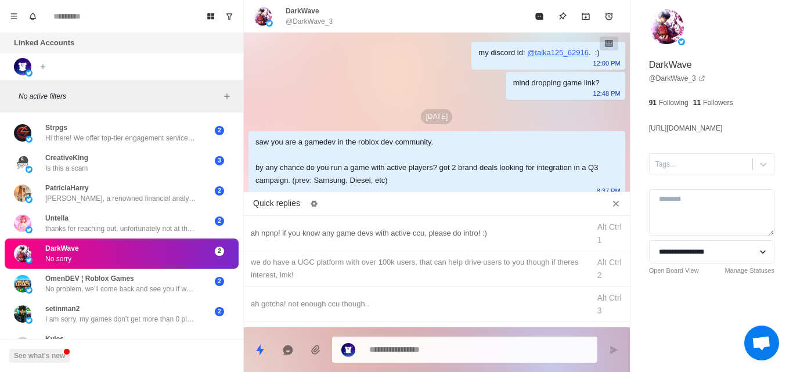
click at [339, 242] on div "ah npnp! if you know any game devs with active ccu, please do intro! :) Alt Ctr…" at bounding box center [437, 233] width 386 height 35
type textarea "**********"
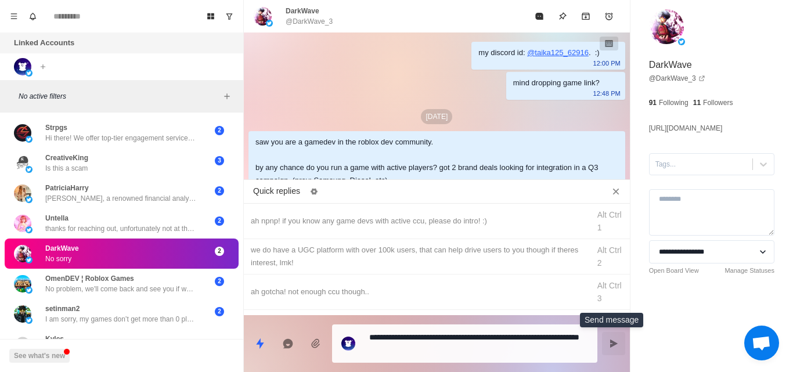
click at [611, 350] on button "Send message" at bounding box center [613, 343] width 23 height 23
type textarea "*"
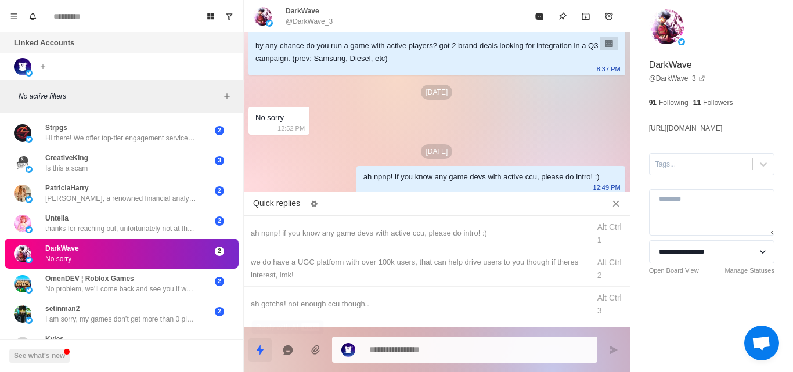
type textarea "*"
click at [316, 274] on div "we do have a UGC platform with over 100k users, that can help drive users to yo…" at bounding box center [417, 269] width 332 height 26
type textarea "**********"
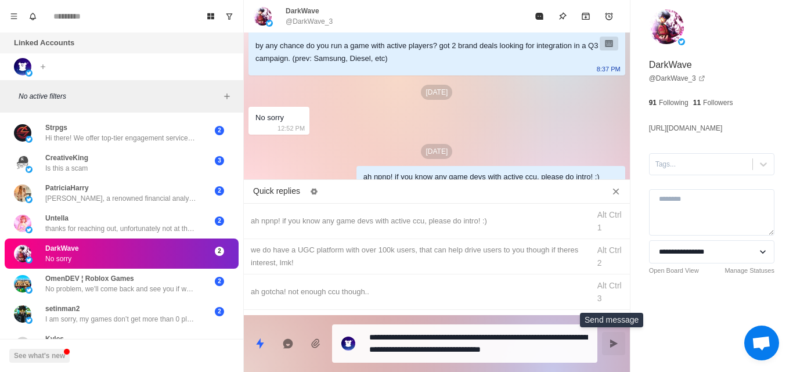
click at [618, 348] on button "Send message" at bounding box center [613, 343] width 23 height 23
type textarea "*"
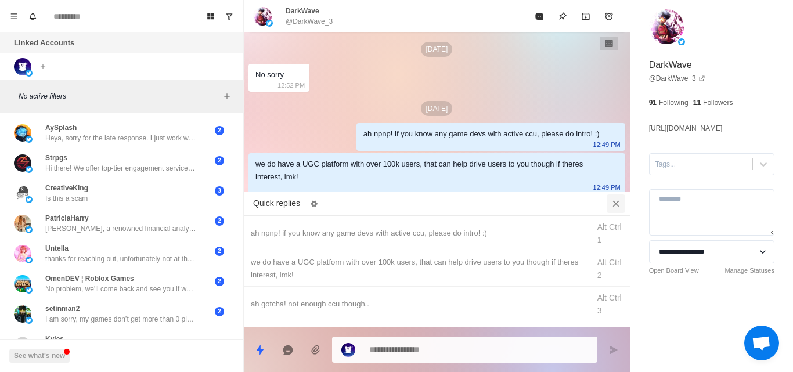
scroll to position [0, 0]
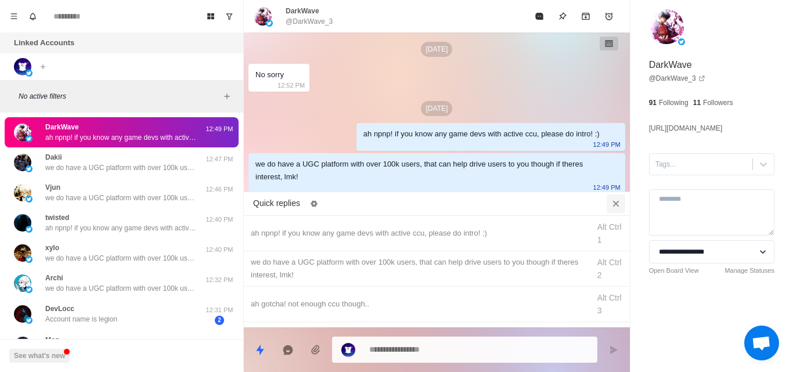
click at [610, 201] on icon "Close quick replies" at bounding box center [616, 204] width 12 height 12
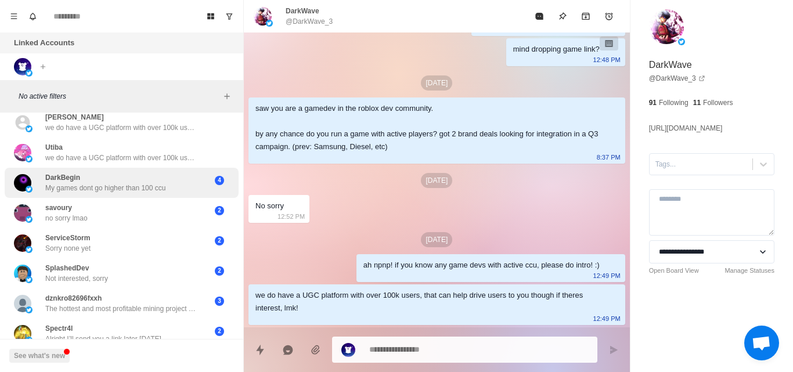
scroll to position [1750, 0]
click at [181, 193] on div "DarkBegin My games dont go higher than 100 ccu 4" at bounding box center [122, 182] width 234 height 30
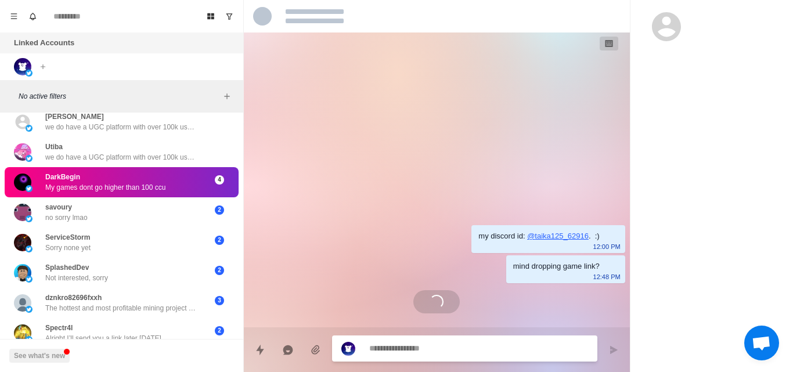
scroll to position [0, 0]
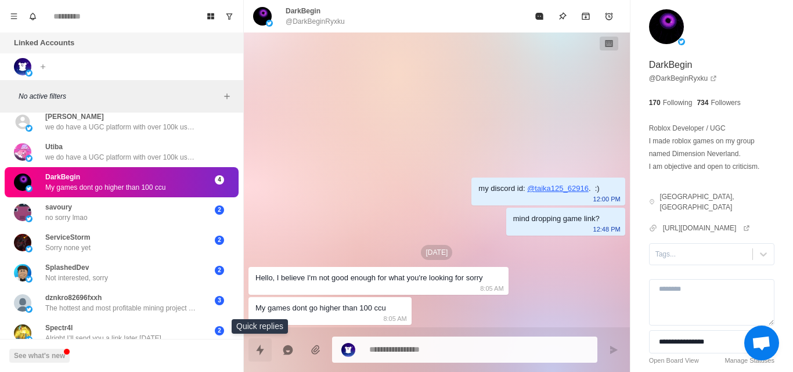
click at [262, 352] on icon "Quick replies" at bounding box center [260, 349] width 8 height 10
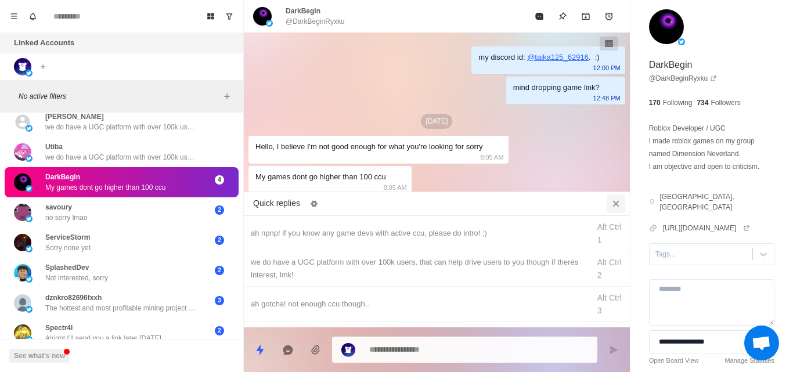
click at [614, 206] on icon "Close quick replies" at bounding box center [616, 203] width 6 height 6
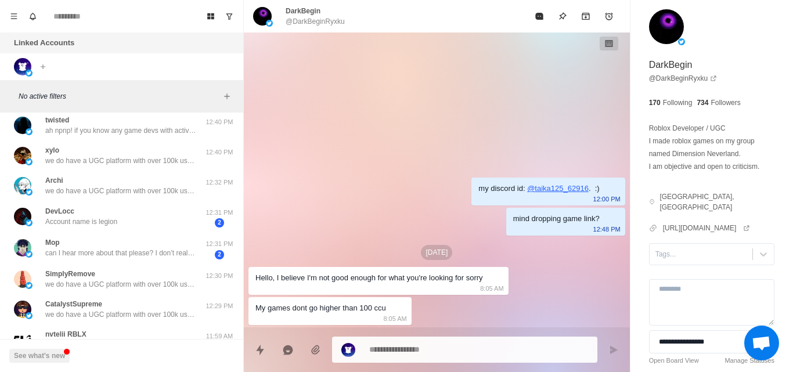
scroll to position [121, 0]
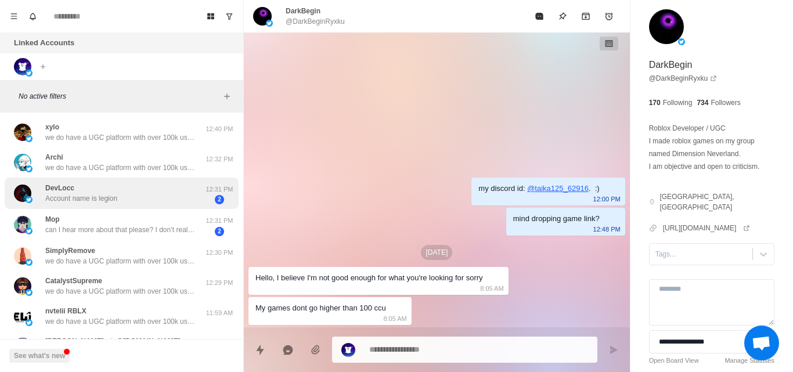
click at [178, 185] on div "DevLocc Account name is legion" at bounding box center [109, 193] width 191 height 23
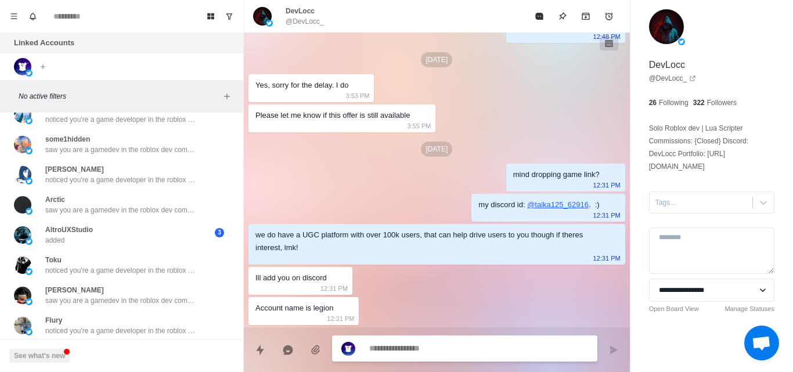
scroll to position [4082, 0]
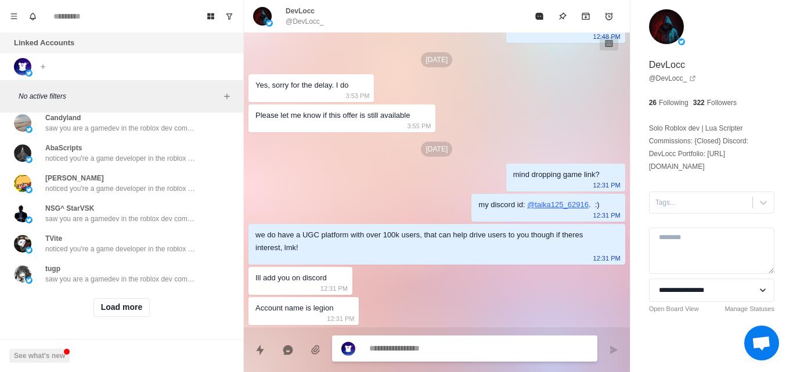
click at [156, 293] on div "Load more" at bounding box center [122, 307] width 234 height 37
click at [135, 300] on button "Load more" at bounding box center [121, 307] width 57 height 19
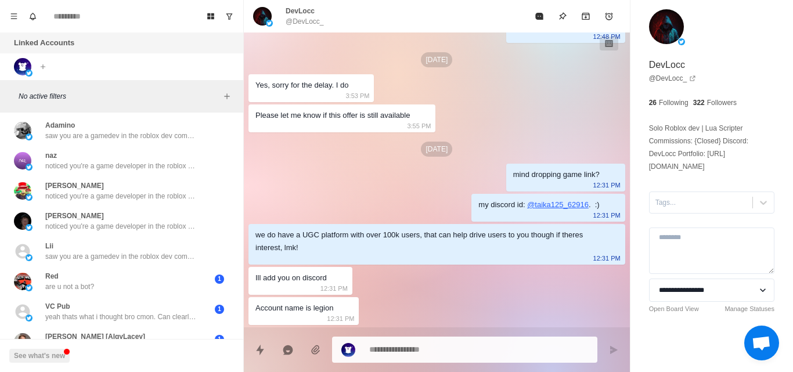
scroll to position [4696, 0]
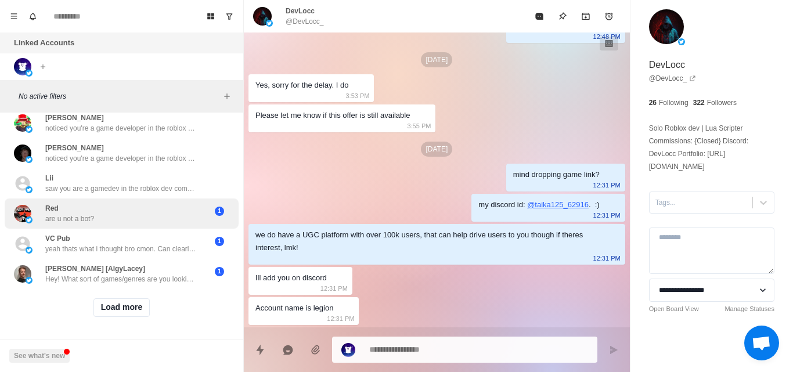
click at [146, 210] on div "Red are u not a bot?" at bounding box center [109, 213] width 191 height 21
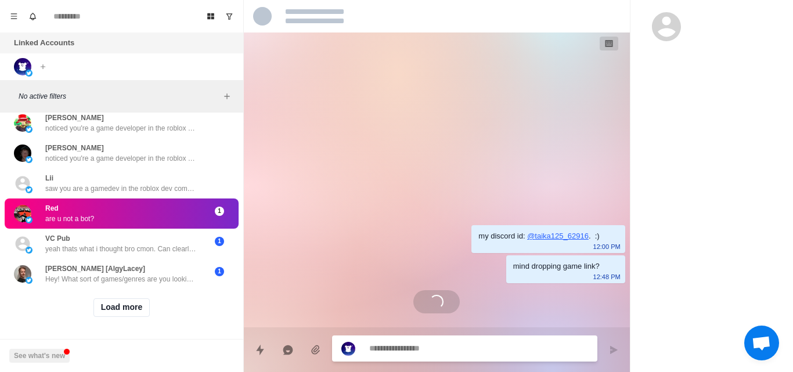
scroll to position [0, 0]
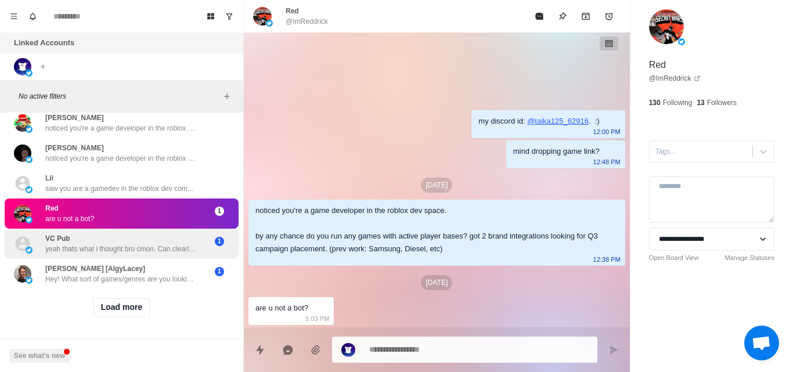
click at [105, 233] on div "VC Pub yeah thats what i thought bro cmon. Can clearly see this is a scam. can …" at bounding box center [120, 243] width 151 height 21
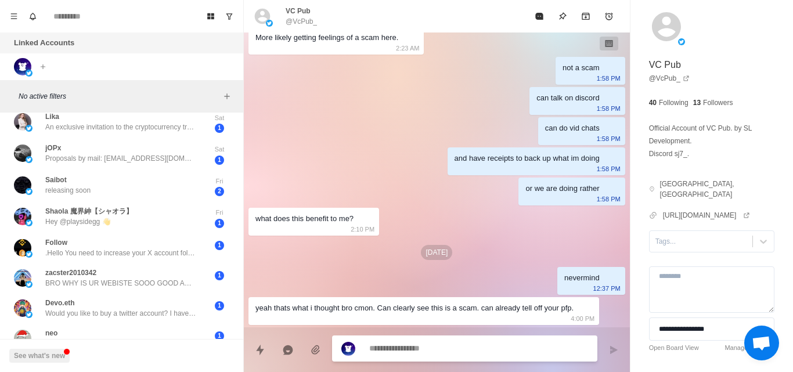
scroll to position [695, 0]
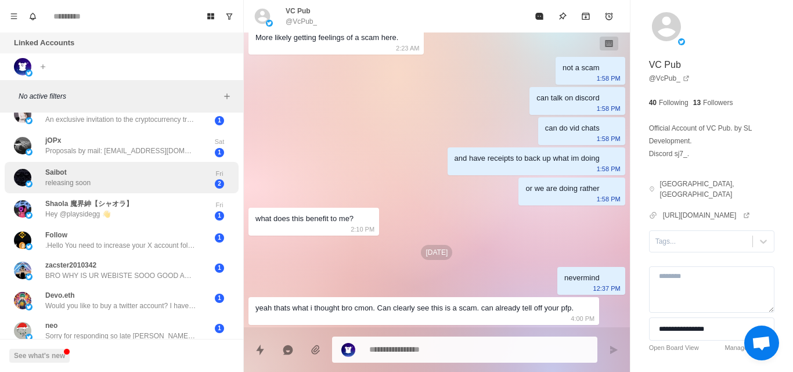
click at [183, 182] on div "Saibot releasing soon" at bounding box center [109, 178] width 191 height 23
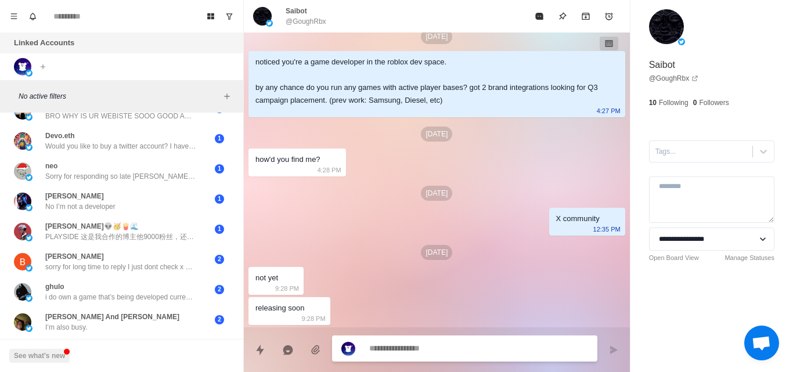
scroll to position [855, 0]
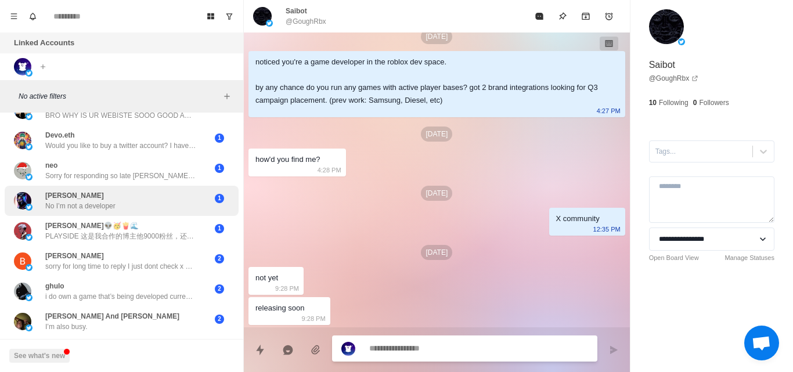
click at [178, 206] on div "Deli Amanzi No I’m not a developer" at bounding box center [109, 200] width 191 height 21
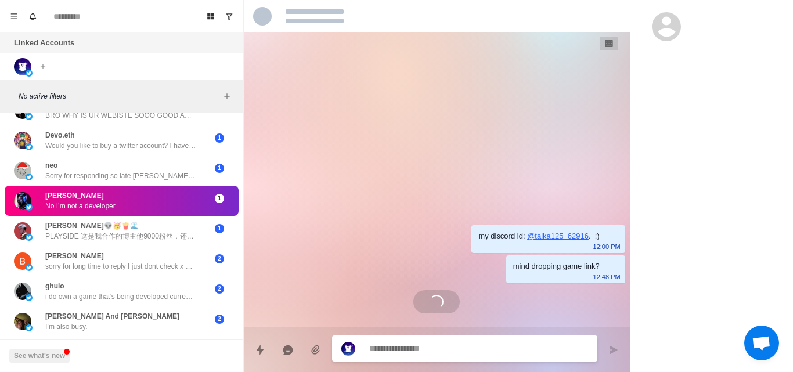
scroll to position [0, 0]
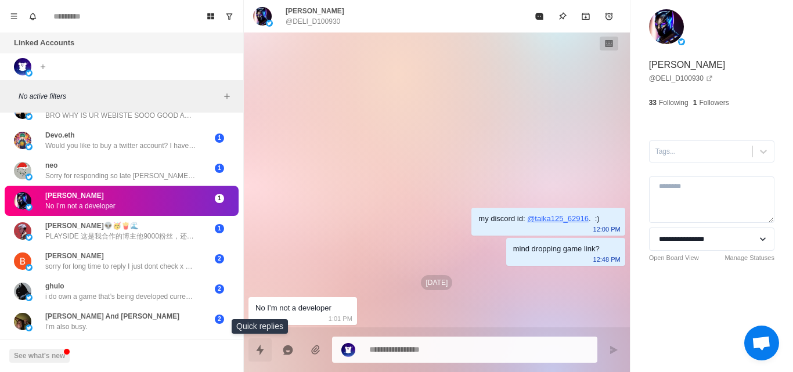
click at [262, 354] on icon "Quick replies" at bounding box center [260, 350] width 12 height 12
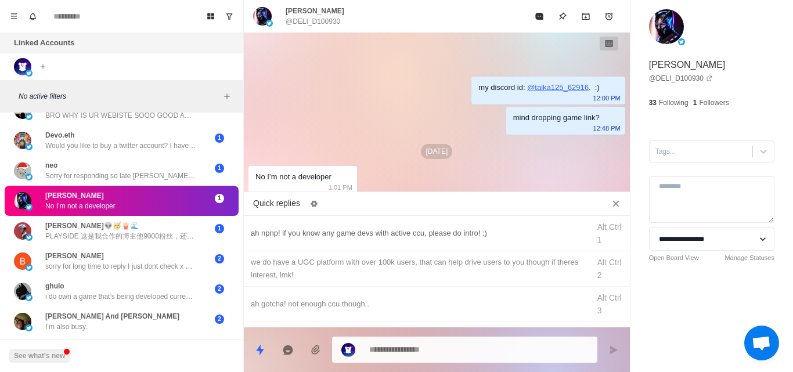
click at [343, 240] on div "ah npnp! if you know any game devs with active ccu, please do intro! :) Alt Ctr…" at bounding box center [437, 233] width 386 height 35
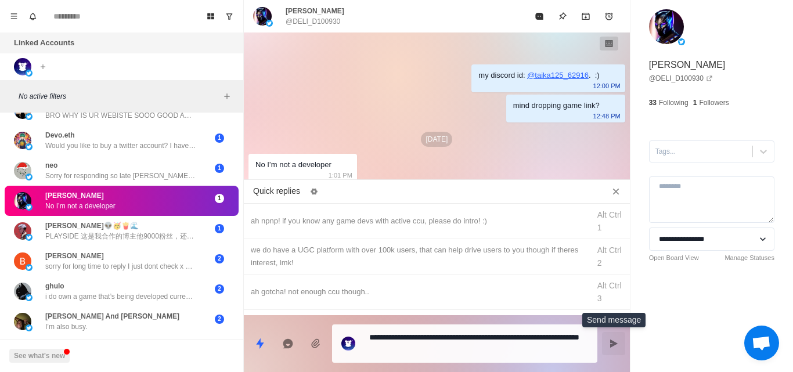
click at [617, 350] on button "Send message" at bounding box center [613, 343] width 23 height 23
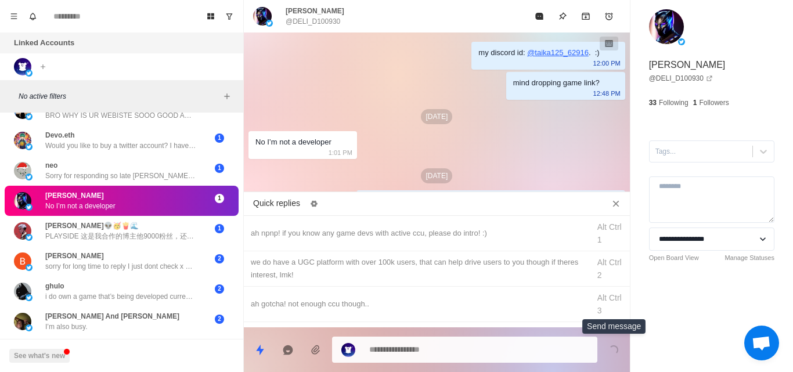
scroll to position [24, 0]
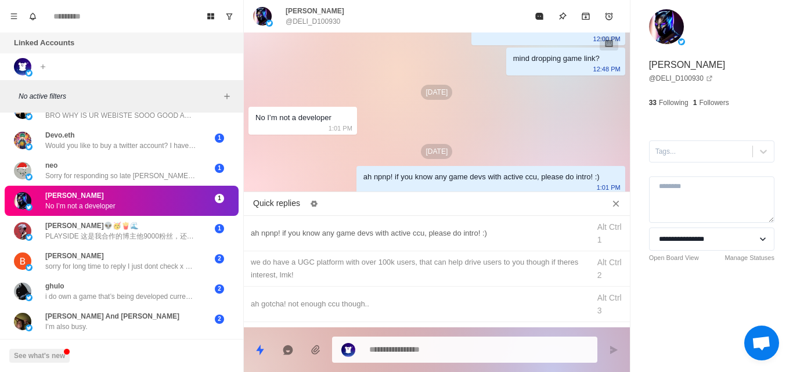
click at [328, 249] on div "ah npnp! if you know any game devs with active ccu, please do intro! :) Alt Ctr…" at bounding box center [437, 233] width 386 height 35
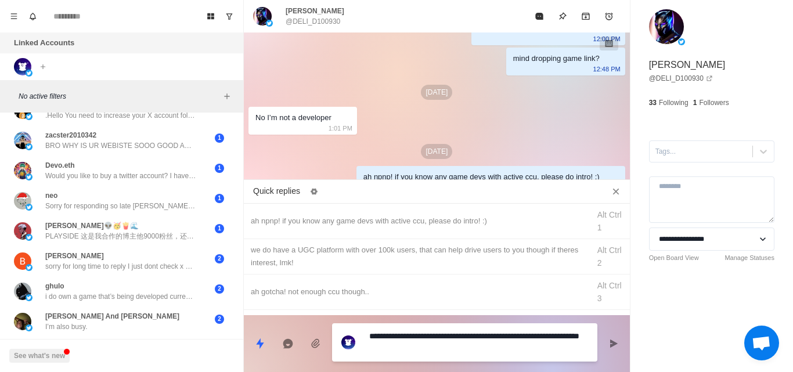
scroll to position [0, 0]
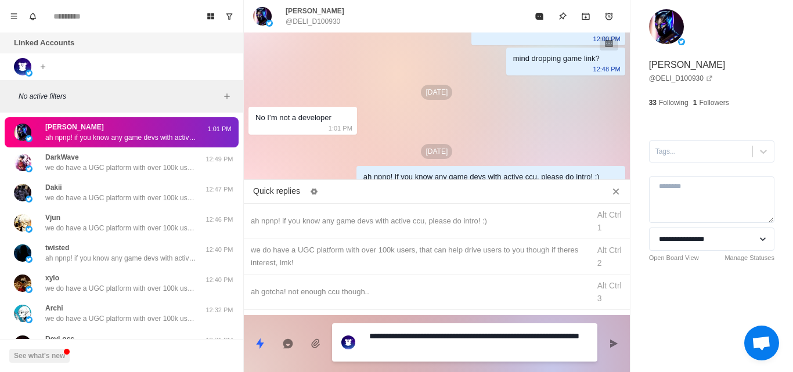
drag, startPoint x: 419, startPoint y: 347, endPoint x: 350, endPoint y: 325, distance: 72.5
click at [350, 325] on div "**********" at bounding box center [464, 342] width 265 height 38
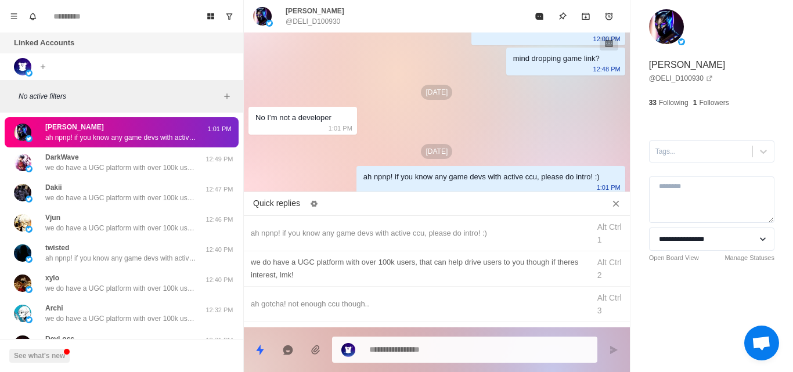
click at [337, 264] on div "we do have a UGC platform with over 100k users, that can help drive users to yo…" at bounding box center [417, 269] width 332 height 26
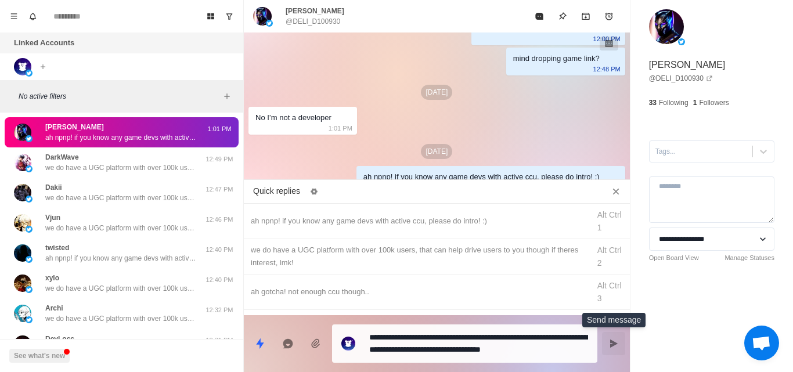
click at [607, 343] on button "Send message" at bounding box center [613, 343] width 23 height 23
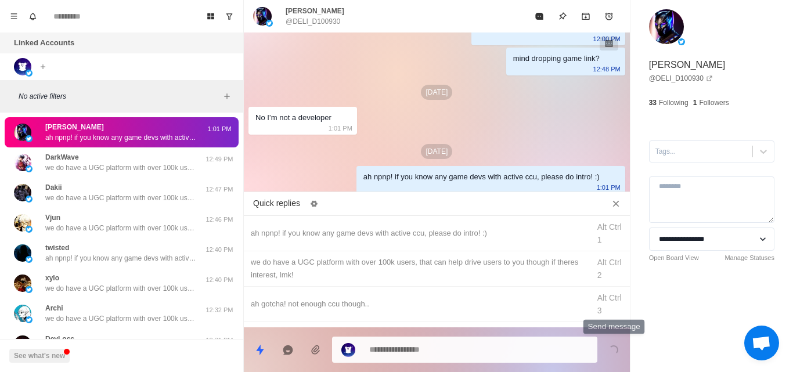
scroll to position [67, 0]
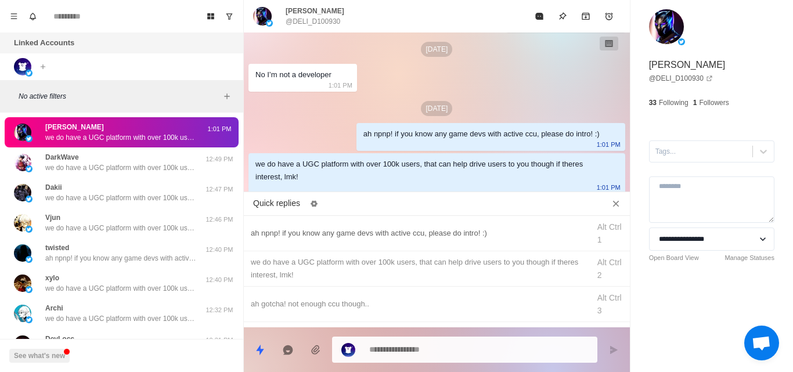
click at [466, 232] on div "ah npnp! if you know any game devs with active ccu, please do intro! :)" at bounding box center [417, 233] width 332 height 13
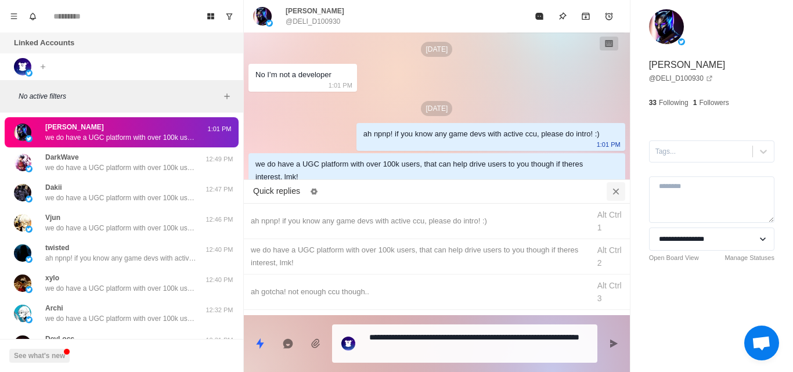
click at [615, 192] on icon "Close quick replies" at bounding box center [616, 191] width 6 height 6
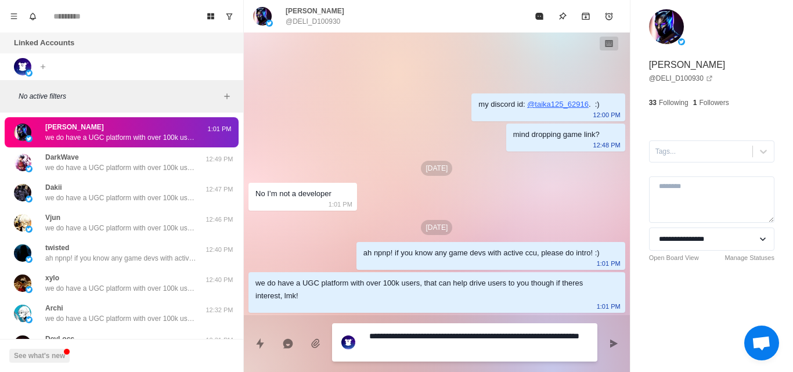
drag, startPoint x: 409, startPoint y: 346, endPoint x: 367, endPoint y: 333, distance: 43.7
click at [367, 333] on div "**********" at bounding box center [464, 342] width 265 height 38
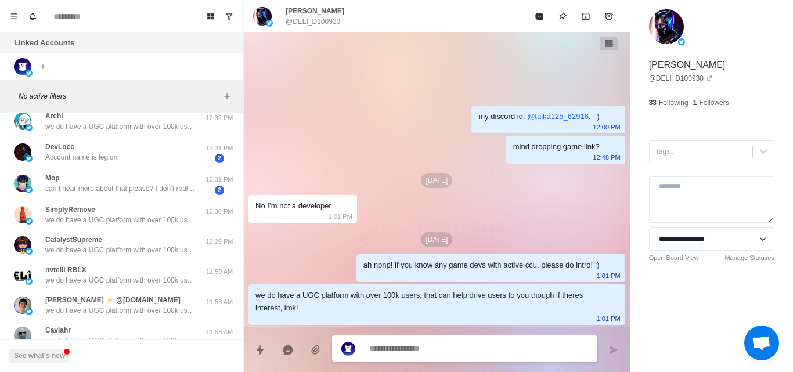
scroll to position [191, 0]
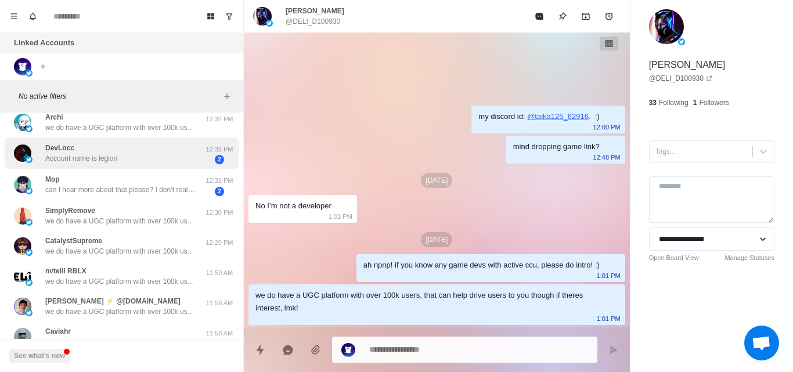
click at [147, 161] on div "DevLocc Account name is legion" at bounding box center [109, 153] width 191 height 23
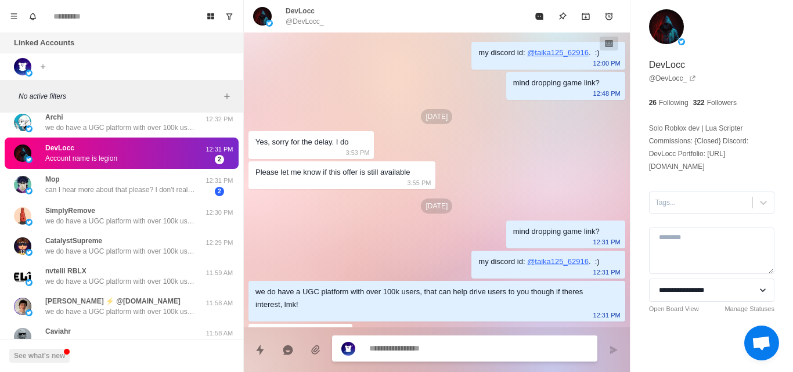
scroll to position [57, 0]
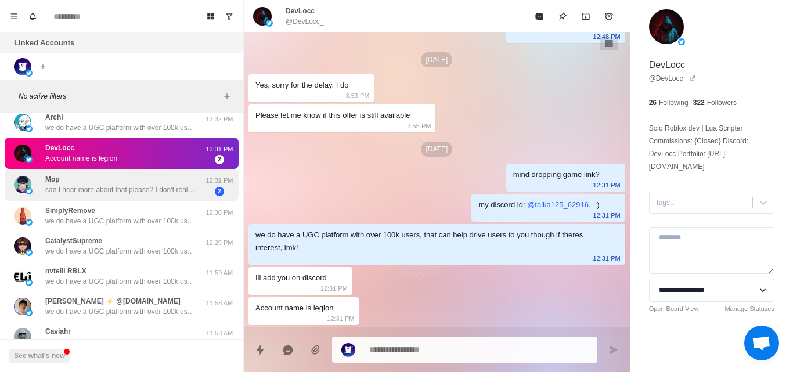
click at [171, 188] on p "can I hear more about that please? I don’t really understand" at bounding box center [120, 190] width 151 height 10
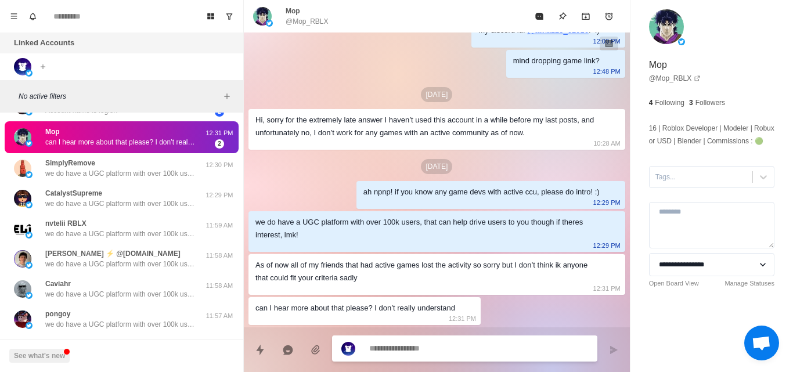
scroll to position [239, 0]
click at [497, 302] on div "my discord id: @ taika125_62916 . :) 12:00 PM mind dropping game link? 12:48 PM…" at bounding box center [437, 168] width 386 height 317
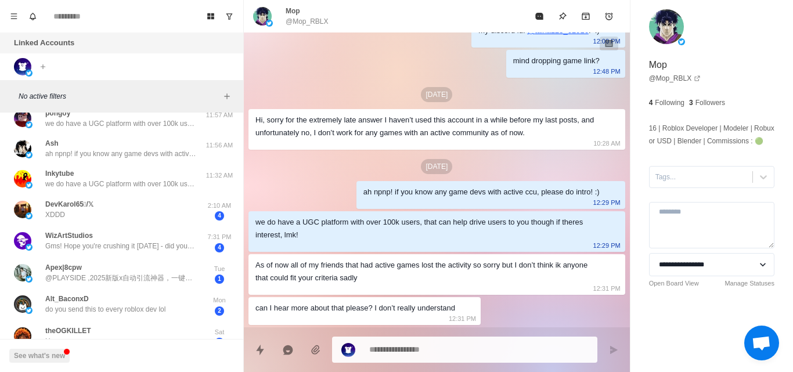
scroll to position [447, 0]
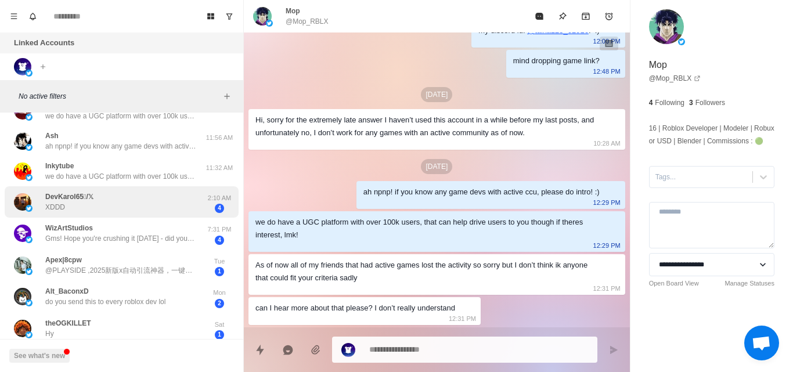
click at [181, 206] on div "DevKarol65/𝕏 XDDD" at bounding box center [109, 202] width 191 height 23
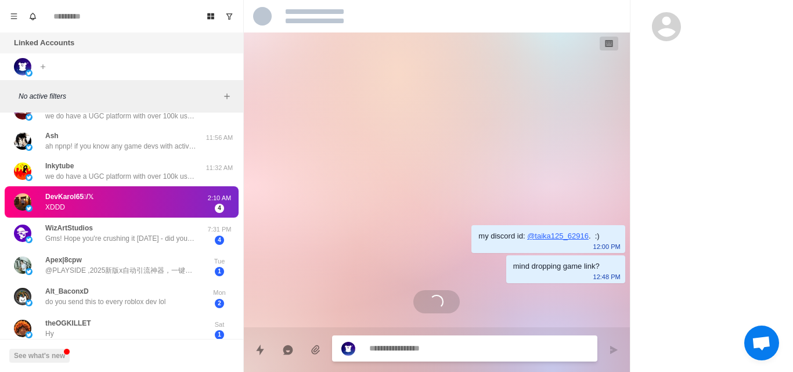
scroll to position [0, 0]
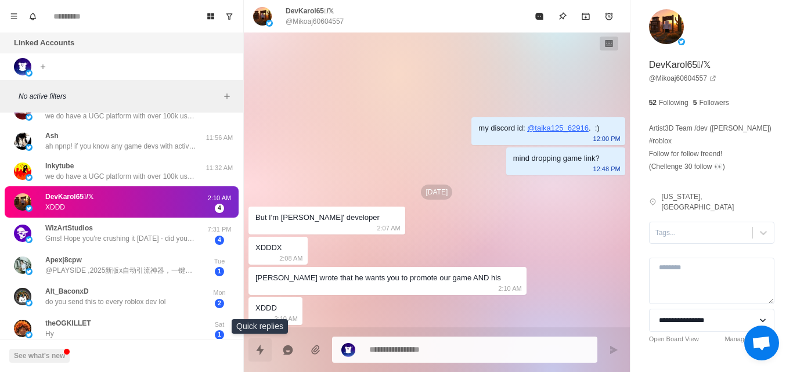
click at [264, 351] on icon "Quick replies" at bounding box center [260, 350] width 12 height 12
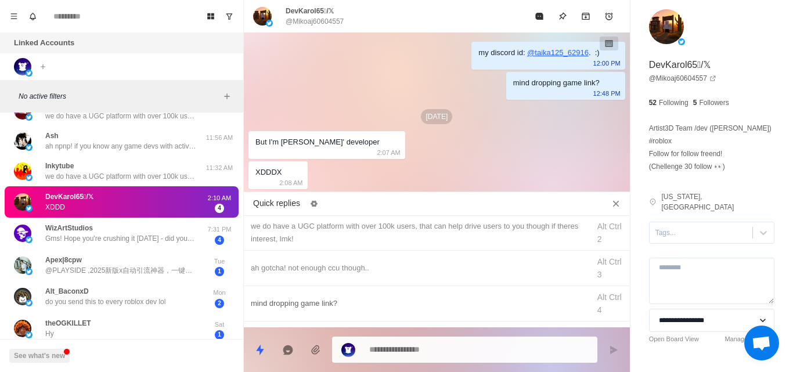
scroll to position [66, 0]
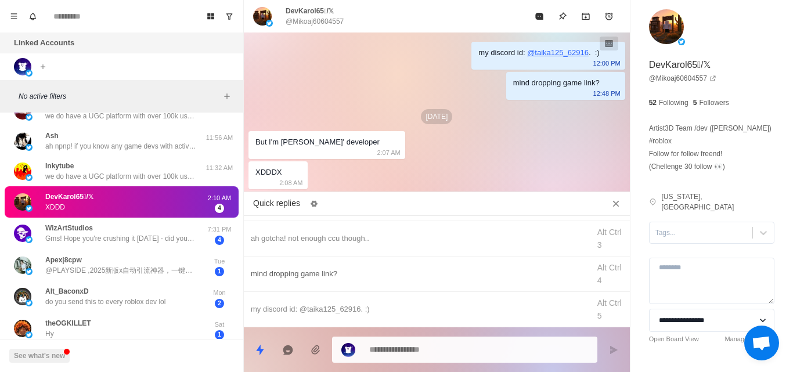
click at [336, 271] on div "mind dropping game link?" at bounding box center [417, 274] width 332 height 13
click at [612, 347] on icon "Send message" at bounding box center [614, 350] width 8 height 8
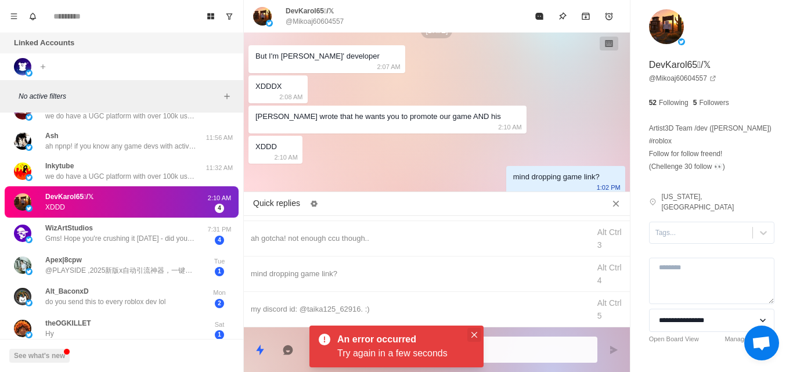
click at [473, 333] on icon "Close" at bounding box center [475, 335] width 6 height 6
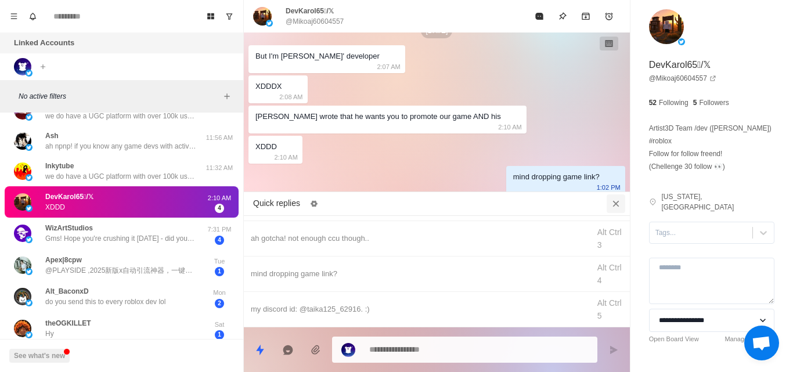
click at [610, 202] on icon "Close quick replies" at bounding box center [616, 204] width 12 height 12
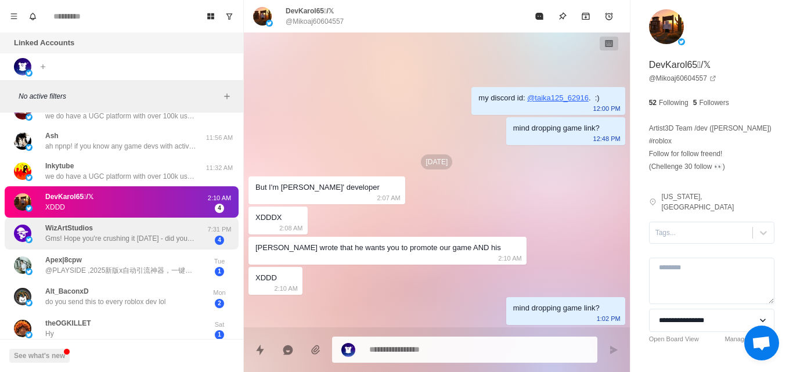
click at [96, 242] on p "Gms! Hope you're crushing it [DATE] - did you get a chance to check out my prev…" at bounding box center [120, 238] width 151 height 10
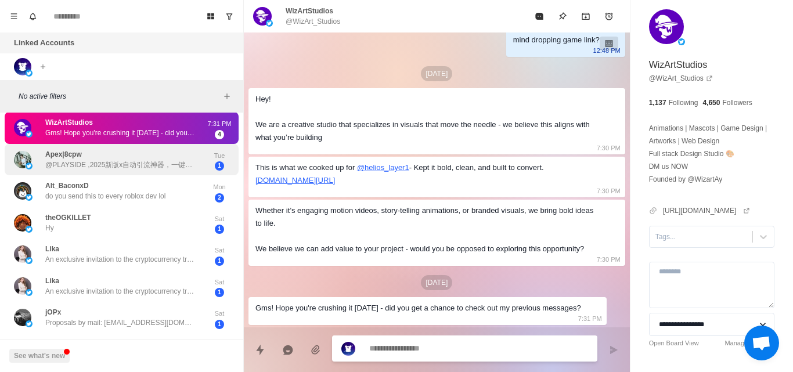
scroll to position [553, 0]
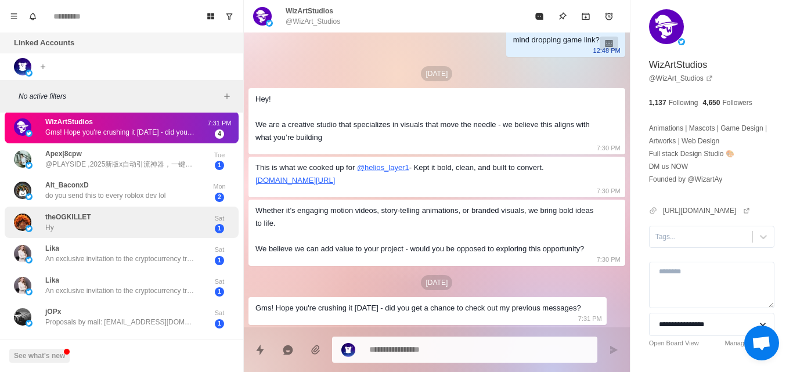
click at [171, 235] on div "theOGKILLET Hy Sat 1" at bounding box center [122, 223] width 234 height 32
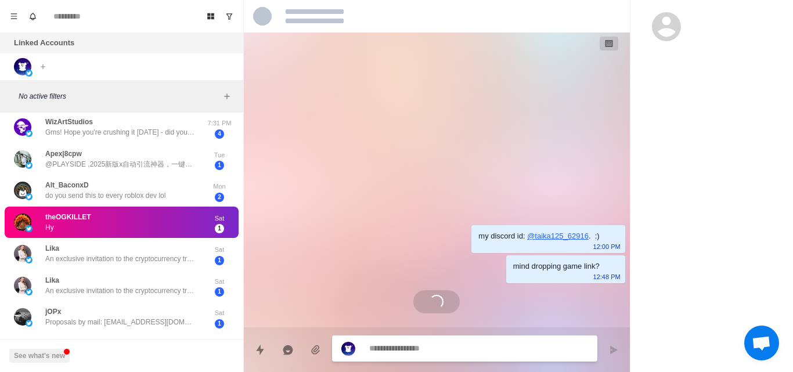
scroll to position [0, 0]
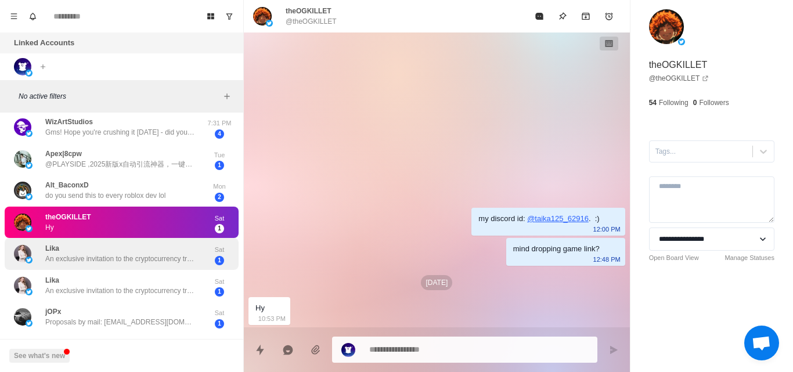
click at [166, 246] on div "Lika An exclusive invitation to the cryptocurrency trading community! Hello, su…" at bounding box center [120, 253] width 151 height 21
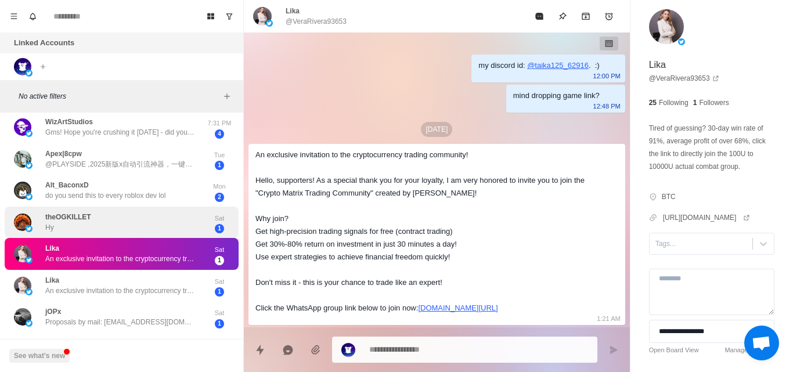
click at [178, 222] on div "theOGKILLET Hy" at bounding box center [109, 222] width 191 height 23
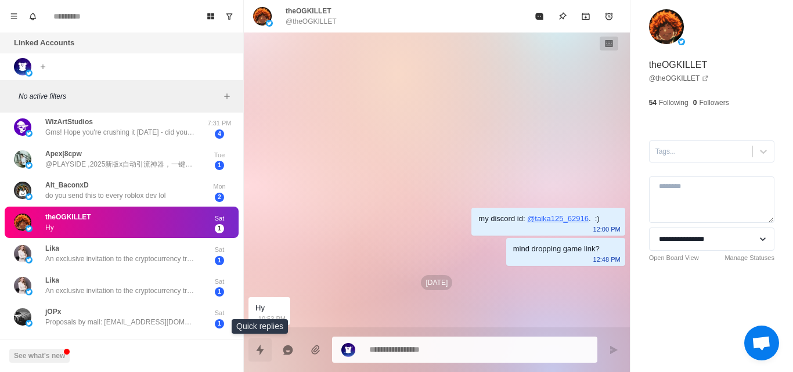
click at [262, 348] on icon "Quick replies" at bounding box center [260, 350] width 12 height 12
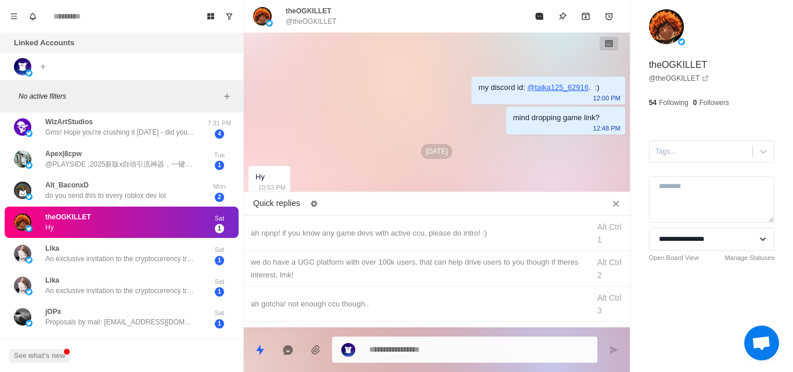
click at [307, 168] on div "my discord id: @ taika125_62916 . :) 12:00 PM mind dropping game link? 12:48 PM…" at bounding box center [437, 115] width 386 height 164
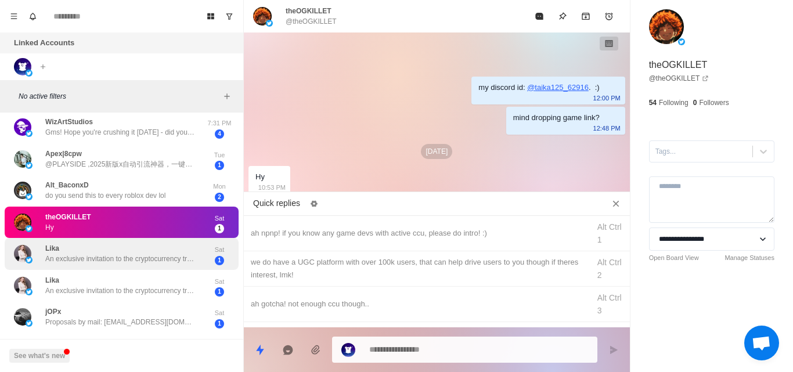
click at [87, 261] on p "An exclusive invitation to the cryptocurrency trading community! Hello, support…" at bounding box center [120, 259] width 151 height 10
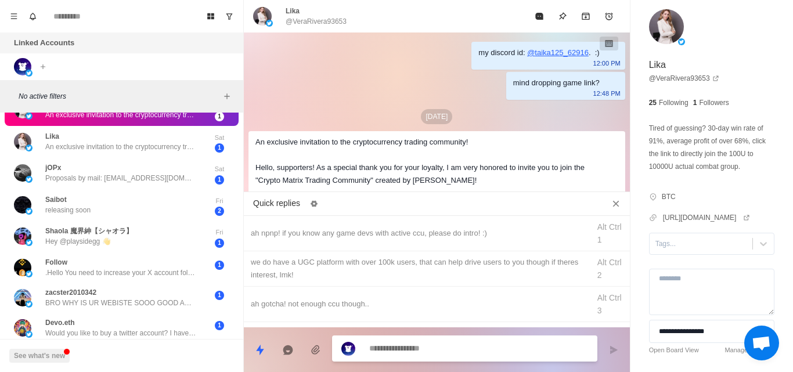
scroll to position [698, 0]
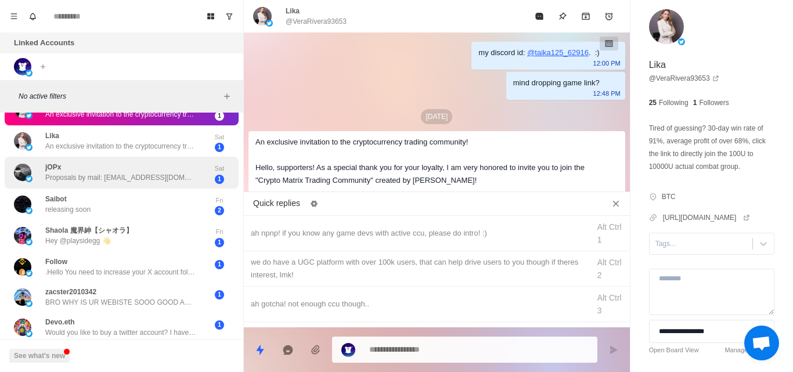
click at [115, 181] on p "Proposals by mail: [EMAIL_ADDRESS][DOMAIN_NAME]" at bounding box center [120, 177] width 151 height 10
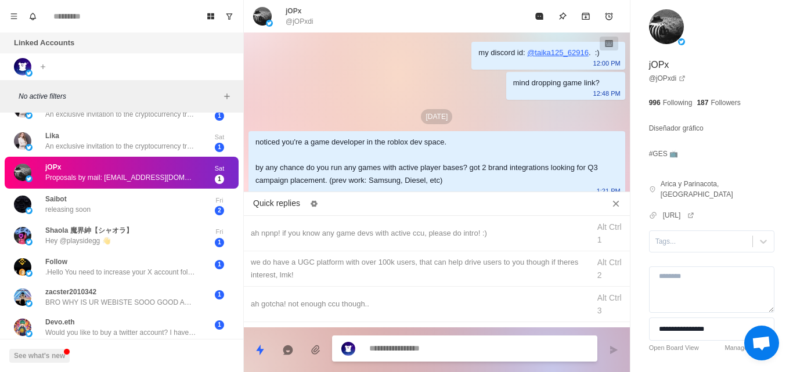
scroll to position [75, 0]
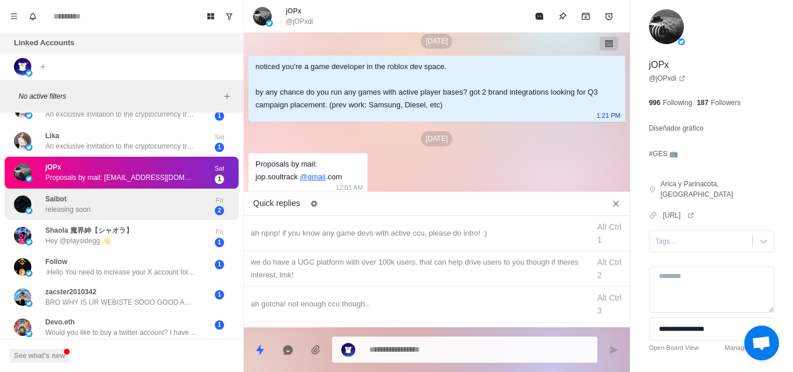
click at [107, 216] on div "Saibot releasing soon Fri 2" at bounding box center [122, 205] width 234 height 32
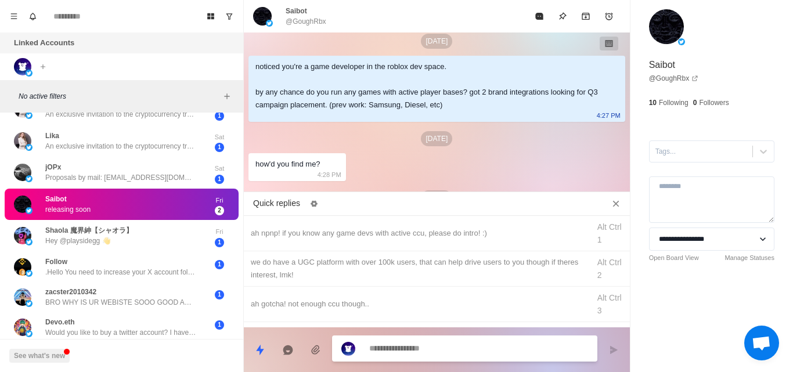
scroll to position [211, 0]
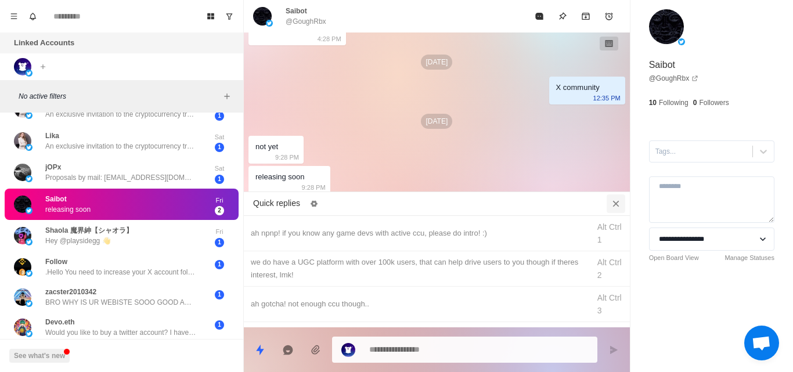
click at [621, 207] on icon "Close quick replies" at bounding box center [616, 204] width 12 height 12
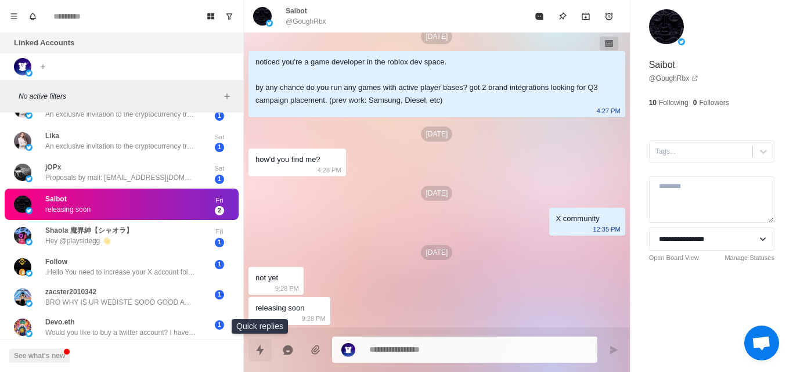
click at [262, 355] on icon "Quick replies" at bounding box center [260, 350] width 12 height 12
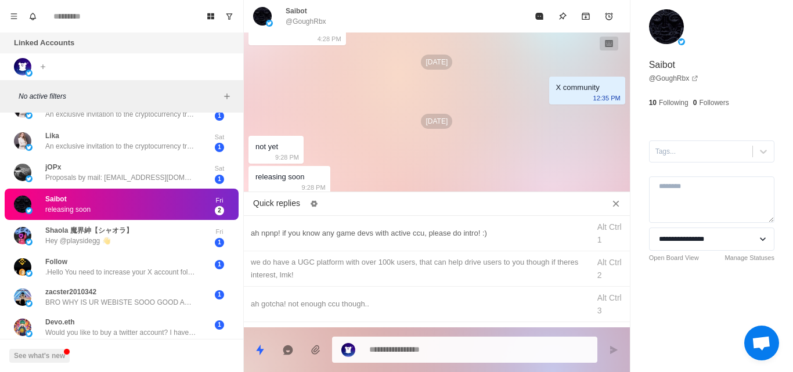
scroll to position [66, 0]
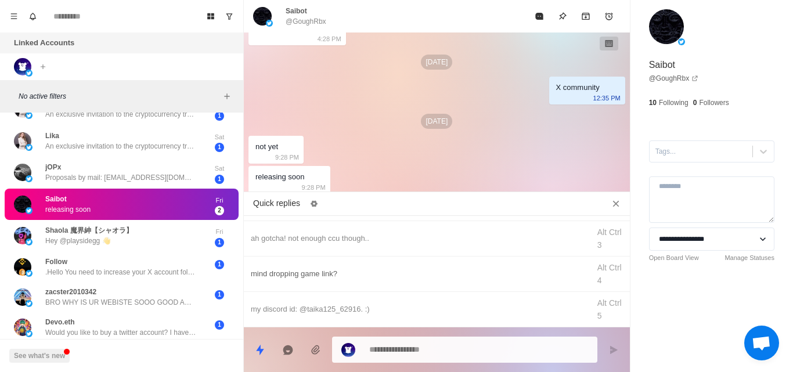
click at [314, 276] on div "mind dropping game link?" at bounding box center [417, 274] width 332 height 13
click at [616, 350] on icon "Send message" at bounding box center [614, 350] width 8 height 8
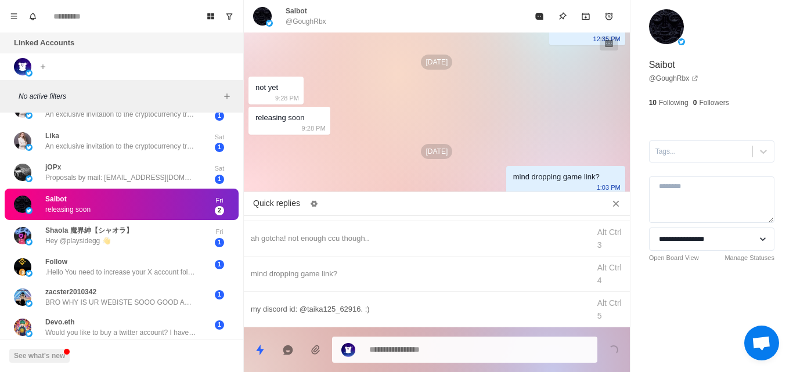
click at [285, 311] on div "my discord id: @taika125_62916. :)" at bounding box center [417, 309] width 332 height 13
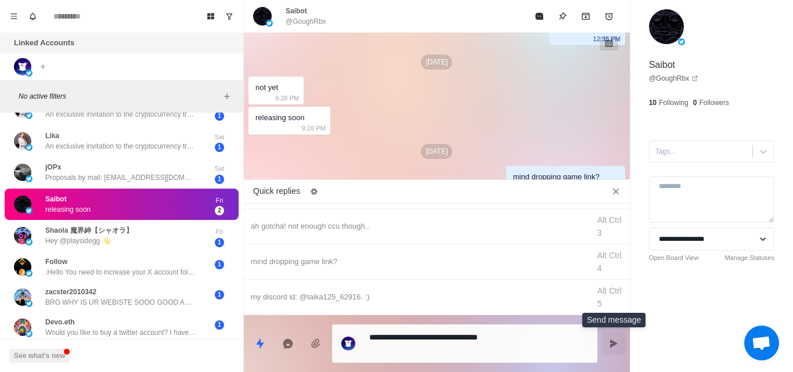
click at [614, 340] on icon "Send message" at bounding box center [613, 343] width 9 height 9
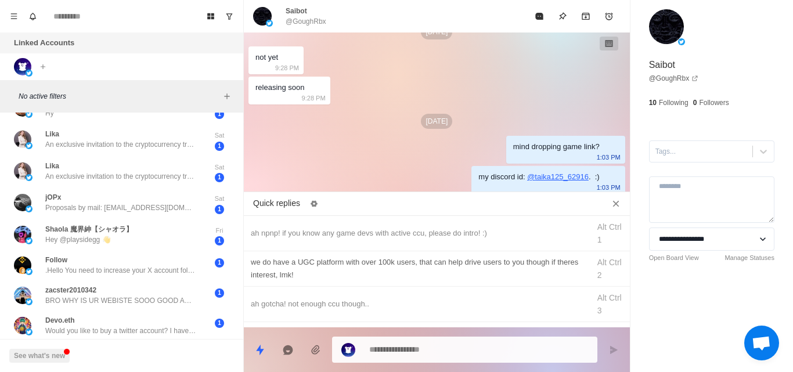
scroll to position [0, 0]
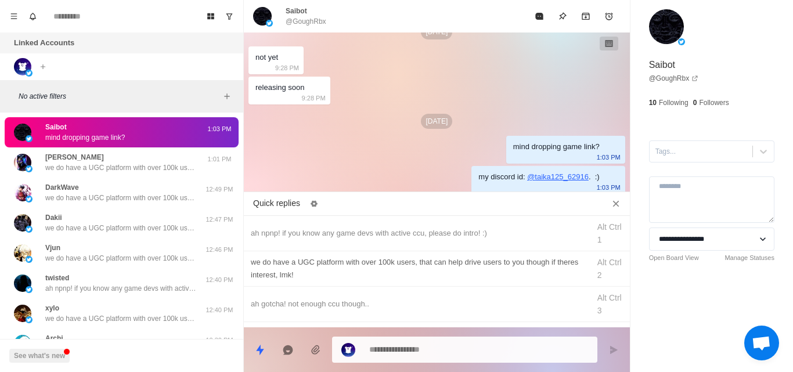
click at [272, 262] on div "we do have a UGC platform with over 100k users, that can help drive users to yo…" at bounding box center [417, 269] width 332 height 26
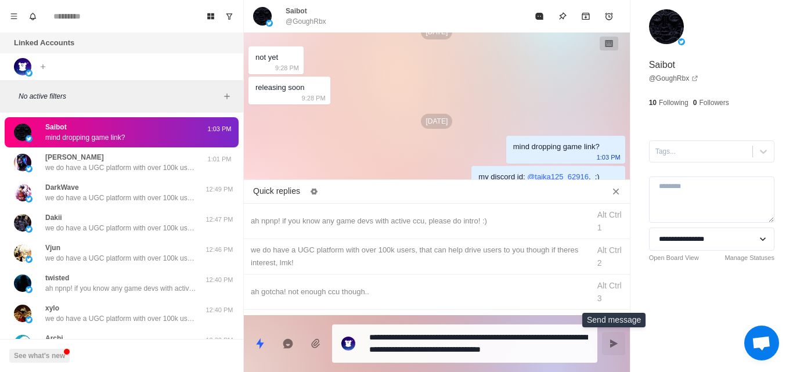
click at [610, 348] on button "Send message" at bounding box center [613, 343] width 23 height 23
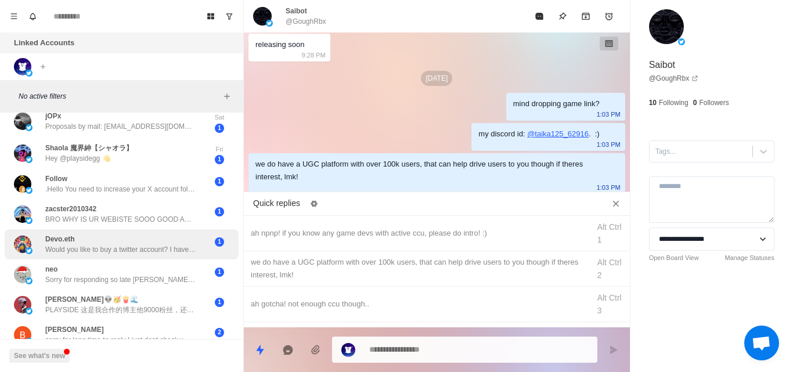
scroll to position [778, 0]
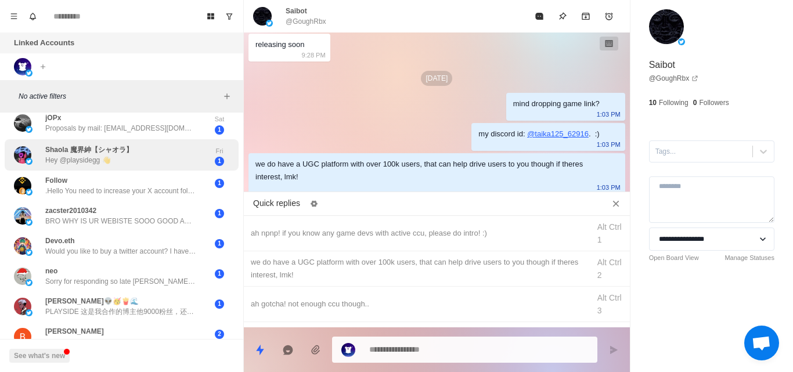
click at [178, 164] on div "Shaola 魔界紳【シャオラ】 Hey @playsidegg 👋" at bounding box center [109, 155] width 191 height 23
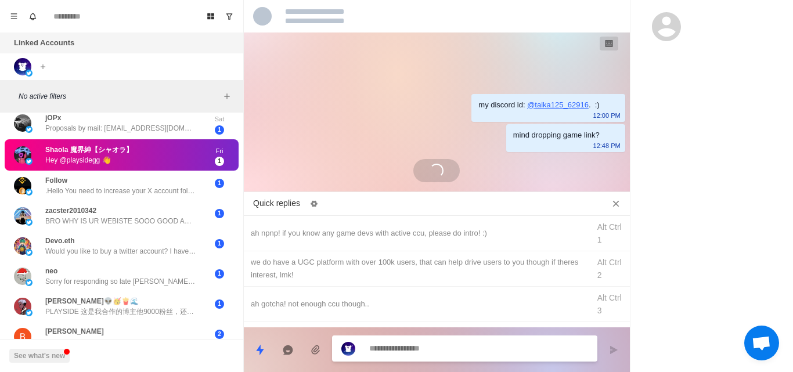
scroll to position [0, 0]
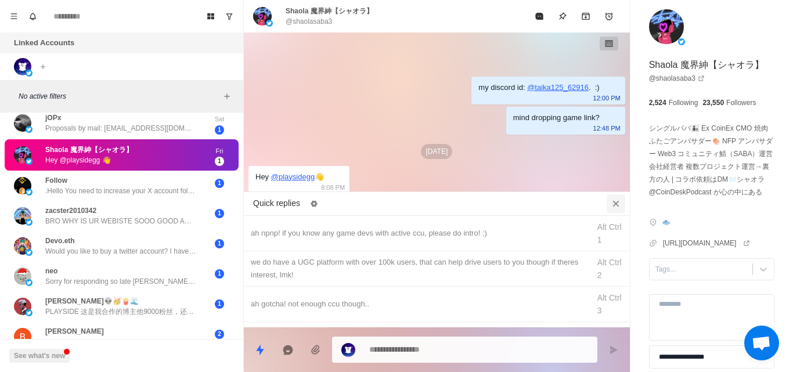
click at [615, 203] on icon "Close quick replies" at bounding box center [616, 203] width 6 height 6
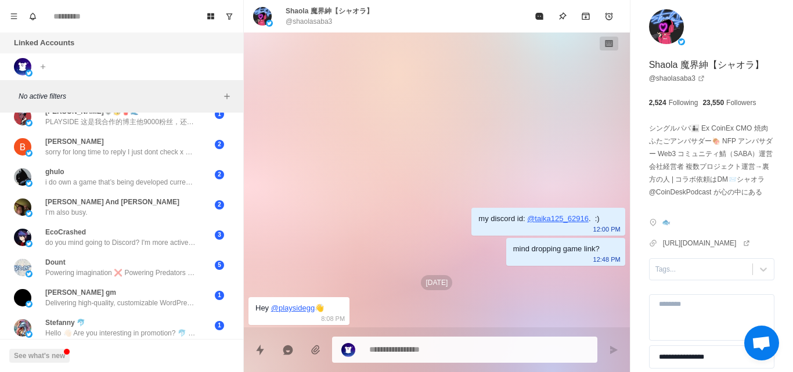
scroll to position [970, 0]
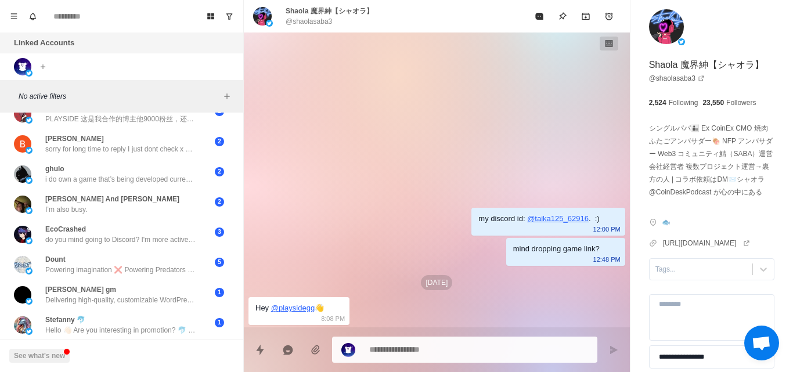
click at [104, 170] on div "ghulo i do own a game that’s being developed currently" at bounding box center [120, 174] width 151 height 21
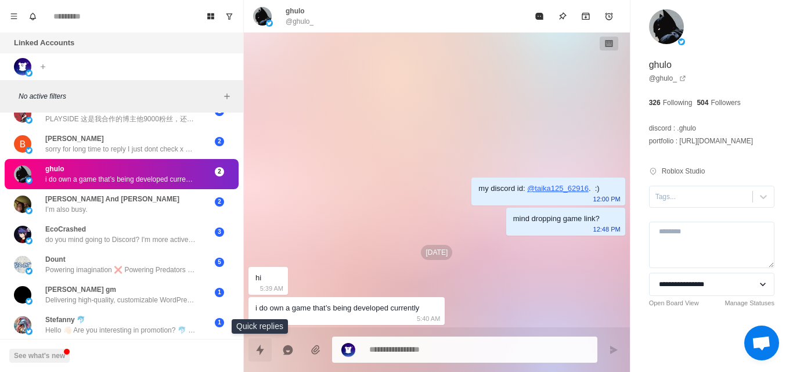
click at [263, 345] on icon "Quick replies" at bounding box center [260, 350] width 12 height 12
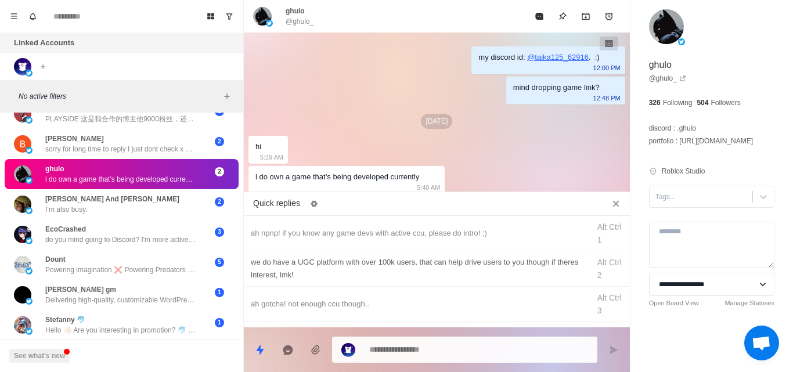
scroll to position [66, 0]
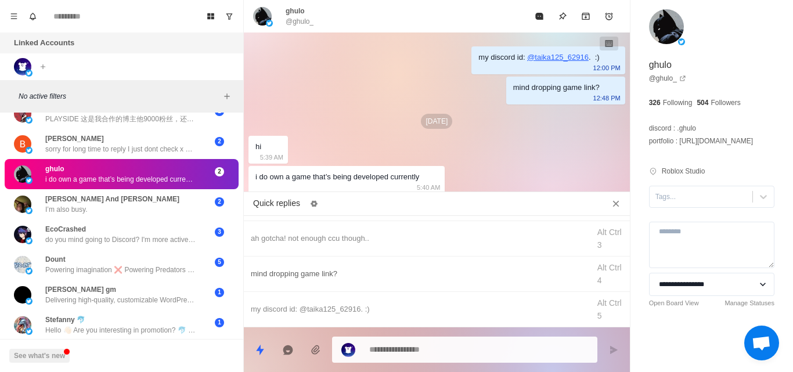
click at [289, 274] on div "mind dropping game link?" at bounding box center [417, 274] width 332 height 13
click at [617, 355] on button "Send message" at bounding box center [613, 350] width 23 height 23
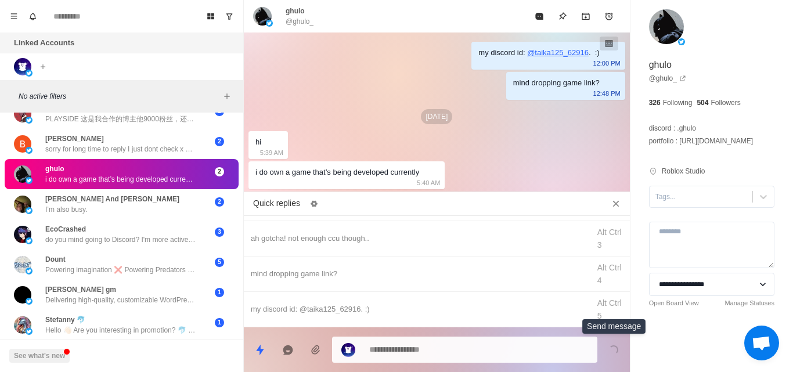
scroll to position [55, 0]
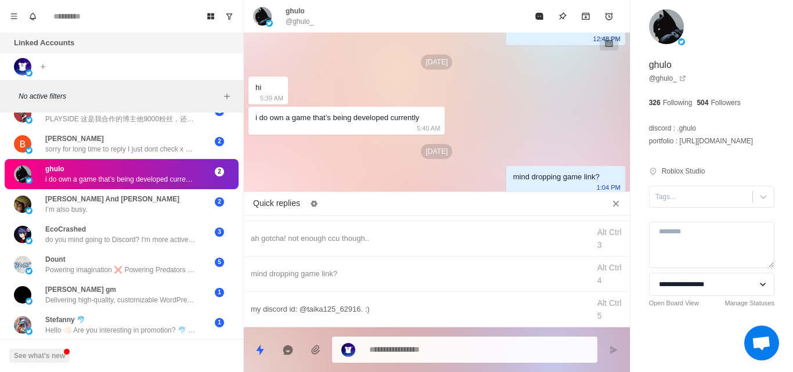
click at [302, 307] on div "my discord id: @taika125_62916. :)" at bounding box center [417, 309] width 332 height 13
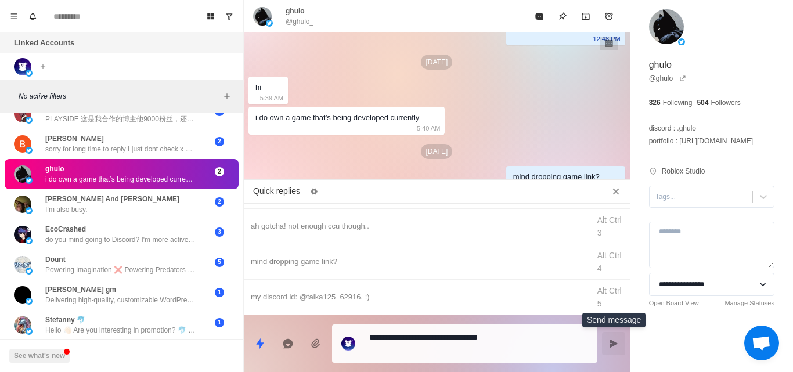
click at [604, 342] on button "Send message" at bounding box center [613, 343] width 23 height 23
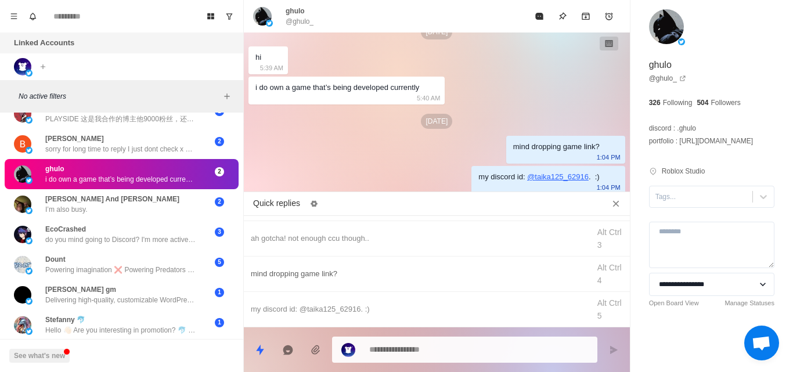
scroll to position [0, 0]
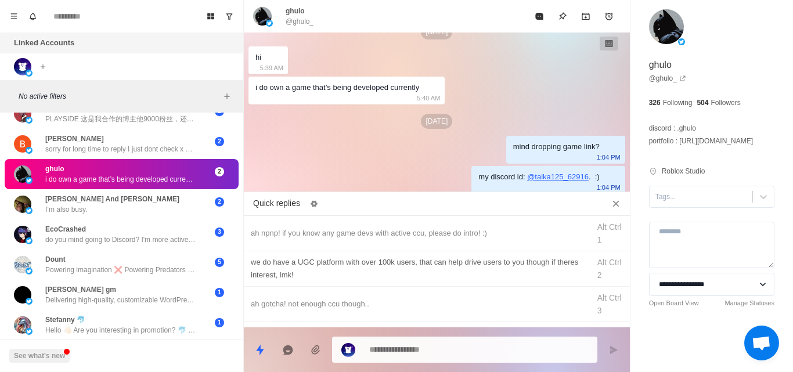
click at [308, 278] on div "we do have a UGC platform with over 100k users, that can help drive users to yo…" at bounding box center [417, 269] width 332 height 26
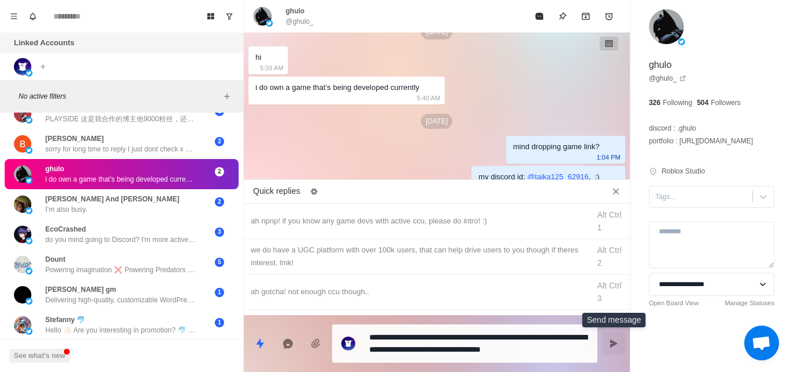
click at [619, 341] on button "Send message" at bounding box center [613, 343] width 23 height 23
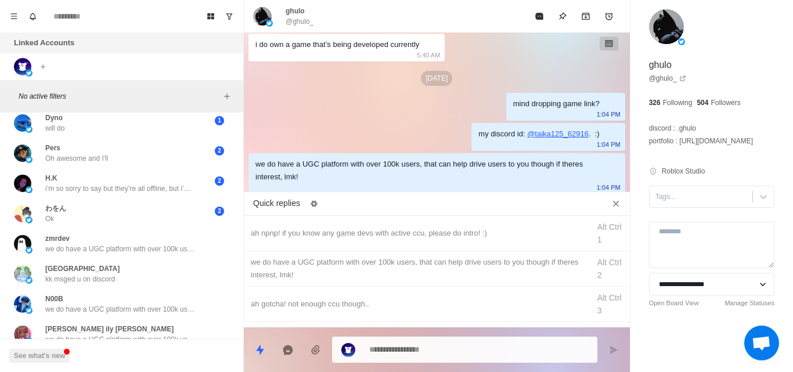
scroll to position [1420, 0]
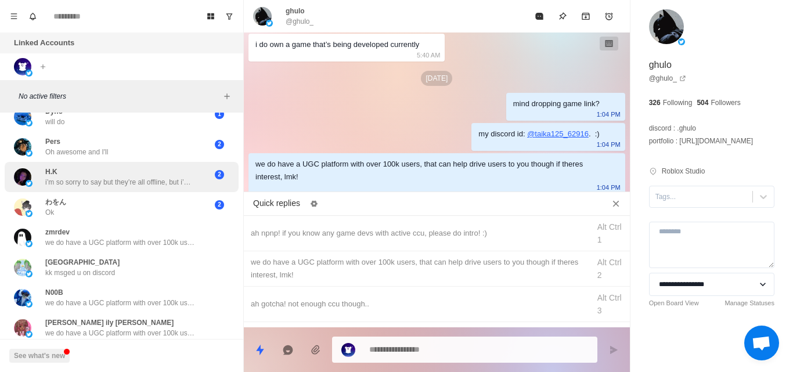
click at [153, 181] on p "i’m so sorry to say but they’re all offline, but i’m really happy that you were…" at bounding box center [120, 182] width 151 height 10
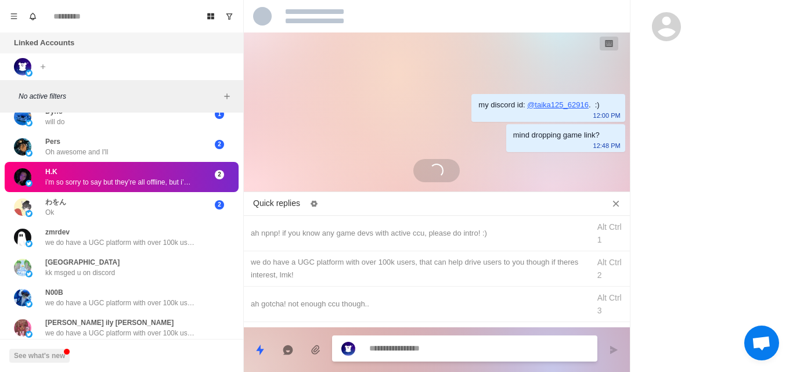
scroll to position [0, 0]
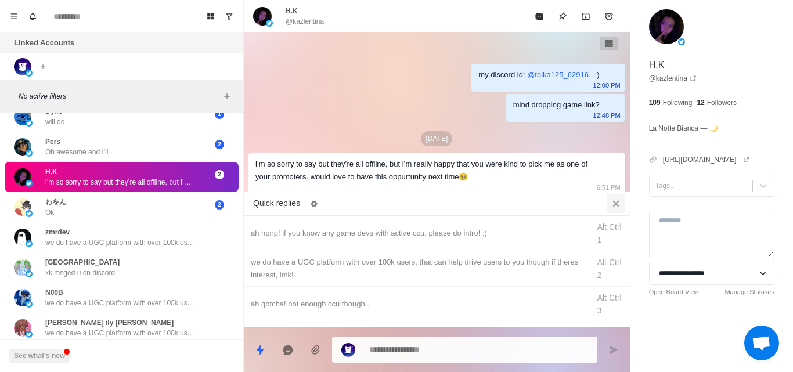
click at [615, 201] on icon "Close quick replies" at bounding box center [616, 204] width 12 height 12
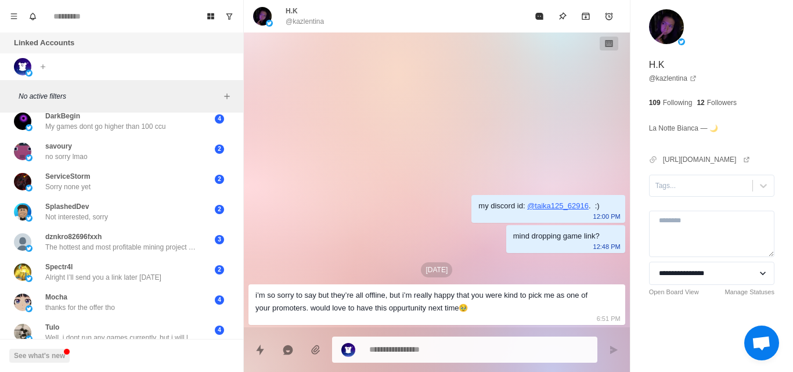
scroll to position [1793, 0]
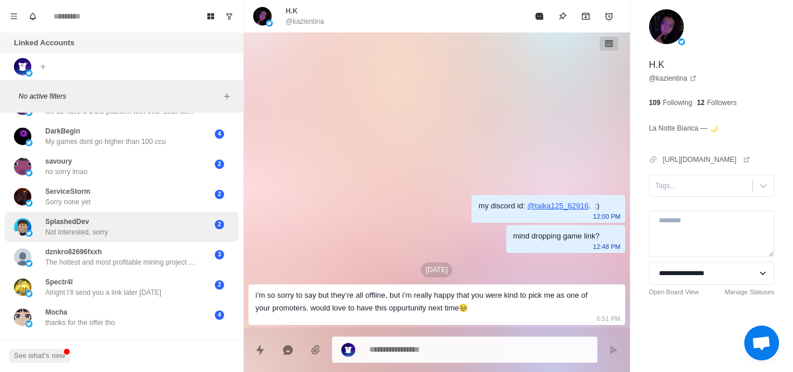
click at [145, 231] on div "SplashedDev Not interested, sorry" at bounding box center [109, 227] width 191 height 21
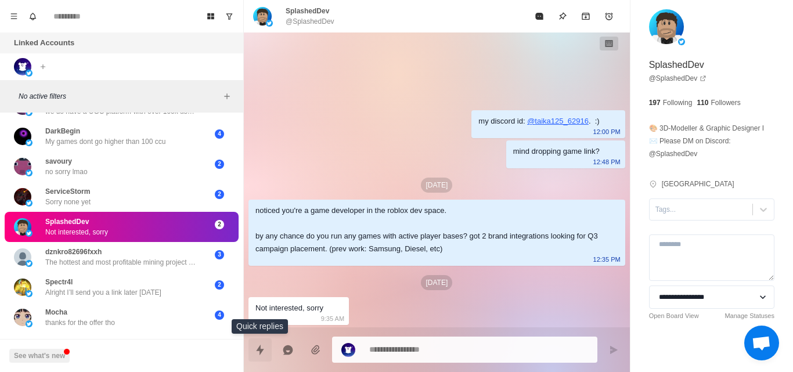
click at [261, 350] on icon "Quick replies" at bounding box center [260, 349] width 8 height 10
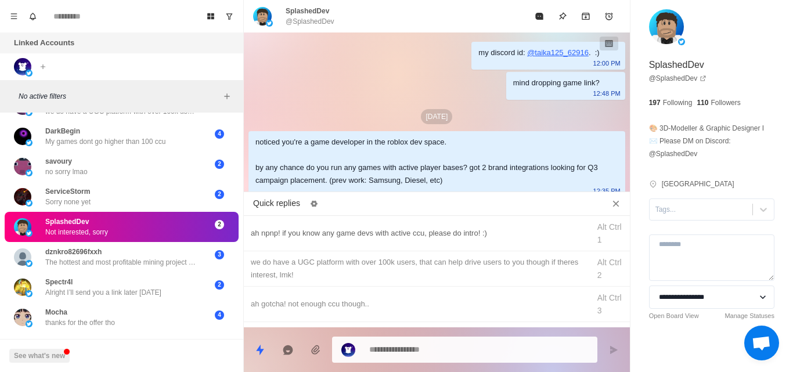
click at [302, 238] on div "ah npnp! if you know any game devs with active ccu, please do intro! :)" at bounding box center [417, 233] width 332 height 13
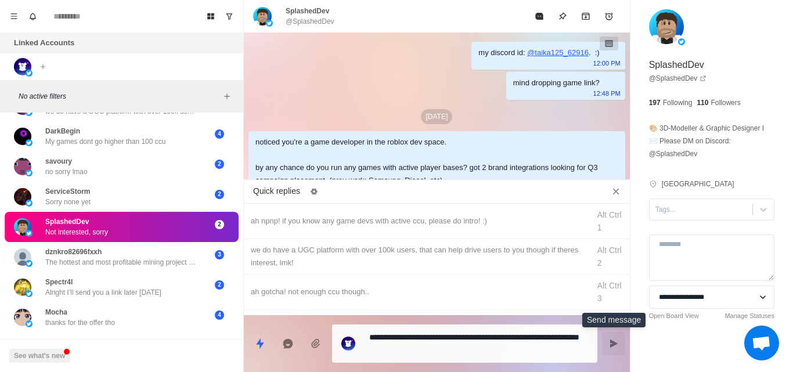
click at [614, 349] on button "Send message" at bounding box center [613, 343] width 23 height 23
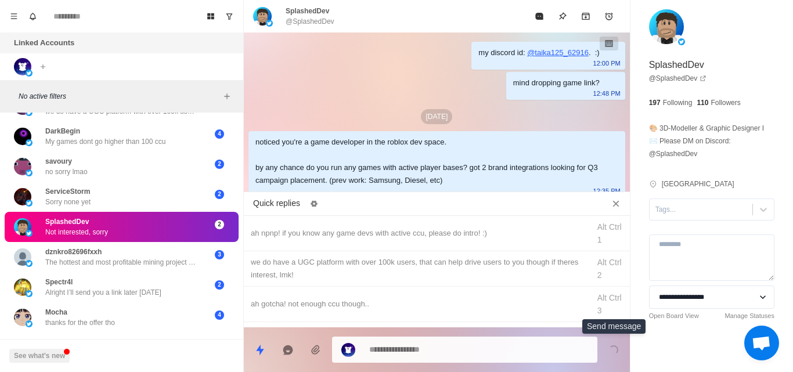
scroll to position [122, 0]
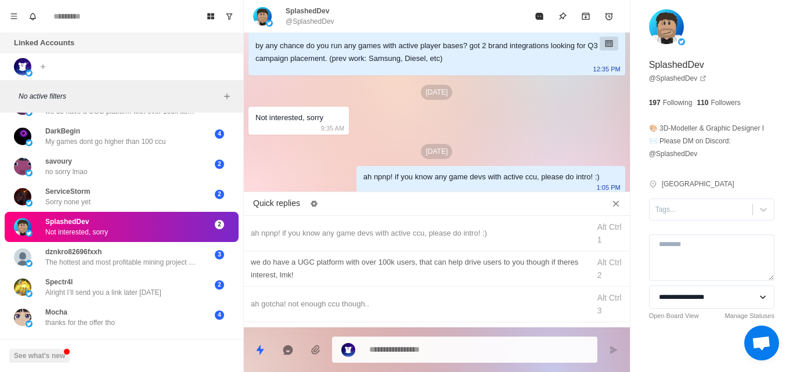
click at [286, 268] on div "we do have a UGC platform with over 100k users, that can help drive users to yo…" at bounding box center [417, 269] width 332 height 26
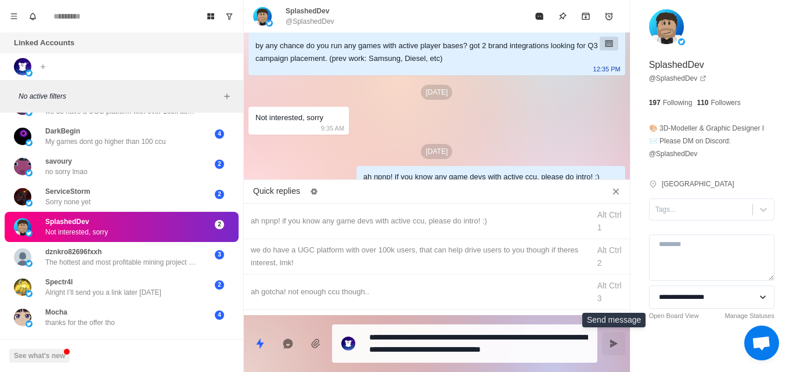
click at [611, 341] on icon "Send message" at bounding box center [614, 344] width 8 height 8
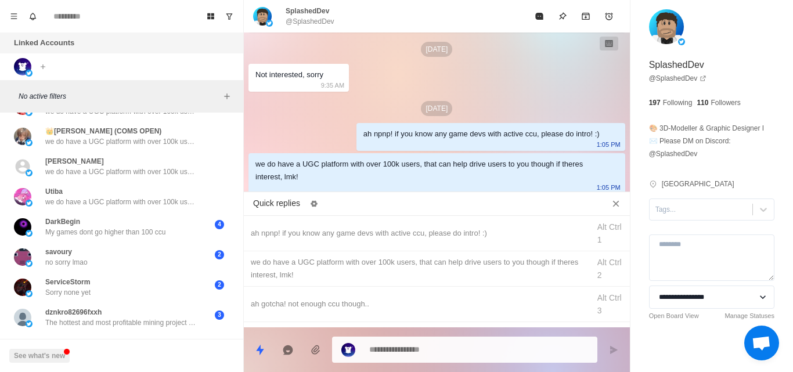
scroll to position [1854, 0]
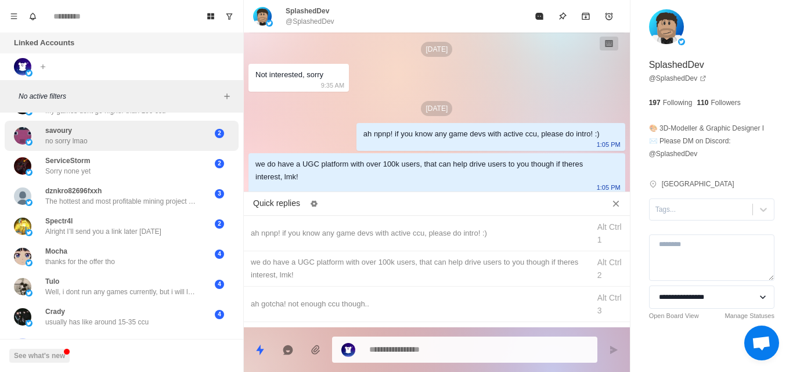
click at [153, 142] on div "savoury no sorry lmao" at bounding box center [109, 135] width 191 height 21
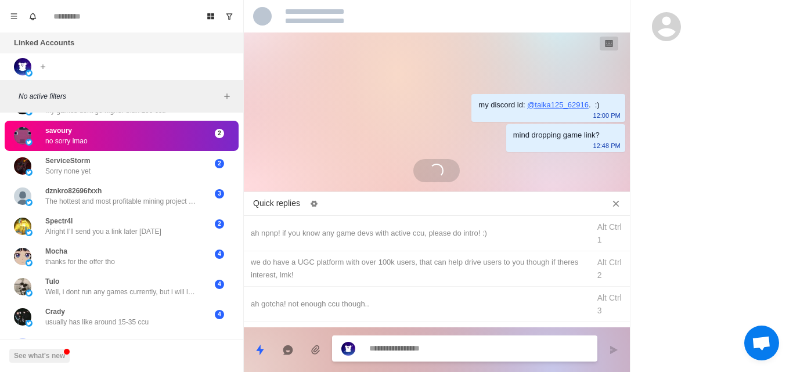
scroll to position [0, 0]
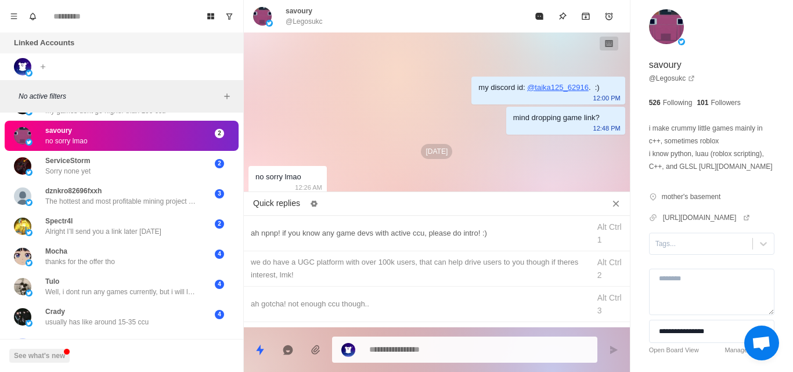
click at [289, 243] on div "ah npnp! if you know any game devs with active ccu, please do intro! :) Alt Ctr…" at bounding box center [437, 233] width 386 height 35
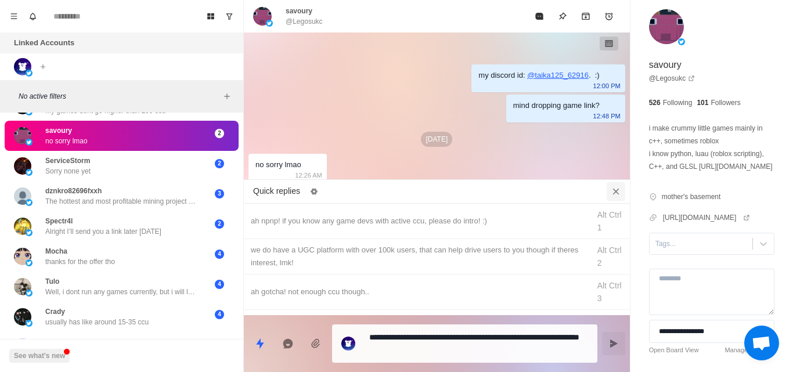
click at [613, 192] on icon "Close quick replies" at bounding box center [616, 191] width 6 height 6
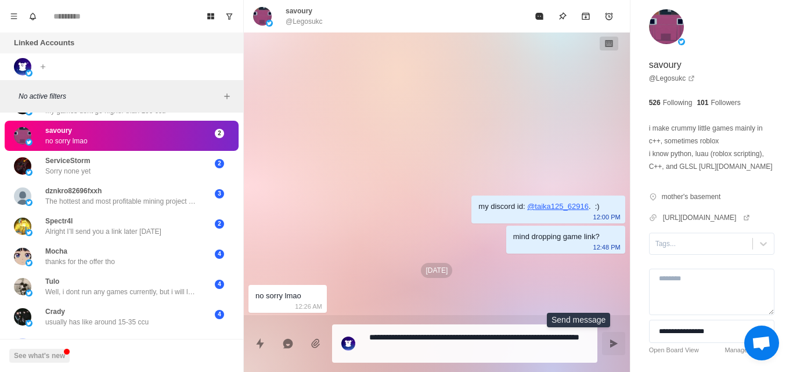
click at [609, 341] on icon "Send message" at bounding box center [613, 343] width 9 height 9
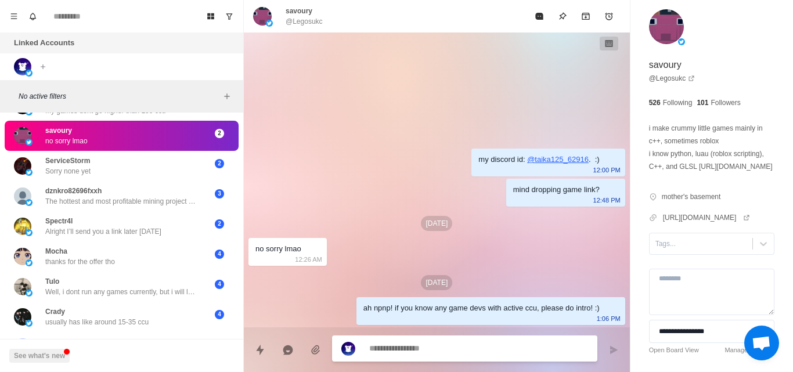
click at [383, 346] on textarea at bounding box center [478, 348] width 219 height 17
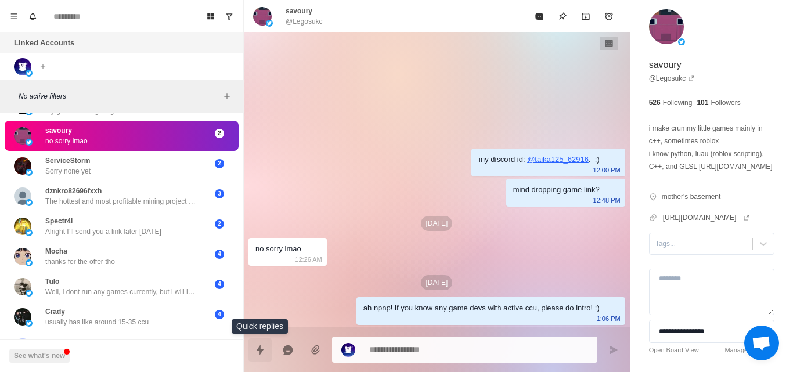
click at [265, 349] on icon "Quick replies" at bounding box center [260, 350] width 12 height 12
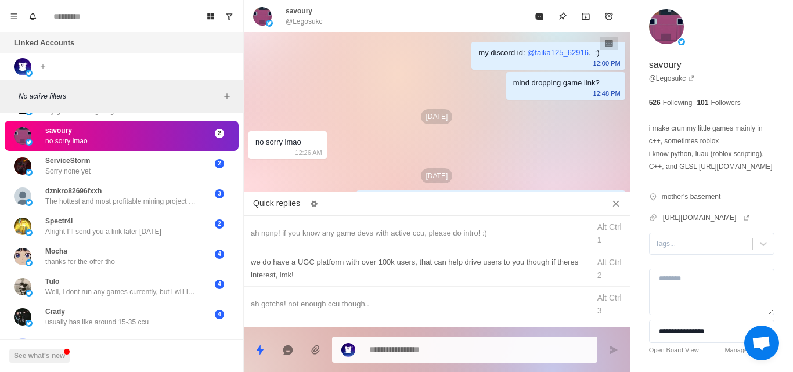
click at [343, 270] on div "we do have a UGC platform with over 100k users, that can help drive users to yo…" at bounding box center [417, 269] width 332 height 26
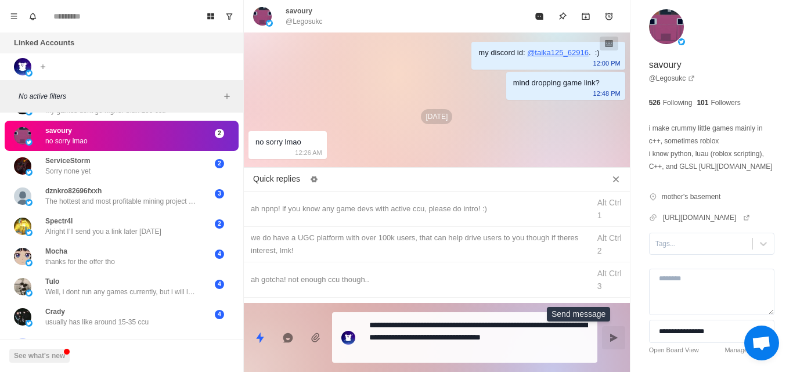
click at [602, 336] on button "Send message" at bounding box center [613, 337] width 23 height 23
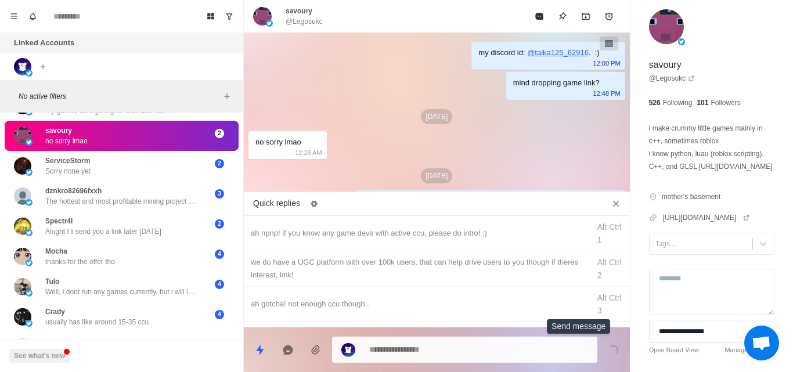
scroll to position [67, 0]
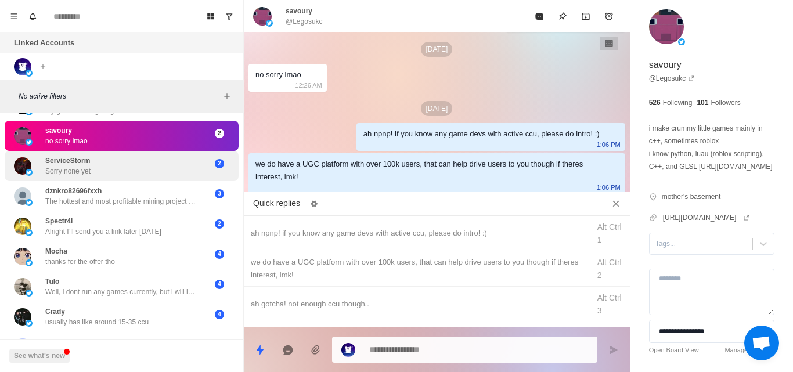
click at [143, 168] on div "ServiceStorm Sorry none yet" at bounding box center [109, 166] width 191 height 21
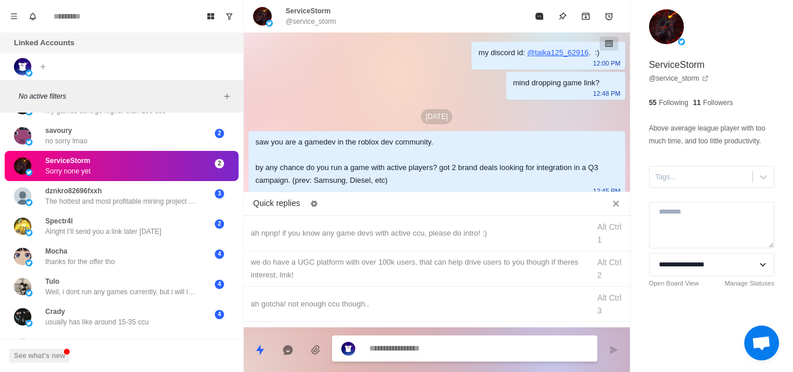
scroll to position [63, 0]
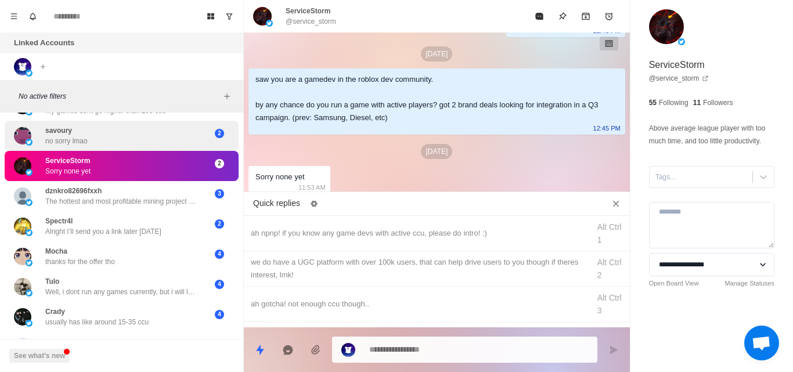
click at [125, 138] on div "savoury no sorry lmao" at bounding box center [109, 135] width 191 height 21
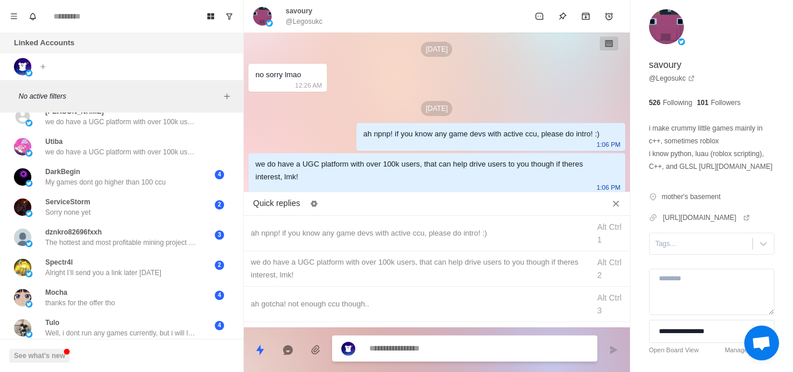
scroll to position [1814, 0]
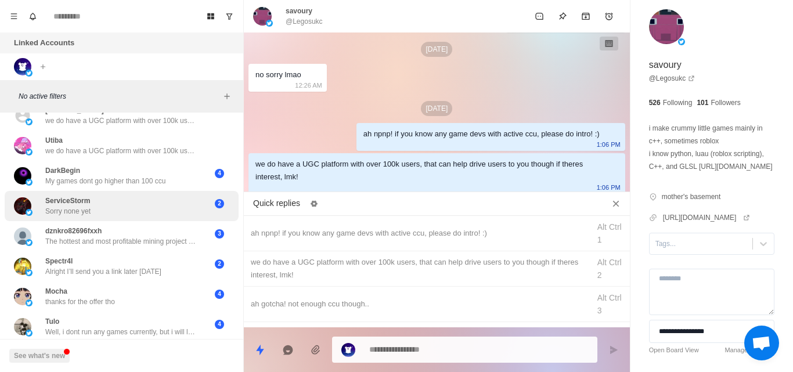
click at [154, 210] on div "ServiceStorm Sorry none yet" at bounding box center [109, 206] width 191 height 21
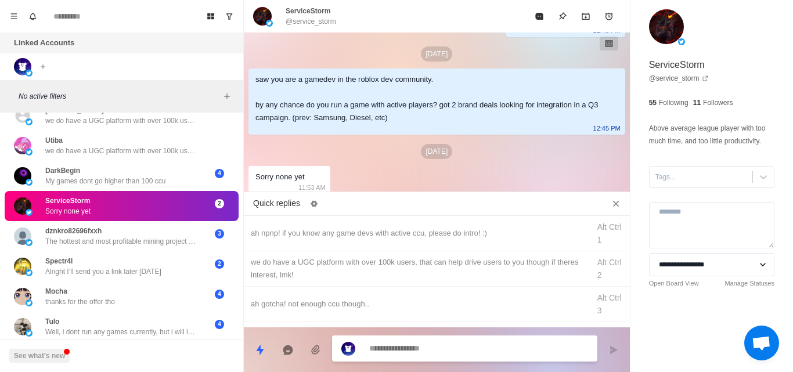
scroll to position [63, 0]
click at [285, 272] on div "we do have a UGC platform with over 100k users, that can help drive users to yo…" at bounding box center [417, 269] width 332 height 26
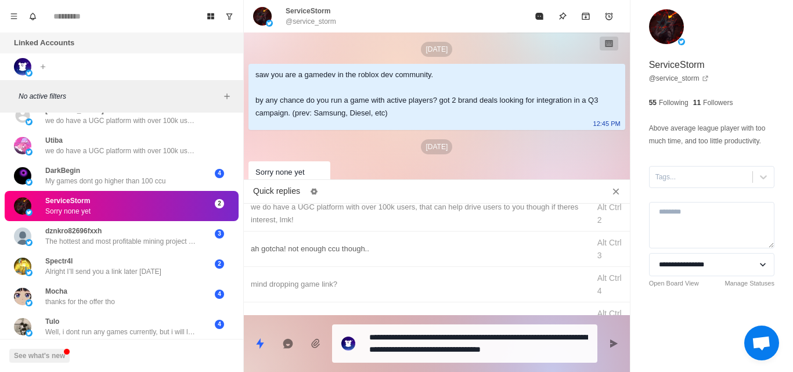
scroll to position [0, 0]
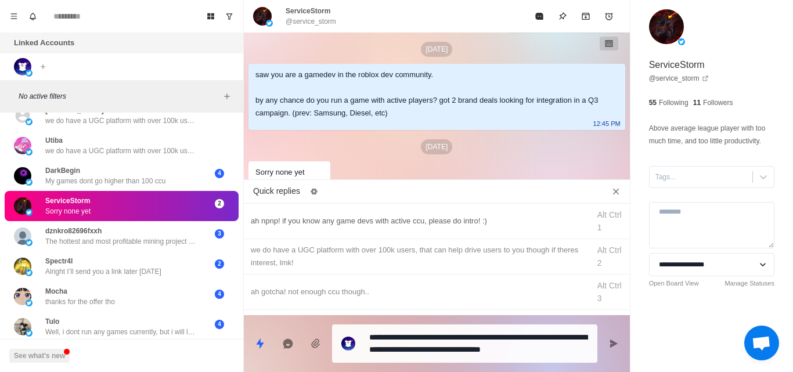
click at [413, 226] on div "ah npnp! if you know any game devs with active ccu, please do intro! :)" at bounding box center [417, 221] width 332 height 13
click at [614, 345] on icon "Send message" at bounding box center [614, 344] width 8 height 8
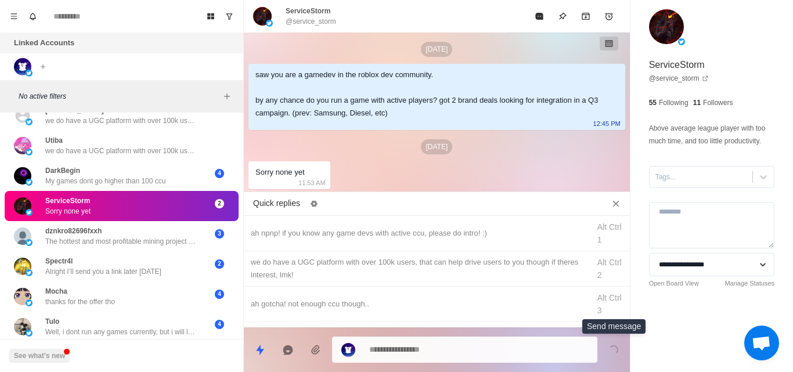
scroll to position [122, 0]
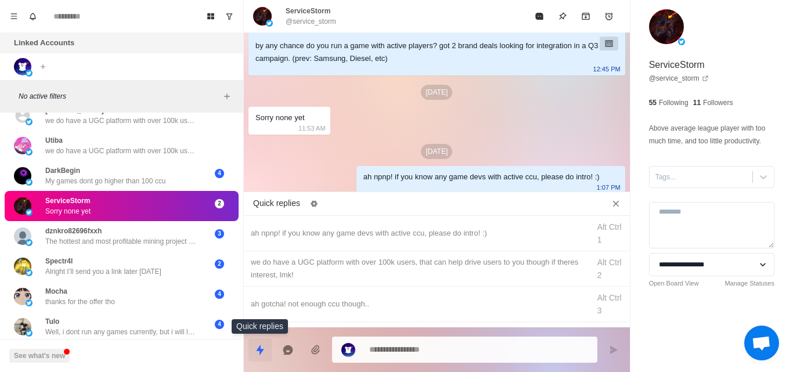
click at [261, 355] on icon "Quick replies" at bounding box center [260, 350] width 12 height 12
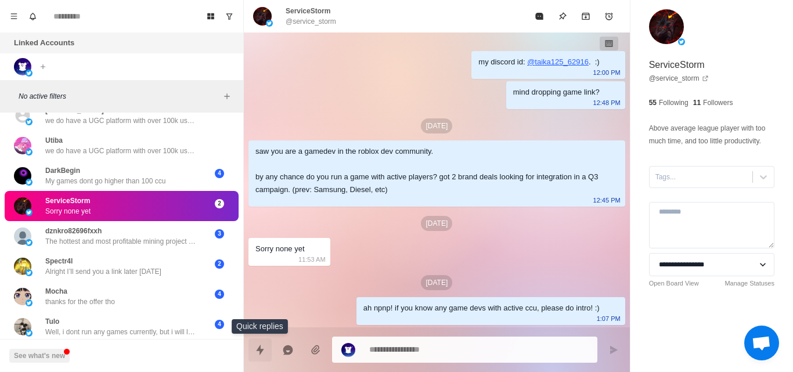
scroll to position [0, 0]
click at [257, 350] on icon "Quick replies" at bounding box center [260, 350] width 12 height 12
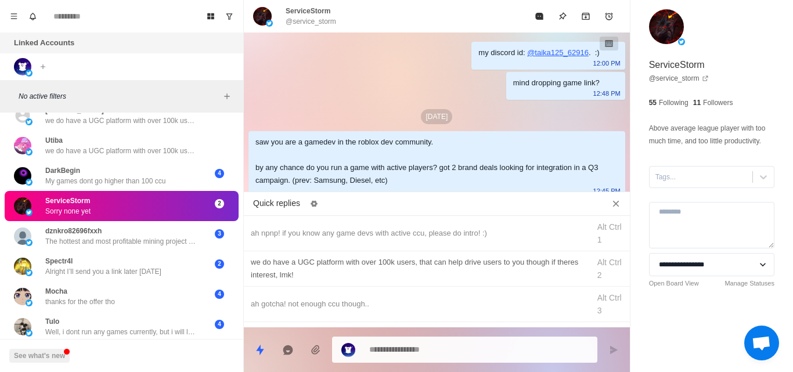
click at [375, 263] on div "we do have a UGC platform with over 100k users, that can help drive users to yo…" at bounding box center [417, 269] width 332 height 26
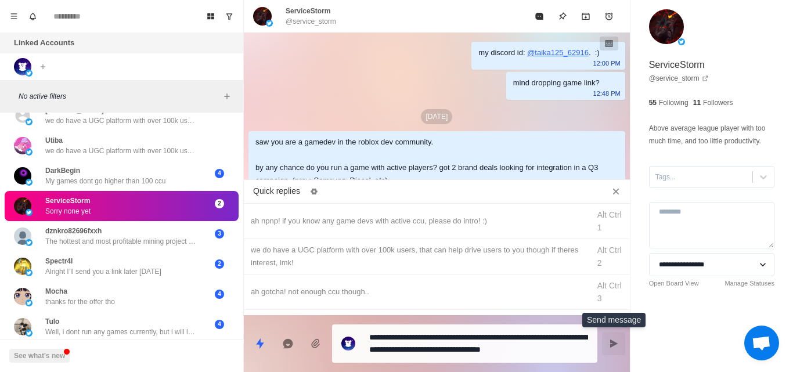
click at [620, 343] on button "Send message" at bounding box center [613, 343] width 23 height 23
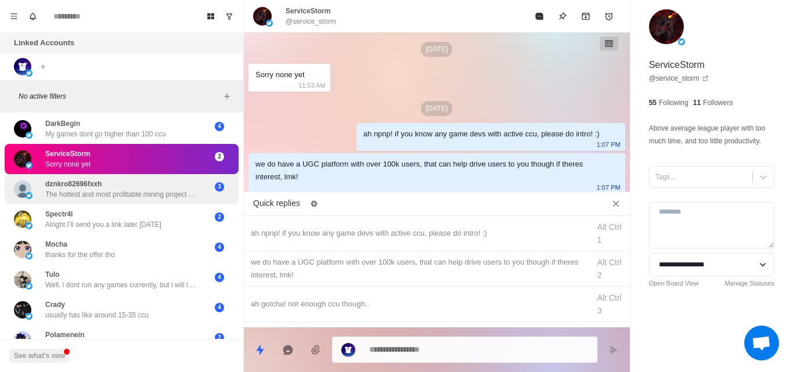
scroll to position [1862, 0]
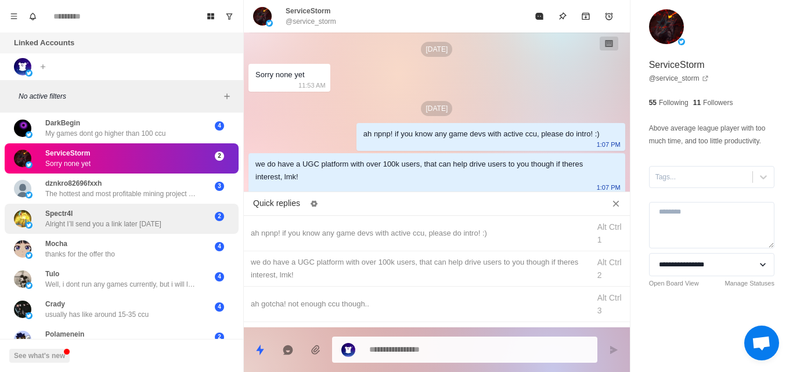
click at [134, 218] on div "Spectr4l Alright I’ll send you a link later today" at bounding box center [103, 218] width 116 height 21
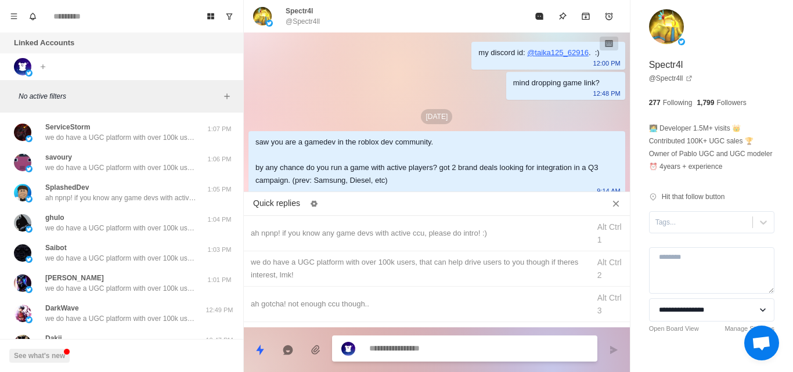
scroll to position [439, 0]
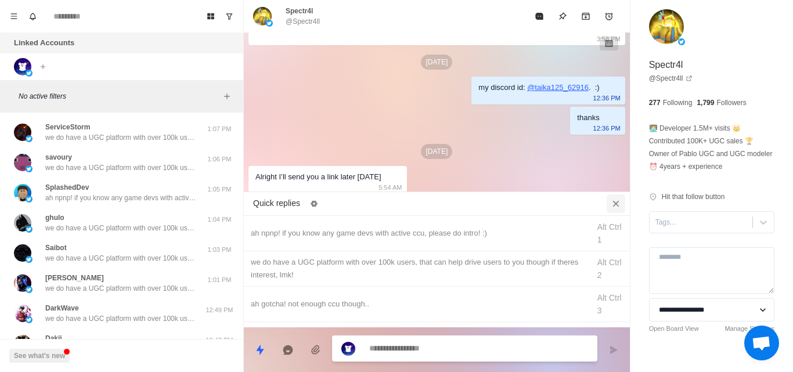
click at [618, 207] on icon "Close quick replies" at bounding box center [616, 204] width 12 height 12
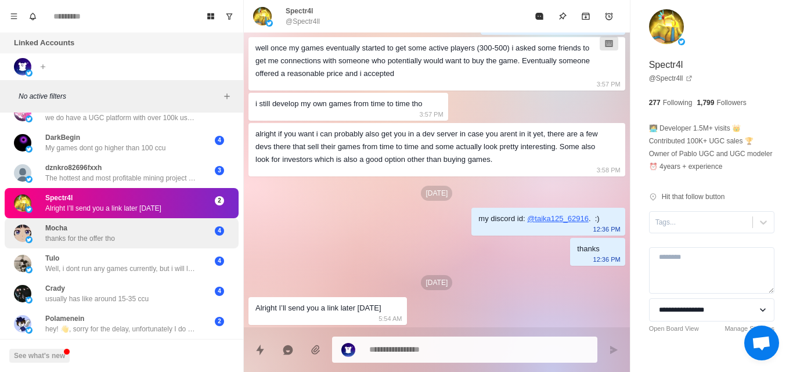
scroll to position [1876, 0]
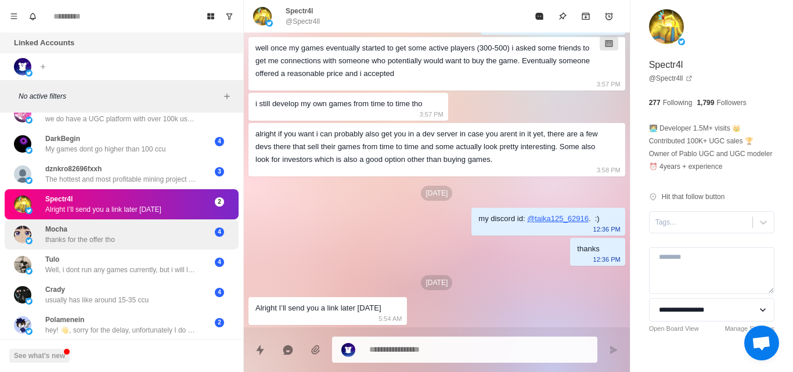
click at [132, 231] on div "Mocha thanks for the offer tho" at bounding box center [109, 234] width 191 height 21
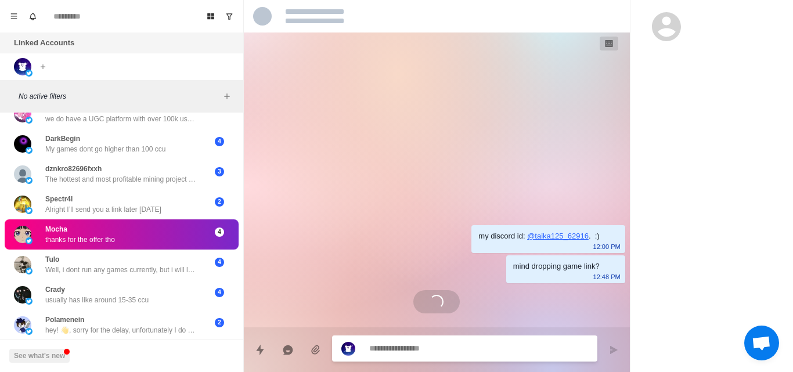
scroll to position [0, 0]
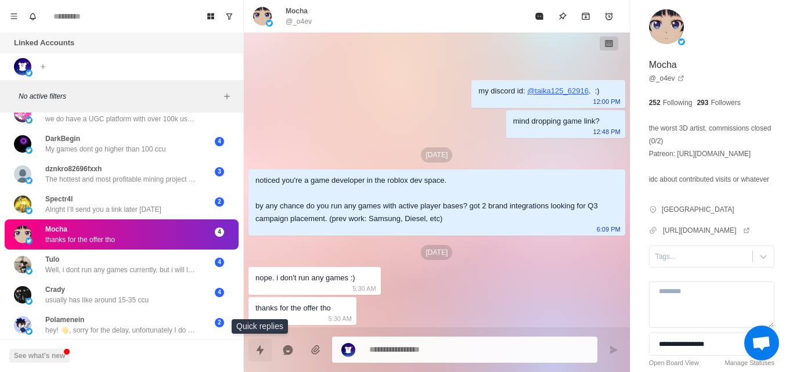
click at [264, 350] on icon "Quick replies" at bounding box center [260, 350] width 12 height 12
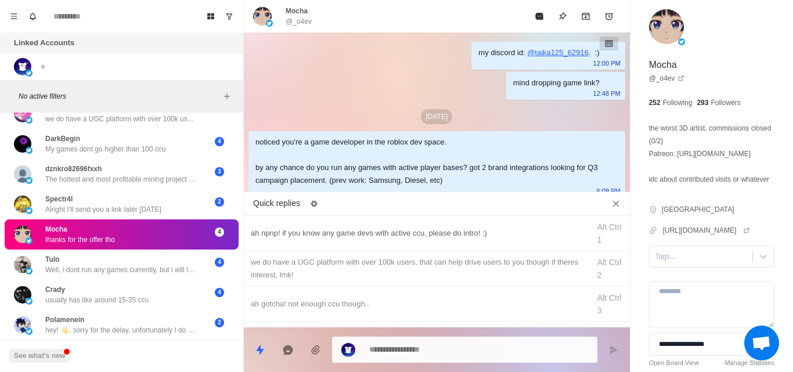
click at [328, 236] on div "ah npnp! if you know any game devs with active ccu, please do intro! :)" at bounding box center [417, 233] width 332 height 13
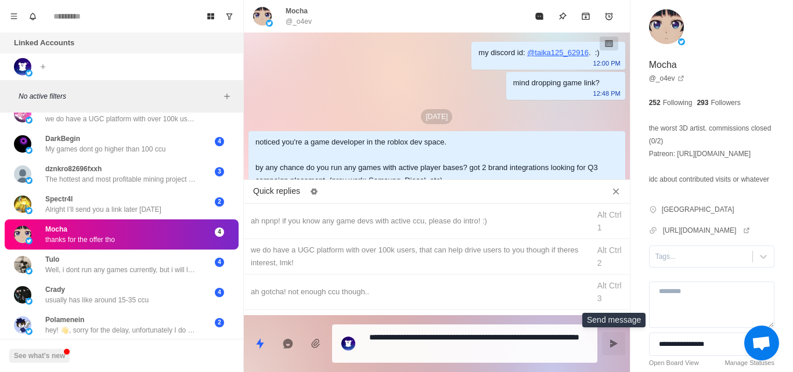
click at [616, 346] on icon "Send message" at bounding box center [613, 343] width 9 height 9
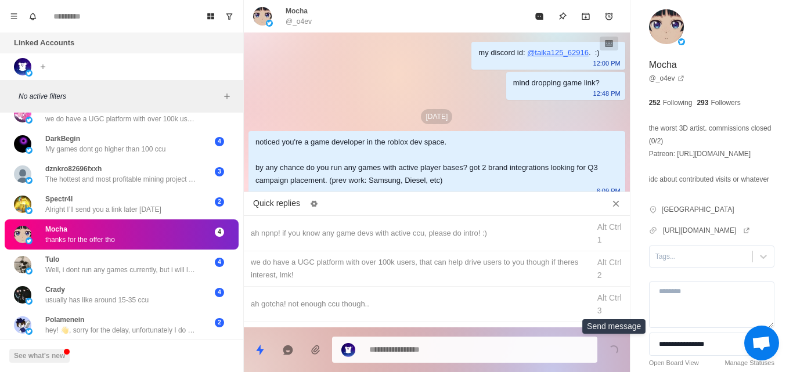
scroll to position [152, 0]
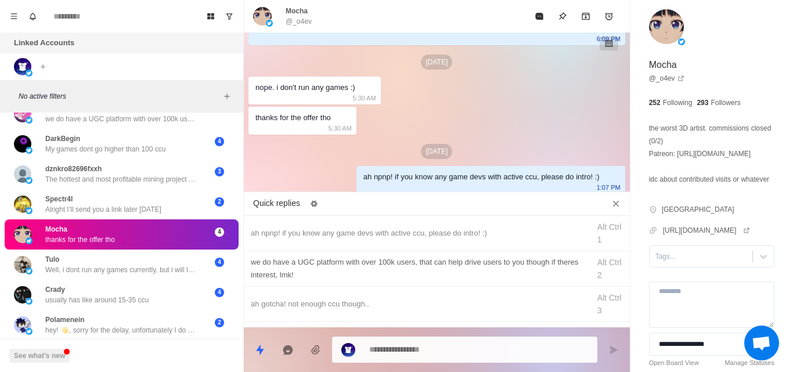
click at [315, 271] on div "we do have a UGC platform with over 100k users, that can help drive users to yo…" at bounding box center [417, 269] width 332 height 26
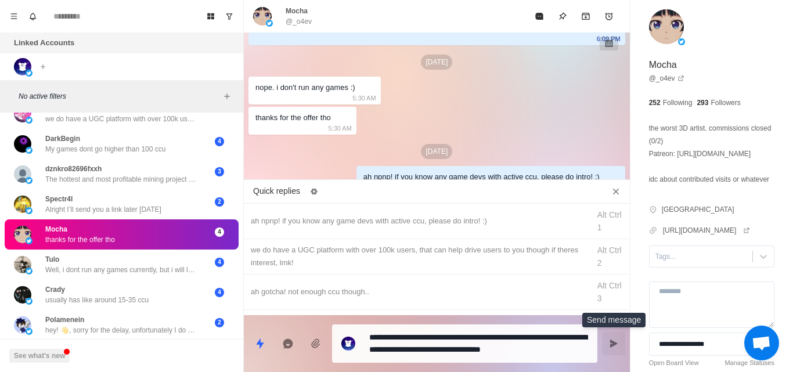
click at [616, 349] on button "Send message" at bounding box center [613, 343] width 23 height 23
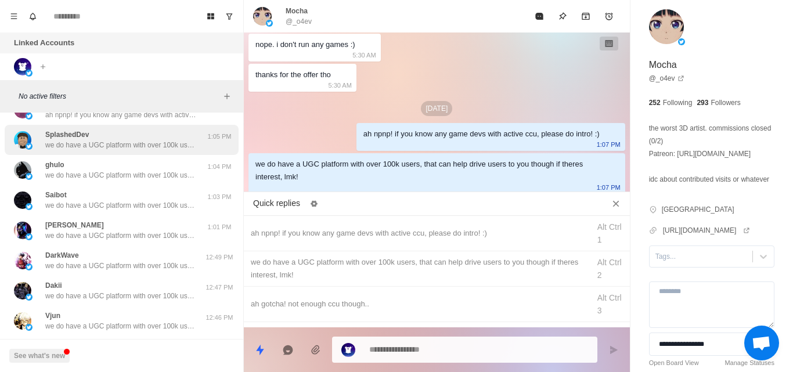
scroll to position [0, 0]
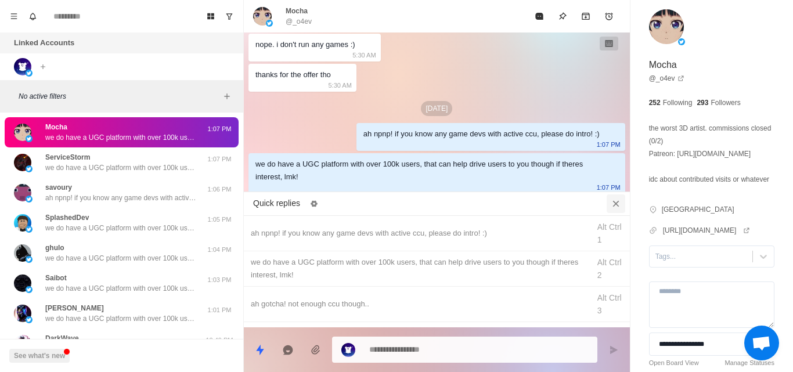
click at [612, 203] on icon "Close quick replies" at bounding box center [616, 204] width 12 height 12
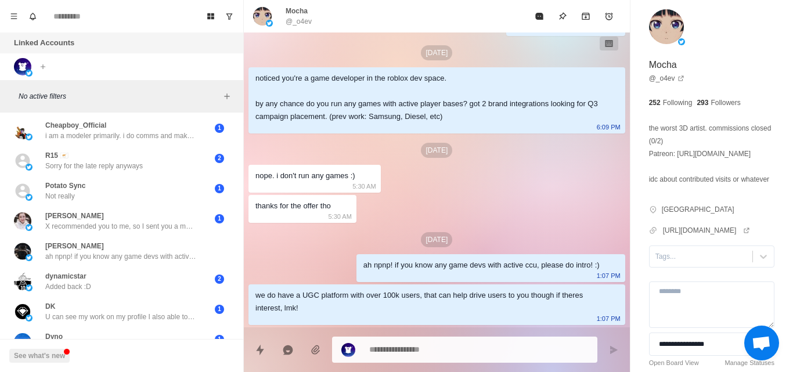
scroll to position [1316, 0]
click at [205, 168] on div "2" at bounding box center [219, 160] width 29 height 21
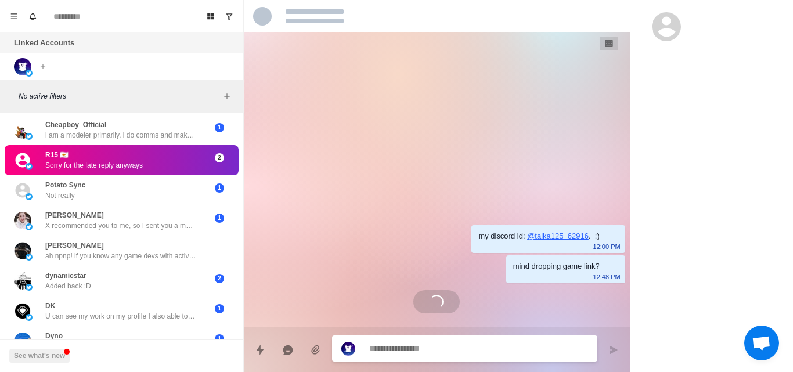
scroll to position [0, 0]
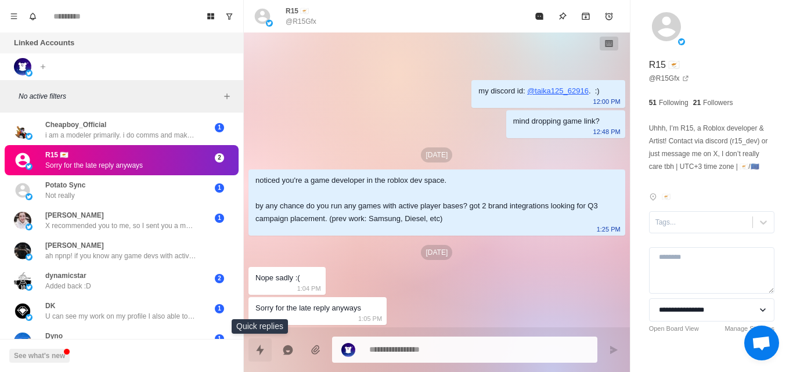
click at [260, 343] on button "Quick replies" at bounding box center [260, 350] width 23 height 23
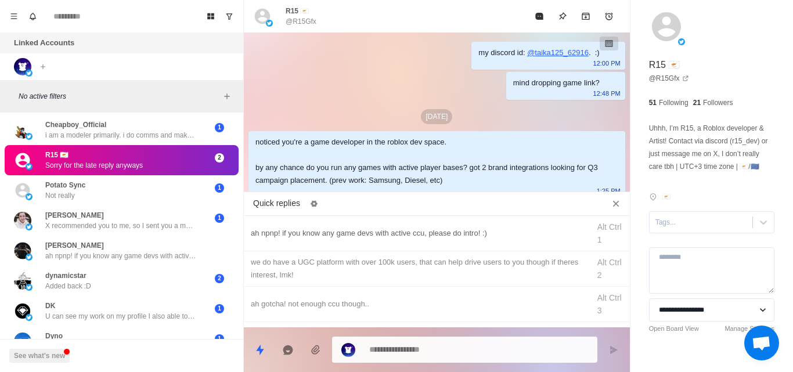
click at [331, 224] on div "ah npnp! if you know any game devs with active ccu, please do intro! :) Alt Ctr…" at bounding box center [437, 233] width 386 height 35
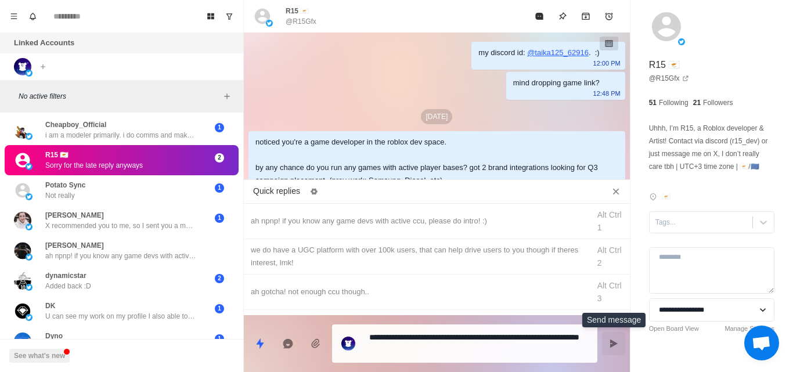
click at [613, 337] on button "Send message" at bounding box center [613, 343] width 23 height 23
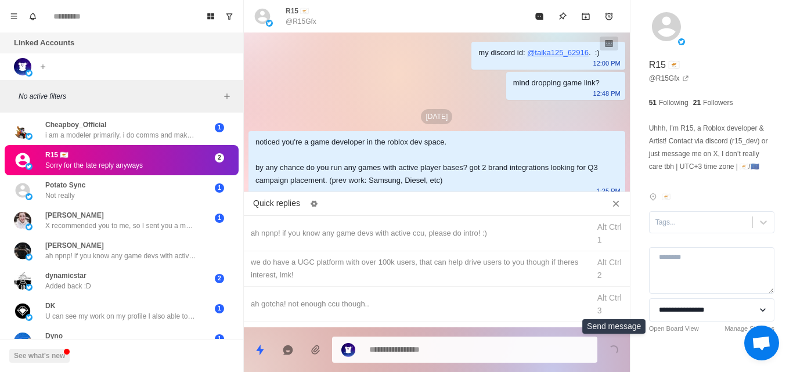
scroll to position [152, 0]
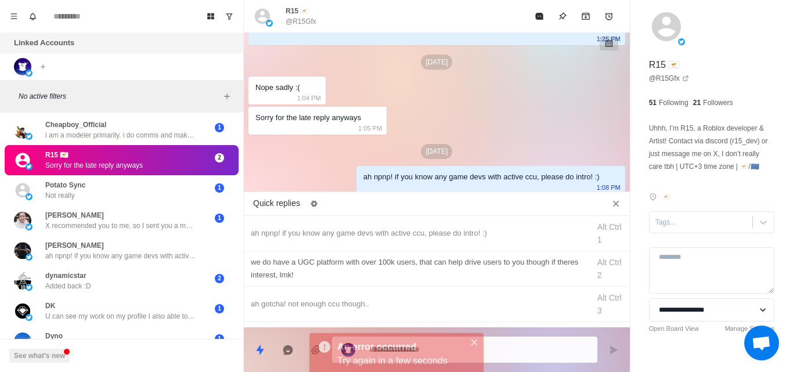
click at [306, 280] on div "we do have a UGC platform with over 100k users, that can help drive users to yo…" at bounding box center [417, 269] width 332 height 26
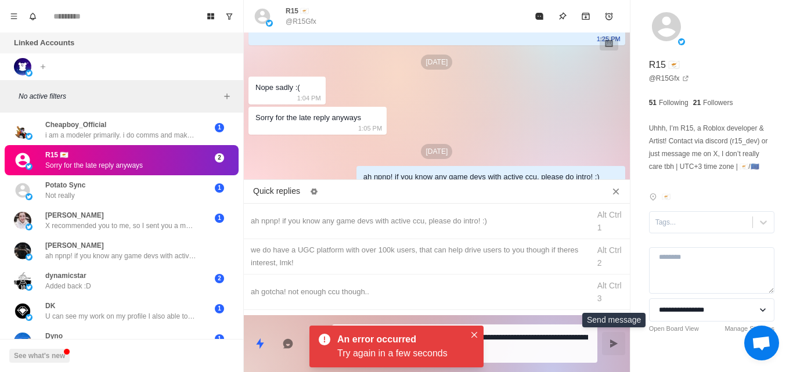
click at [623, 347] on button "Send message" at bounding box center [613, 343] width 23 height 23
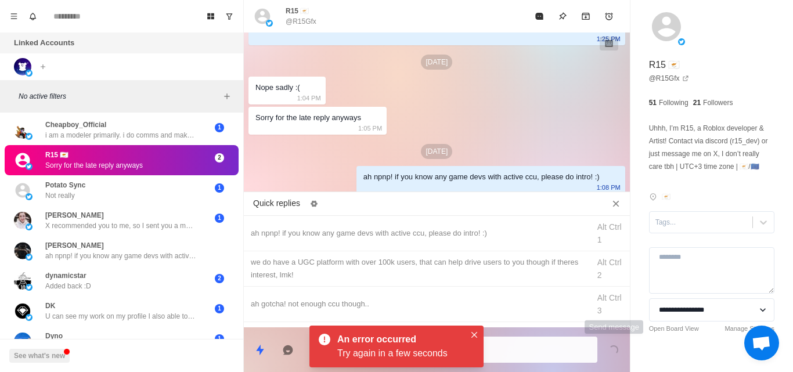
scroll to position [195, 0]
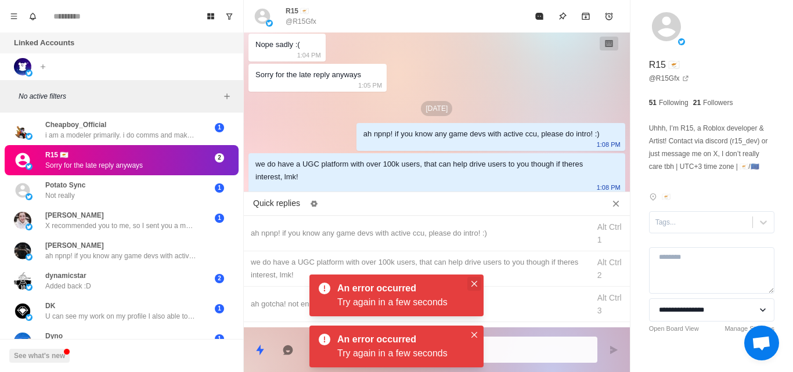
click at [473, 282] on icon "Close" at bounding box center [475, 284] width 6 height 6
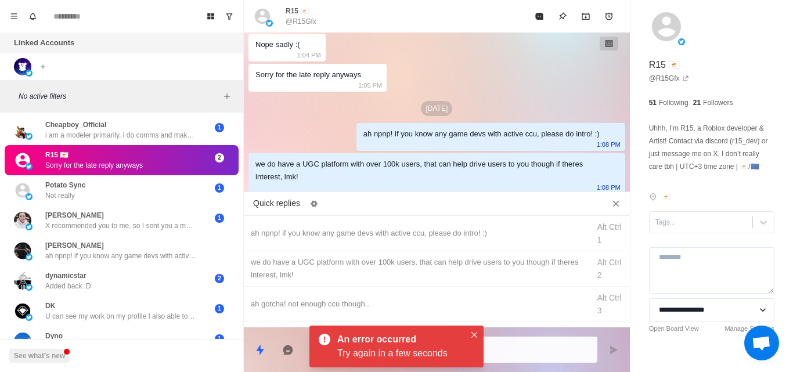
click at [473, 282] on div "we do have a UGC platform with over 100k users, that can help drive users to yo…" at bounding box center [437, 268] width 386 height 35
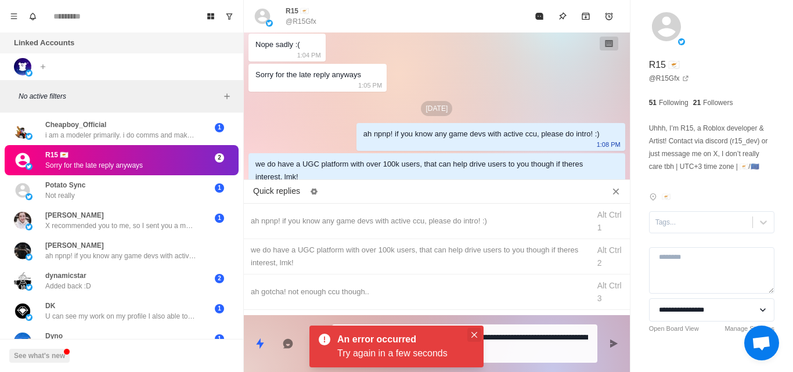
click at [478, 329] on button "Close" at bounding box center [474, 335] width 14 height 14
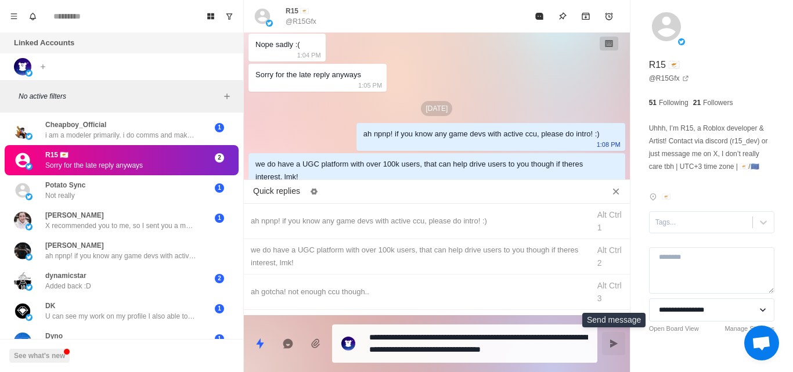
click at [611, 344] on icon "Send message" at bounding box center [614, 344] width 8 height 8
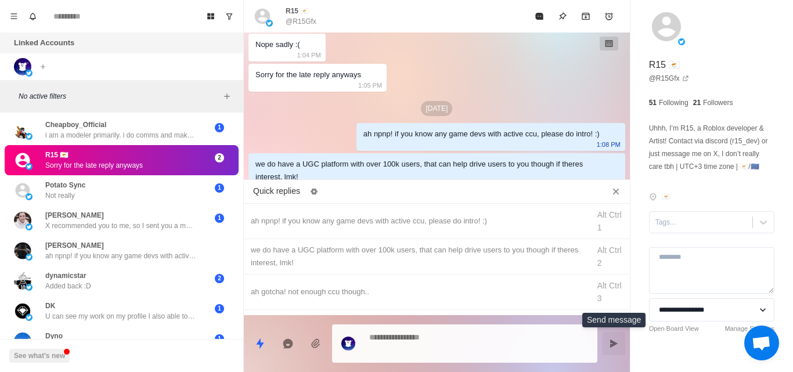
scroll to position [238, 0]
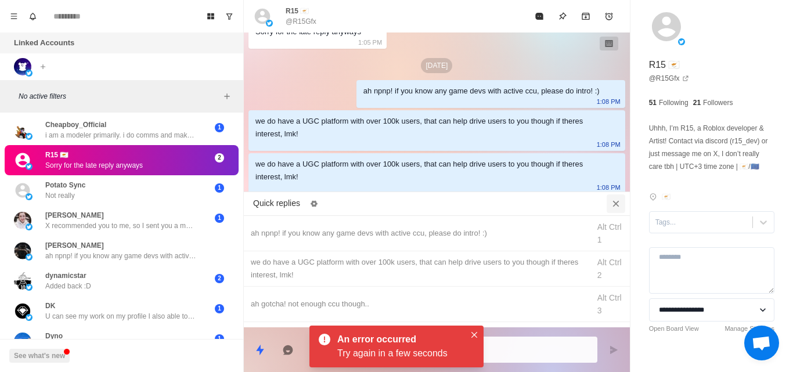
click at [617, 208] on icon "Close quick replies" at bounding box center [616, 204] width 12 height 12
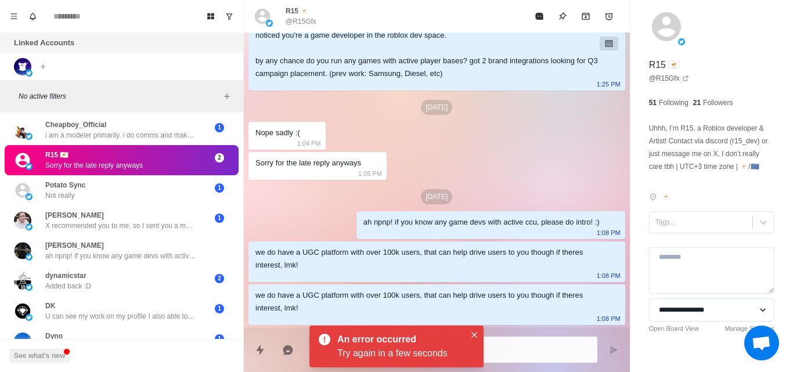
scroll to position [107, 0]
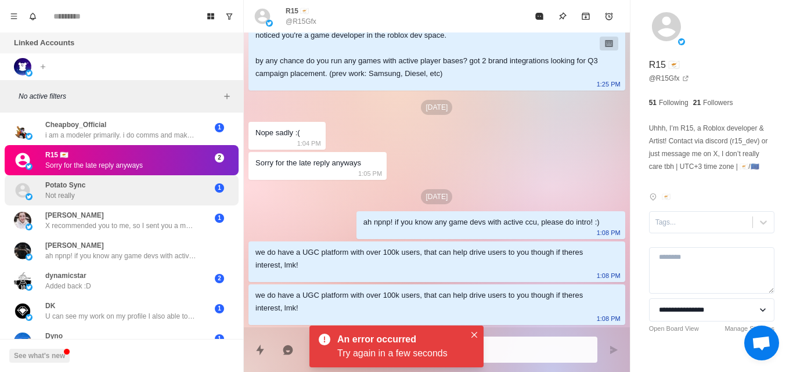
click at [118, 192] on div "Potato Sync Not really" at bounding box center [109, 190] width 191 height 21
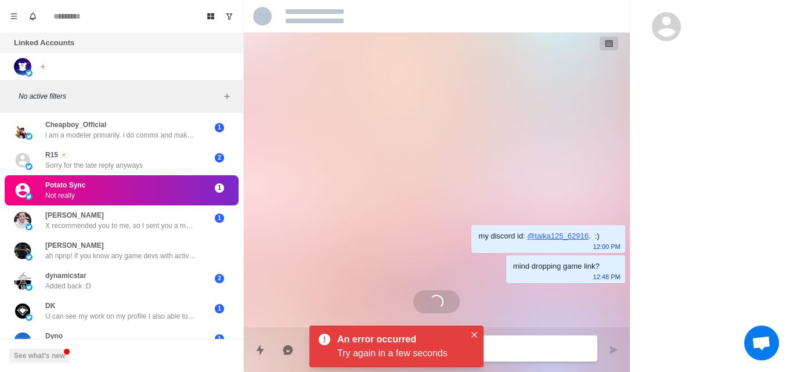
scroll to position [0, 0]
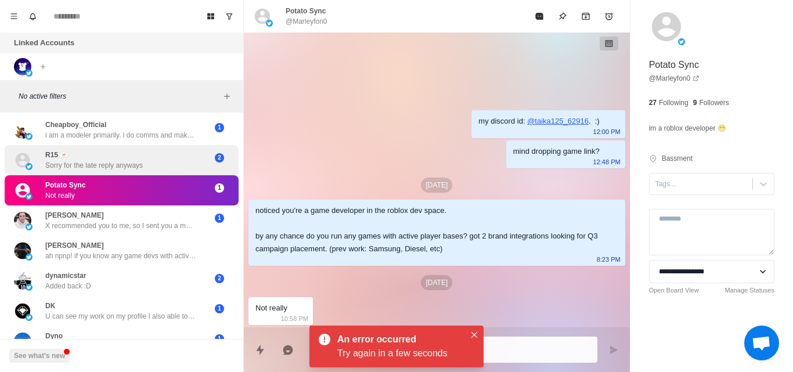
click at [134, 160] on div "R15 🇨🇾 Sorry for the late reply anyways" at bounding box center [94, 160] width 98 height 21
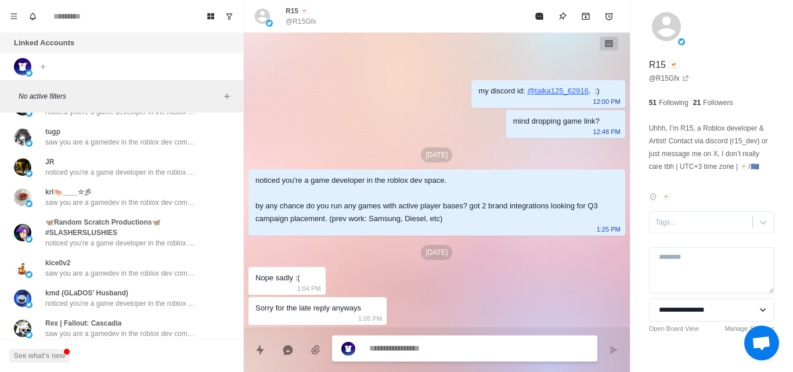
scroll to position [4695, 0]
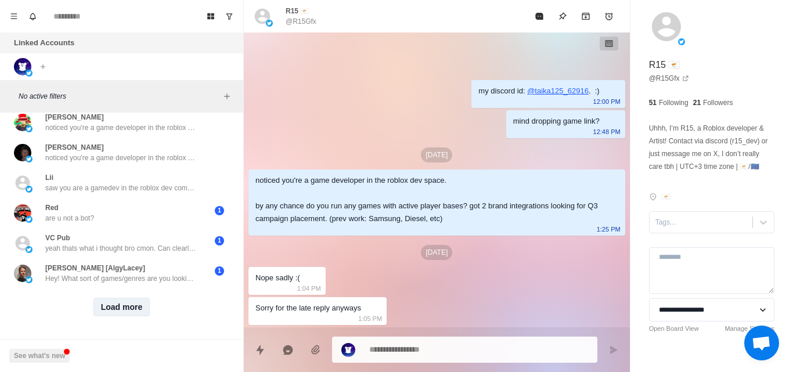
click at [128, 298] on button "Load more" at bounding box center [121, 307] width 57 height 19
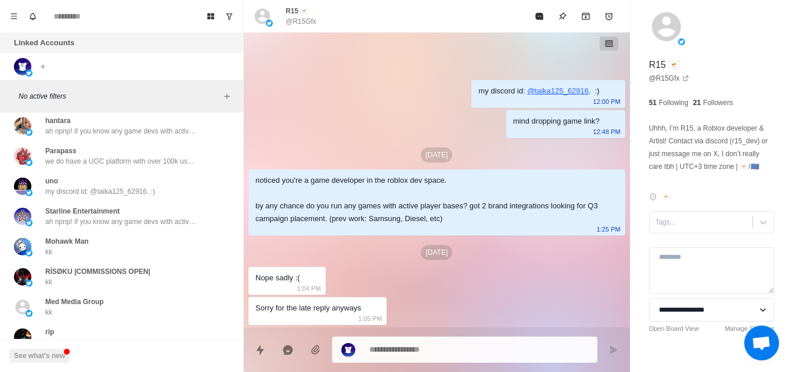
scroll to position [5299, 0]
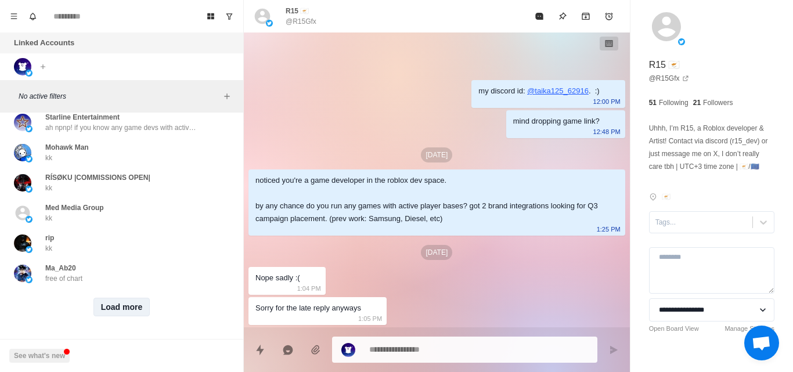
click at [113, 298] on button "Load more" at bounding box center [121, 307] width 57 height 19
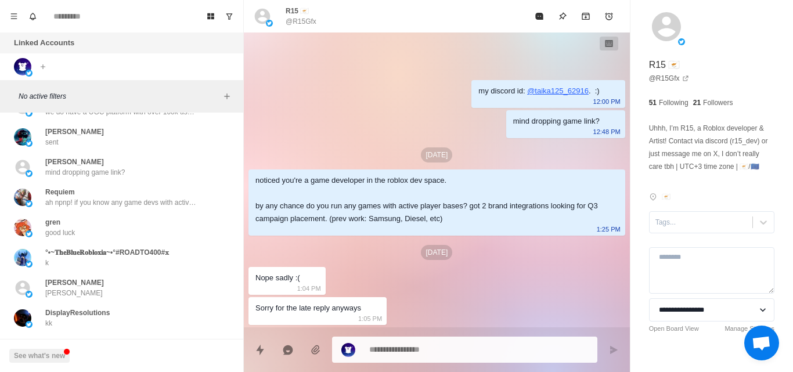
scroll to position [5903, 0]
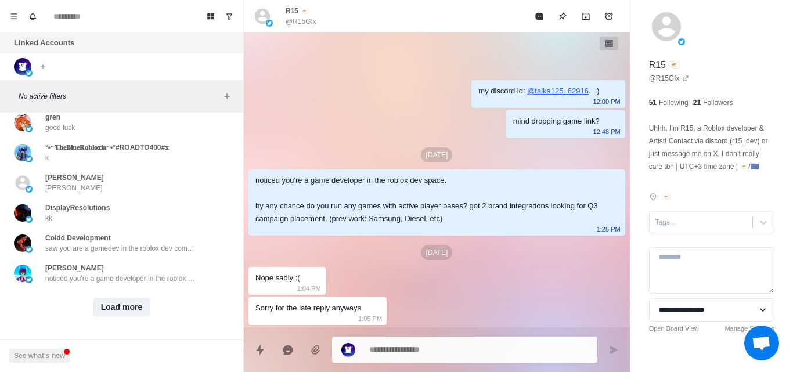
click at [116, 303] on button "Load more" at bounding box center [121, 307] width 57 height 19
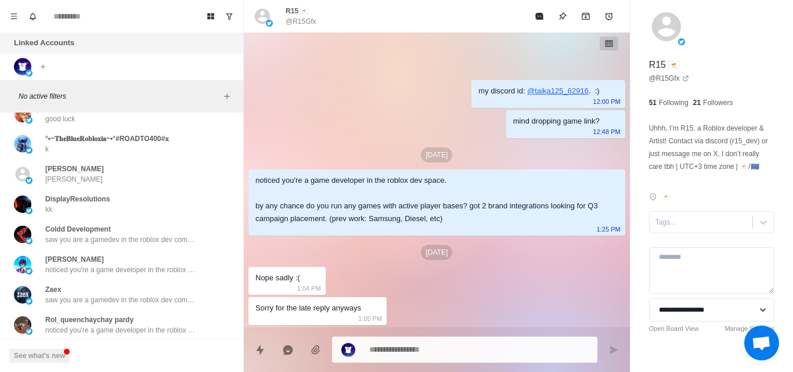
scroll to position [6507, 0]
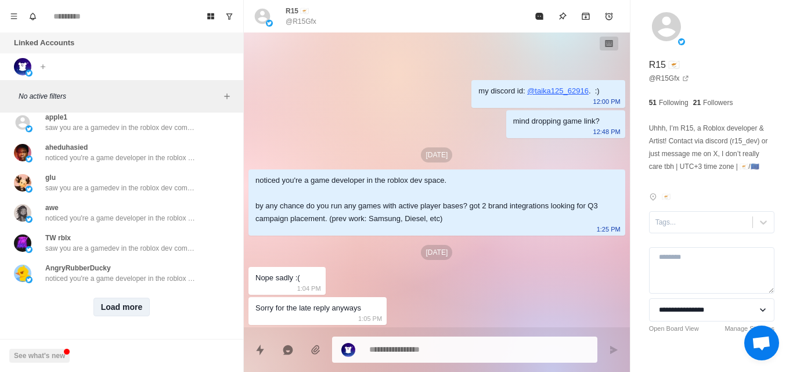
click at [122, 298] on button "Load more" at bounding box center [121, 307] width 57 height 19
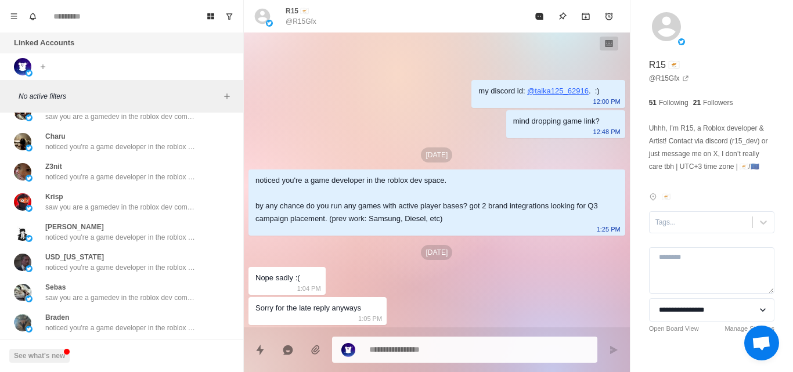
scroll to position [7111, 0]
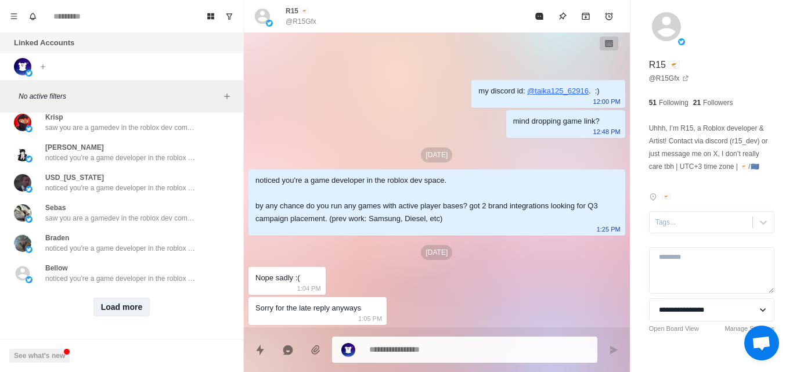
click at [118, 298] on button "Load more" at bounding box center [121, 307] width 57 height 19
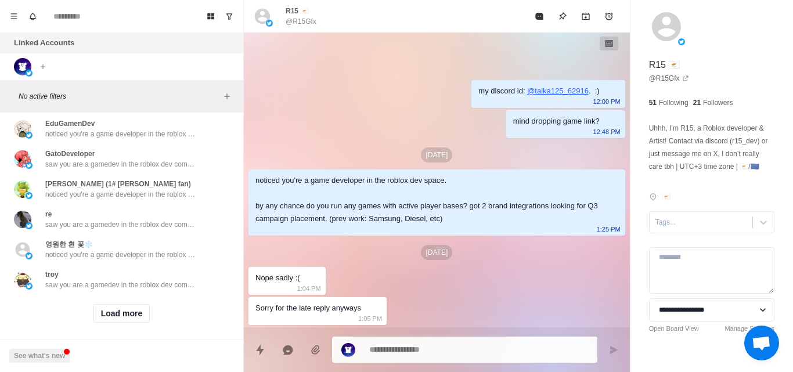
scroll to position [7714, 0]
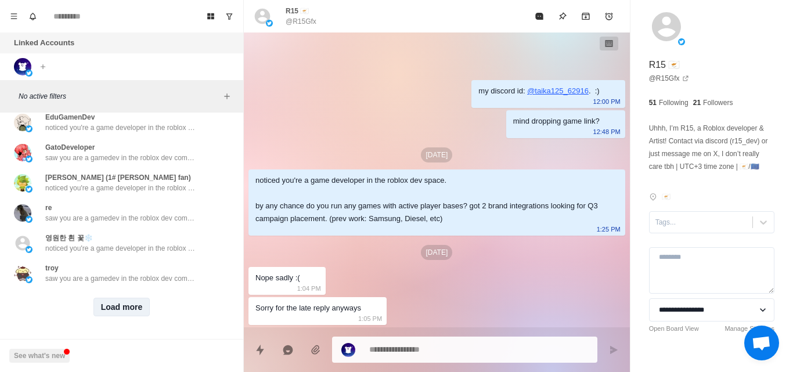
click at [125, 298] on button "Load more" at bounding box center [121, 307] width 57 height 19
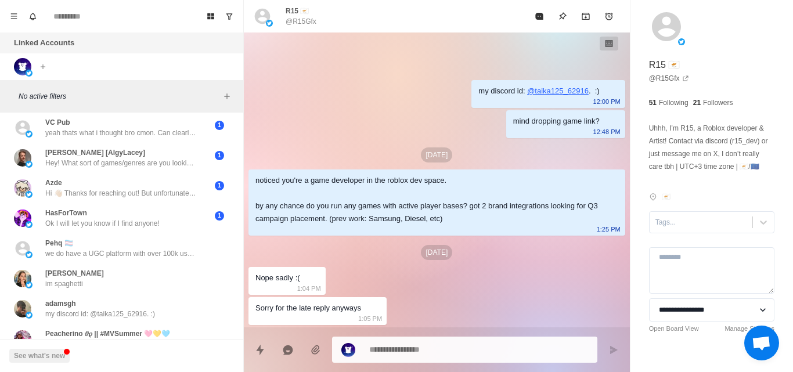
scroll to position [4800, 0]
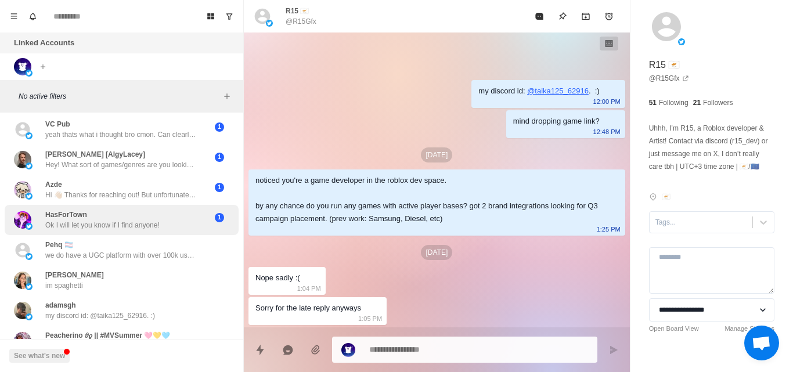
click at [150, 218] on div "HasForTown Ok I will let you know if I find anyone!" at bounding box center [102, 220] width 114 height 21
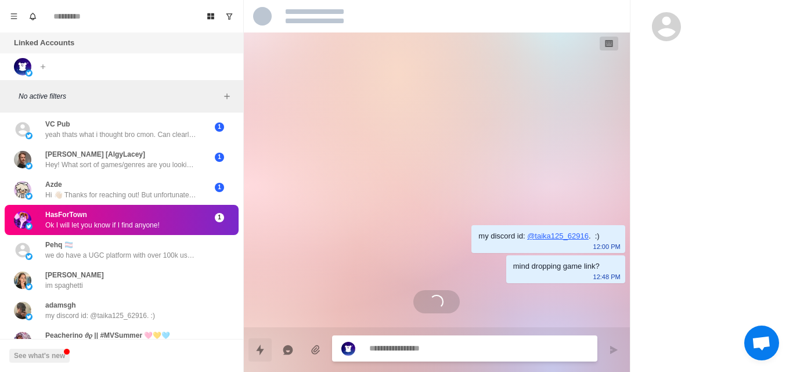
scroll to position [35, 0]
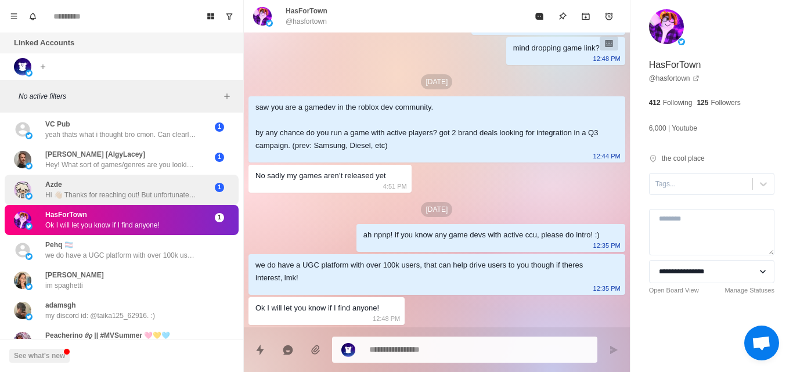
click at [162, 194] on p "Hi 👋🏼 Thanks for reaching out! But unfortunately no sorry" at bounding box center [120, 195] width 151 height 10
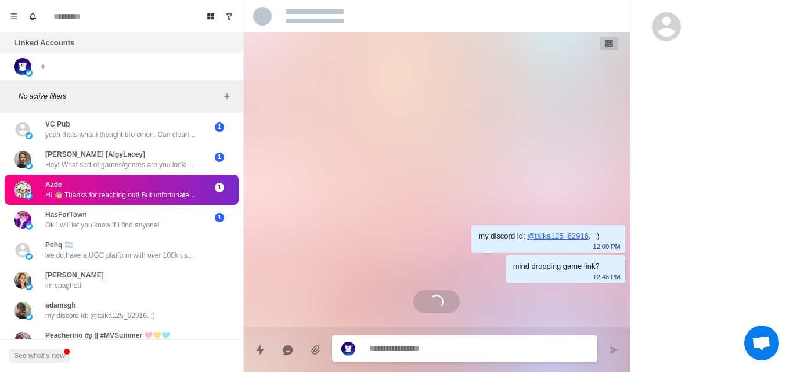
scroll to position [0, 0]
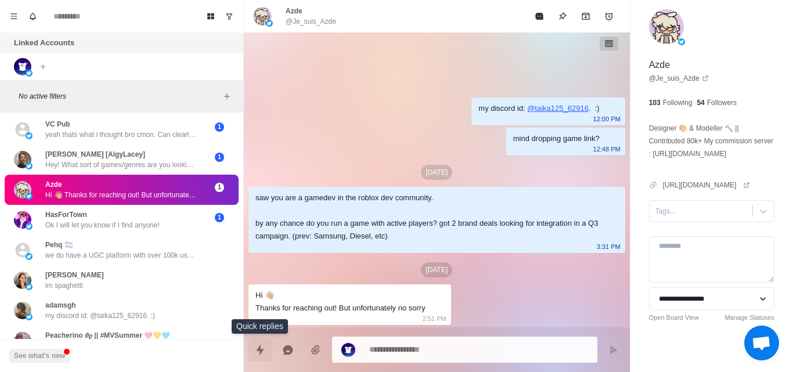
click at [263, 351] on icon "Quick replies" at bounding box center [260, 350] width 12 height 12
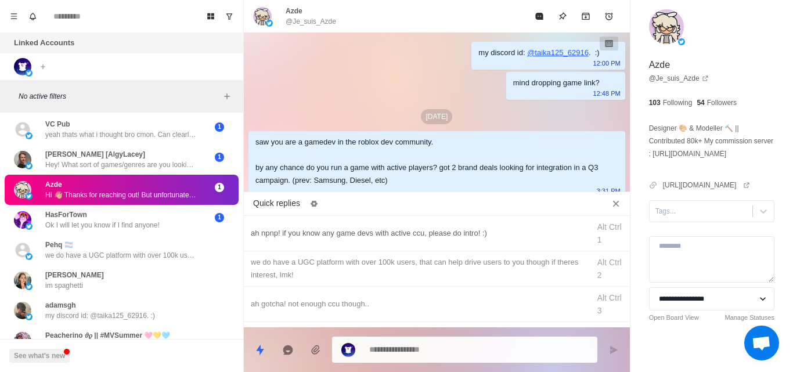
click at [307, 236] on div "ah npnp! if you know any game devs with active ccu, please do intro! :)" at bounding box center [417, 233] width 332 height 13
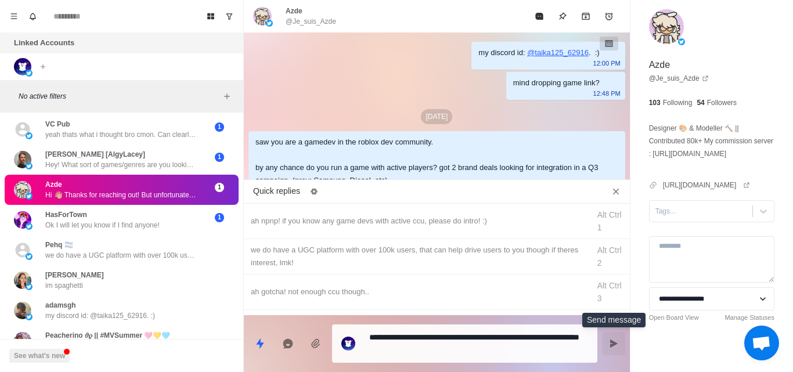
click at [613, 351] on button "Send message" at bounding box center [613, 343] width 23 height 23
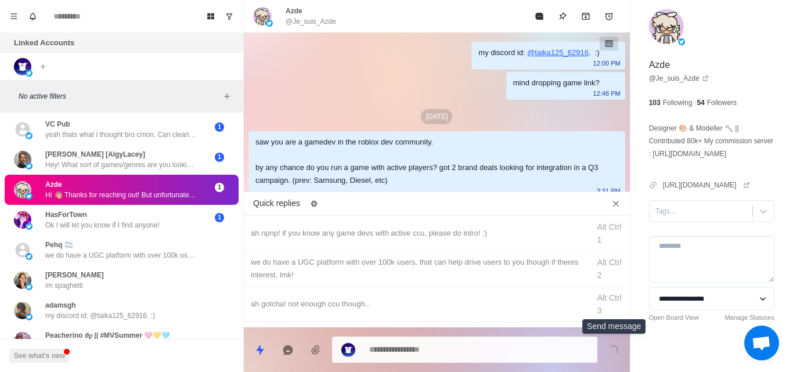
scroll to position [135, 0]
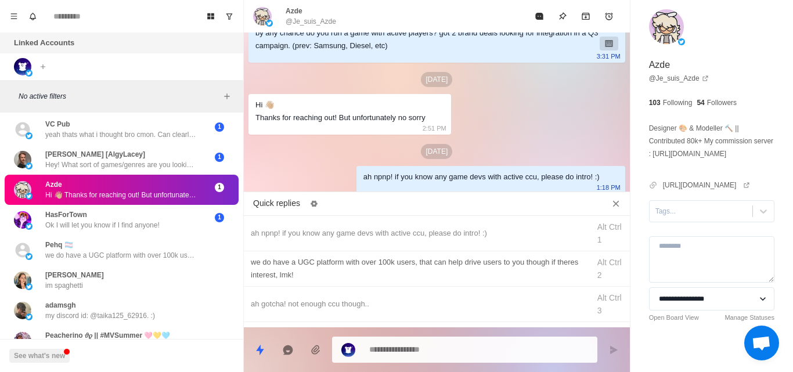
click at [312, 277] on div "we do have a UGC platform with over 100k users, that can help drive users to yo…" at bounding box center [417, 269] width 332 height 26
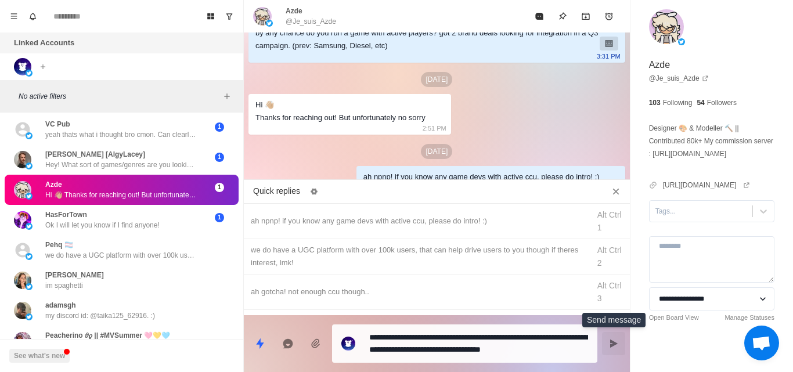
click at [610, 347] on icon "Send message" at bounding box center [613, 343] width 9 height 9
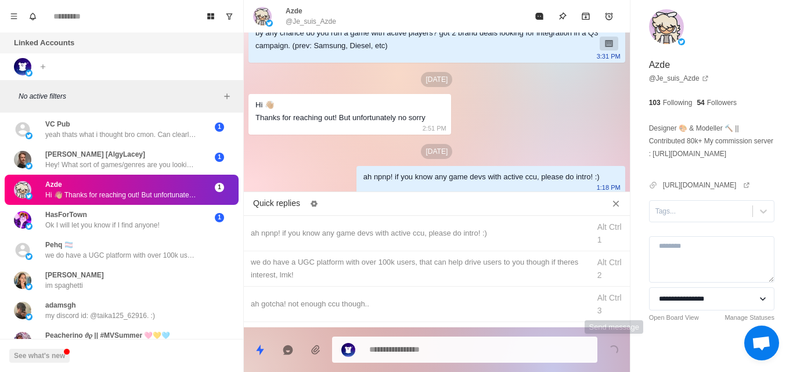
scroll to position [178, 0]
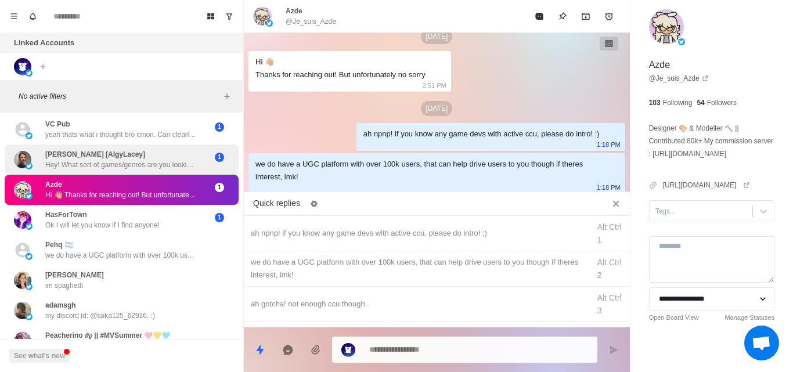
click at [135, 165] on p "Hey! What sort of games/genres are you looking for and what price points are yo…" at bounding box center [120, 165] width 151 height 10
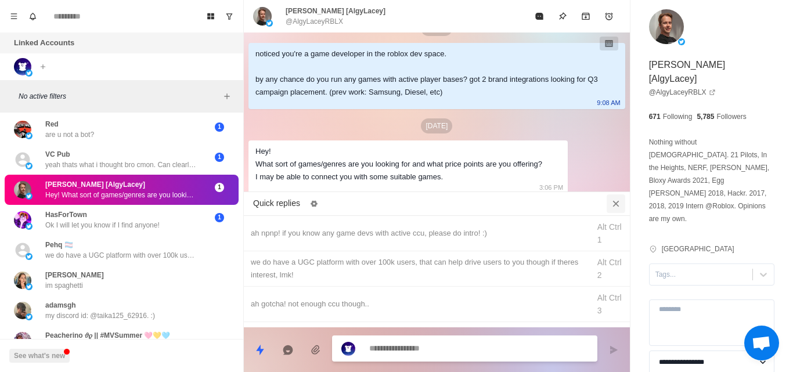
scroll to position [0, 0]
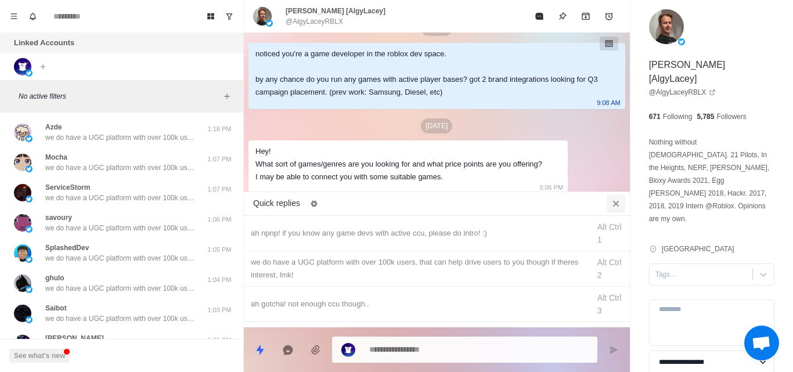
click at [613, 209] on icon "Close quick replies" at bounding box center [616, 204] width 12 height 12
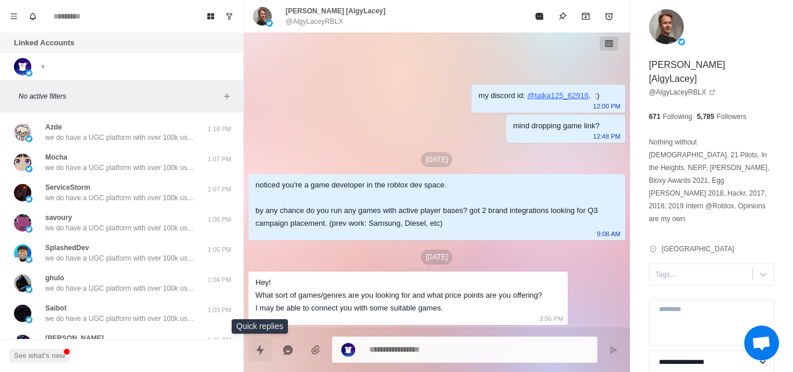
click at [260, 348] on icon "Quick replies" at bounding box center [260, 349] width 8 height 10
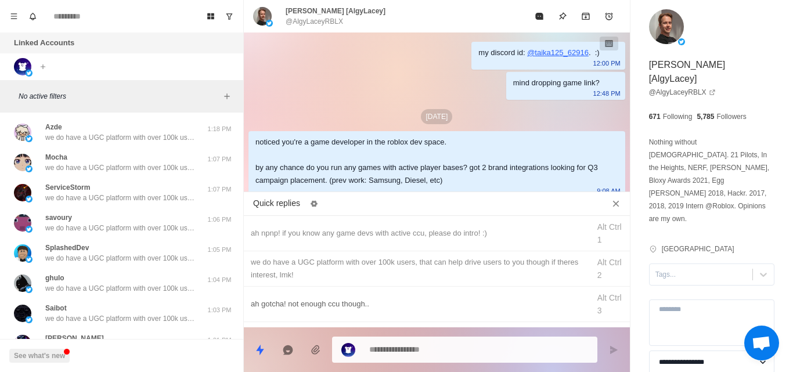
scroll to position [66, 0]
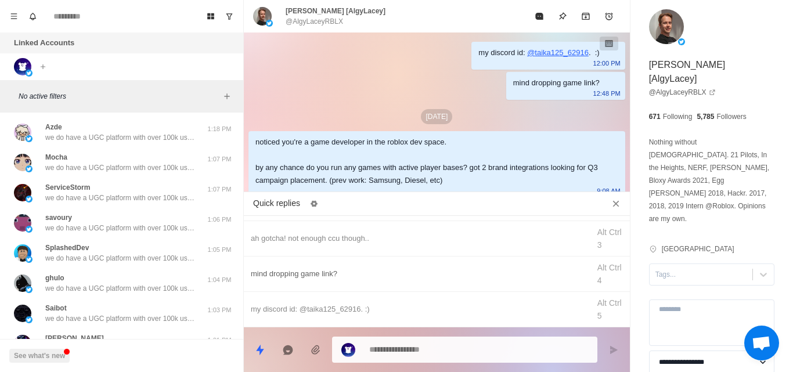
click at [321, 264] on div "mind dropping game link? Alt Ctrl 4" at bounding box center [437, 274] width 386 height 35
click at [613, 354] on icon "Send message" at bounding box center [613, 350] width 9 height 9
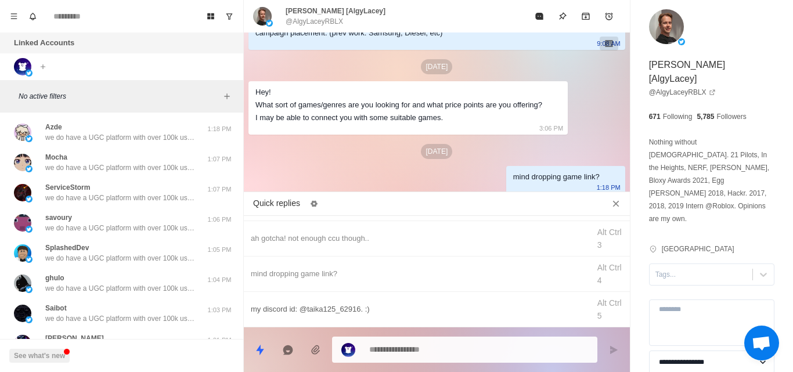
click at [283, 310] on div "my discord id: @taika125_62916. :)" at bounding box center [417, 309] width 332 height 13
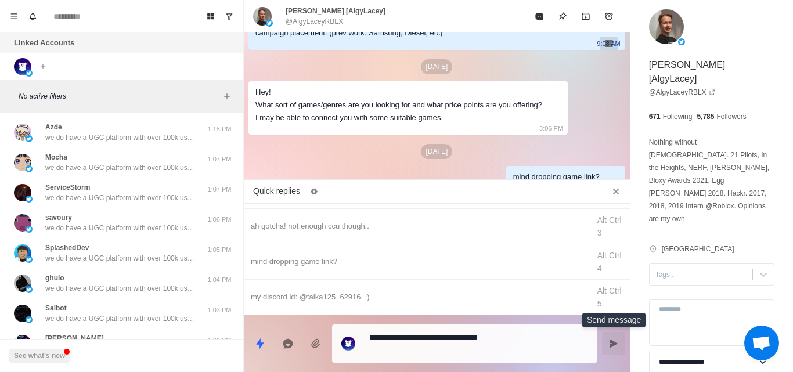
click at [613, 346] on icon "Send message" at bounding box center [614, 344] width 8 height 8
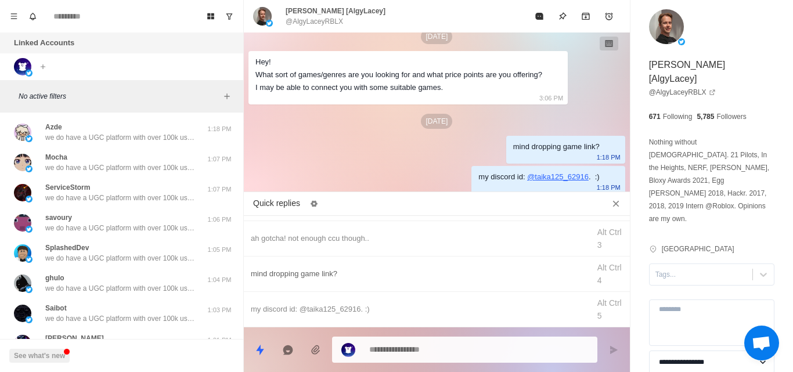
scroll to position [0, 0]
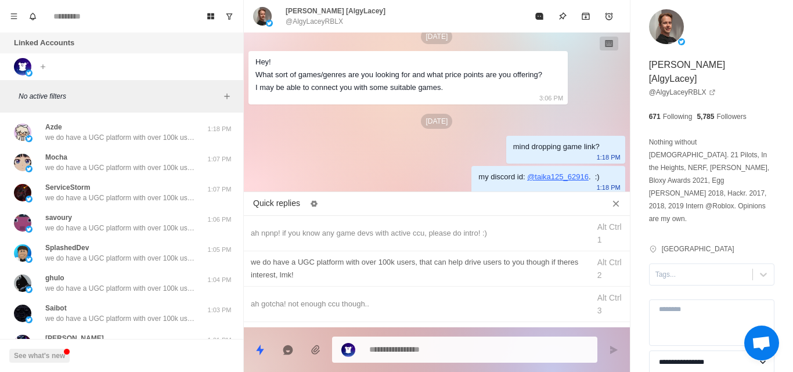
click at [325, 266] on div "we do have a UGC platform with over 100k users, that can help drive users to yo…" at bounding box center [417, 269] width 332 height 26
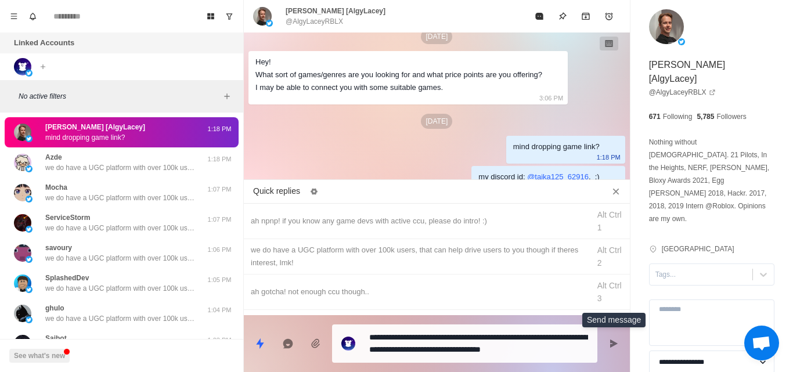
drag, startPoint x: 613, startPoint y: 345, endPoint x: 343, endPoint y: 118, distance: 352.8
click at [343, 118] on div "[DATE]" at bounding box center [437, 121] width 377 height 15
click at [609, 341] on icon "Send message" at bounding box center [613, 343] width 9 height 9
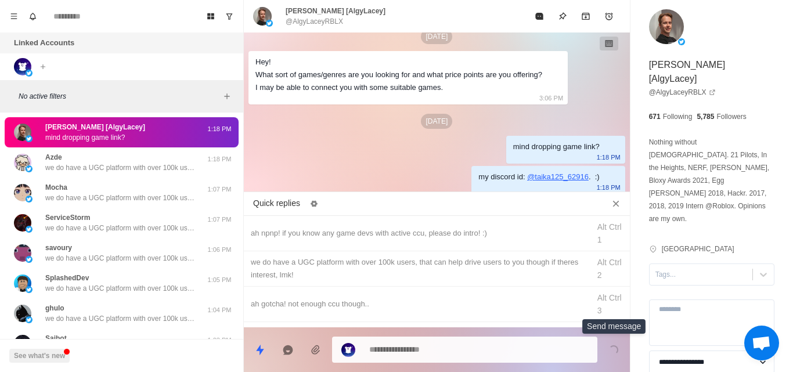
scroll to position [221, 0]
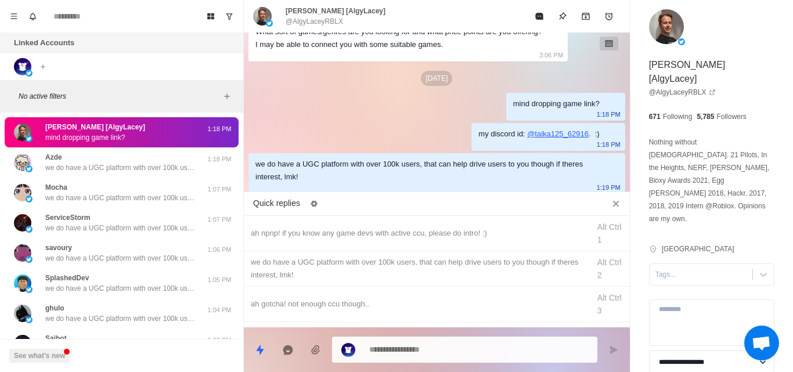
click at [386, 126] on div "my discord id: @ taika125_62916 . :) 12:00 PM mind dropping game link? 12:48 PM…" at bounding box center [437, 4] width 386 height 384
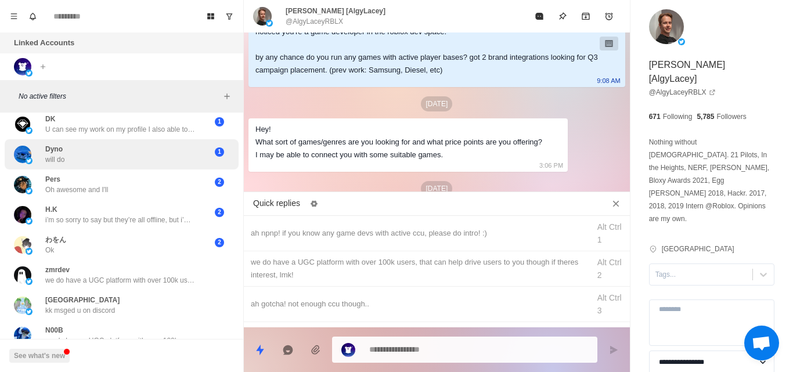
scroll to position [1582, 0]
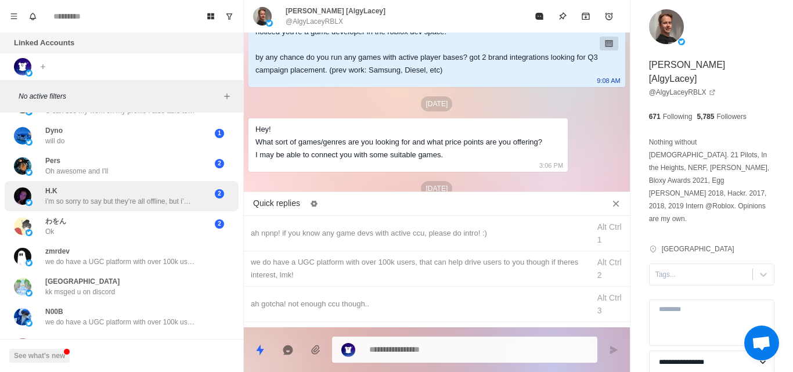
click at [117, 196] on div "H.K i’m so sorry to say but they’re all offline, but i’m really happy that you …" at bounding box center [120, 196] width 151 height 21
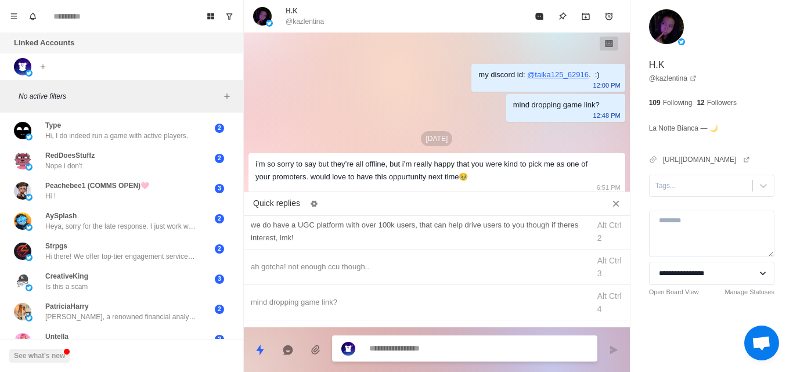
scroll to position [38, 0]
click at [619, 212] on button "Close quick replies" at bounding box center [616, 204] width 19 height 19
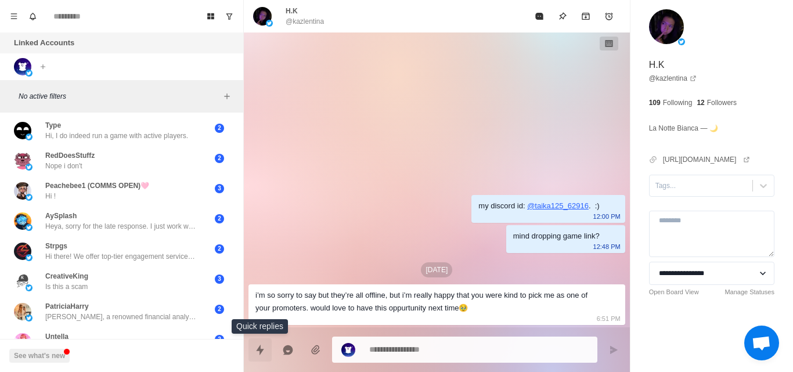
click at [260, 347] on icon "Quick replies" at bounding box center [260, 349] width 8 height 10
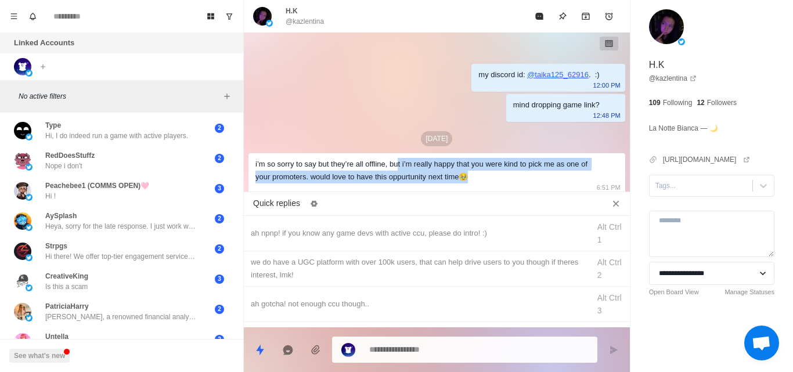
drag, startPoint x: 400, startPoint y: 164, endPoint x: 506, endPoint y: 171, distance: 107.1
click at [506, 171] on div "i’m so sorry to say but they’re all offline, but i’m really happy that you were…" at bounding box center [428, 171] width 344 height 26
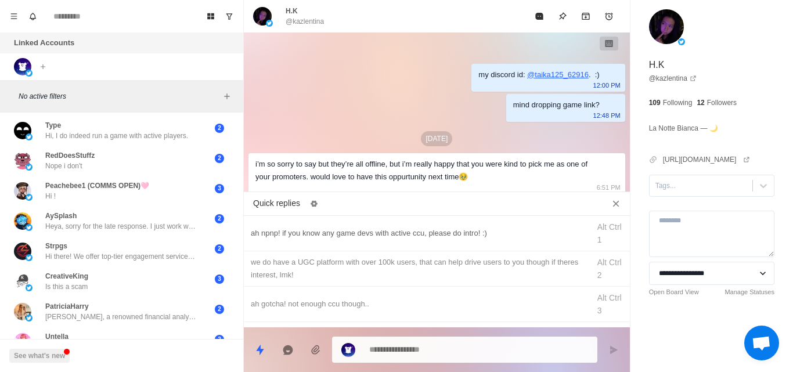
click at [283, 229] on div "ah npnp! if you know any game devs with active ccu, please do intro! :)" at bounding box center [417, 233] width 332 height 13
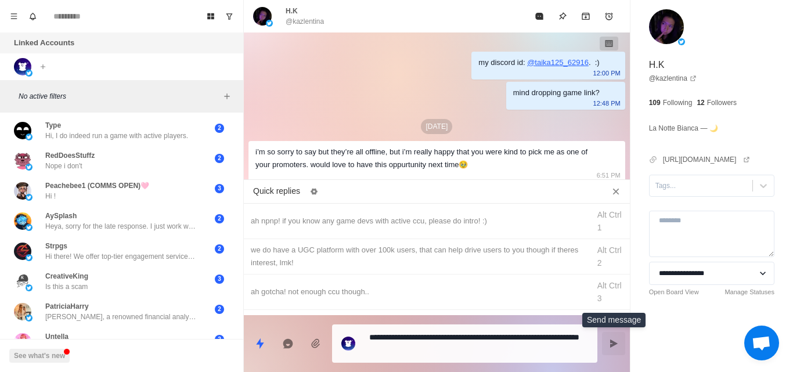
click at [617, 341] on icon "Send message" at bounding box center [613, 343] width 9 height 9
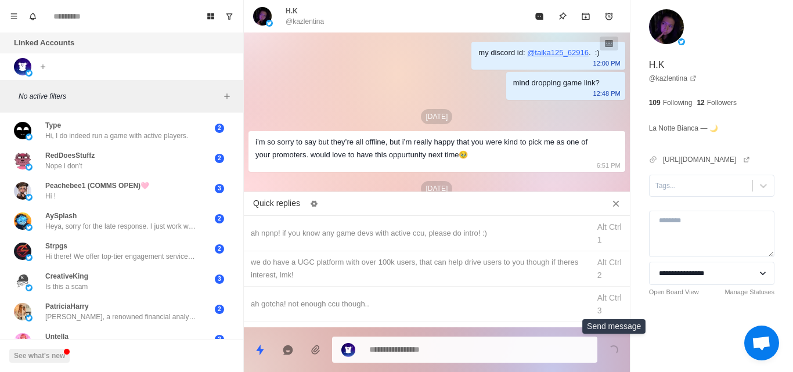
scroll to position [37, 0]
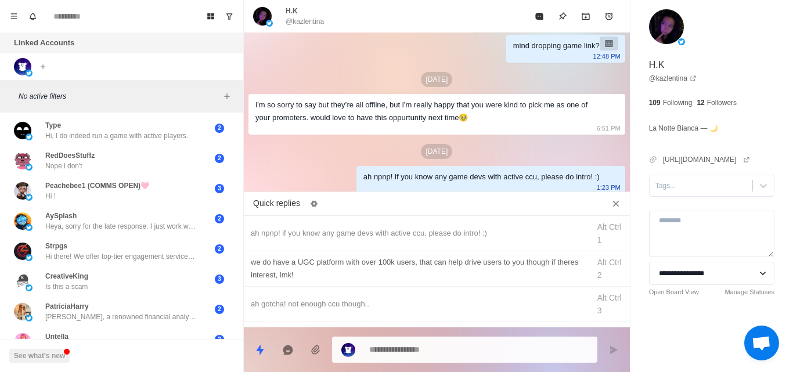
click at [340, 275] on div "we do have a UGC platform with over 100k users, that can help drive users to yo…" at bounding box center [417, 269] width 332 height 26
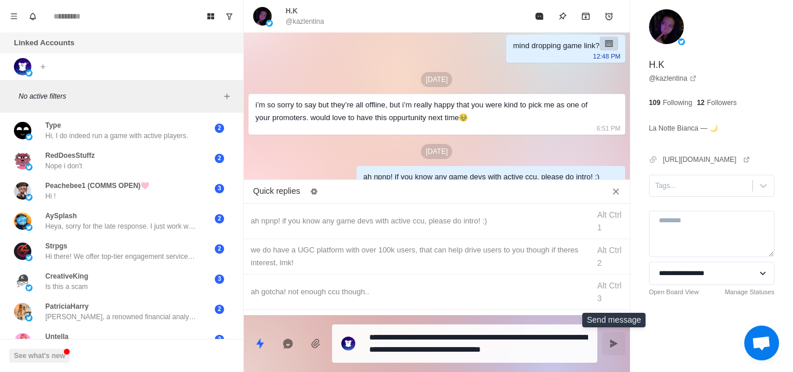
click at [616, 340] on icon "Send message" at bounding box center [613, 343] width 9 height 9
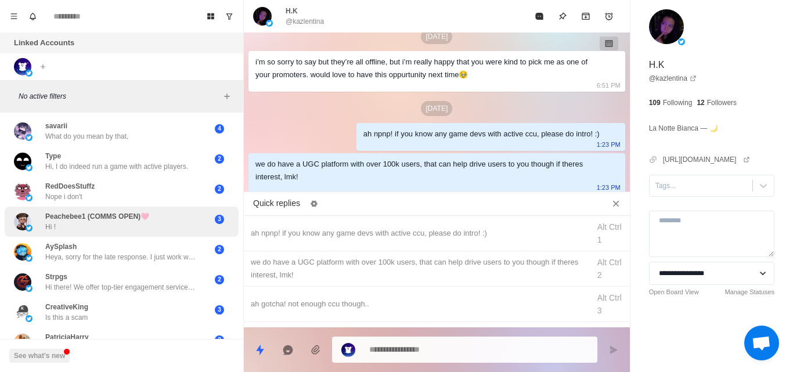
scroll to position [2309, 0]
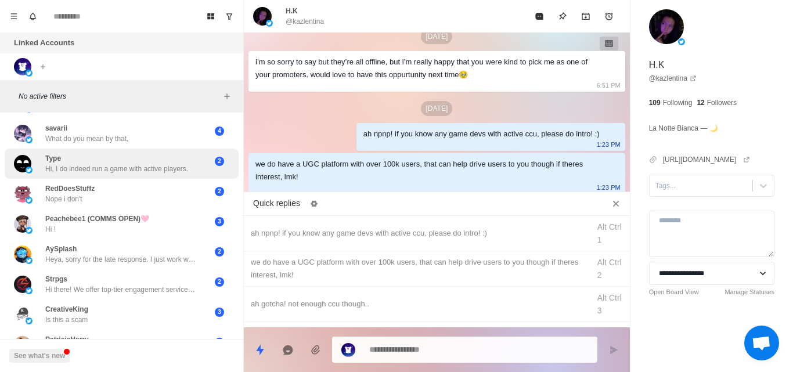
click at [180, 172] on p "Hi, I do indeed run a game with active players." at bounding box center [116, 169] width 143 height 10
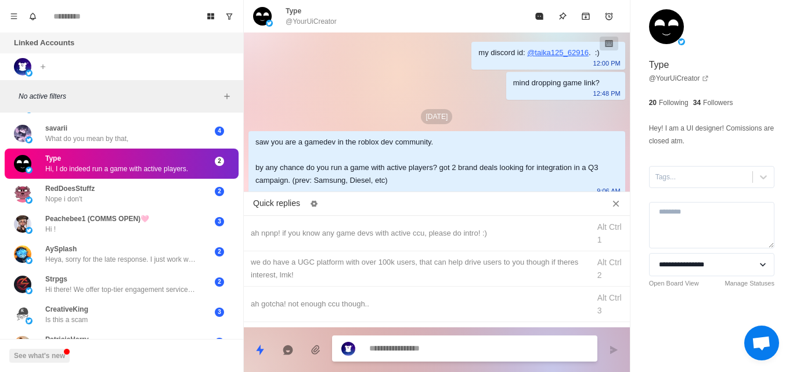
scroll to position [63, 0]
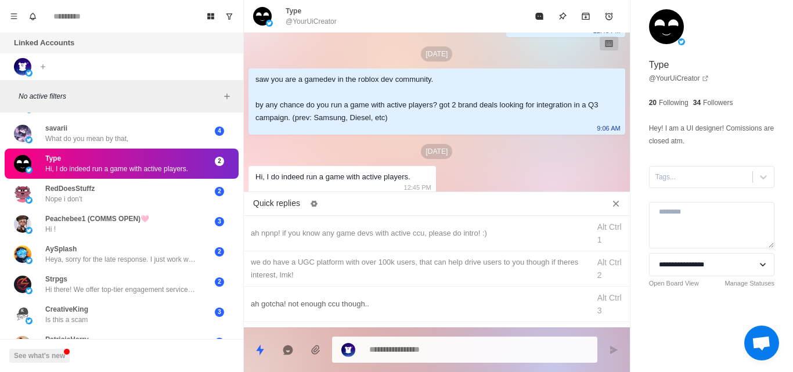
click at [322, 314] on div "ah gotcha! not enough ccu though.. Alt Ctrl 3" at bounding box center [437, 304] width 386 height 35
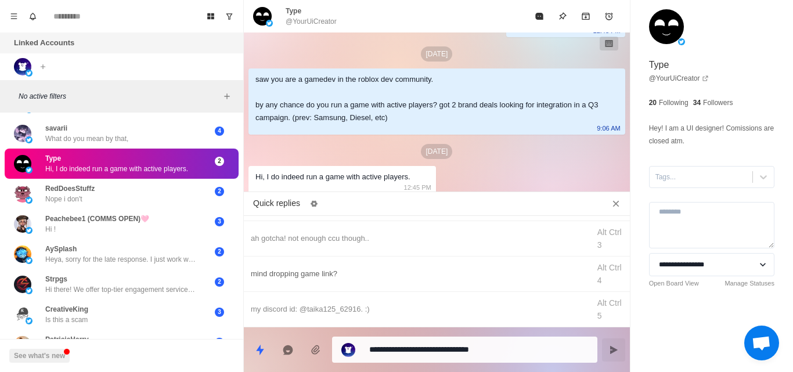
click at [312, 275] on div "mind dropping game link?" at bounding box center [417, 274] width 332 height 13
click at [611, 357] on button "Send message" at bounding box center [613, 350] width 23 height 23
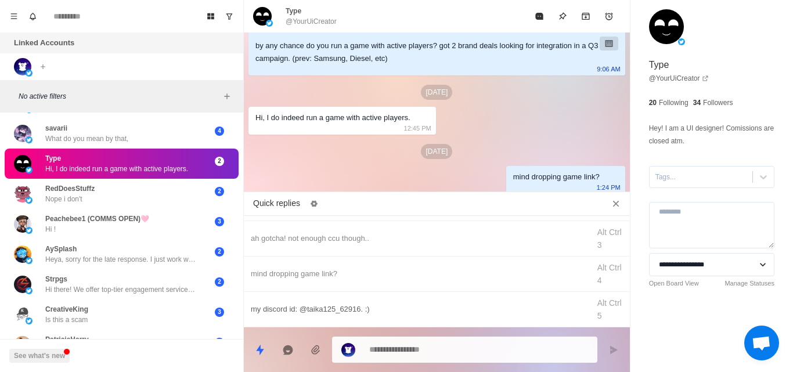
click at [345, 310] on div "my discord id: @taika125_62916. :)" at bounding box center [417, 309] width 332 height 13
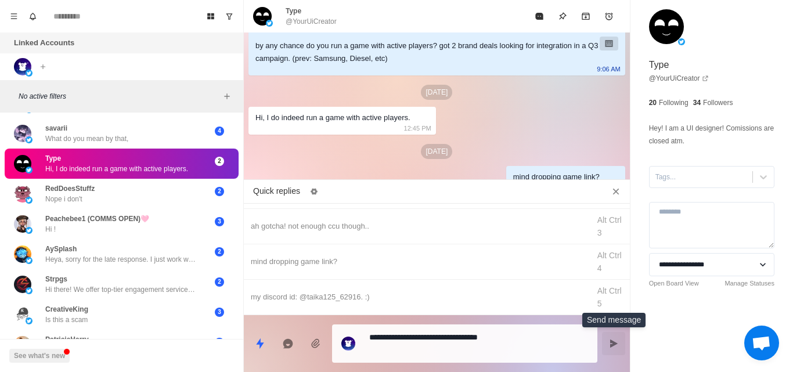
click at [614, 343] on icon "Send message" at bounding box center [614, 344] width 8 height 8
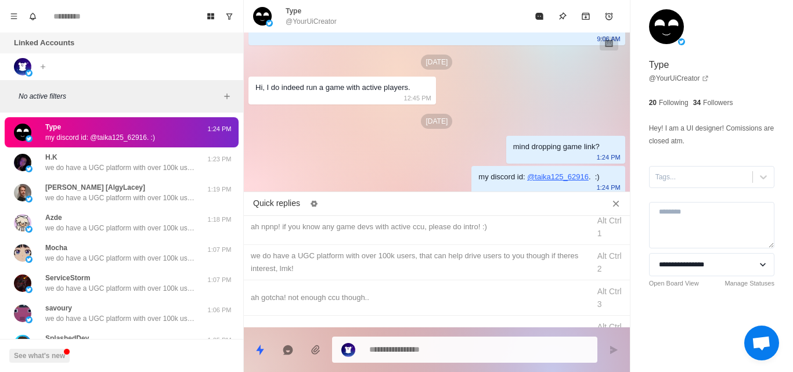
scroll to position [6, 0]
click at [395, 262] on div "we do have a UGC platform with over 100k users, that can help drive users to yo…" at bounding box center [417, 263] width 332 height 26
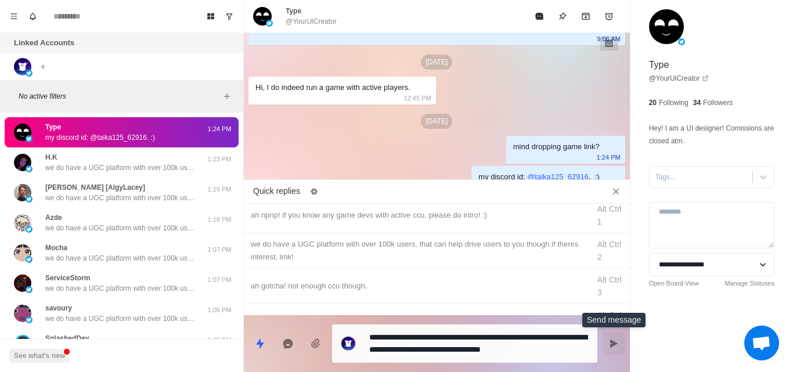
click at [607, 350] on button "Send message" at bounding box center [613, 343] width 23 height 23
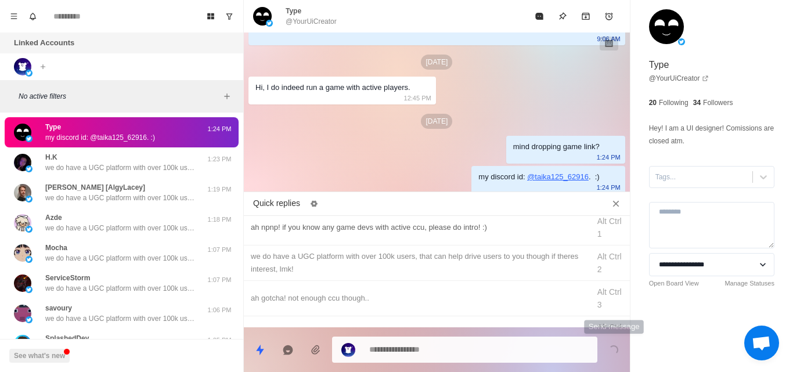
scroll to position [195, 0]
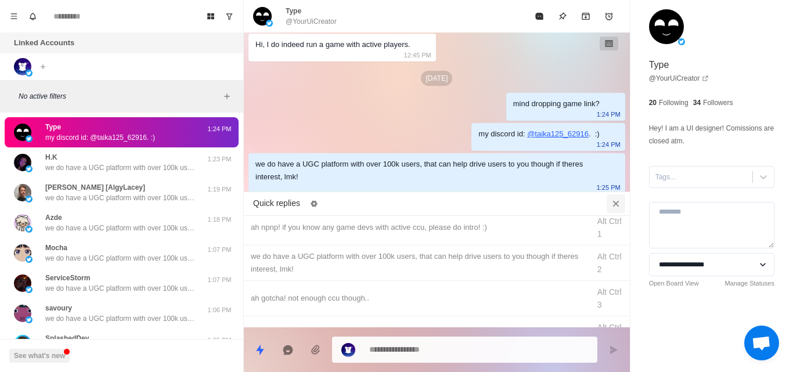
click at [618, 196] on button "Close quick replies" at bounding box center [616, 204] width 19 height 19
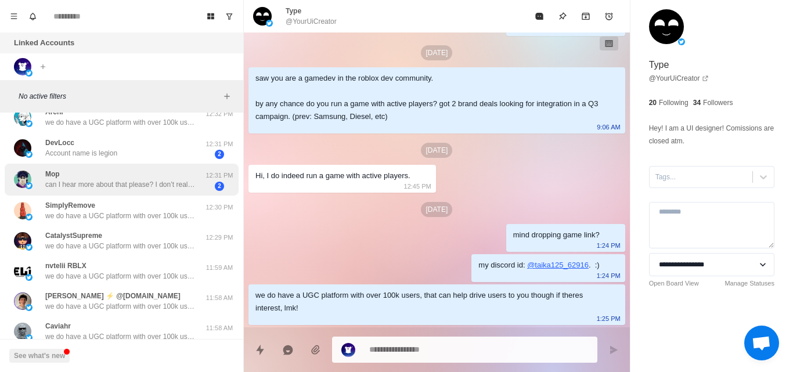
scroll to position [499, 0]
click at [190, 186] on p "can I hear more about that please? I don’t really understand" at bounding box center [120, 184] width 151 height 10
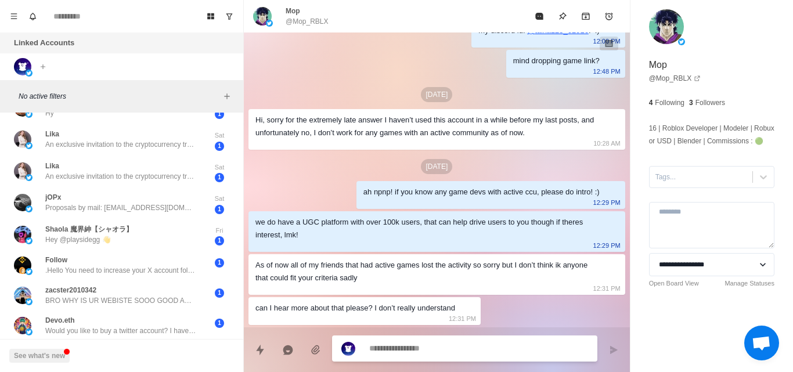
scroll to position [970, 0]
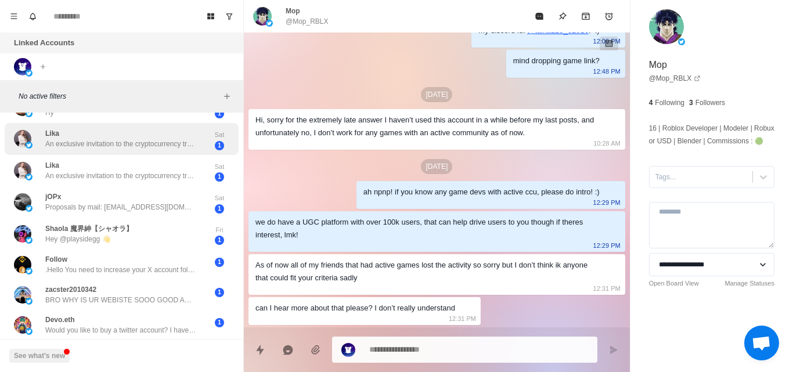
click at [168, 149] on p "An exclusive invitation to the cryptocurrency trading community! Hello, support…" at bounding box center [120, 144] width 151 height 10
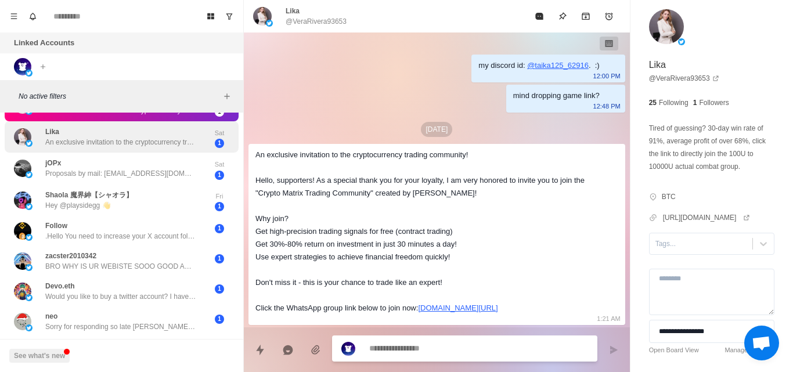
scroll to position [1004, 0]
click at [171, 175] on p "Proposals by mail: [EMAIL_ADDRESS][DOMAIN_NAME]" at bounding box center [120, 173] width 151 height 10
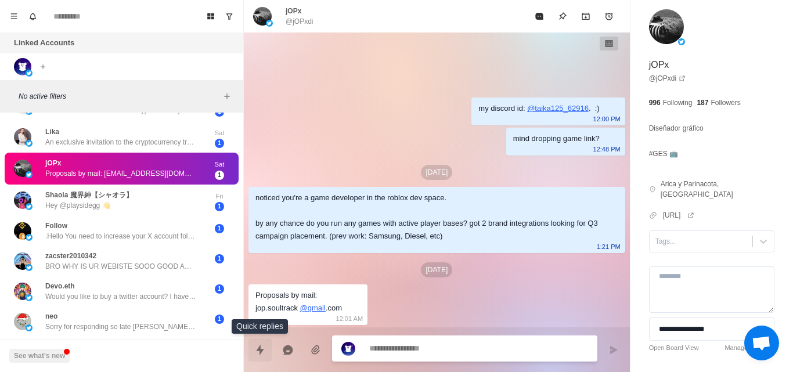
click at [265, 354] on icon "Quick replies" at bounding box center [260, 350] width 12 height 12
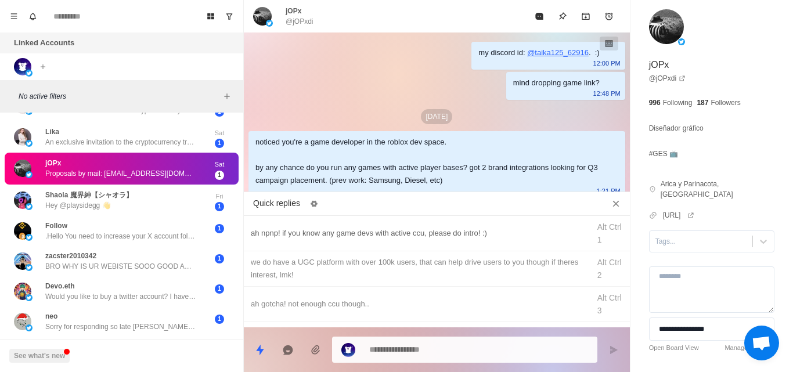
scroll to position [66, 0]
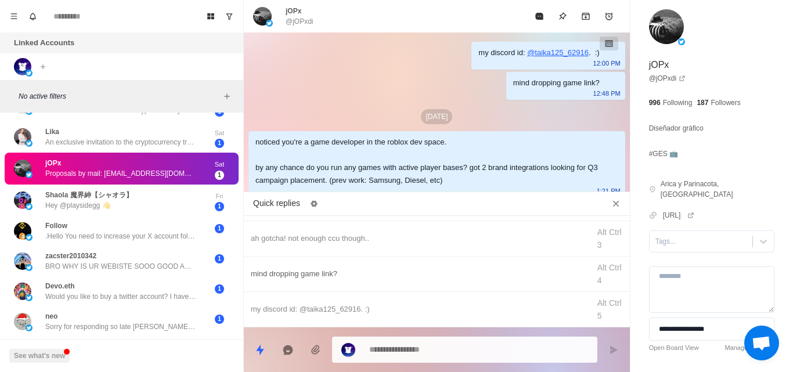
click at [308, 283] on div "mind dropping game link? Alt Ctrl 4" at bounding box center [437, 274] width 386 height 35
click at [610, 349] on icon "Send message" at bounding box center [613, 350] width 9 height 9
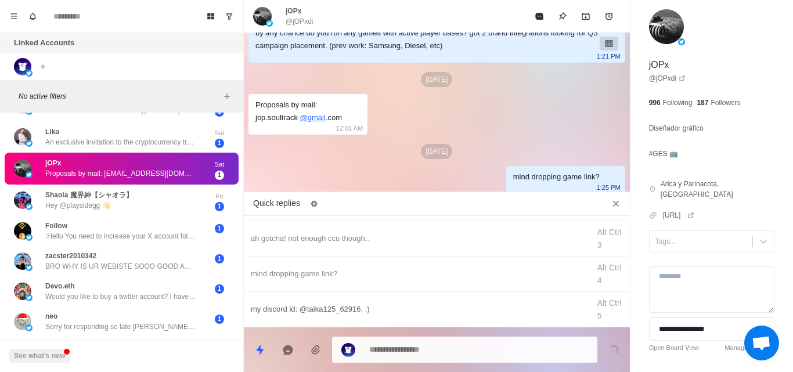
click at [303, 307] on div "my discord id: @taika125_62916. :)" at bounding box center [417, 309] width 332 height 13
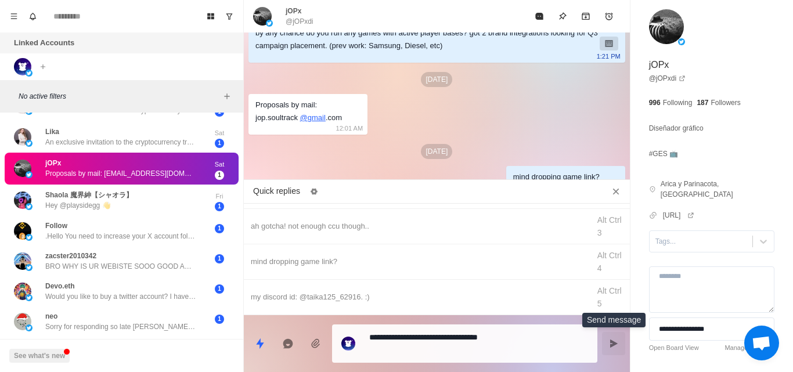
click at [617, 346] on icon "Send message" at bounding box center [613, 343] width 9 height 9
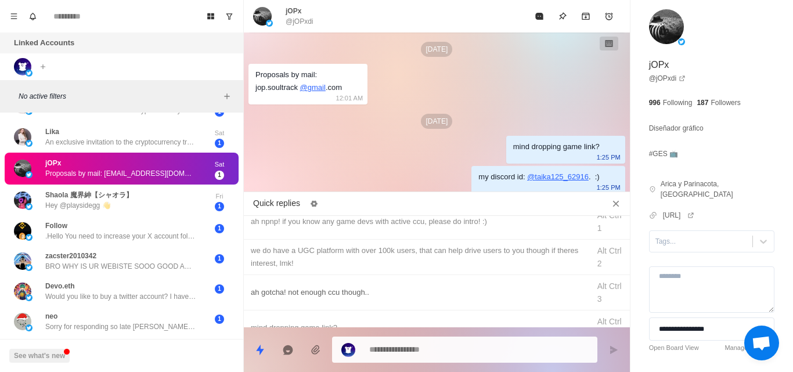
scroll to position [11, 0]
click at [344, 253] on div "we do have a UGC platform with over 100k users, that can help drive users to yo…" at bounding box center [417, 258] width 332 height 26
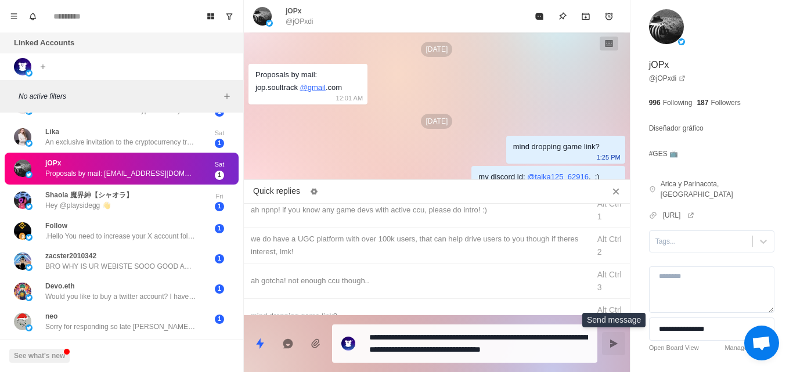
click at [614, 352] on button "Send message" at bounding box center [613, 343] width 23 height 23
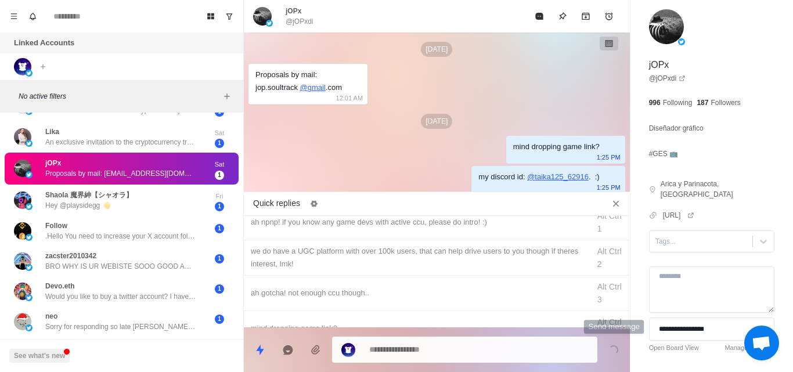
scroll to position [208, 0]
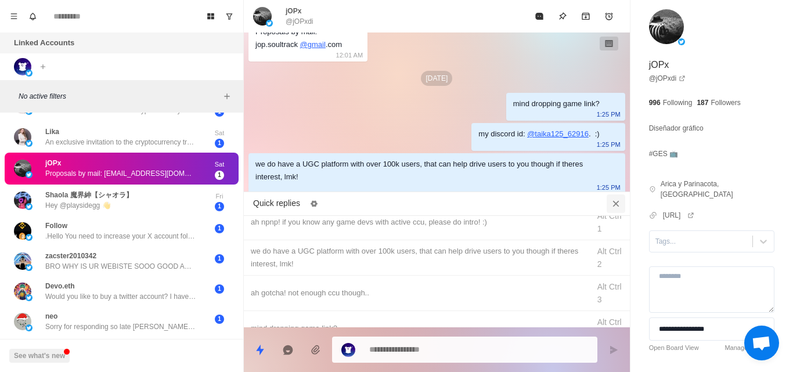
click at [618, 198] on icon "Close quick replies" at bounding box center [616, 204] width 12 height 12
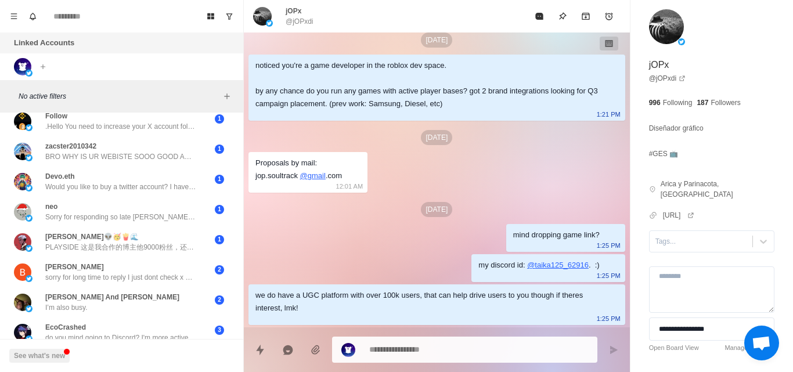
scroll to position [1113, 0]
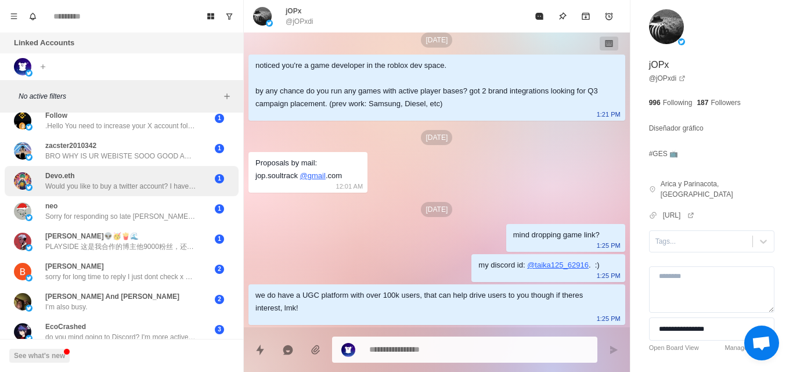
click at [182, 185] on p "Would you like to buy a twitter account? I have high following accounts. ⚡ Safe…" at bounding box center [120, 186] width 151 height 10
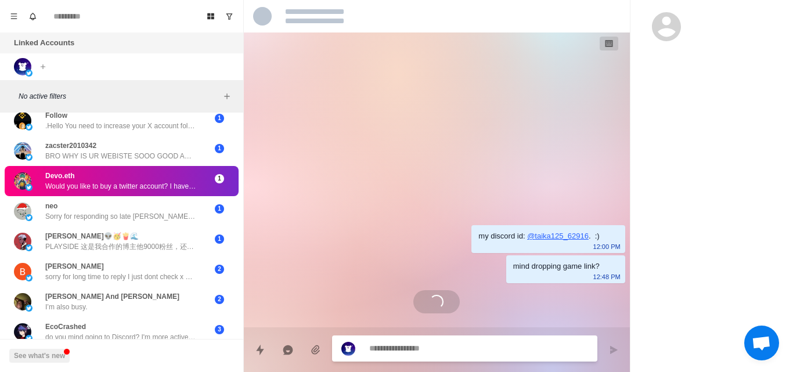
scroll to position [0, 0]
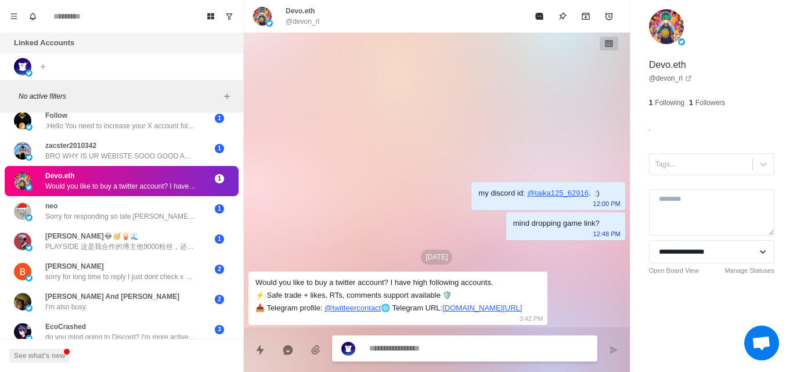
click at [402, 348] on textarea at bounding box center [478, 348] width 219 height 17
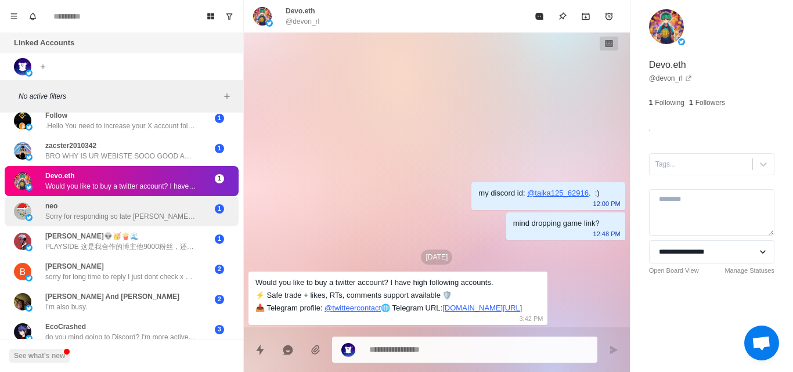
click at [173, 218] on p "Sorry for responding so late haha, I almost never check x dms, i have some upco…" at bounding box center [120, 216] width 151 height 10
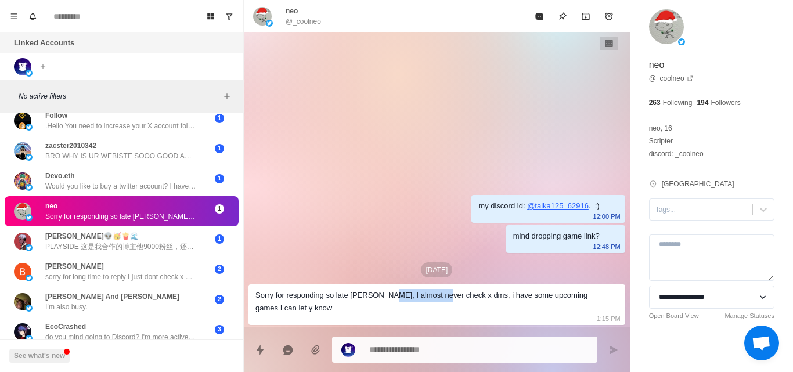
drag, startPoint x: 379, startPoint y: 299, endPoint x: 437, endPoint y: 301, distance: 57.5
click at [437, 301] on div "Sorry for responding so late haha, I almost never check x dms, i have some upco…" at bounding box center [428, 302] width 344 height 26
click at [251, 352] on button "Quick replies" at bounding box center [260, 350] width 23 height 23
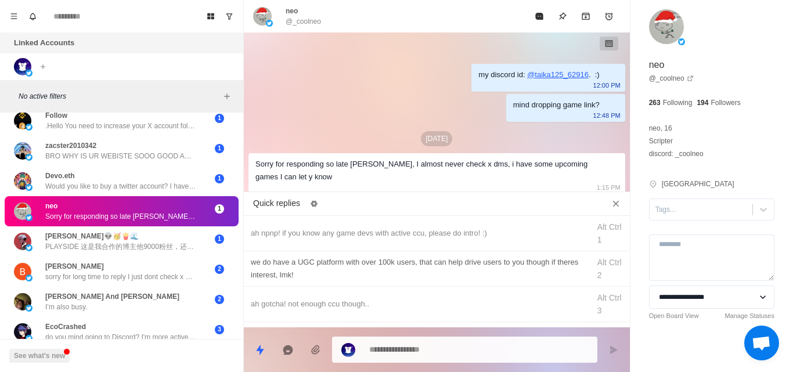
scroll to position [66, 0]
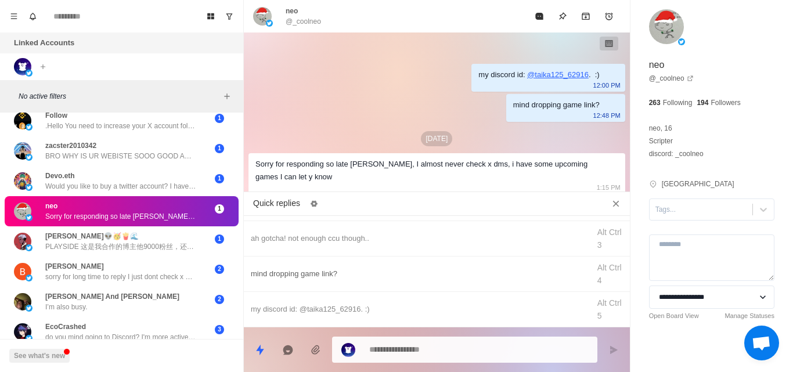
click at [295, 272] on div "mind dropping game link?" at bounding box center [417, 274] width 332 height 13
click at [605, 351] on button "Send message" at bounding box center [613, 350] width 23 height 23
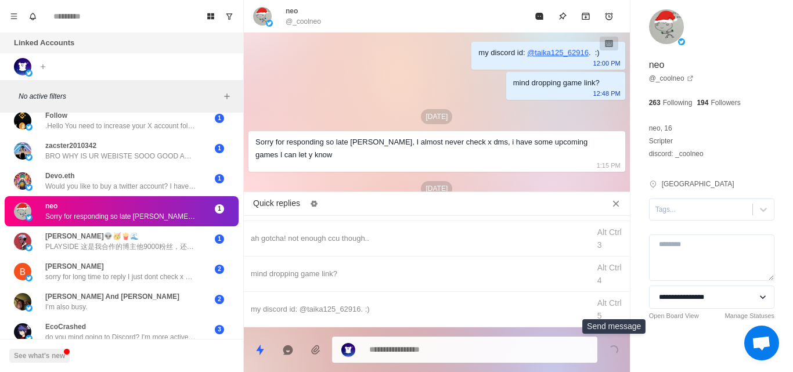
scroll to position [37, 0]
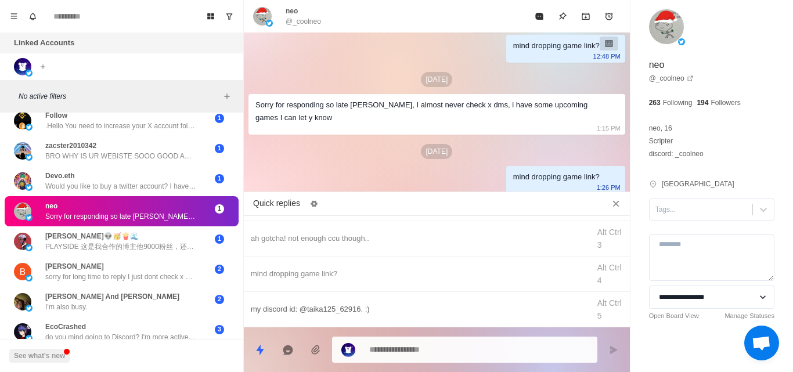
click at [351, 297] on div "my discord id: @taika125_62916. :) Alt Ctrl 5" at bounding box center [437, 309] width 386 height 35
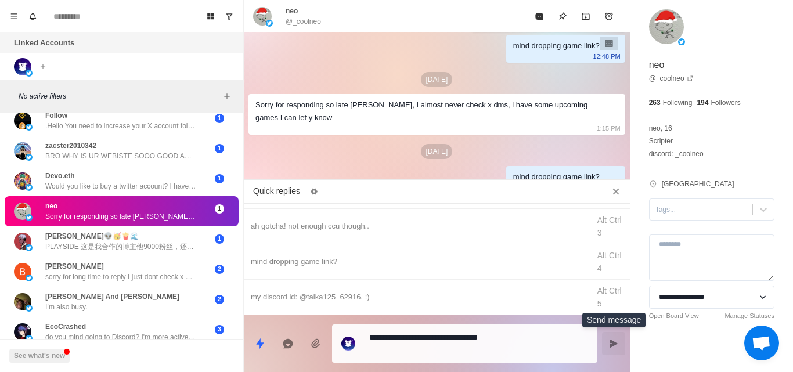
click at [619, 339] on button "Send message" at bounding box center [613, 343] width 23 height 23
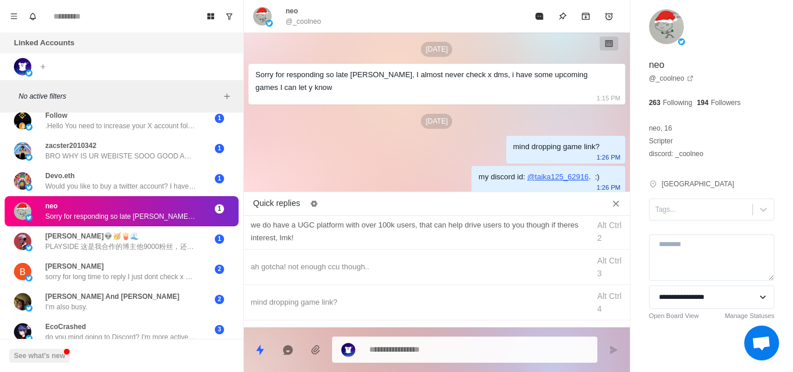
click at [366, 237] on div "we do have a UGC platform with over 100k users, that can help drive users to yo…" at bounding box center [417, 232] width 332 height 26
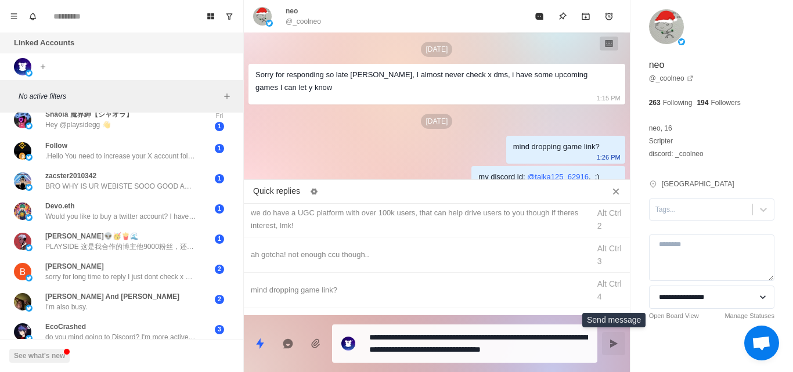
click at [610, 347] on icon "Send message" at bounding box center [613, 343] width 9 height 9
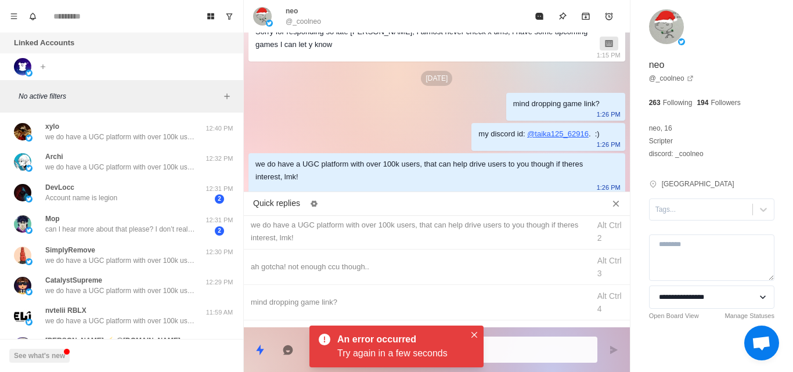
scroll to position [514, 0]
click at [475, 333] on icon "Close" at bounding box center [475, 335] width 6 height 6
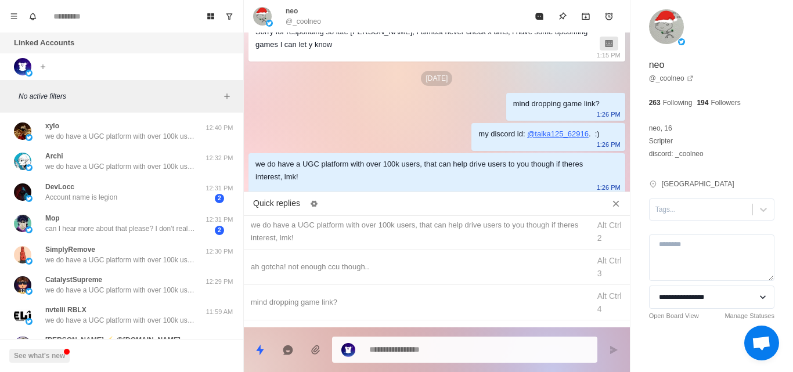
scroll to position [67, 0]
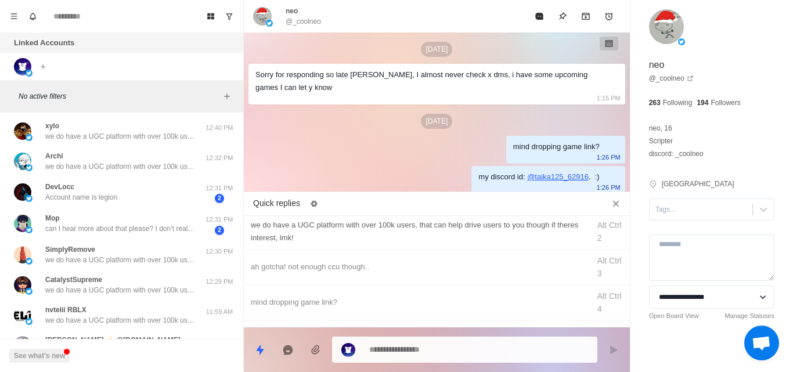
click at [435, 224] on div "we do have a UGC platform with over 100k users, that can help drive users to yo…" at bounding box center [417, 232] width 332 height 26
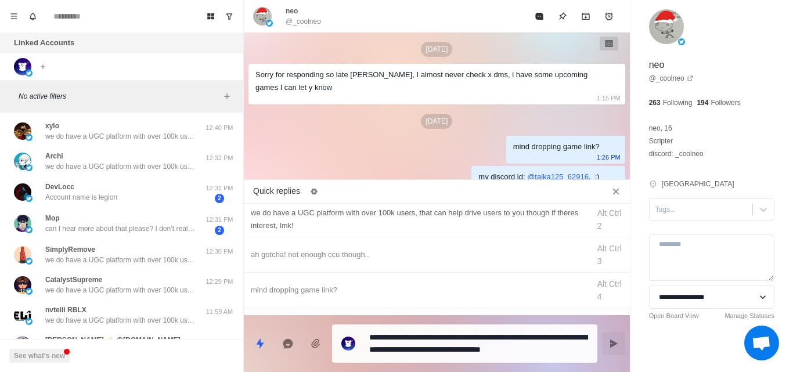
scroll to position [80, 0]
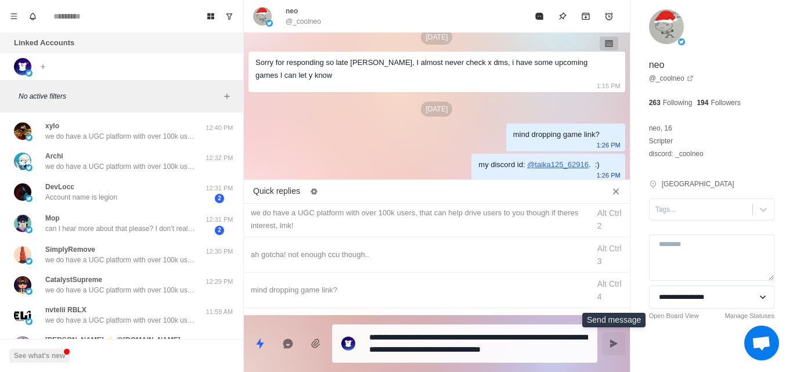
click at [612, 349] on button "Send message" at bounding box center [613, 343] width 23 height 23
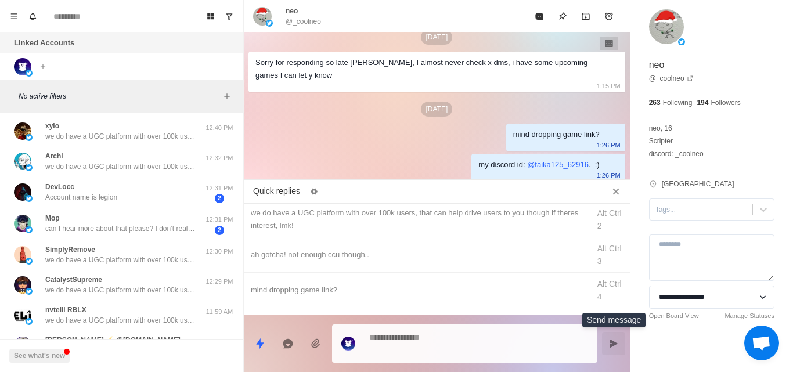
scroll to position [110, 0]
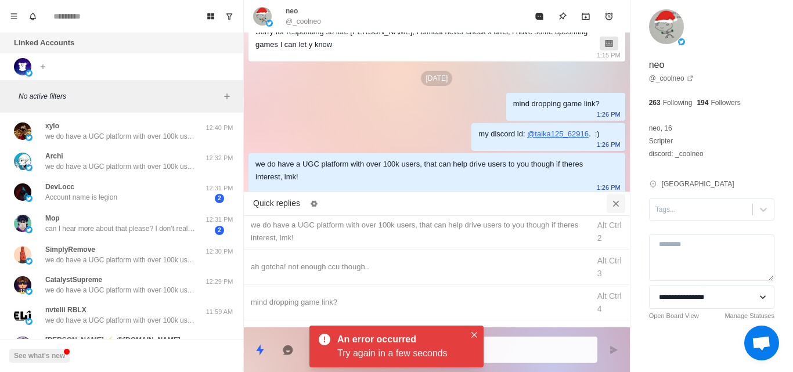
click at [618, 204] on icon "Close quick replies" at bounding box center [616, 204] width 12 height 12
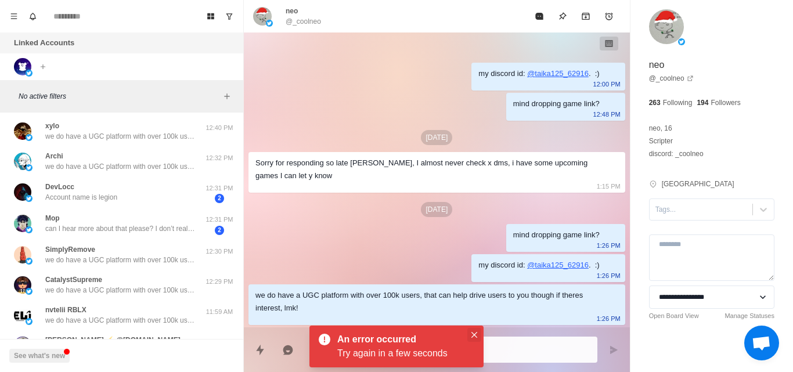
click at [472, 333] on icon "Close" at bounding box center [475, 335] width 6 height 6
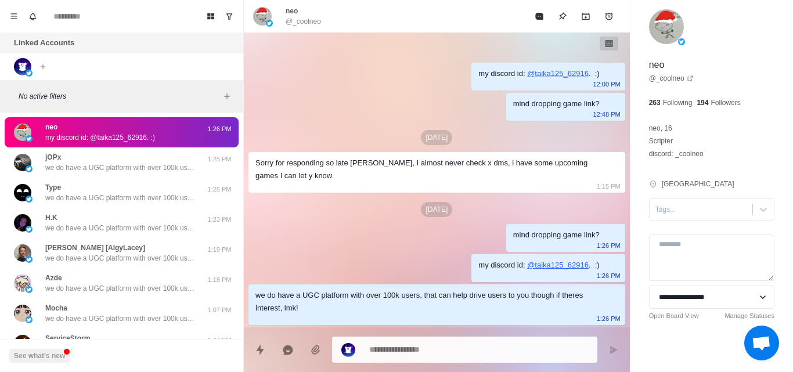
click at [164, 127] on div "neo my discord id: @taika125_62916. :)" at bounding box center [109, 132] width 191 height 21
click at [411, 280] on div "my discord id: @ taika125_62916 . :) 12:00 PM mind dropping game link? 12:48 PM…" at bounding box center [437, 180] width 386 height 295
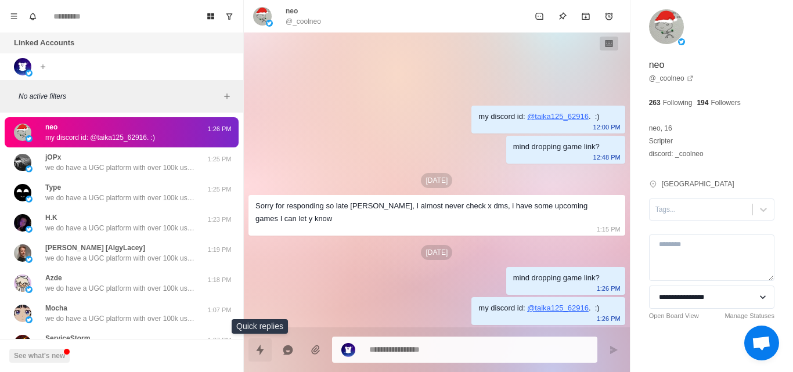
click at [257, 346] on icon "Quick replies" at bounding box center [260, 350] width 12 height 12
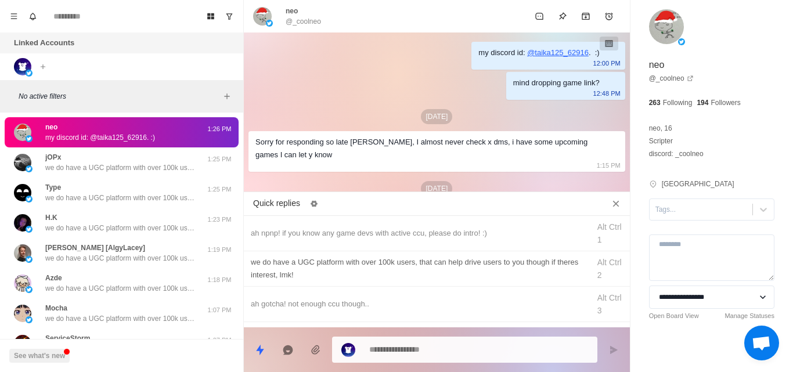
click at [381, 265] on div "we do have a UGC platform with over 100k users, that can help drive users to yo…" at bounding box center [417, 269] width 332 height 26
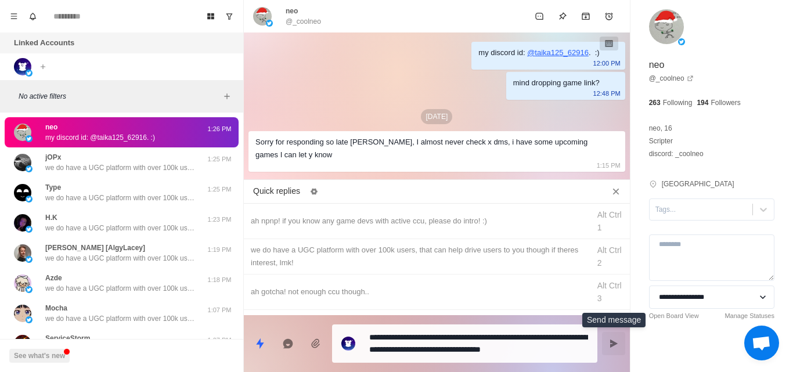
click at [610, 339] on button "Send message" at bounding box center [613, 343] width 23 height 23
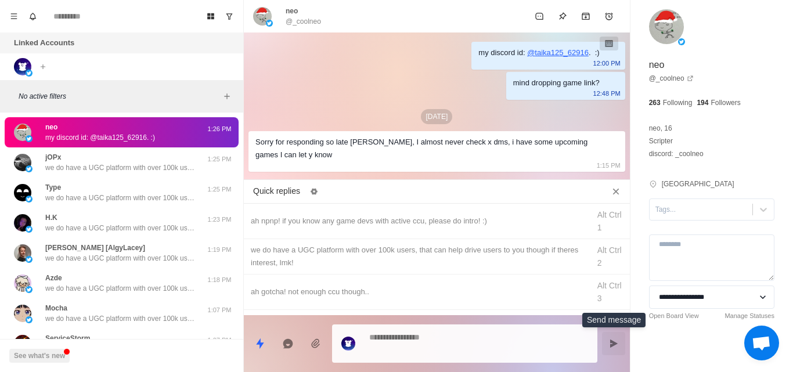
scroll to position [110, 0]
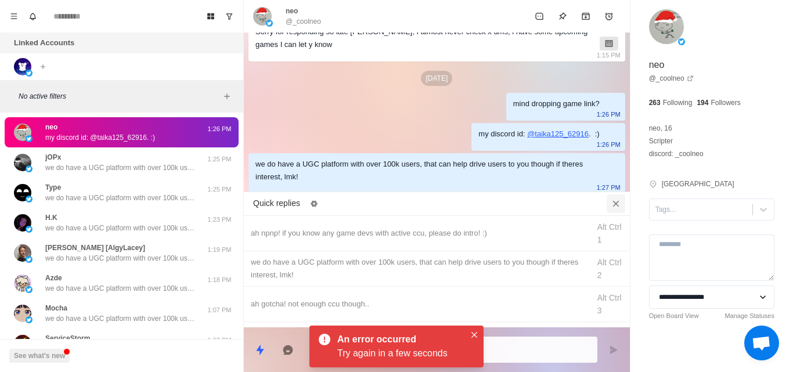
click at [608, 205] on button "Close quick replies" at bounding box center [616, 204] width 19 height 19
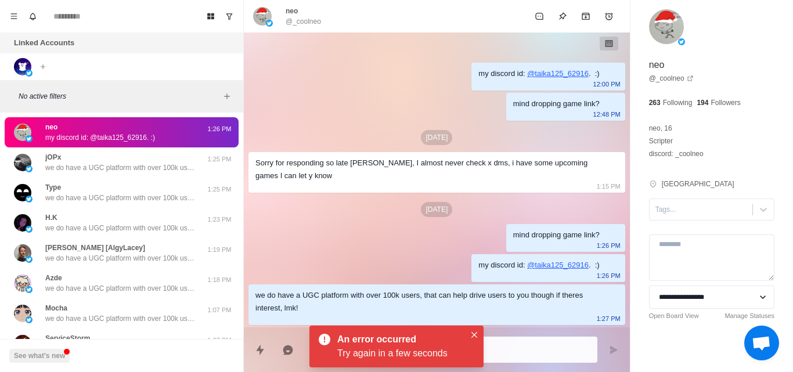
click at [582, 210] on div "[DATE]" at bounding box center [437, 209] width 377 height 15
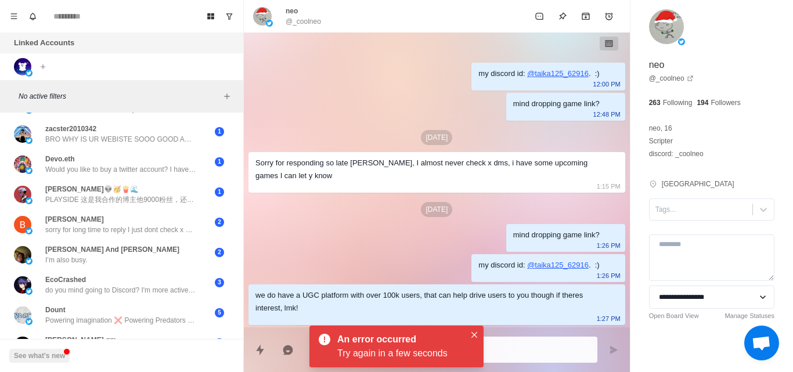
scroll to position [1162, 0]
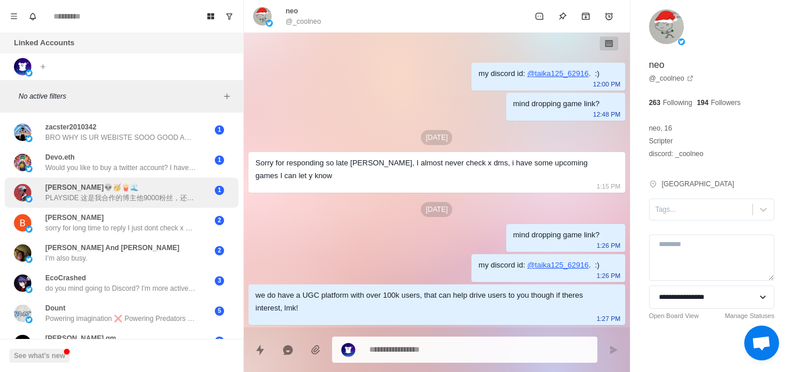
click at [195, 195] on p "PLAYSIDE 这是我合作的博主他9000粉丝，还是休息四天的收获，有赚钱欲望的博主可以加我电报细聊 推特是买的小号，随时可能会被和谐，https://t.…" at bounding box center [120, 198] width 151 height 10
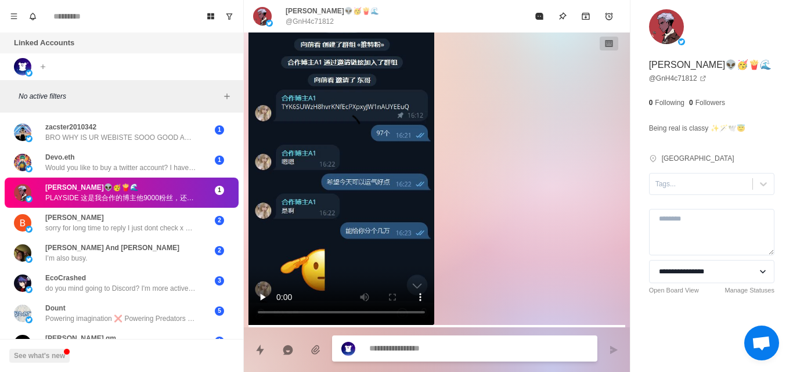
scroll to position [218, 0]
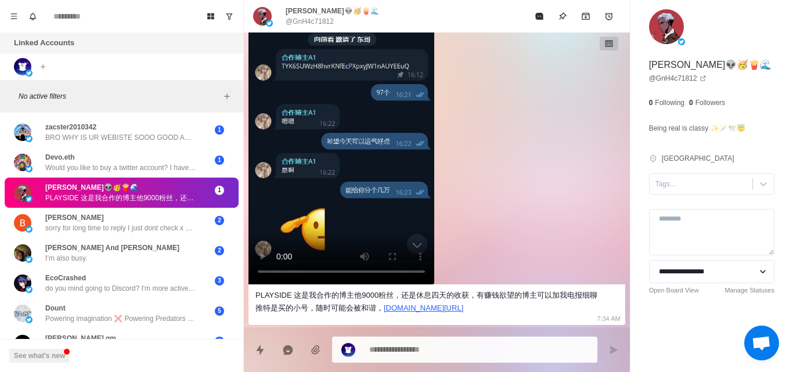
click at [362, 138] on video at bounding box center [342, 99] width 186 height 372
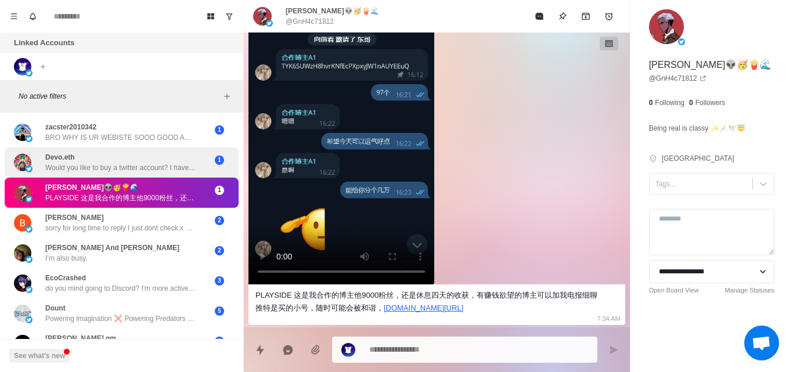
click at [118, 163] on p "Would you like to buy a twitter account? I have high following accounts. ⚡ Safe…" at bounding box center [120, 168] width 151 height 10
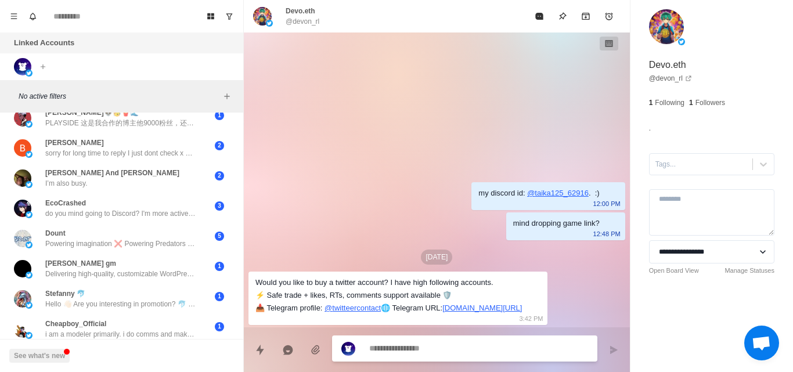
scroll to position [1237, 0]
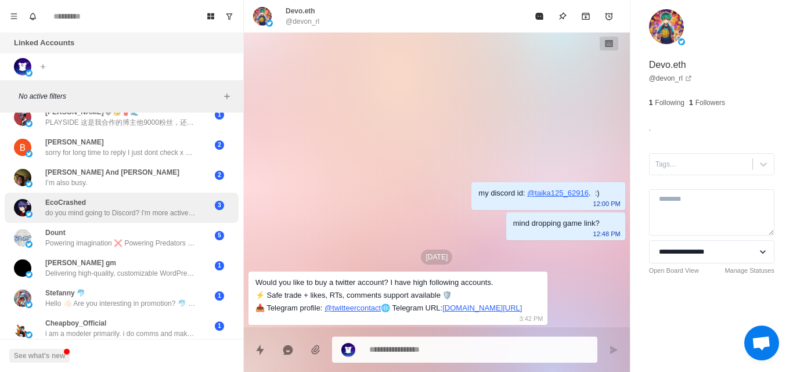
click at [125, 210] on p "do you mind going to Discord? I'm more active there and we can conversate prope…" at bounding box center [120, 213] width 151 height 10
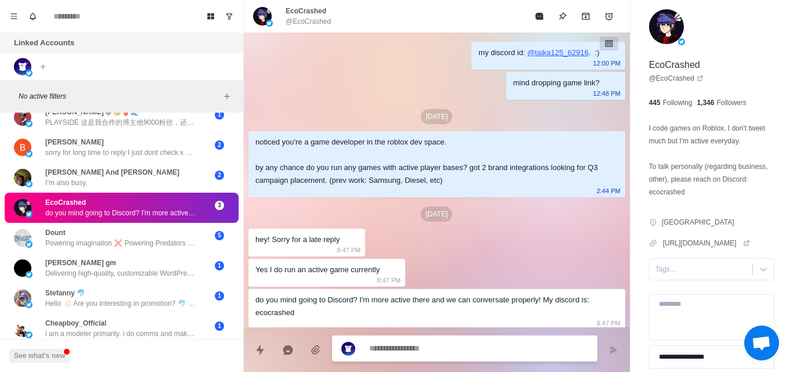
scroll to position [5, 0]
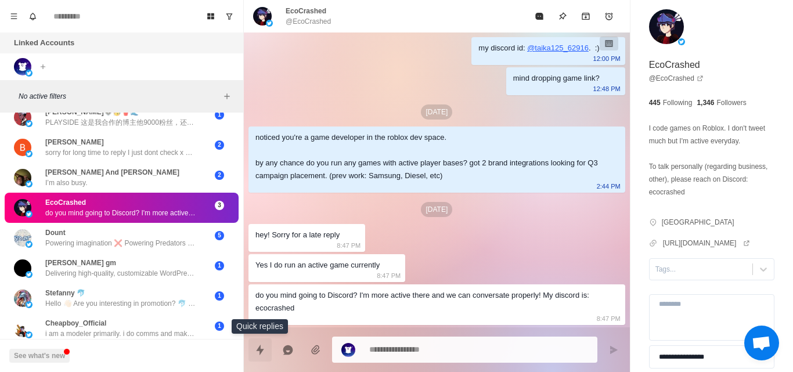
click at [262, 349] on icon "Quick replies" at bounding box center [260, 349] width 8 height 10
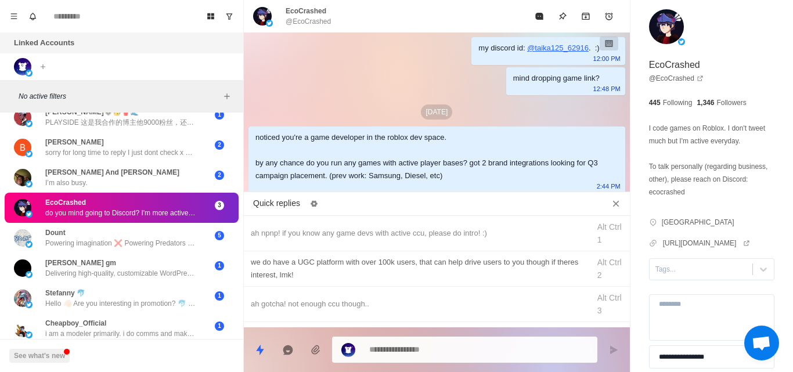
scroll to position [66, 0]
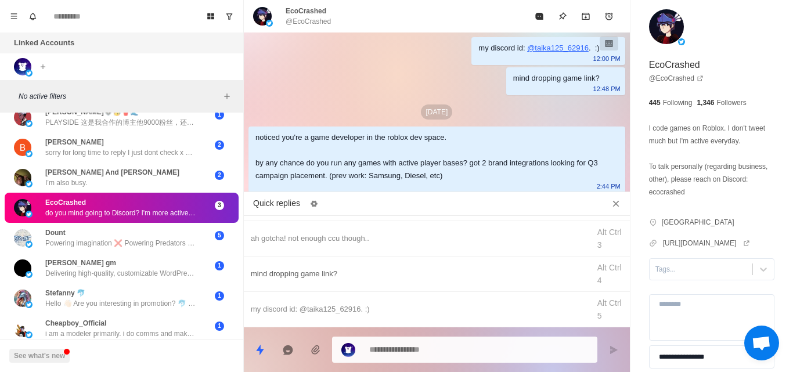
click at [310, 280] on div "mind dropping game link? Alt Ctrl 4" at bounding box center [437, 274] width 386 height 35
click at [616, 205] on icon "Close quick replies" at bounding box center [616, 204] width 12 height 12
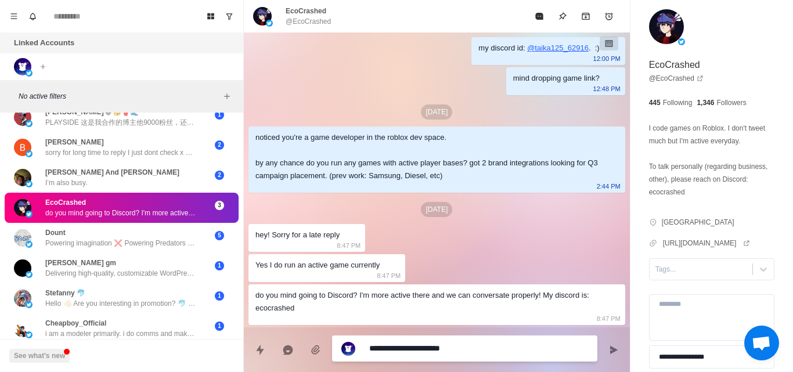
drag, startPoint x: 508, startPoint y: 350, endPoint x: 334, endPoint y: 323, distance: 175.6
click at [334, 323] on div "**********" at bounding box center [437, 186] width 386 height 372
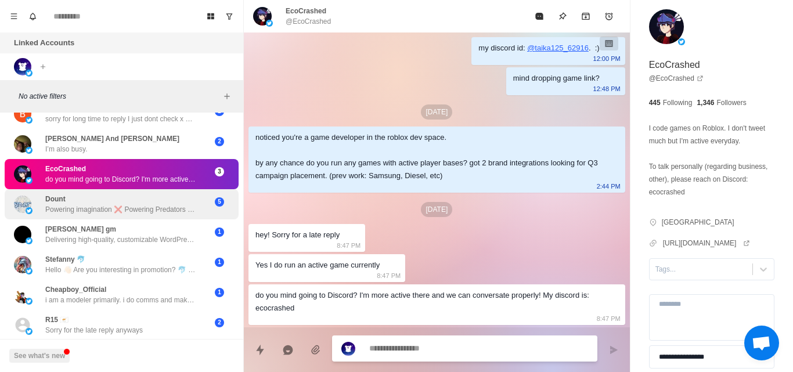
scroll to position [1272, 0]
click at [157, 217] on div "Dount Powering imagination ❌ Powering Predators ✅ 5" at bounding box center [122, 204] width 234 height 30
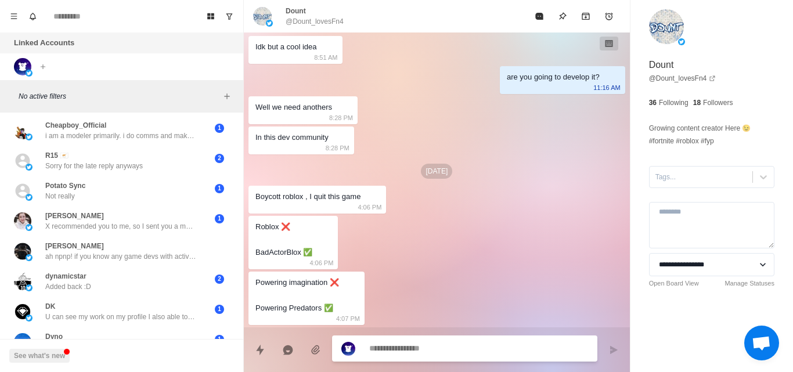
scroll to position [1464, 0]
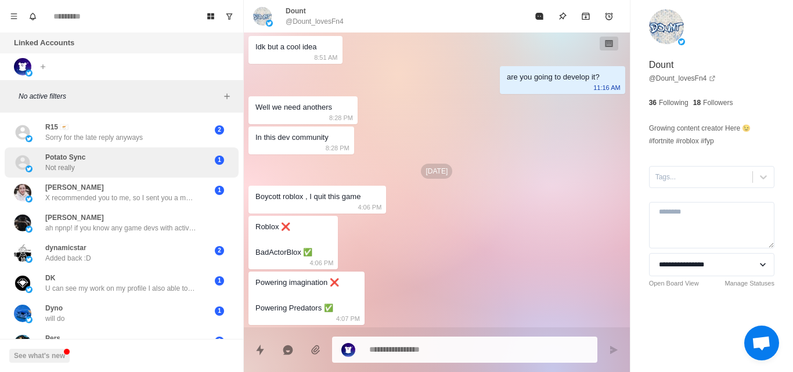
click at [183, 167] on div "Potato Sync Not really" at bounding box center [109, 162] width 191 height 21
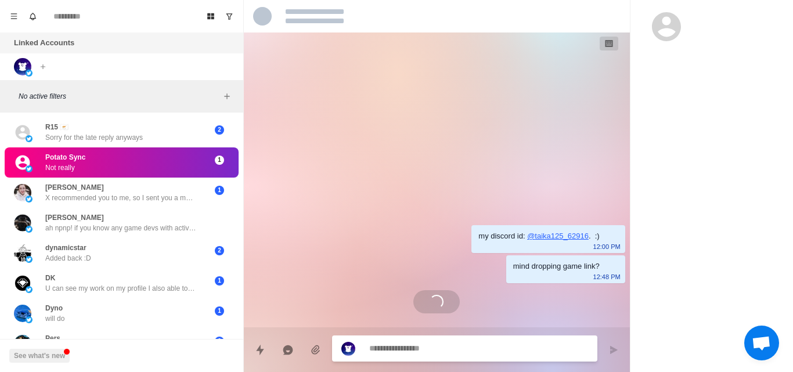
scroll to position [0, 0]
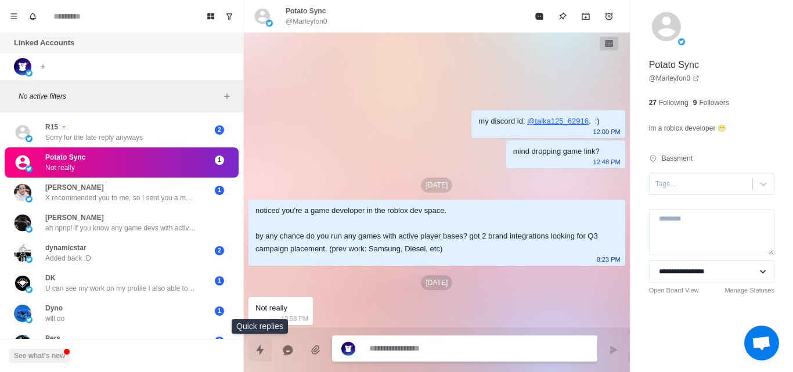
click at [261, 347] on icon "Quick replies" at bounding box center [260, 350] width 12 height 12
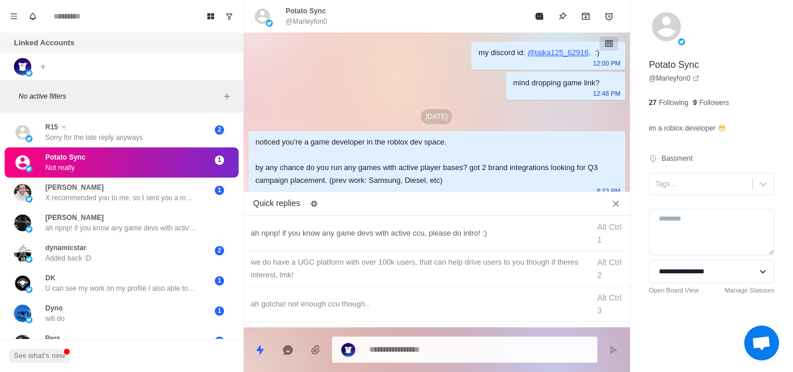
click at [388, 239] on div "ah npnp! if you know any game devs with active ccu, please do intro! :)" at bounding box center [417, 233] width 332 height 13
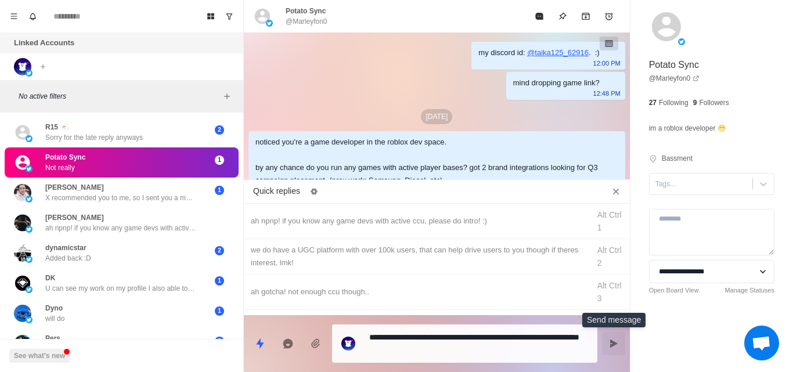
click at [614, 347] on icon "Send message" at bounding box center [613, 343] width 9 height 9
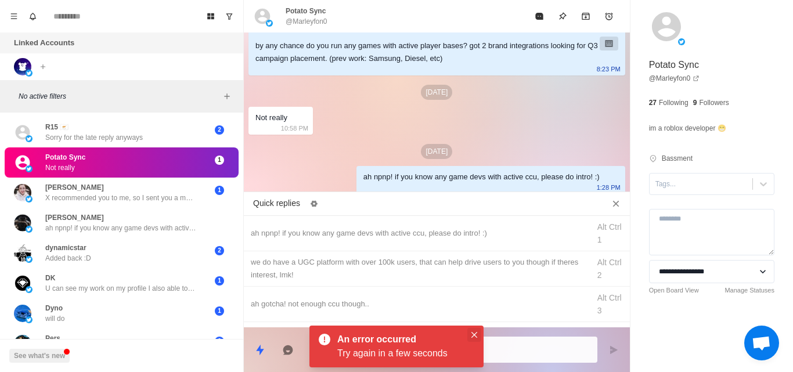
click at [473, 336] on icon "Close" at bounding box center [475, 335] width 6 height 6
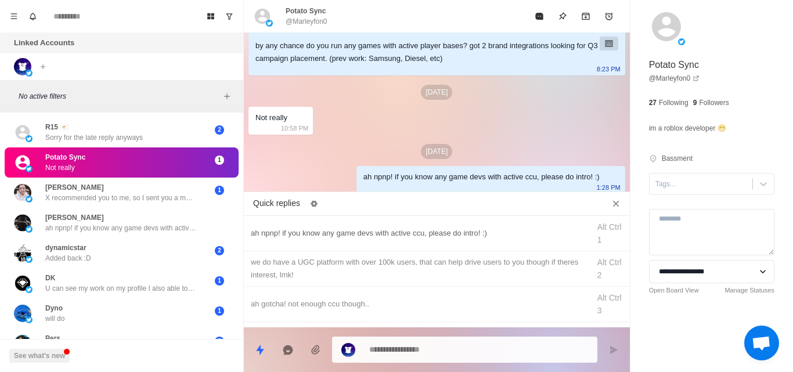
click at [442, 240] on div "ah npnp! if you know any game devs with active ccu, please do intro! :) Alt Ctr…" at bounding box center [437, 233] width 386 height 35
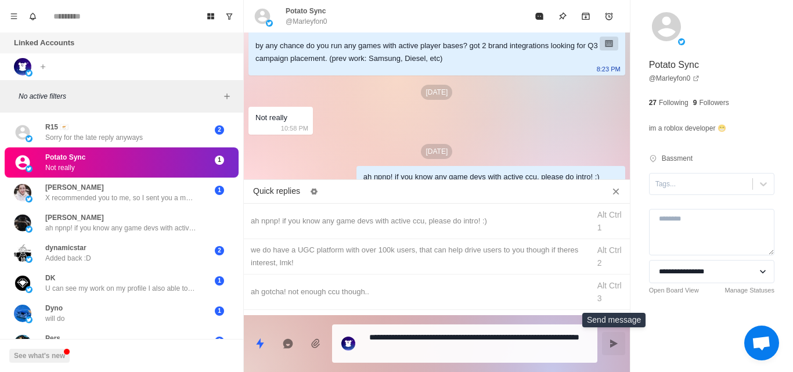
click at [612, 340] on icon "Send message" at bounding box center [613, 343] width 9 height 9
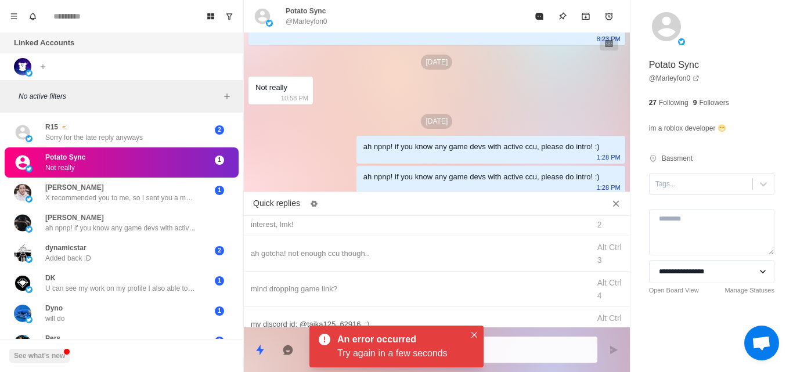
scroll to position [52, 0]
click at [472, 330] on button "Close" at bounding box center [474, 335] width 14 height 14
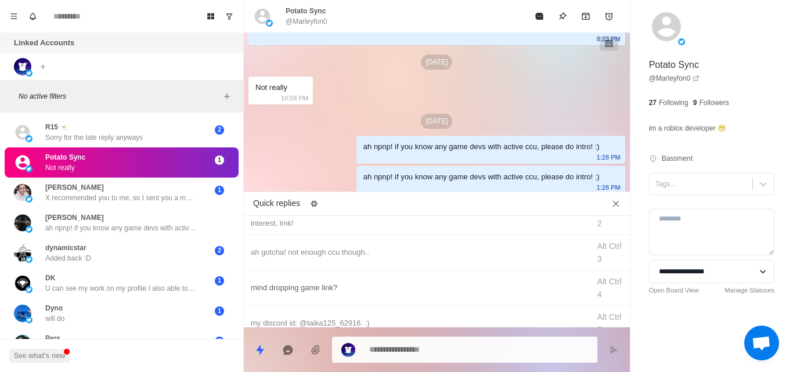
scroll to position [0, 0]
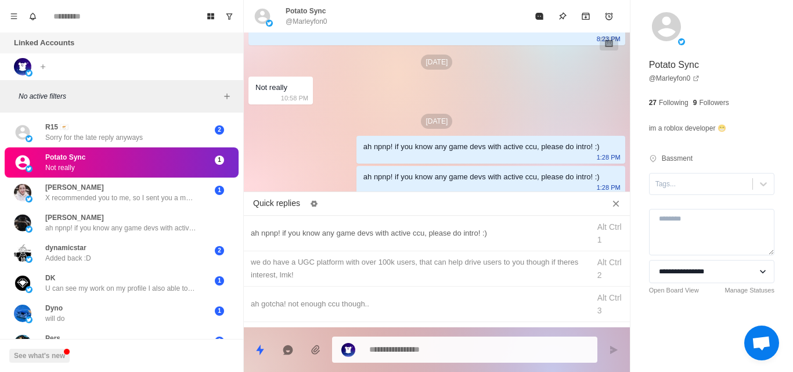
click at [363, 241] on div "ah npnp! if you know any game devs with active ccu, please do intro! :) Alt Ctr…" at bounding box center [437, 233] width 386 height 35
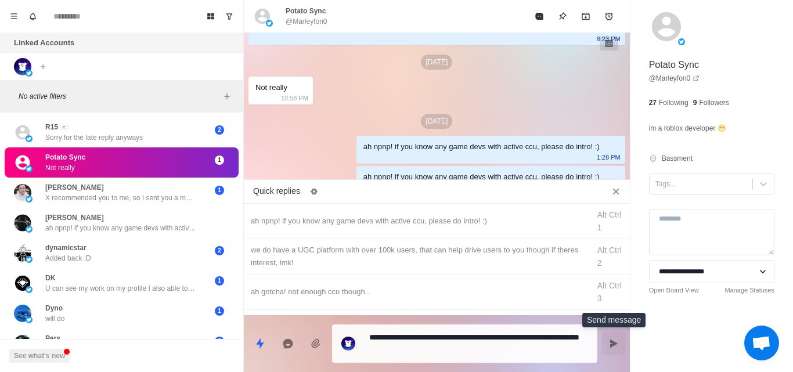
click at [609, 345] on icon "Send message" at bounding box center [613, 343] width 9 height 9
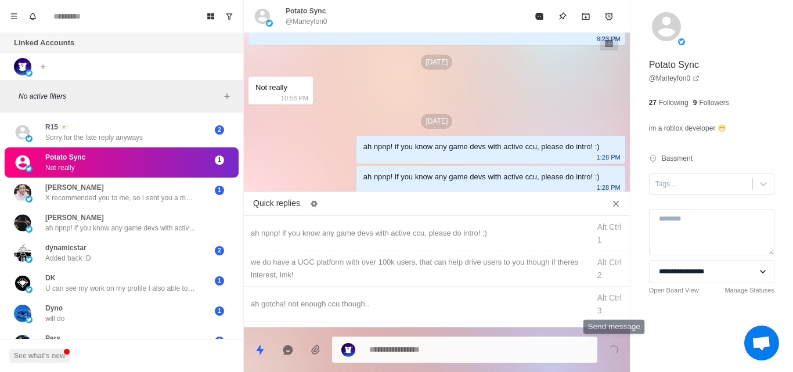
scroll to position [182, 0]
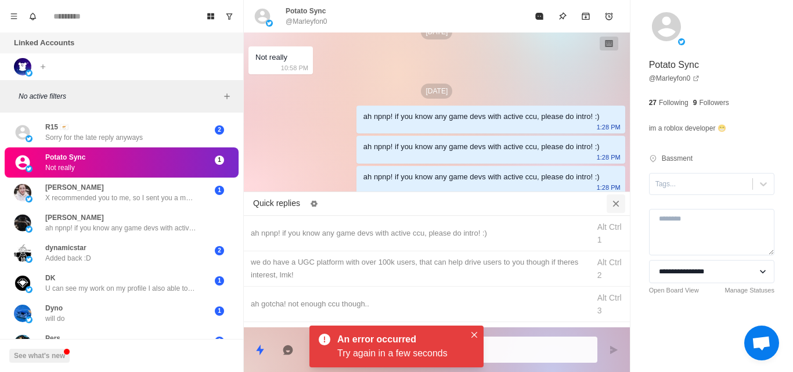
click at [613, 199] on icon "Close quick replies" at bounding box center [616, 204] width 12 height 12
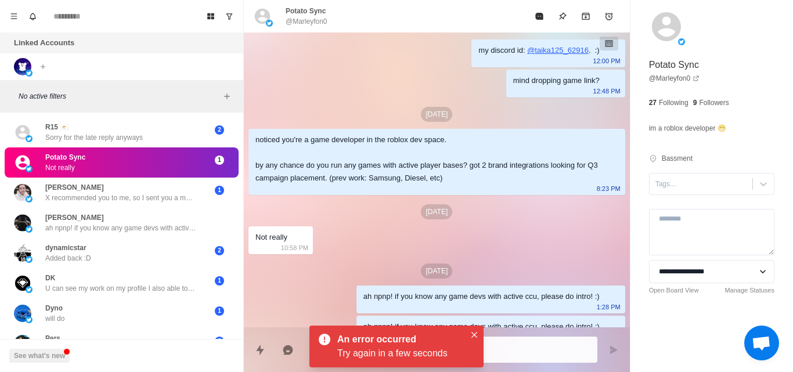
scroll to position [0, 0]
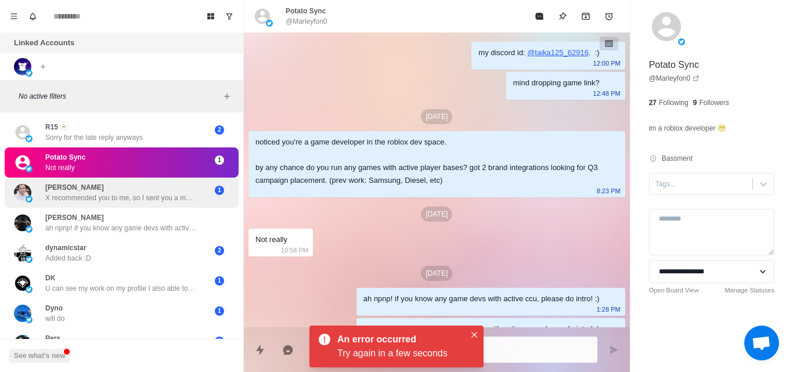
click at [123, 191] on div "Chen Yuxi X recommended you to me, so I sent you a message. Nice to meet you. M…" at bounding box center [120, 192] width 151 height 21
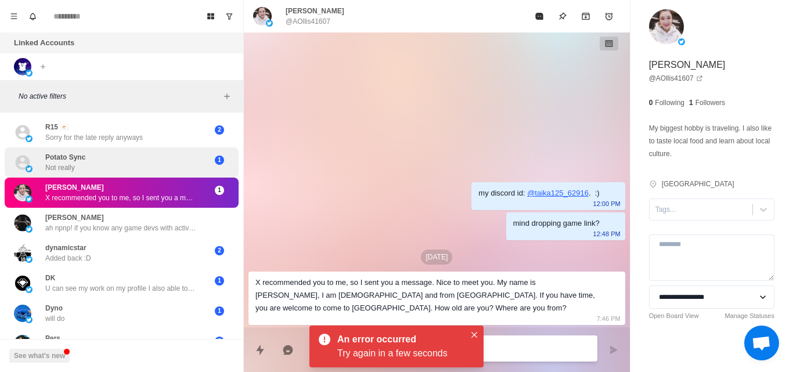
click at [122, 161] on div "Potato Sync Not really" at bounding box center [109, 162] width 191 height 21
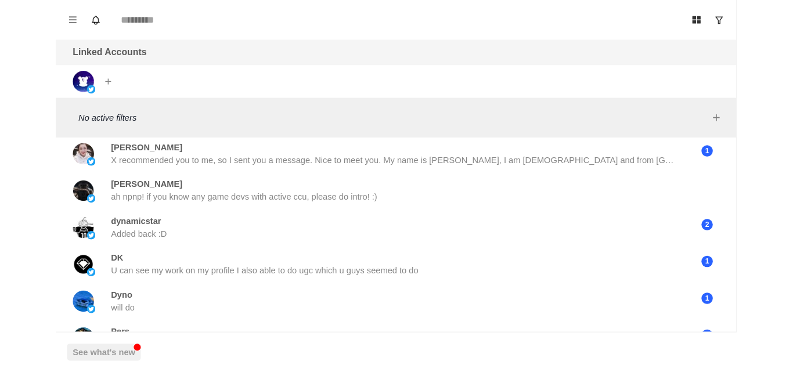
scroll to position [1534, 0]
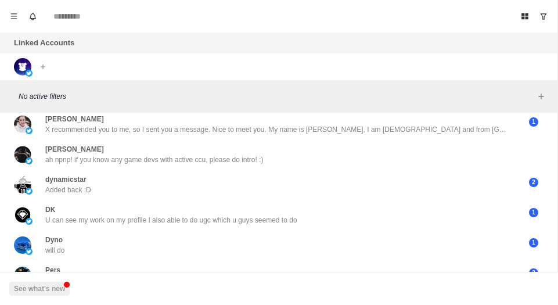
click at [161, 34] on div "Linked Accounts" at bounding box center [278, 43] width 557 height 21
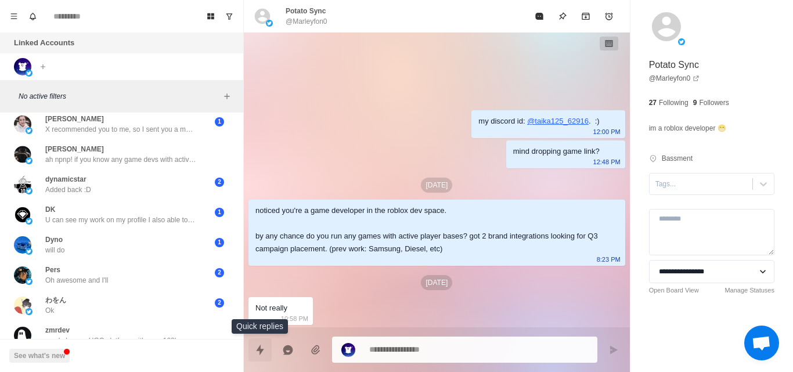
click at [260, 347] on icon "Quick replies" at bounding box center [260, 349] width 8 height 10
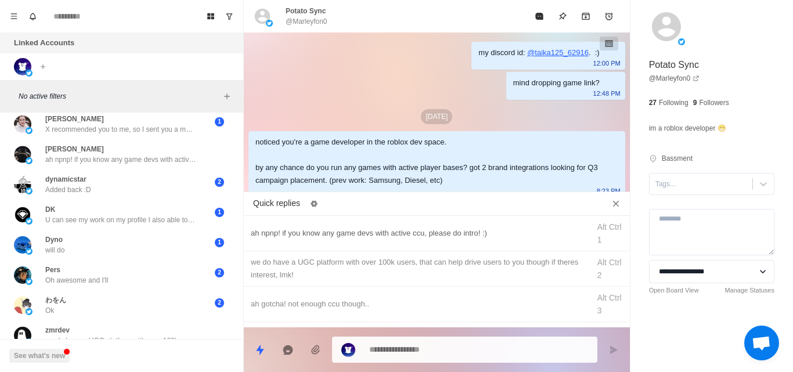
click at [406, 227] on div "ah npnp! if you know any game devs with active ccu, please do intro! :)" at bounding box center [417, 233] width 332 height 13
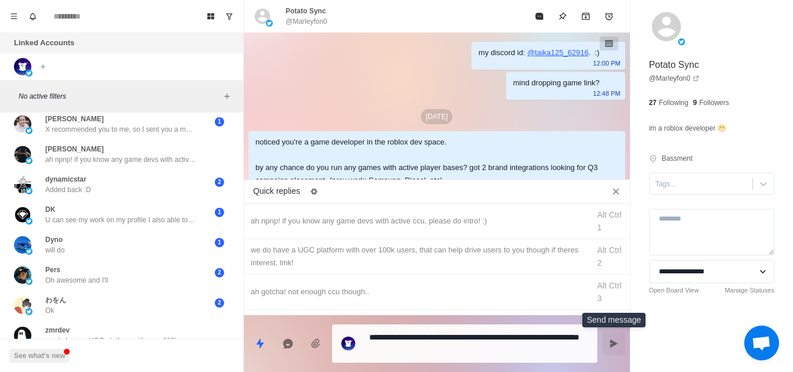
click at [611, 344] on icon "Send message" at bounding box center [614, 344] width 8 height 8
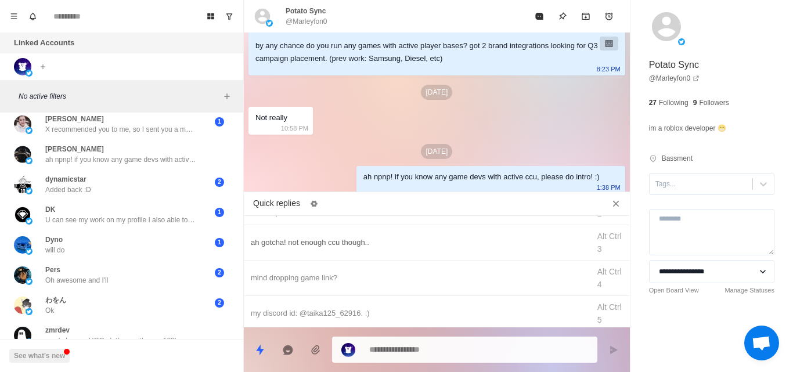
scroll to position [0, 0]
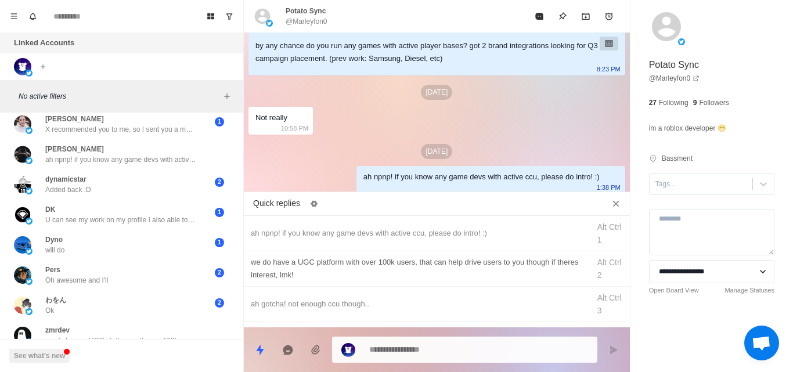
click at [338, 264] on div "we do have a UGC platform with over 100k users, that can help drive users to yo…" at bounding box center [417, 269] width 332 height 26
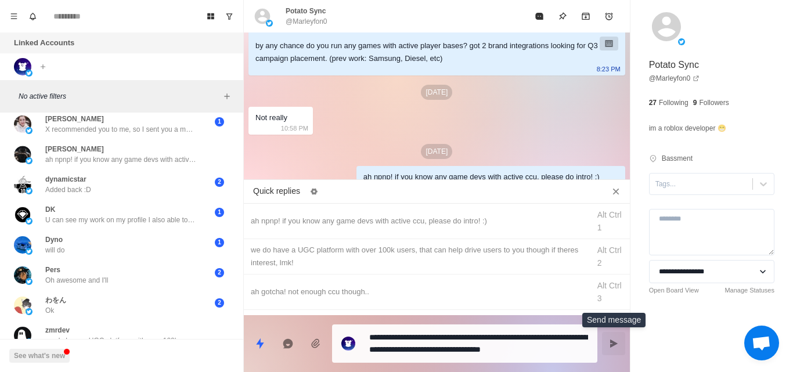
click at [610, 347] on icon "Send message" at bounding box center [614, 344] width 8 height 8
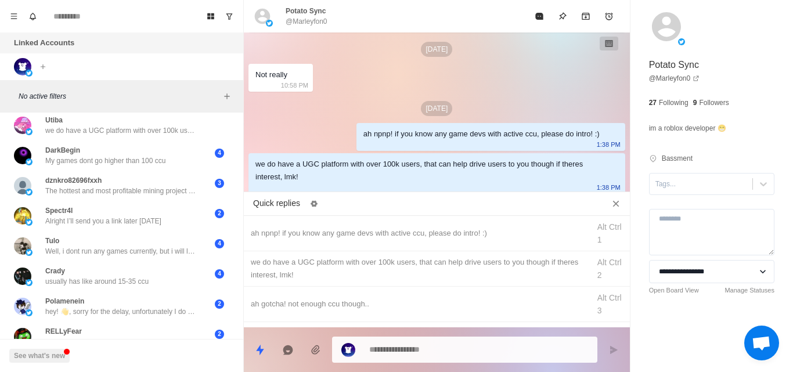
scroll to position [1994, 0]
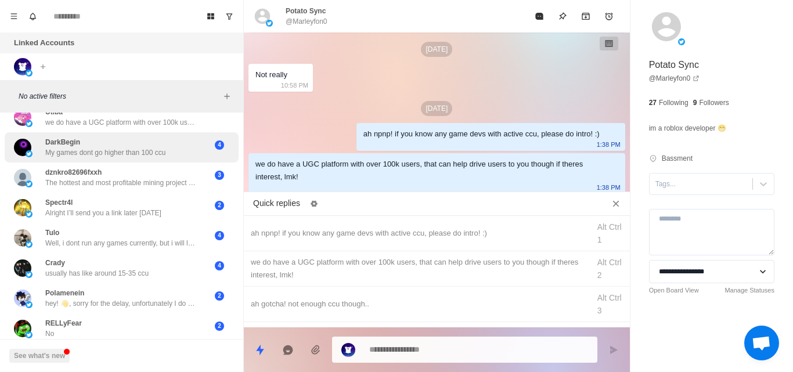
click at [155, 152] on p "My games dont go higher than 100 ccu" at bounding box center [105, 152] width 120 height 10
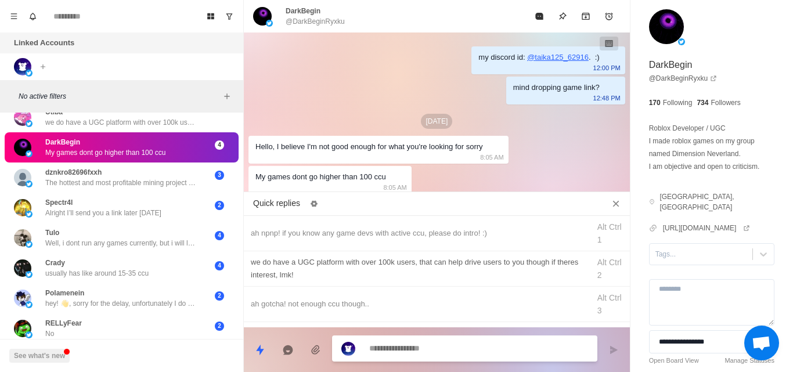
scroll to position [66, 0]
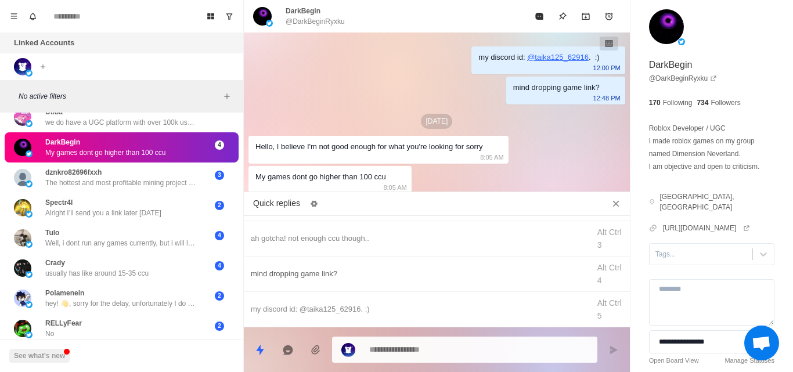
click at [300, 284] on div "mind dropping game link? Alt Ctrl 4" at bounding box center [437, 274] width 386 height 35
click at [609, 351] on icon "Send message" at bounding box center [613, 350] width 9 height 9
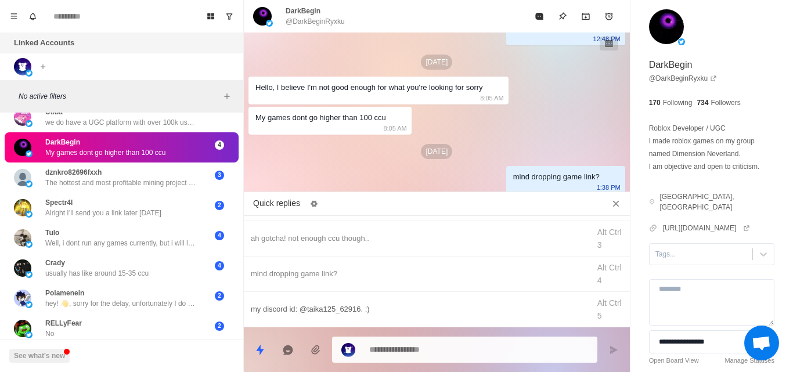
click at [336, 304] on div "my discord id: @taika125_62916. :)" at bounding box center [417, 309] width 332 height 13
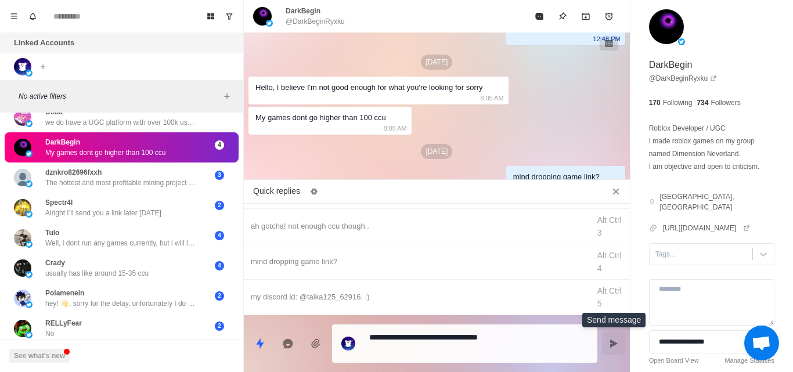
click at [610, 352] on button "Send message" at bounding box center [613, 343] width 23 height 23
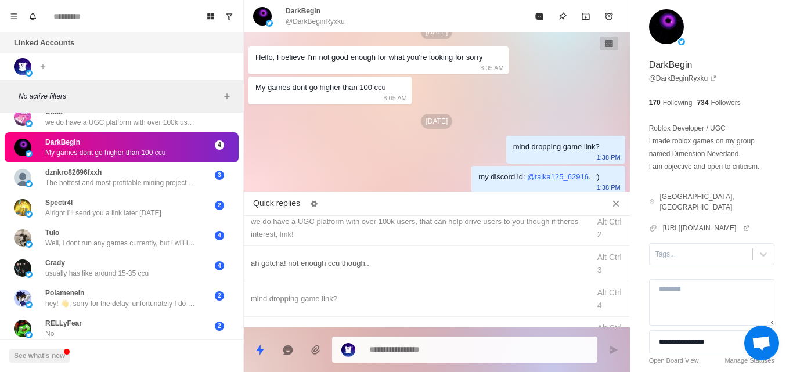
scroll to position [0, 0]
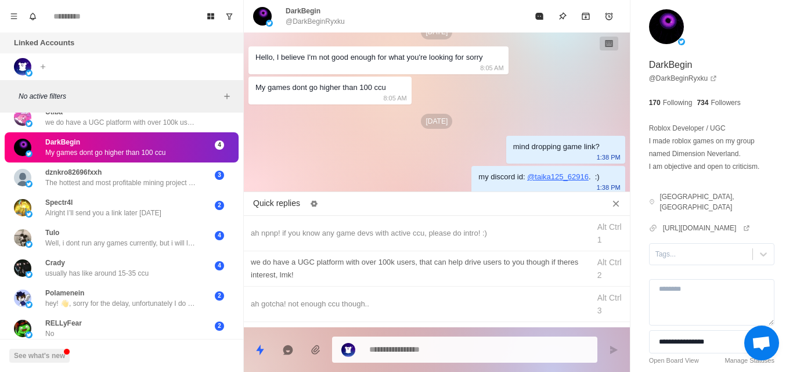
click at [345, 271] on div "we do have a UGC platform with over 100k users, that can help drive users to yo…" at bounding box center [417, 269] width 332 height 26
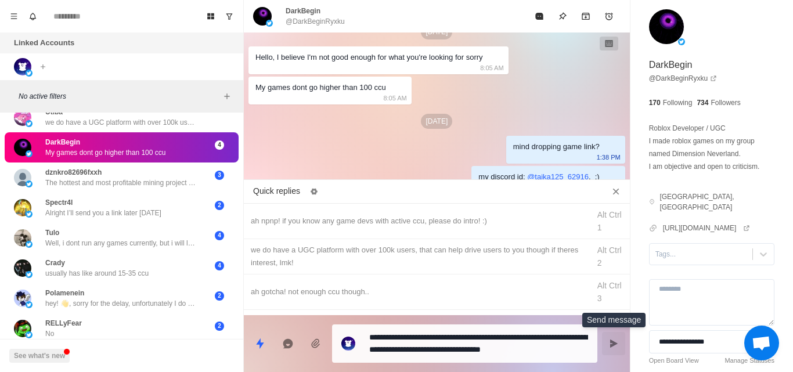
click at [610, 341] on icon "Send message" at bounding box center [613, 343] width 9 height 9
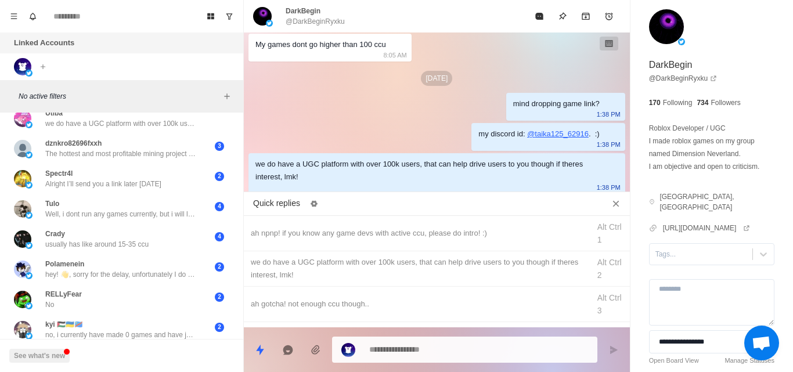
scroll to position [13, 0]
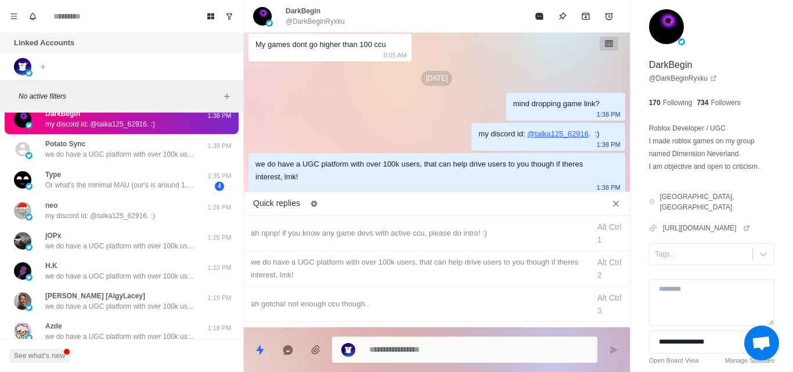
click at [167, 246] on p "we do have a UGC platform with over 100k users, that can help drive users to yo…" at bounding box center [120, 246] width 151 height 10
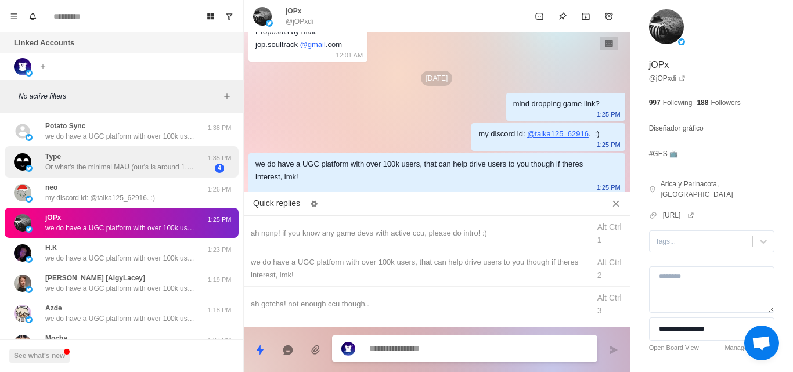
scroll to position [32, 0]
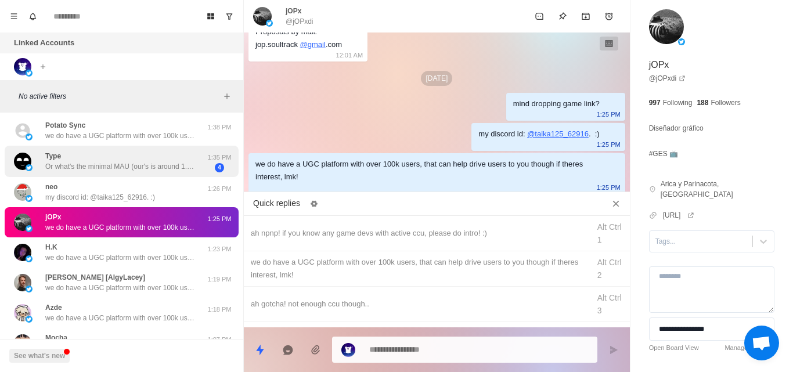
click at [157, 168] on p "Or what's the minimal MAU (our's is around 1.9m)" at bounding box center [120, 166] width 151 height 10
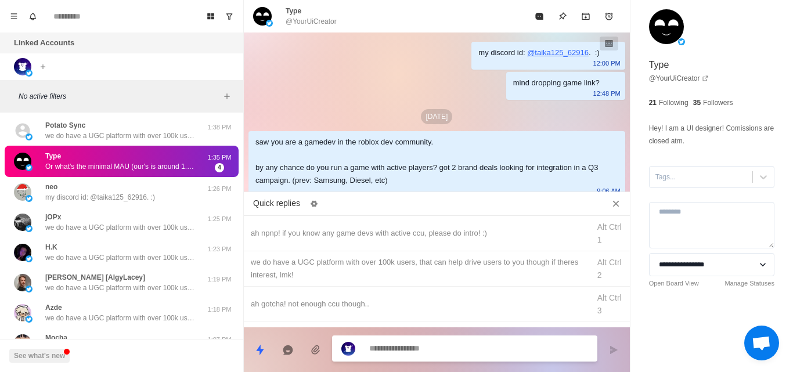
scroll to position [316, 0]
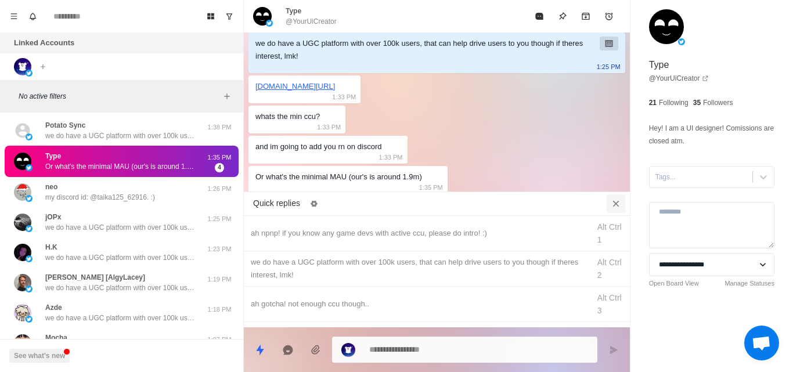
click at [611, 210] on button "Close quick replies" at bounding box center [616, 204] width 19 height 19
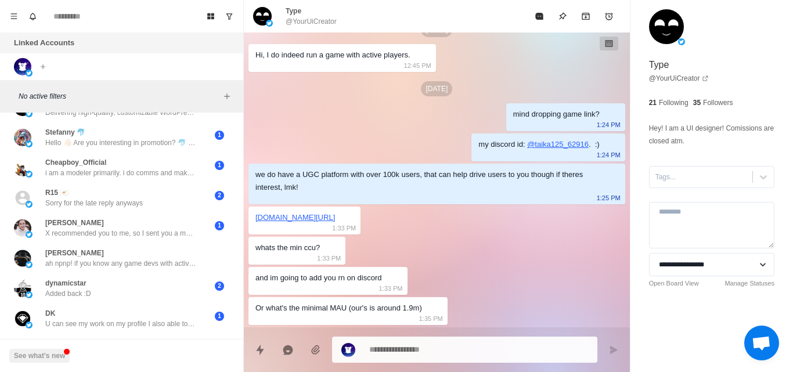
scroll to position [1469, 0]
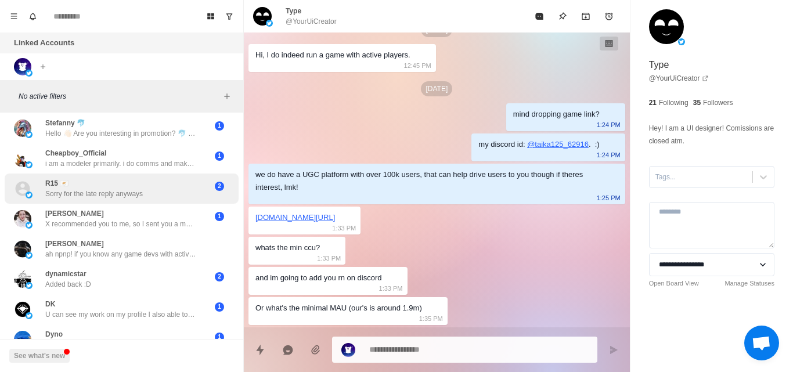
click at [135, 196] on p "Sorry for the late reply anyways" at bounding box center [94, 194] width 98 height 10
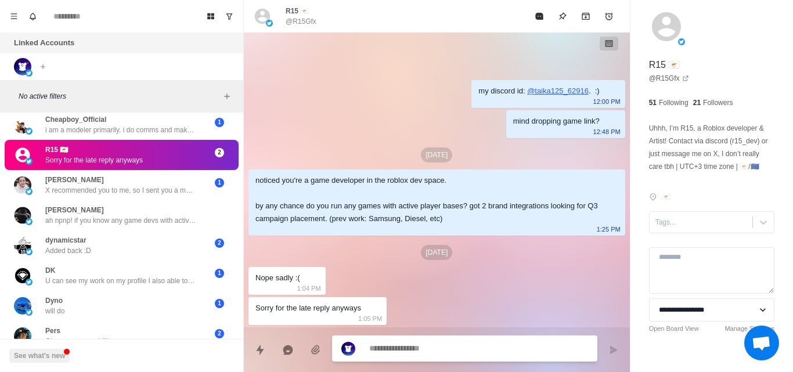
scroll to position [1503, 0]
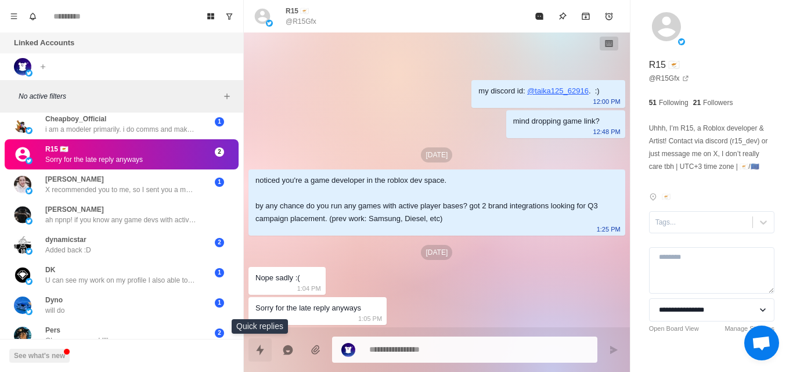
click at [259, 354] on icon "Quick replies" at bounding box center [260, 350] width 12 height 12
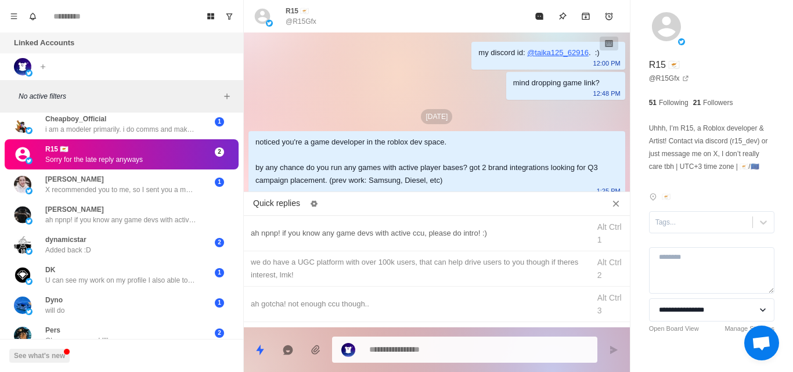
click at [324, 247] on div "ah npnp! if you know any game devs with active ccu, please do intro! :) Alt Ctr…" at bounding box center [437, 233] width 386 height 35
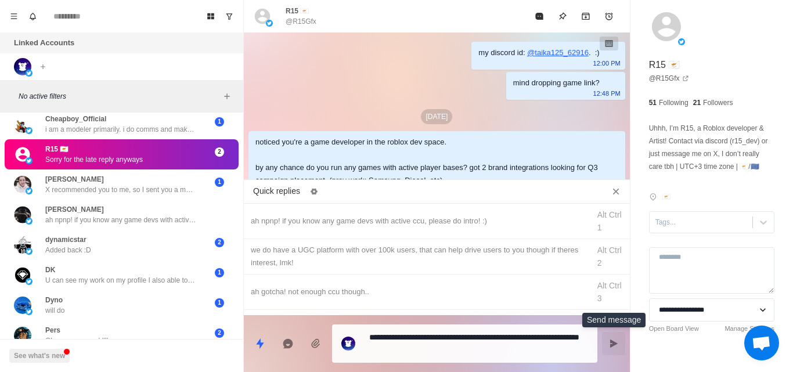
click at [606, 350] on button "Send message" at bounding box center [613, 343] width 23 height 23
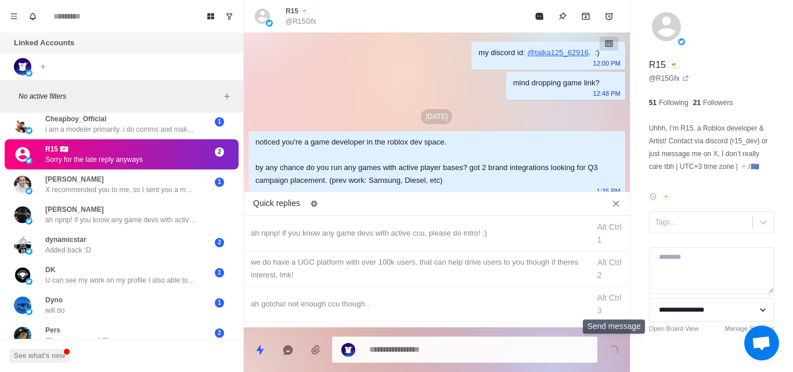
scroll to position [152, 0]
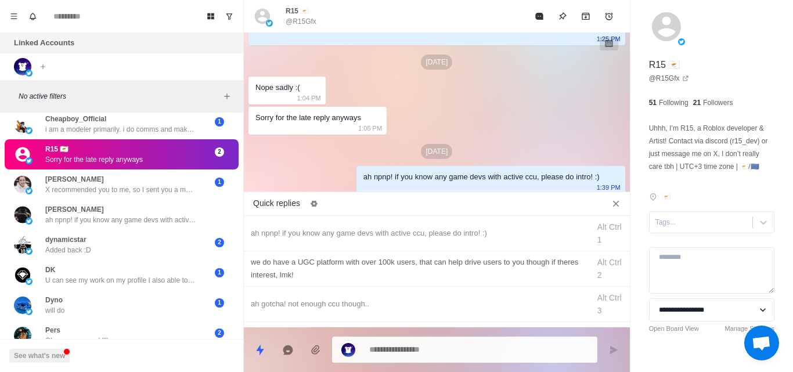
click at [319, 263] on div "we do have a UGC platform with over 100k users, that can help drive users to yo…" at bounding box center [417, 269] width 332 height 26
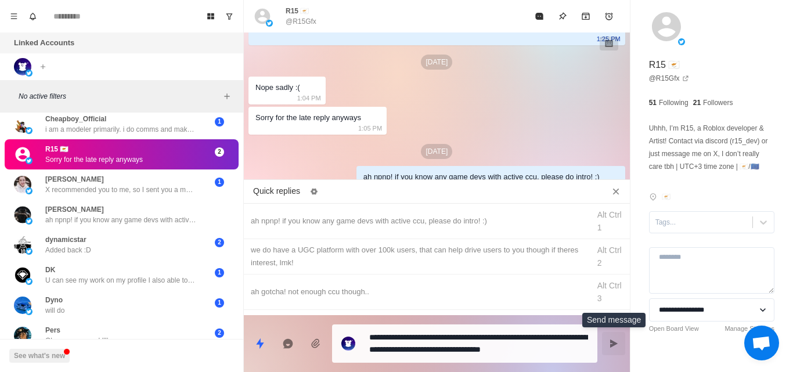
click at [613, 349] on button "Send message" at bounding box center [613, 343] width 23 height 23
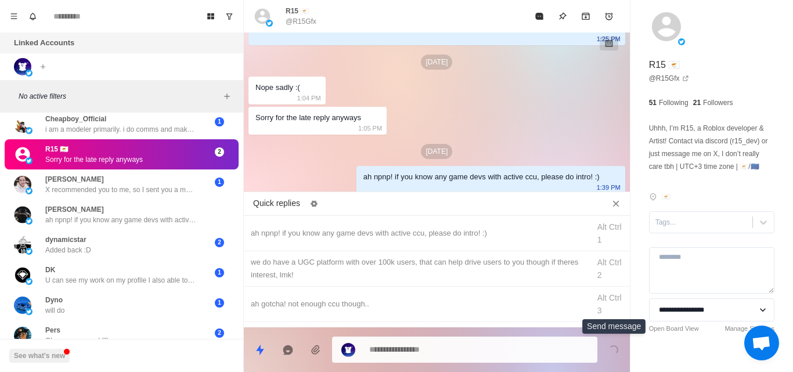
scroll to position [195, 0]
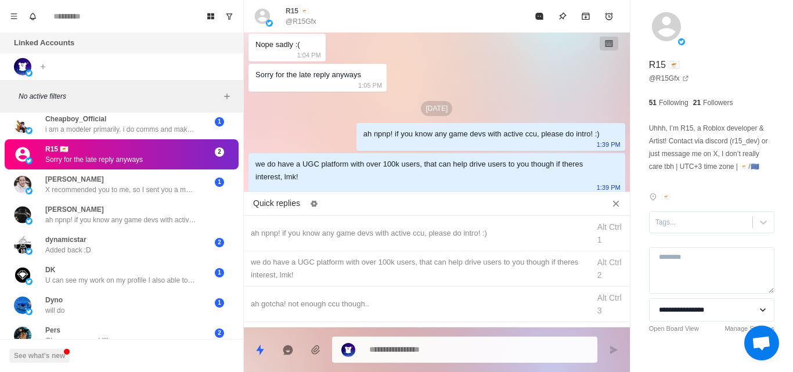
click at [530, 95] on div "my discord id: @ taika125_62916 . :) 12:00 PM mind dropping game link? 12:48 PM…" at bounding box center [437, 16] width 386 height 359
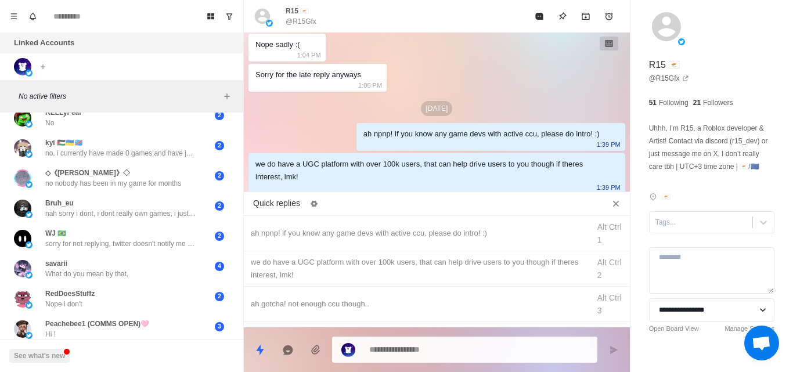
scroll to position [2205, 0]
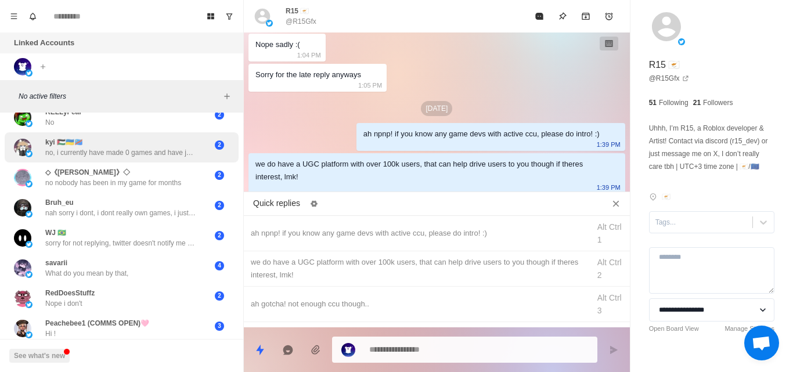
click at [122, 153] on p "no, i currently have made 0 games and have just been sharpening my blender and …" at bounding box center [120, 152] width 151 height 10
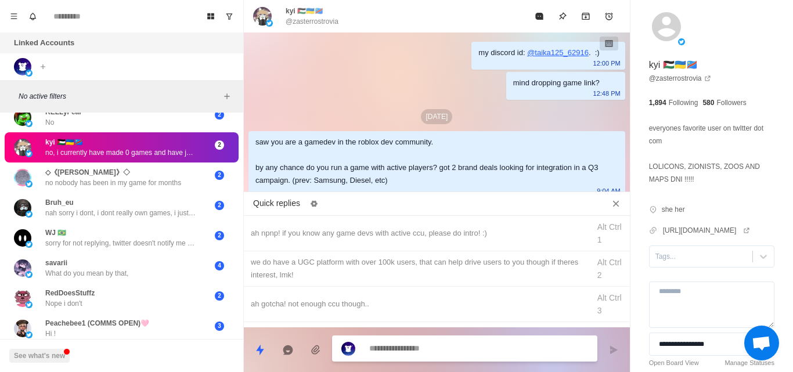
scroll to position [88, 0]
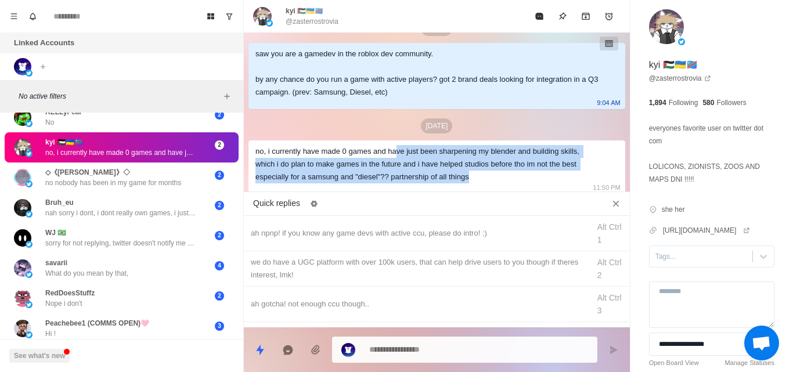
drag, startPoint x: 395, startPoint y: 155, endPoint x: 487, endPoint y: 185, distance: 97.1
click at [487, 185] on div "no, i currently have made 0 games and have just been sharpening my blender and …" at bounding box center [437, 167] width 377 height 53
click at [610, 208] on icon "Close quick replies" at bounding box center [616, 204] width 12 height 12
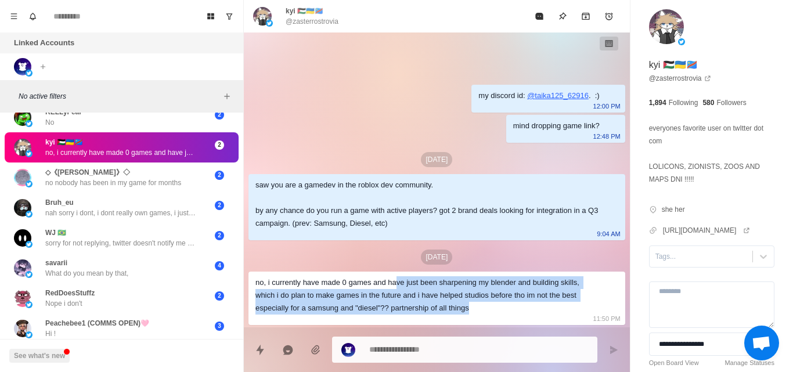
scroll to position [0, 0]
click at [256, 344] on icon "Quick replies" at bounding box center [260, 350] width 12 height 12
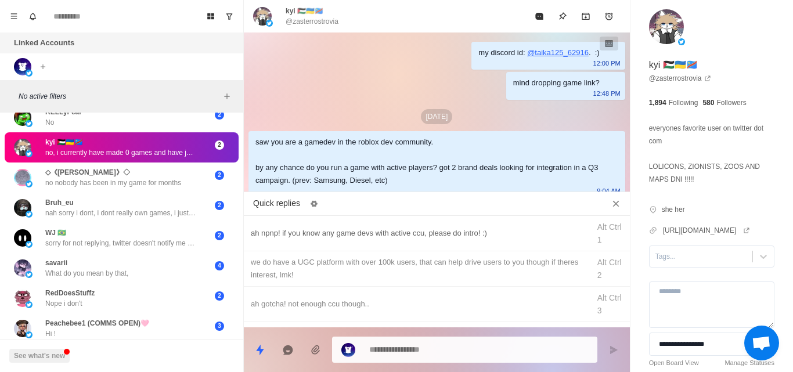
click at [366, 218] on div "ah npnp! if you know any game devs with active ccu, please do intro! :) Alt Ctr…" at bounding box center [437, 233] width 386 height 35
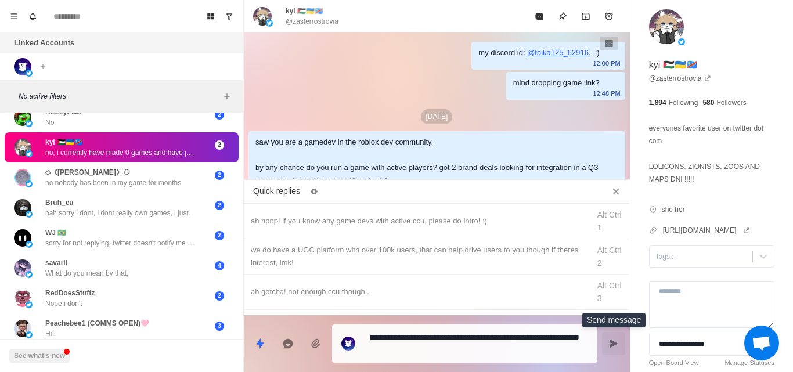
click at [610, 346] on icon "Send message" at bounding box center [614, 344] width 8 height 8
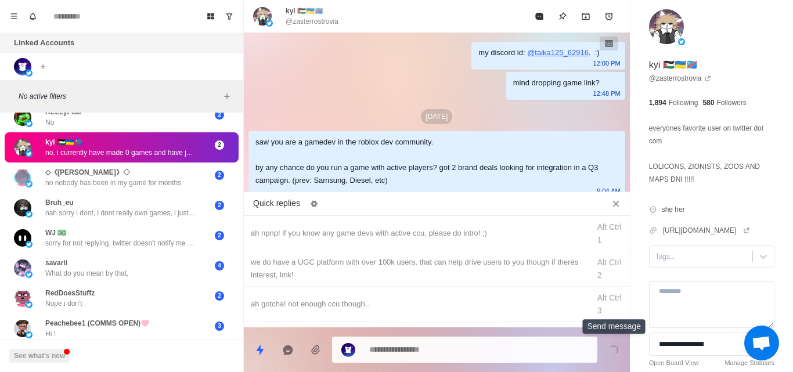
scroll to position [147, 0]
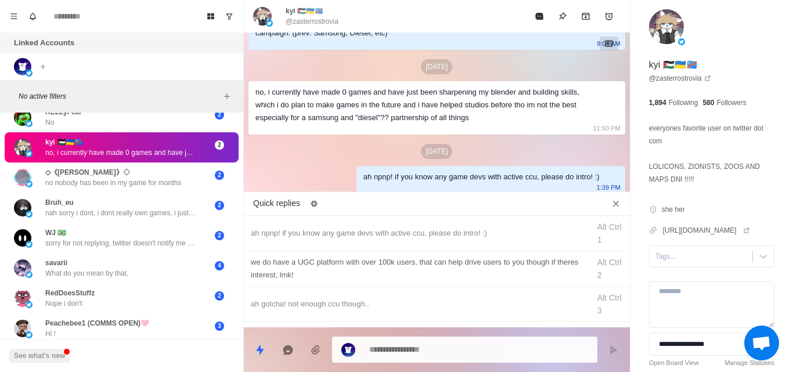
click at [328, 254] on div "we do have a UGC platform with over 100k users, that can help drive users to yo…" at bounding box center [437, 268] width 386 height 35
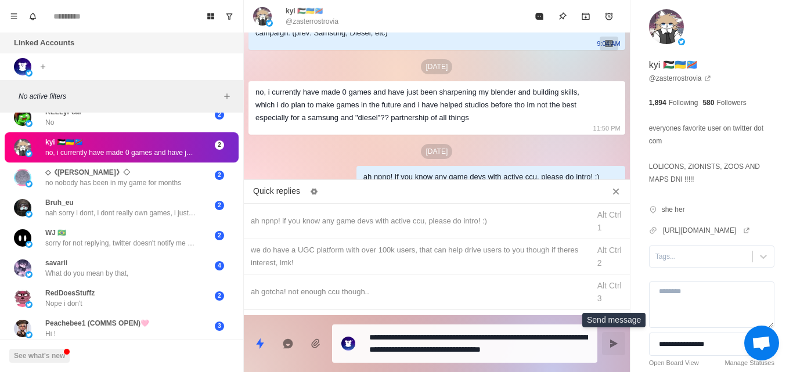
click at [606, 341] on button "Send message" at bounding box center [613, 343] width 23 height 23
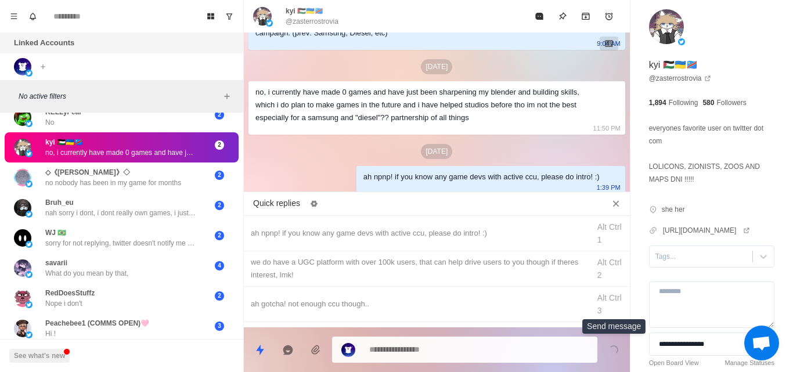
scroll to position [190, 0]
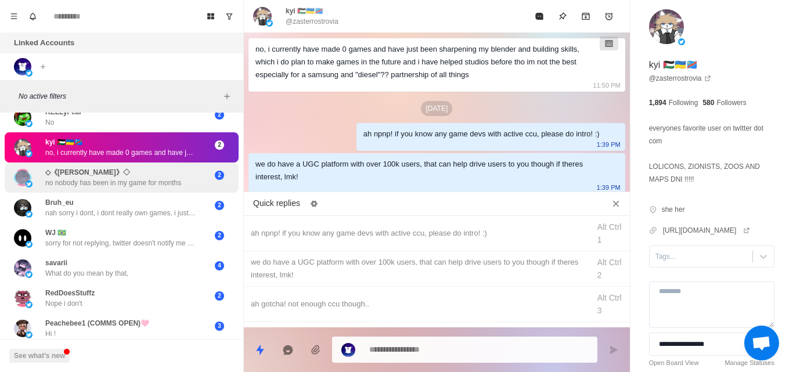
click at [137, 178] on p "no nobody has been in my game for months" at bounding box center [113, 183] width 136 height 10
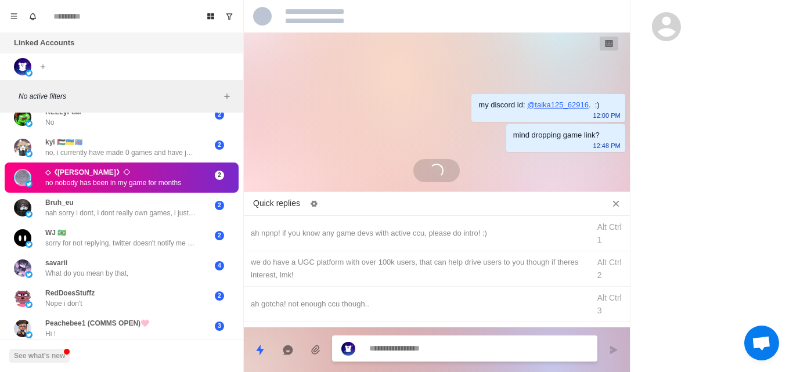
scroll to position [0, 0]
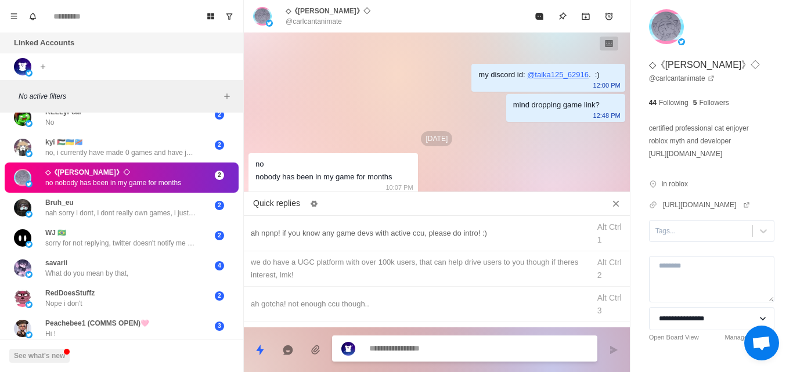
click at [300, 232] on div "ah npnp! if you know any game devs with active ccu, please do intro! :)" at bounding box center [417, 233] width 332 height 13
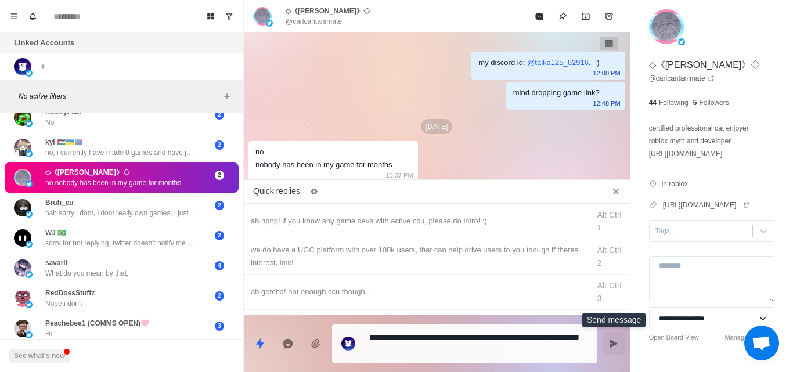
click at [614, 345] on icon "Send message" at bounding box center [614, 344] width 8 height 8
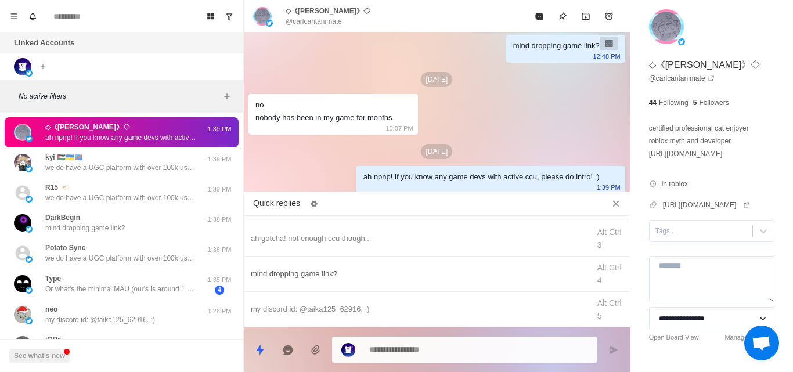
click at [332, 268] on div "mind dropping game link?" at bounding box center [417, 274] width 332 height 13
click at [610, 351] on icon "Send message" at bounding box center [613, 350] width 9 height 9
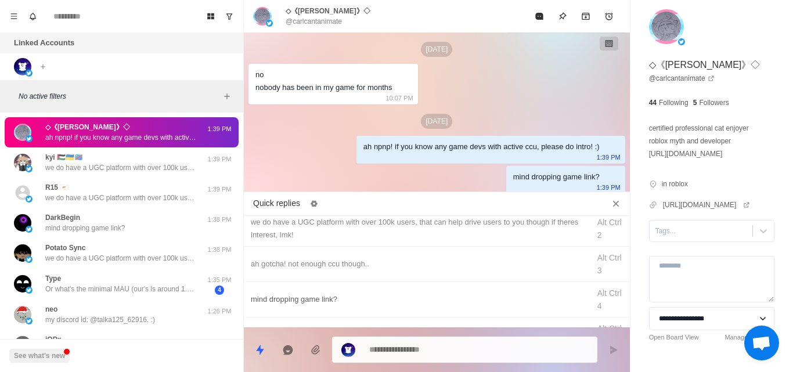
scroll to position [23, 0]
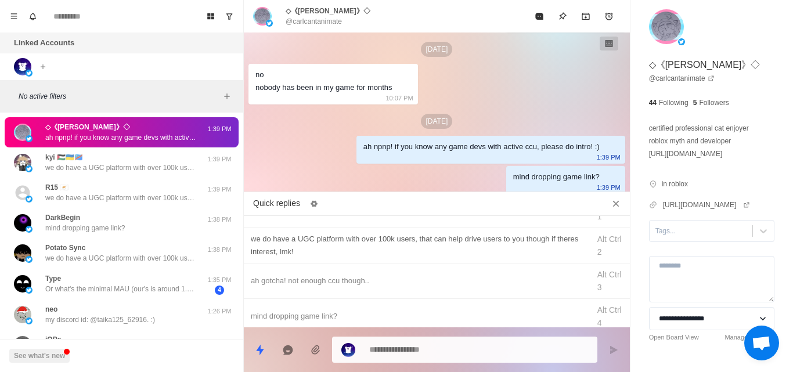
click at [341, 240] on div "we do have a UGC platform with over 100k users, that can help drive users to yo…" at bounding box center [417, 246] width 332 height 26
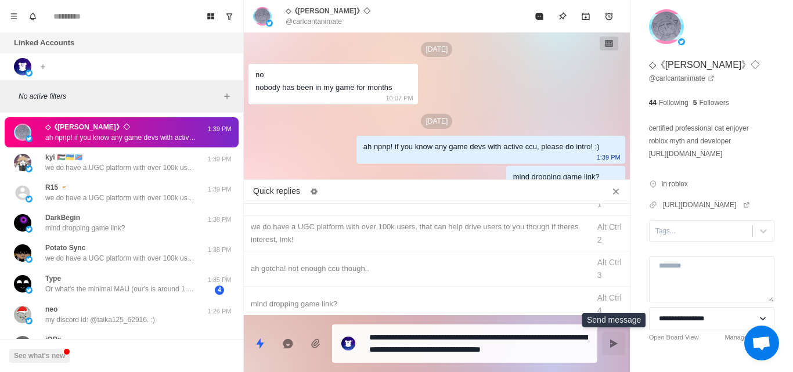
click at [609, 348] on icon "Send message" at bounding box center [613, 343] width 9 height 9
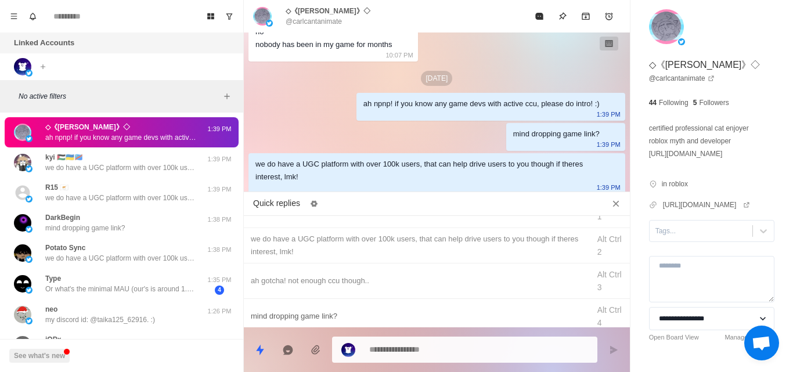
scroll to position [66, 0]
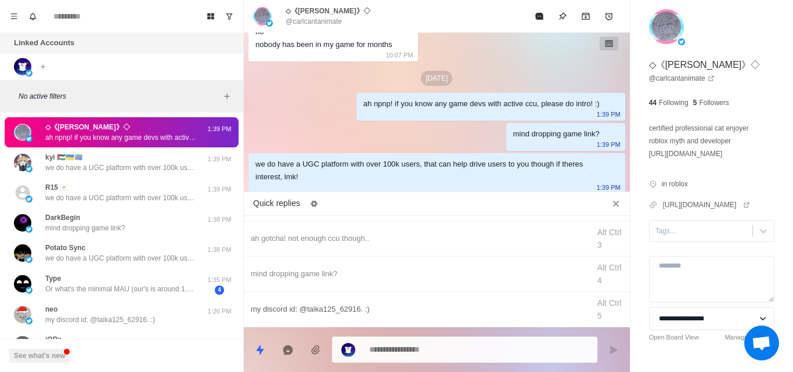
click at [317, 307] on div "my discord id: @taika125_62916. :)" at bounding box center [417, 309] width 332 height 13
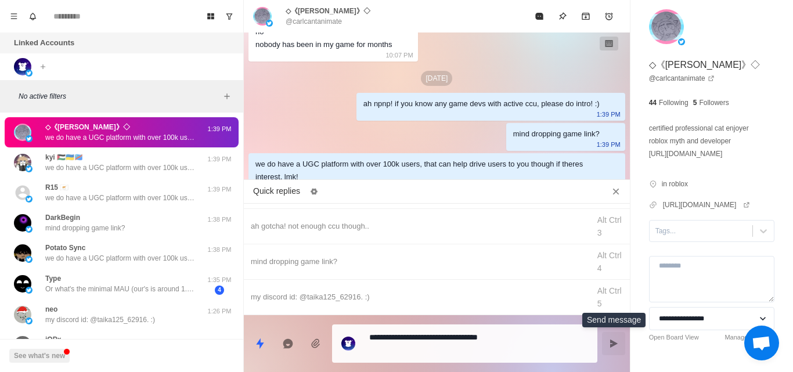
click at [615, 345] on icon "Send message" at bounding box center [614, 344] width 8 height 8
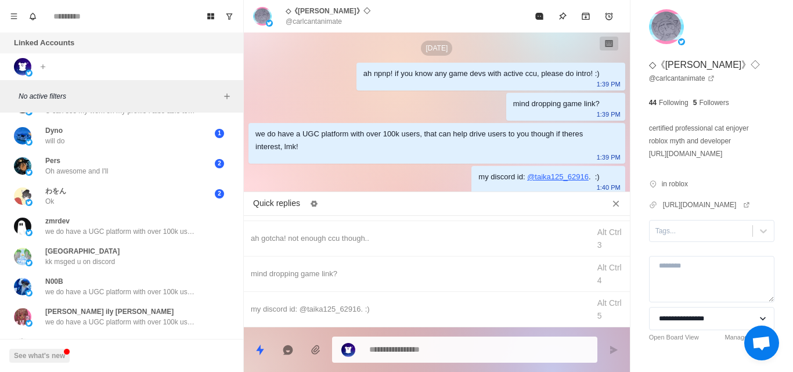
scroll to position [1766, 0]
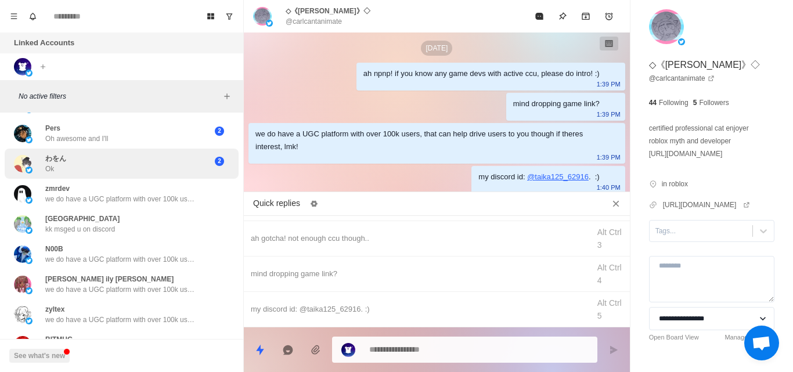
click at [161, 167] on div "わをん Ok" at bounding box center [109, 163] width 191 height 21
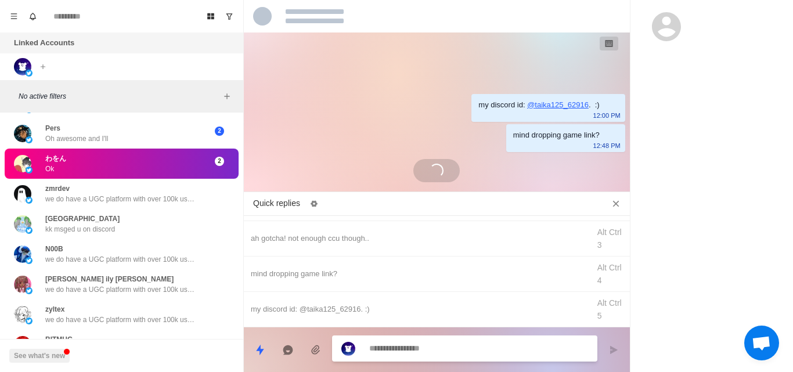
scroll to position [525, 0]
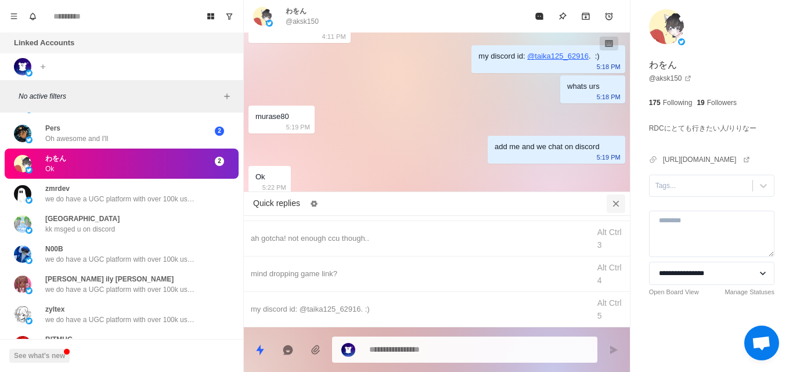
click at [609, 200] on button "Close quick replies" at bounding box center [616, 204] width 19 height 19
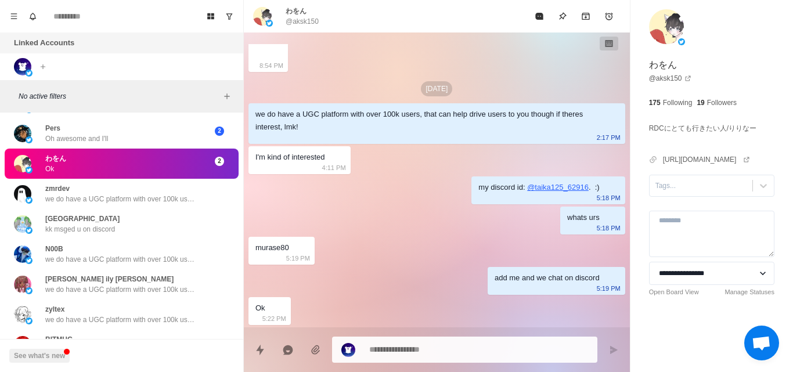
scroll to position [394, 0]
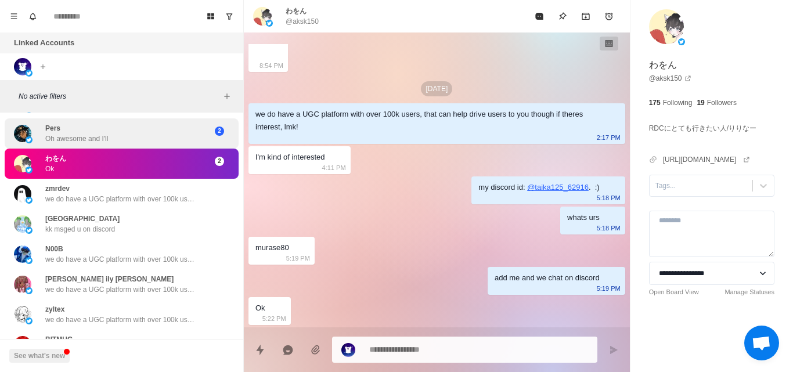
click at [164, 140] on div "Pers Oh awesome and I'll" at bounding box center [109, 133] width 191 height 21
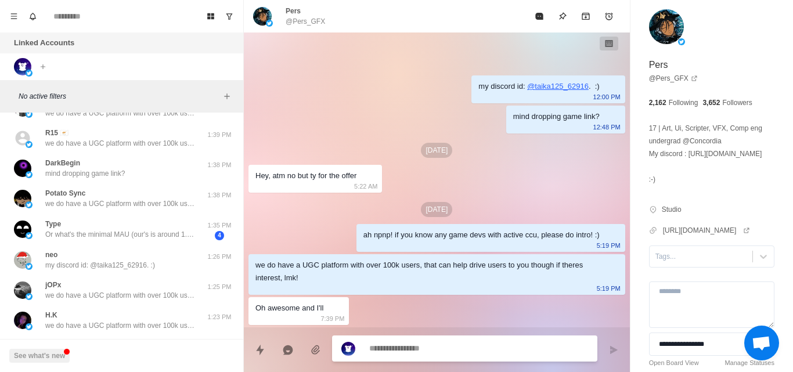
scroll to position [0, 0]
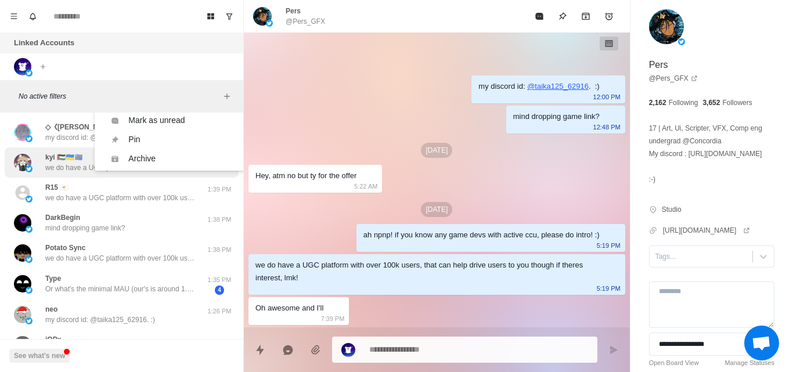
click at [66, 148] on div "kyi 🇵🇸🇺🇦🇨🇩 we do have a UGC platform with over 100k users, that can help drive …" at bounding box center [122, 162] width 234 height 30
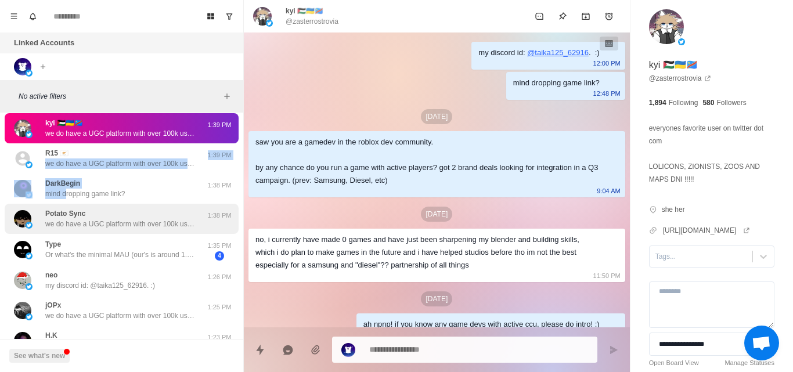
drag, startPoint x: 66, startPoint y: 148, endPoint x: 67, endPoint y: 215, distance: 67.4
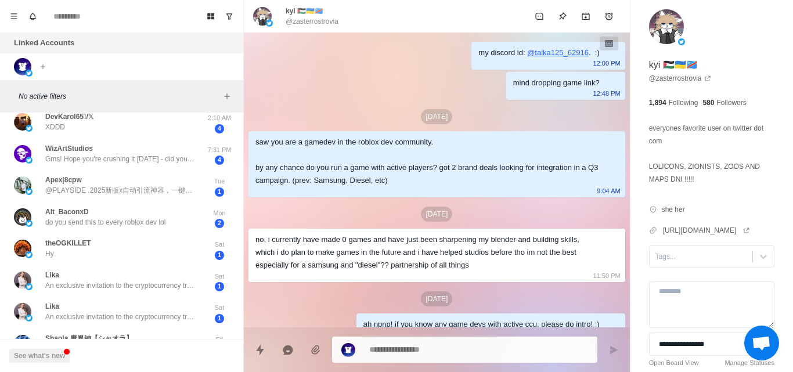
scroll to position [1041, 0]
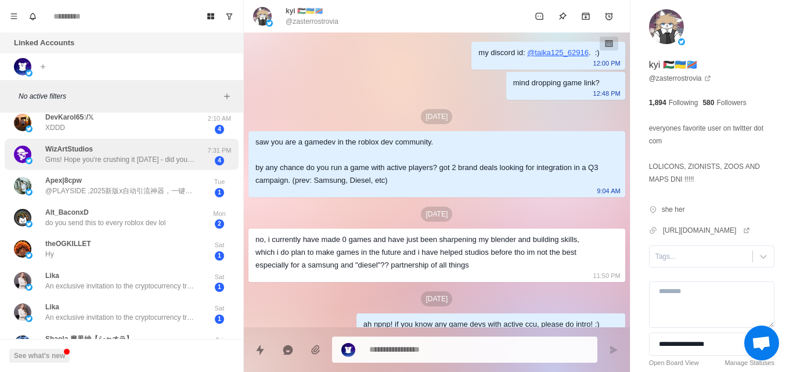
click at [132, 156] on p "Gms! Hope you're crushing it [DATE] - did you get a chance to check out my prev…" at bounding box center [120, 159] width 151 height 10
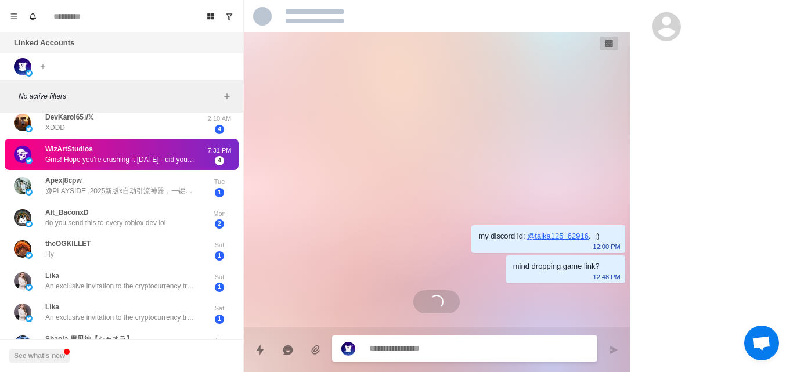
scroll to position [56, 0]
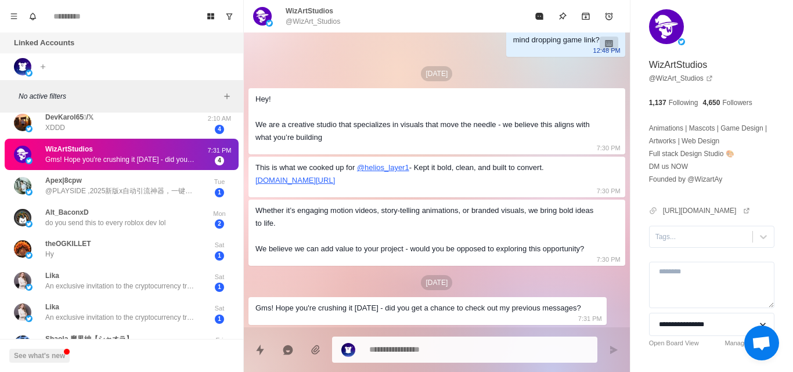
click at [143, 140] on div "WizArtStudios Gms! Hope you're crushing it today - did you get a chance to chec…" at bounding box center [122, 155] width 234 height 32
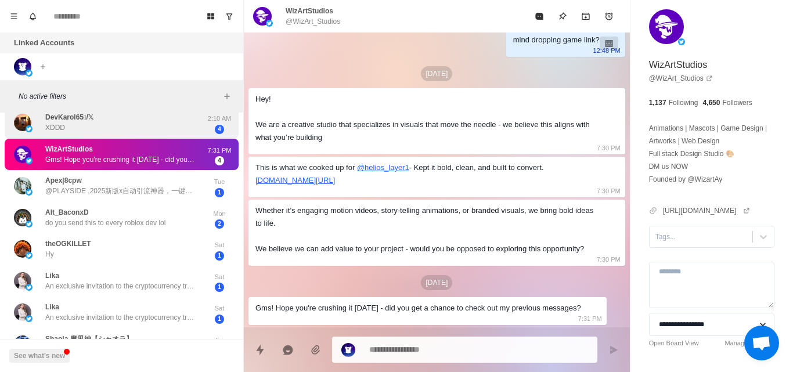
click at [162, 130] on div "DevKarol65/𝕏 XDDD" at bounding box center [109, 122] width 191 height 23
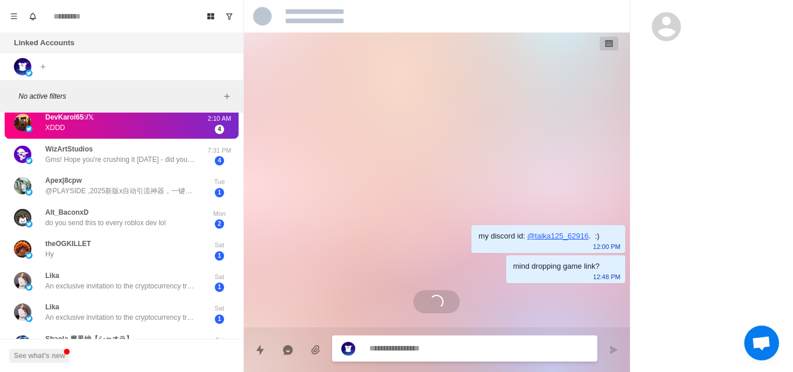
scroll to position [0, 0]
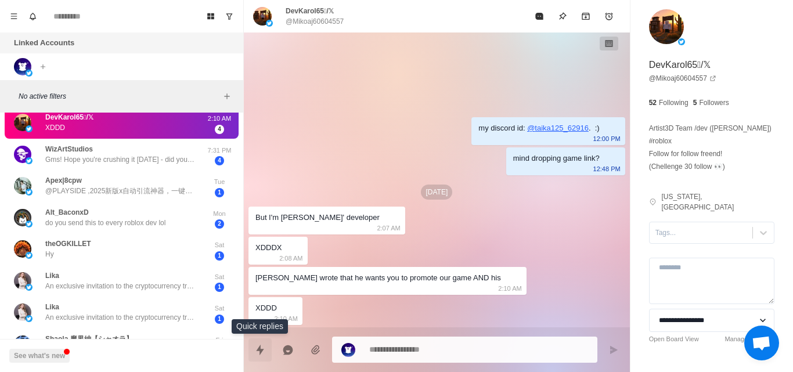
click at [265, 347] on icon "Quick replies" at bounding box center [260, 350] width 12 height 12
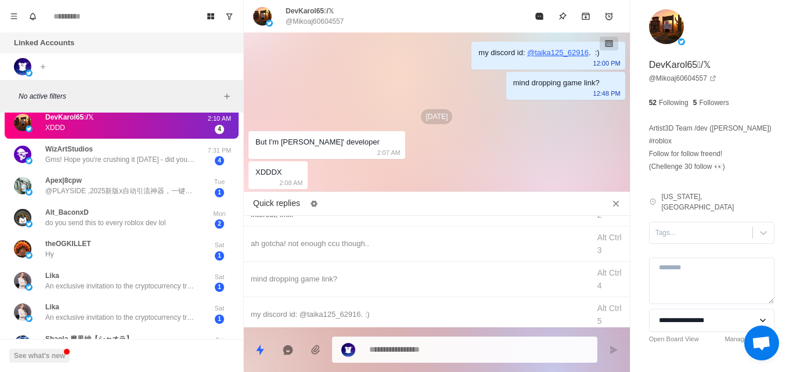
scroll to position [66, 0]
click at [329, 278] on div "mind dropping game link?" at bounding box center [417, 274] width 332 height 13
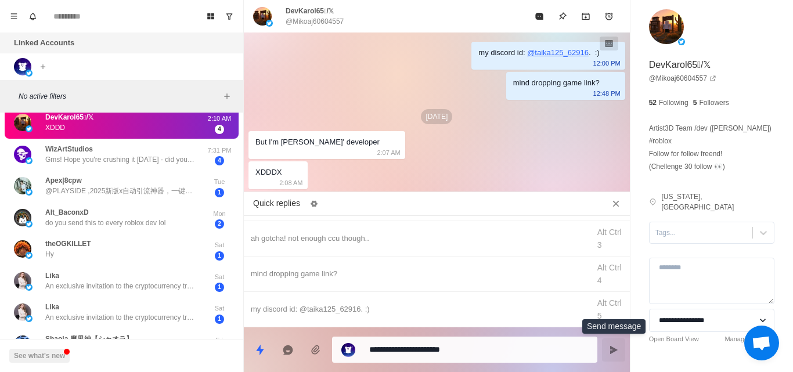
click at [613, 351] on icon "Send message" at bounding box center [614, 350] width 8 height 8
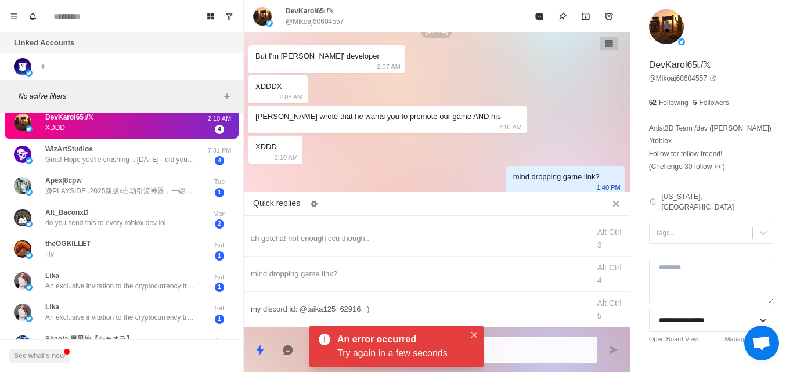
click at [317, 308] on div "my discord id: @taika125_62916. :)" at bounding box center [417, 309] width 332 height 13
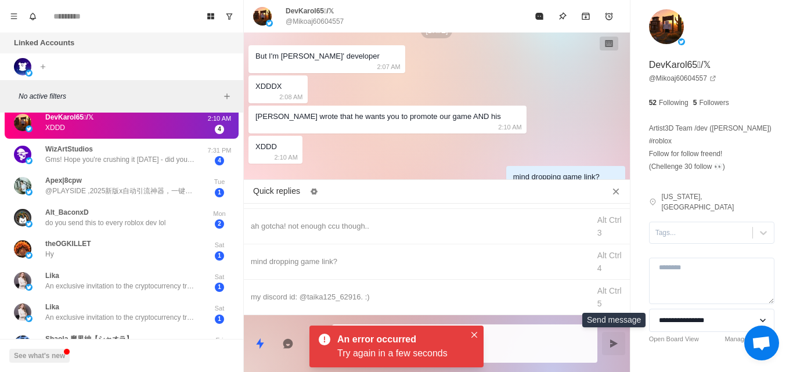
click at [613, 339] on button "Send message" at bounding box center [613, 343] width 23 height 23
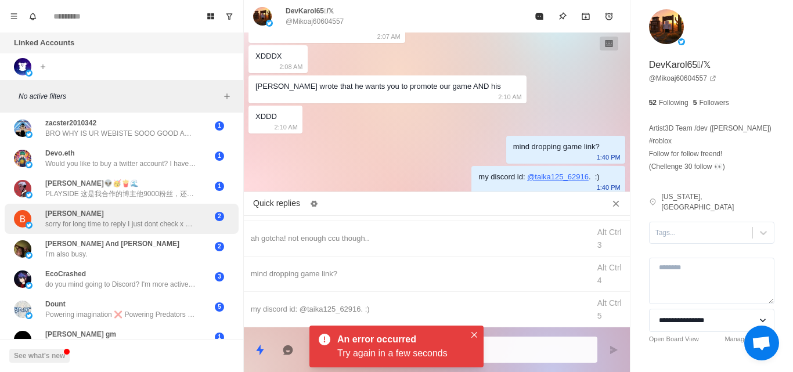
scroll to position [1319, 0]
click at [142, 215] on div "Bence Bakó sorry for long time to reply I just dont check x as much now" at bounding box center [120, 217] width 151 height 21
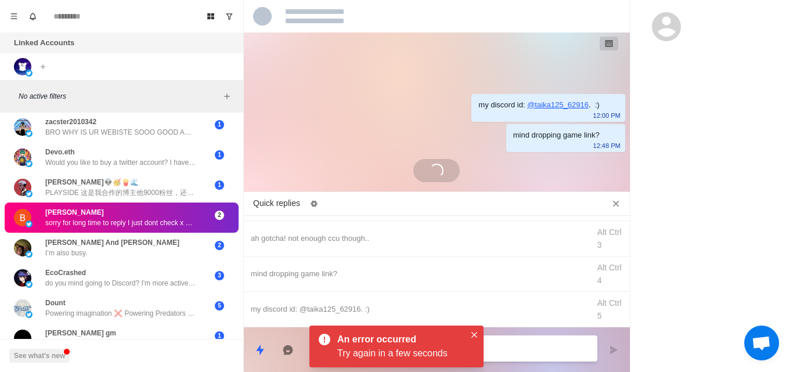
scroll to position [93, 0]
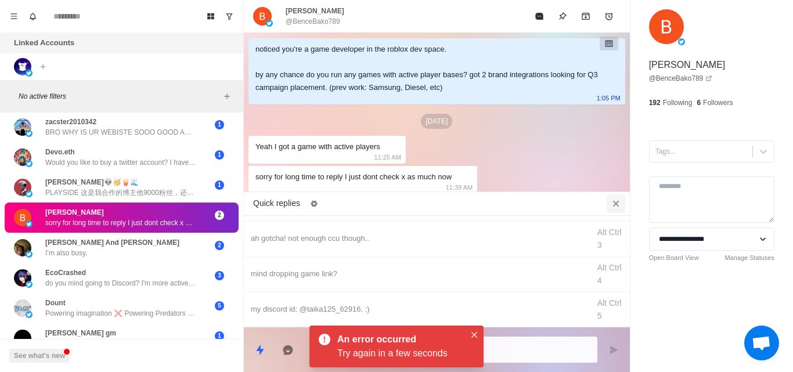
click at [613, 200] on icon "Close quick replies" at bounding box center [616, 204] width 12 height 12
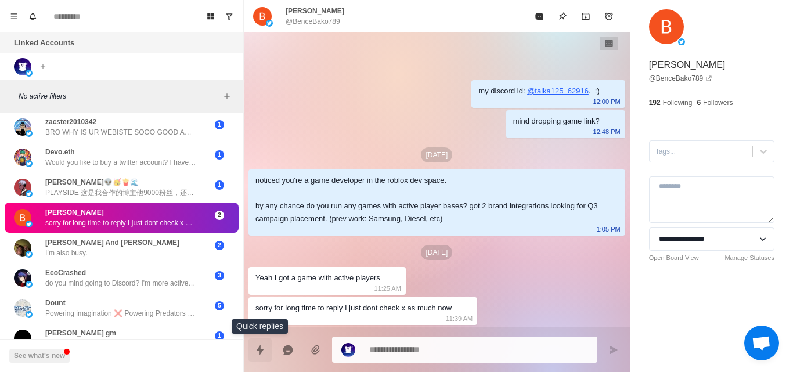
click at [268, 349] on button "Quick replies" at bounding box center [260, 350] width 23 height 23
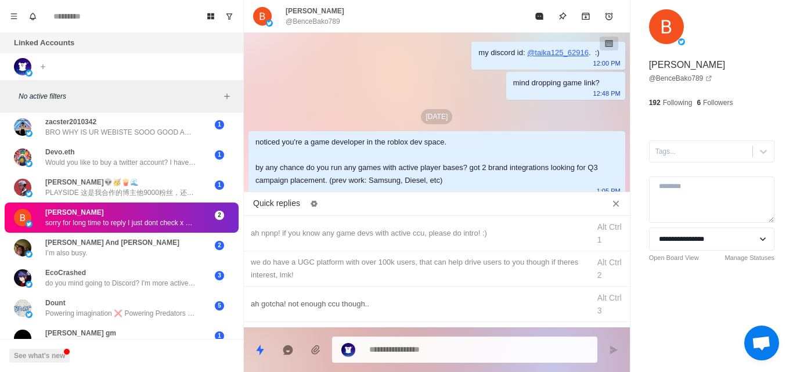
scroll to position [66, 0]
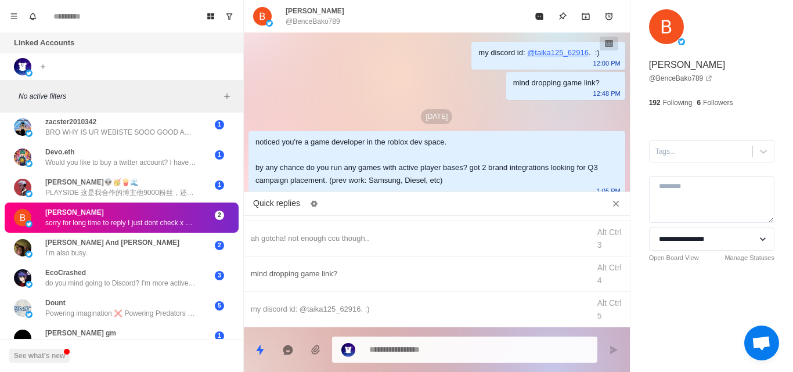
click at [339, 271] on div "mind dropping game link?" at bounding box center [417, 274] width 332 height 13
click at [610, 351] on icon "Send message" at bounding box center [613, 350] width 9 height 9
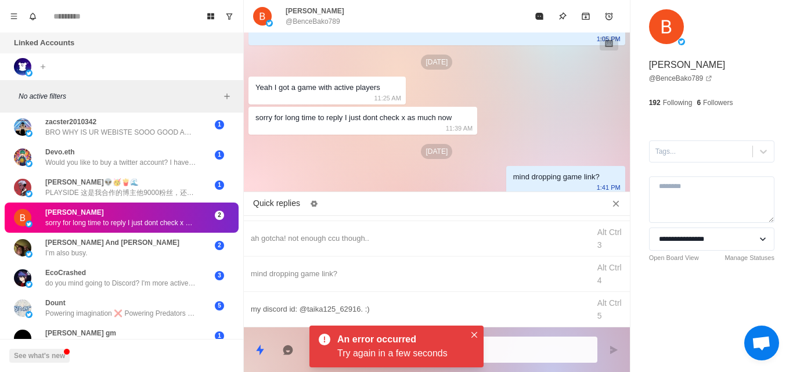
click at [326, 305] on div "my discord id: @taika125_62916. :)" at bounding box center [417, 309] width 332 height 13
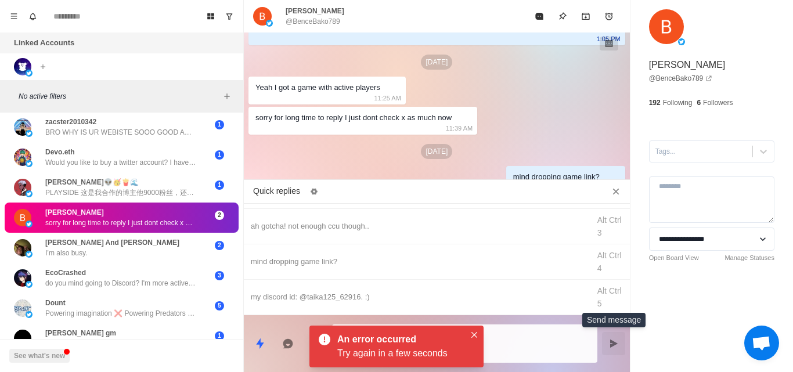
click at [610, 347] on icon "Send message" at bounding box center [614, 344] width 8 height 8
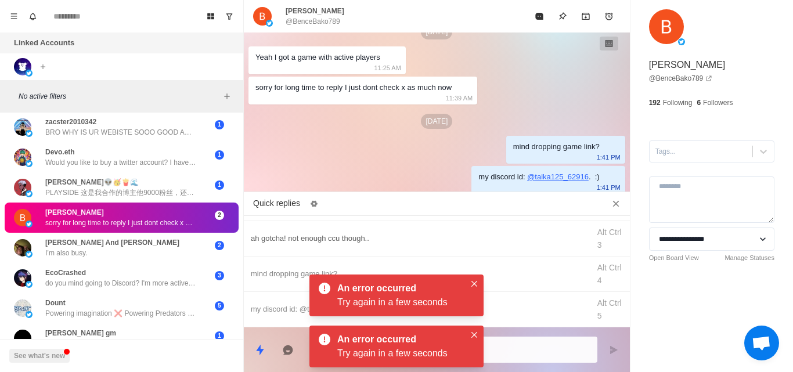
scroll to position [0, 0]
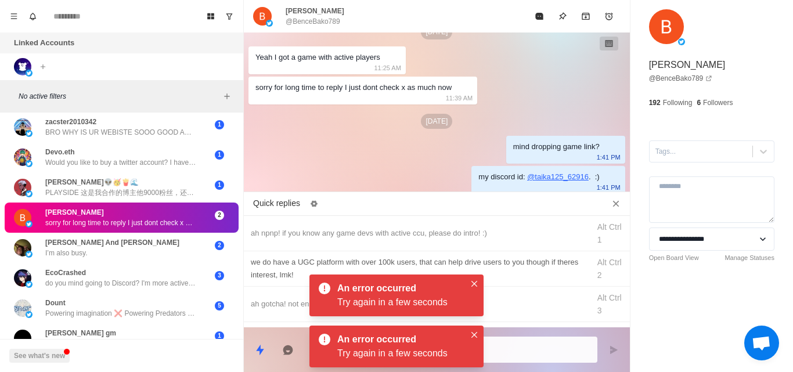
click at [303, 273] on div "we do have a UGC platform with over 100k users, that can help drive users to yo…" at bounding box center [417, 269] width 332 height 26
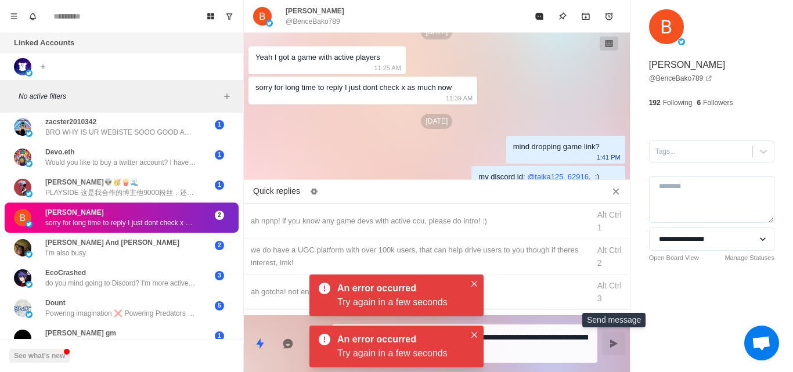
click at [621, 347] on button "Send message" at bounding box center [613, 343] width 23 height 23
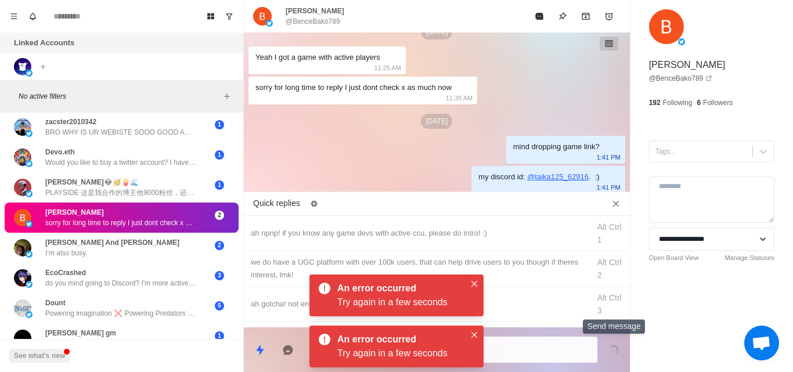
scroll to position [225, 0]
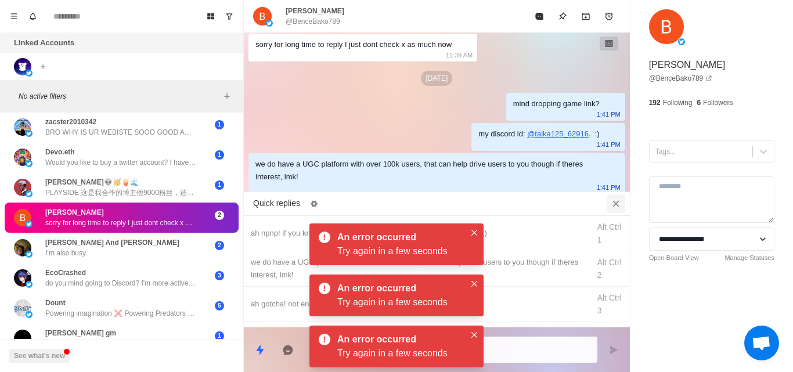
click at [621, 203] on icon "Close quick replies" at bounding box center [616, 204] width 12 height 12
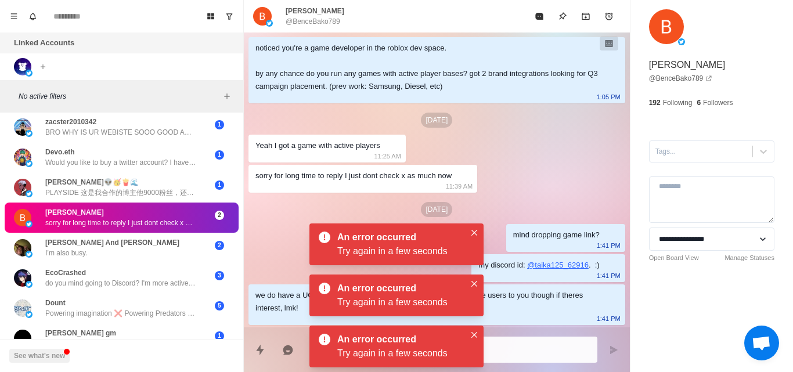
scroll to position [0, 0]
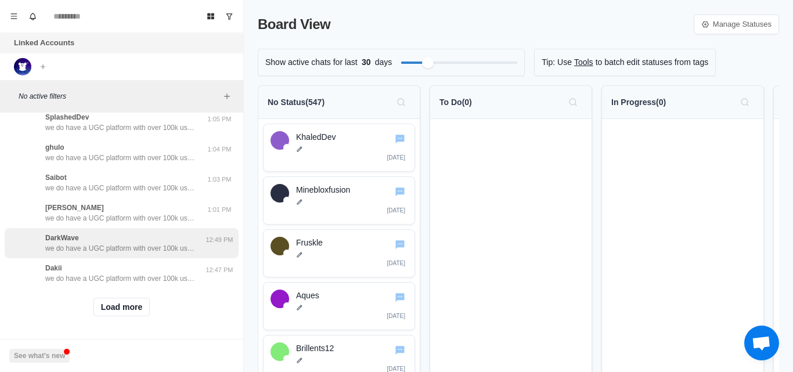
scroll to position [442, 0]
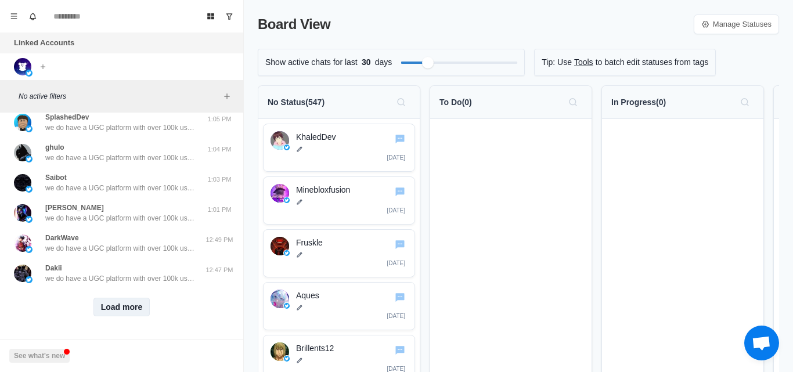
click at [116, 300] on button "Load more" at bounding box center [121, 307] width 57 height 19
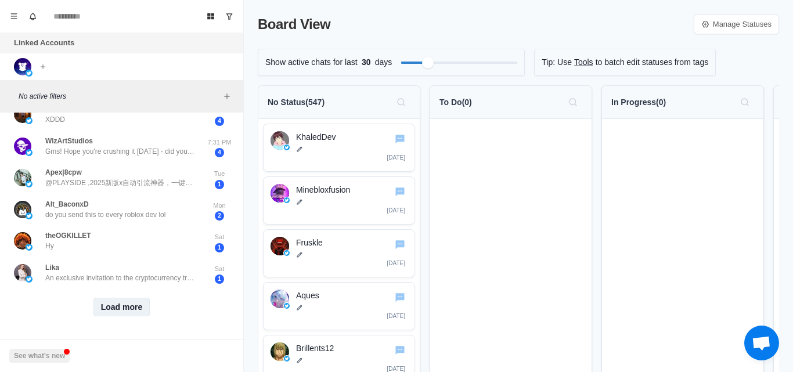
scroll to position [1058, 0]
click at [141, 298] on button "Load more" at bounding box center [121, 307] width 57 height 19
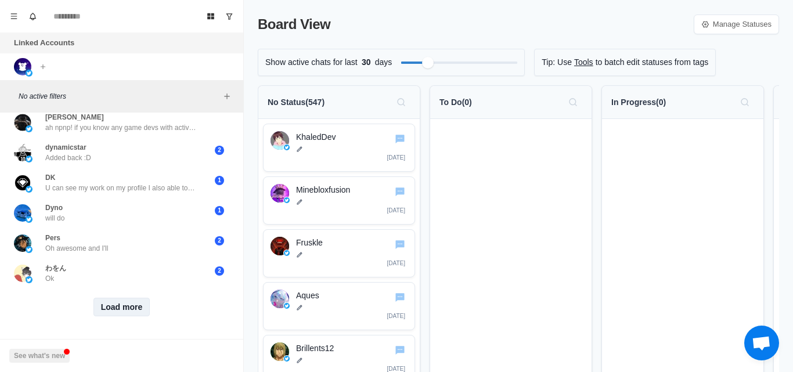
scroll to position [1665, 0]
click at [132, 298] on button "Load more" at bounding box center [121, 307] width 57 height 19
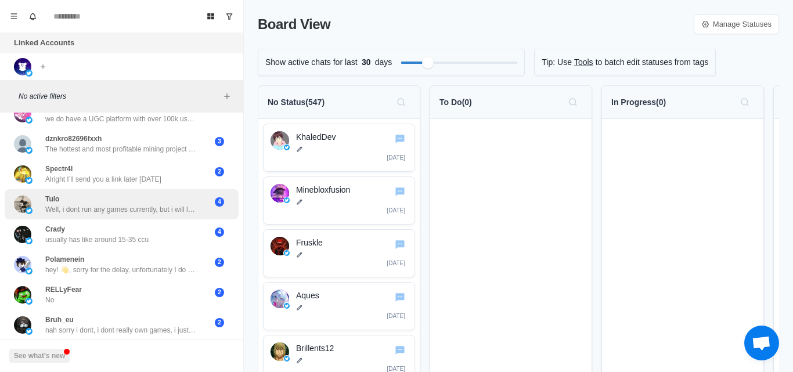
scroll to position [2099, 0]
click at [150, 204] on p "Well, i dont run any games currently, but i will let you know once i do, so in …" at bounding box center [120, 209] width 151 height 10
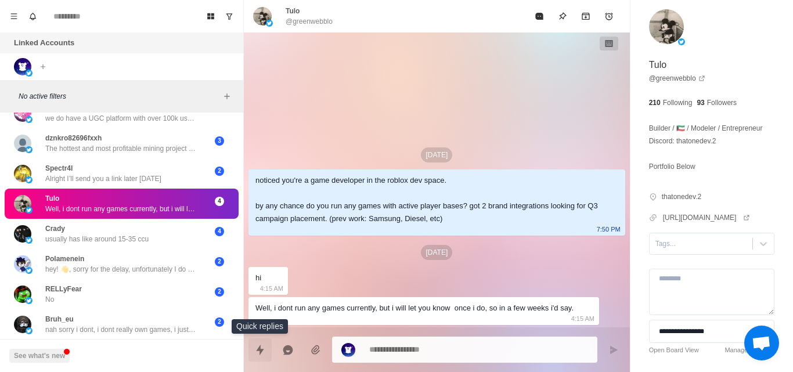
click at [260, 352] on icon "Quick replies" at bounding box center [260, 350] width 12 height 12
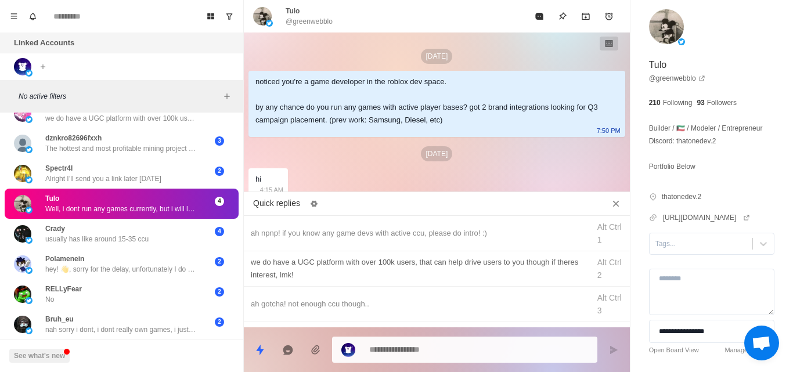
scroll to position [66, 0]
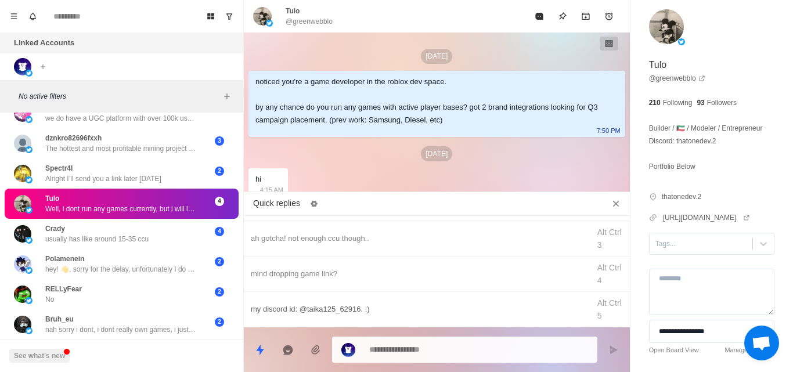
type textarea "*"
click at [287, 300] on div "my discord id: @taika125_62916. :) Alt Ctrl 5" at bounding box center [437, 309] width 386 height 35
type textarea "**********"
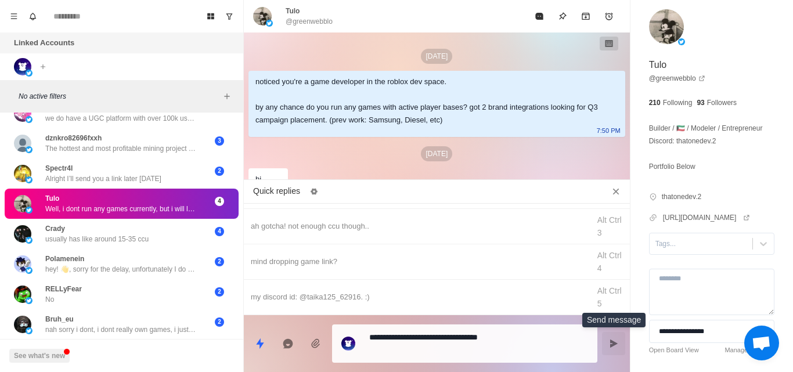
click at [616, 339] on icon "Send message" at bounding box center [613, 343] width 9 height 9
type textarea "*"
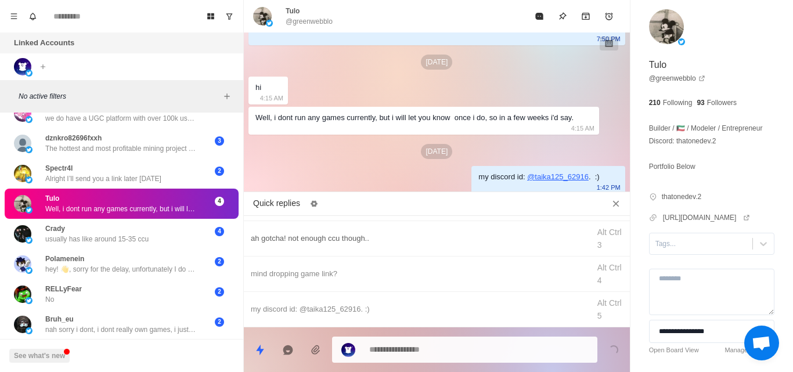
scroll to position [0, 0]
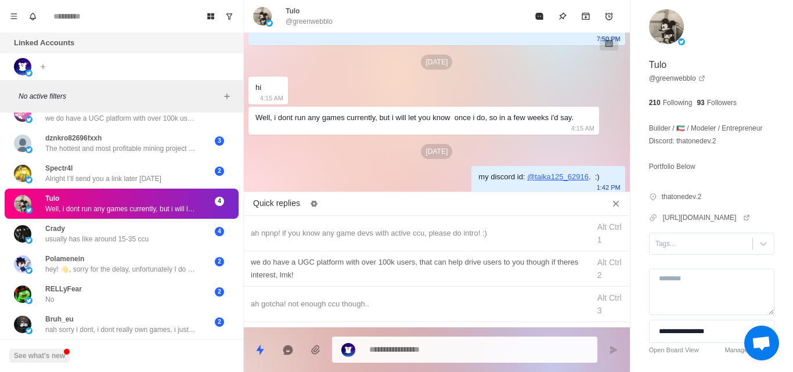
type textarea "*"
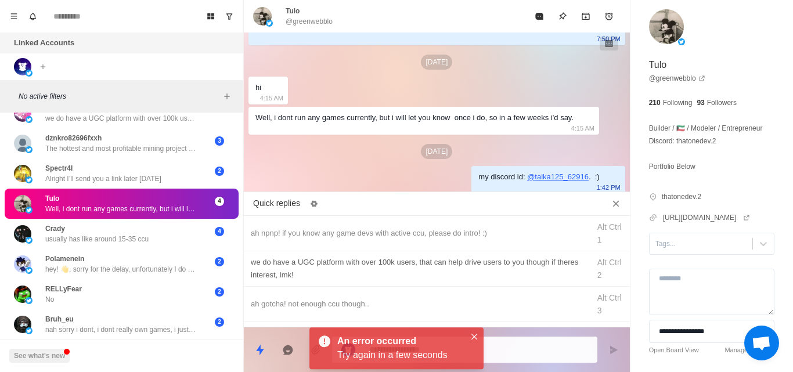
click at [325, 266] on div "we do have a UGC platform with over 100k users, that can help drive users to yo…" at bounding box center [417, 269] width 332 height 26
type textarea "**********"
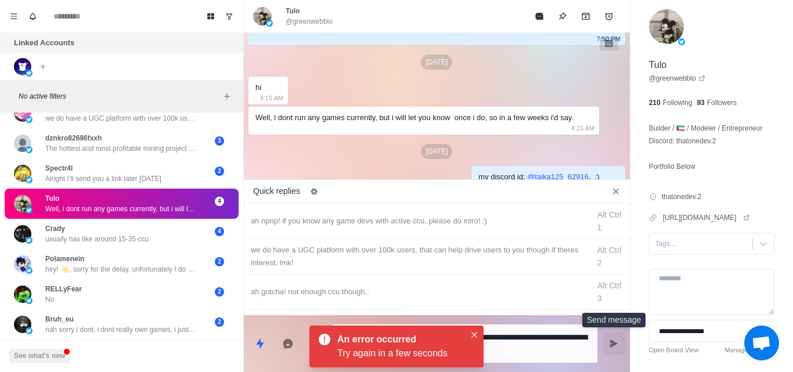
click at [613, 342] on icon "Send message" at bounding box center [614, 344] width 8 height 8
type textarea "*"
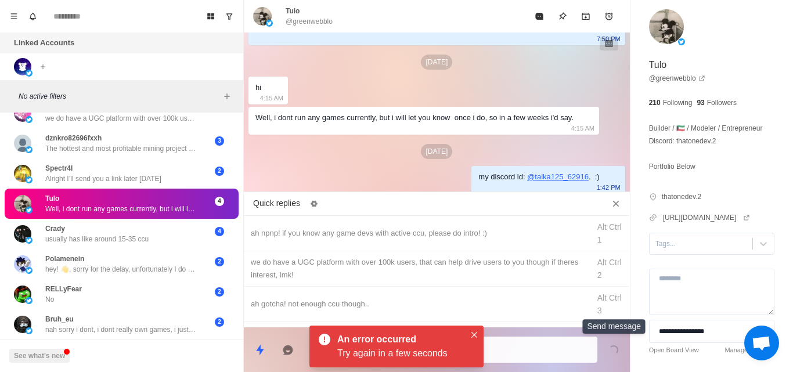
scroll to position [135, 0]
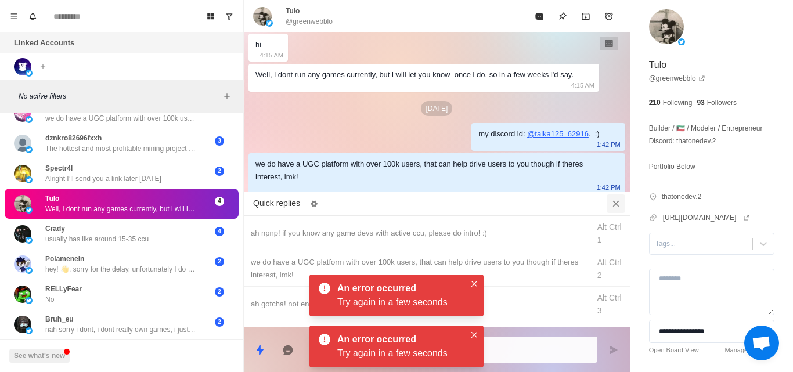
click at [616, 201] on icon "Close quick replies" at bounding box center [616, 204] width 12 height 12
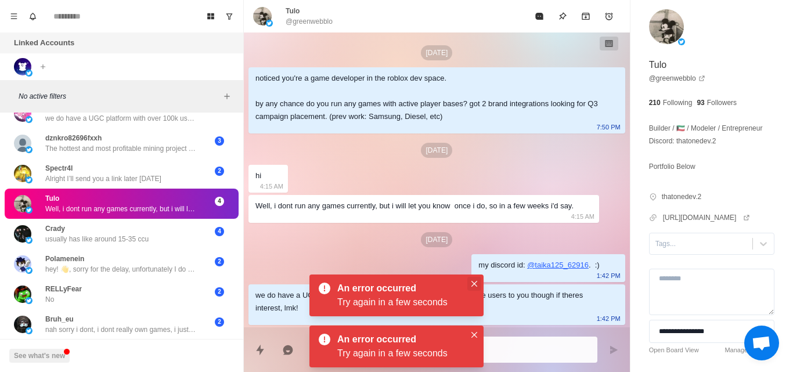
click at [476, 289] on button "Close" at bounding box center [474, 284] width 14 height 14
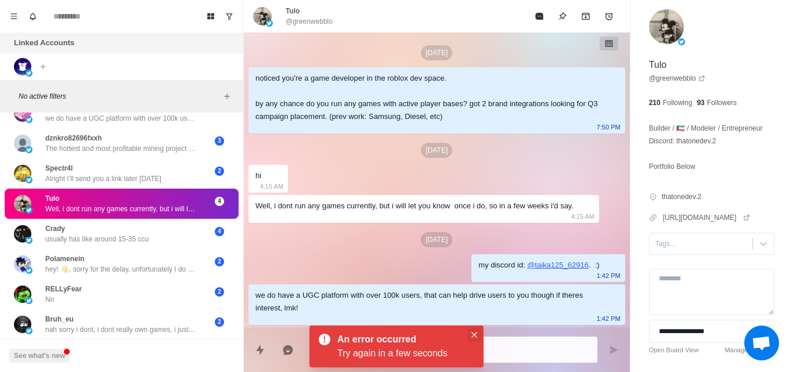
click at [474, 341] on button "Close" at bounding box center [474, 335] width 14 height 14
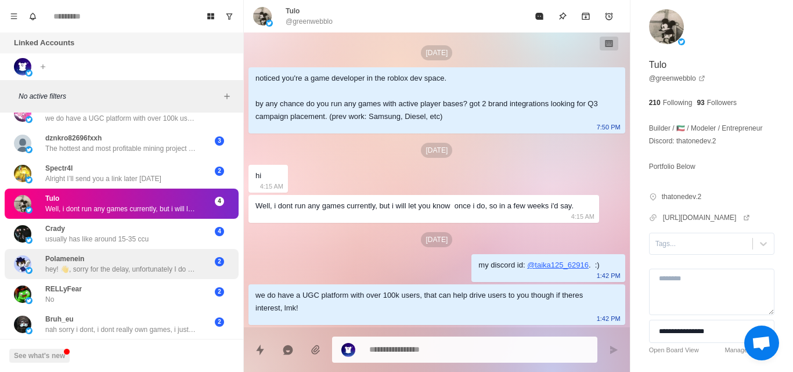
scroll to position [2203, 0]
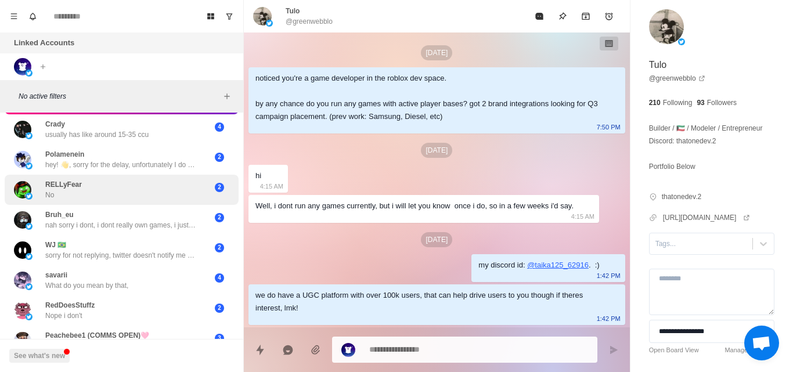
click at [161, 179] on div "RELLyFear No" at bounding box center [109, 189] width 191 height 21
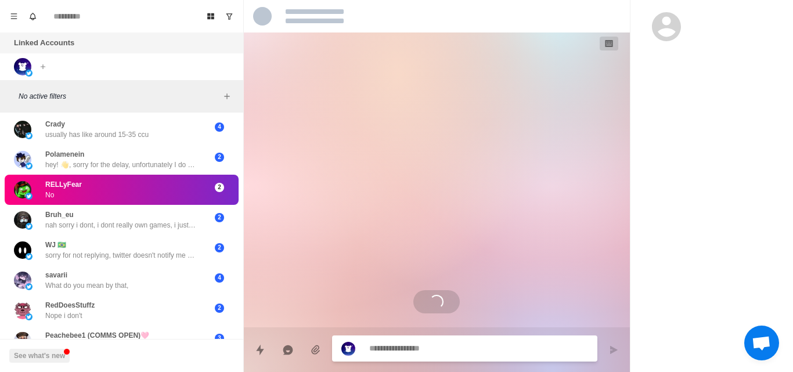
scroll to position [0, 0]
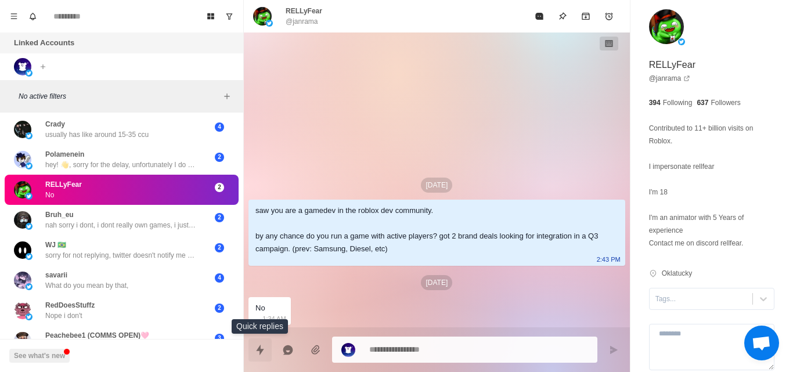
click at [256, 342] on button "Quick replies" at bounding box center [260, 350] width 23 height 23
type textarea "*"
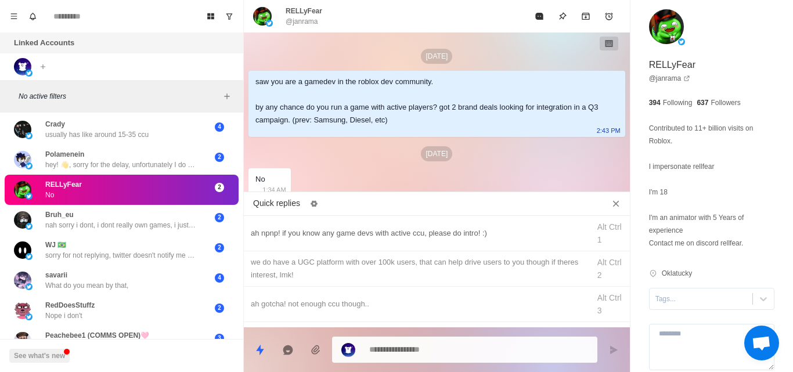
click at [370, 237] on div "ah npnp! if you know any game devs with active ccu, please do intro! :)" at bounding box center [417, 233] width 332 height 13
type textarea "**********"
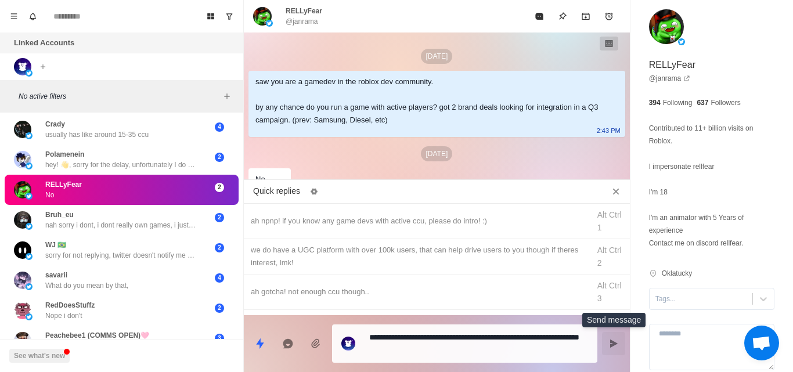
click at [607, 343] on button "Send message" at bounding box center [613, 343] width 23 height 23
type textarea "*"
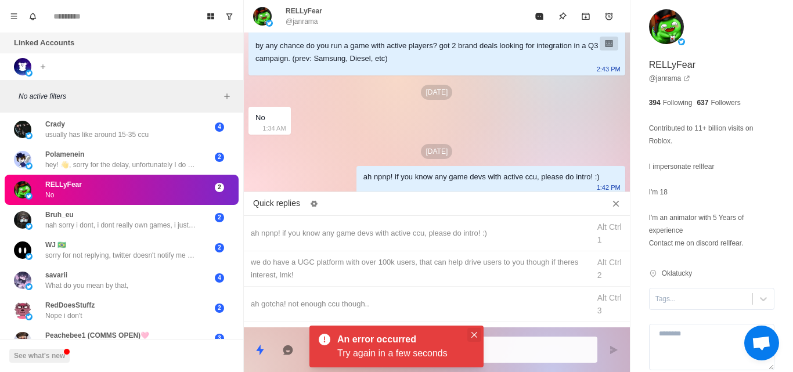
click at [477, 332] on button "Close" at bounding box center [474, 335] width 14 height 14
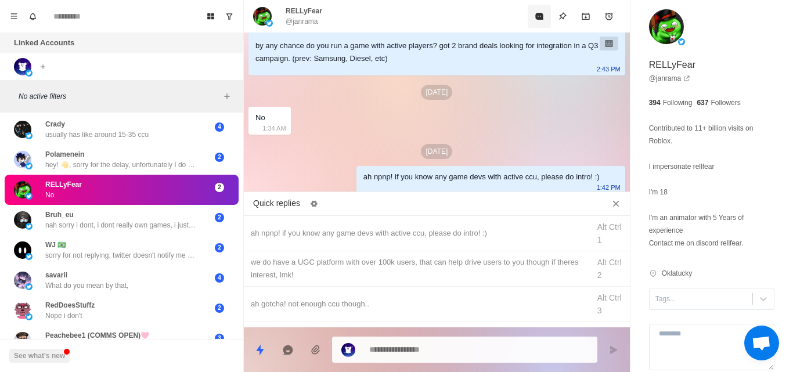
type textarea "*"
